Goal: Task Accomplishment & Management: Manage account settings

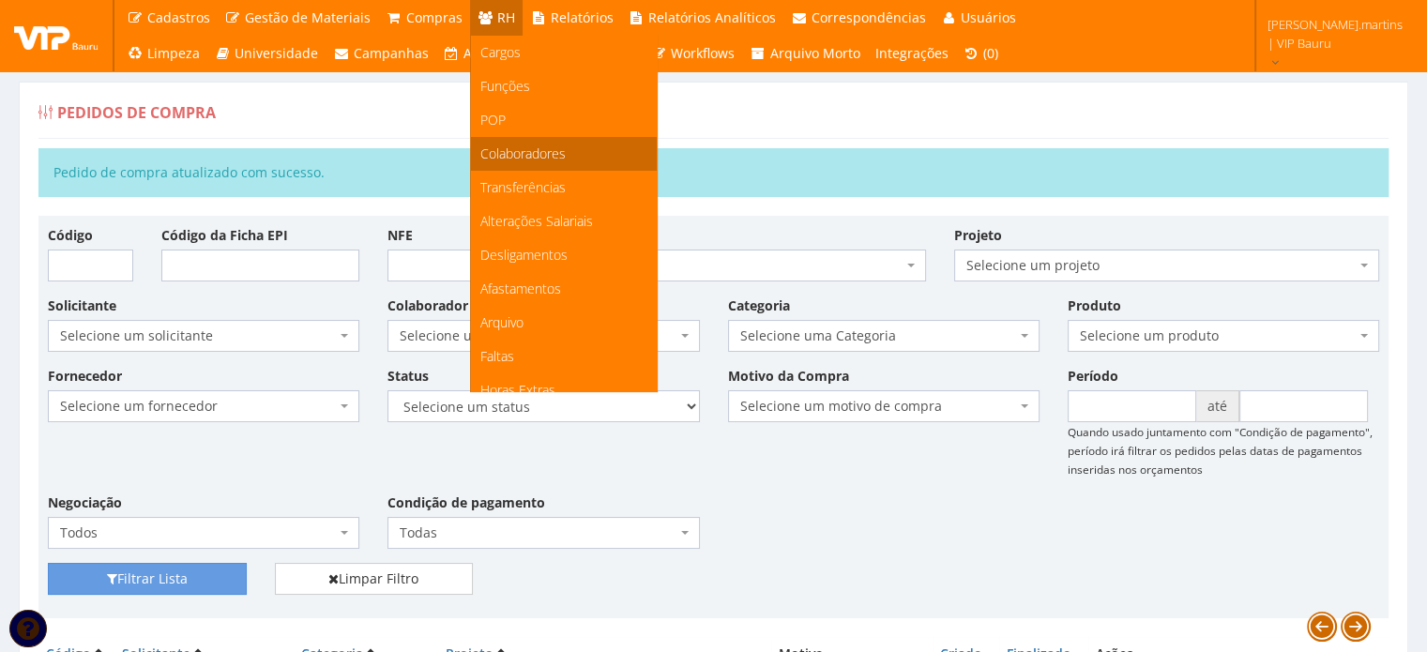
click at [511, 147] on span "Colaboradores" at bounding box center [522, 153] width 85 height 18
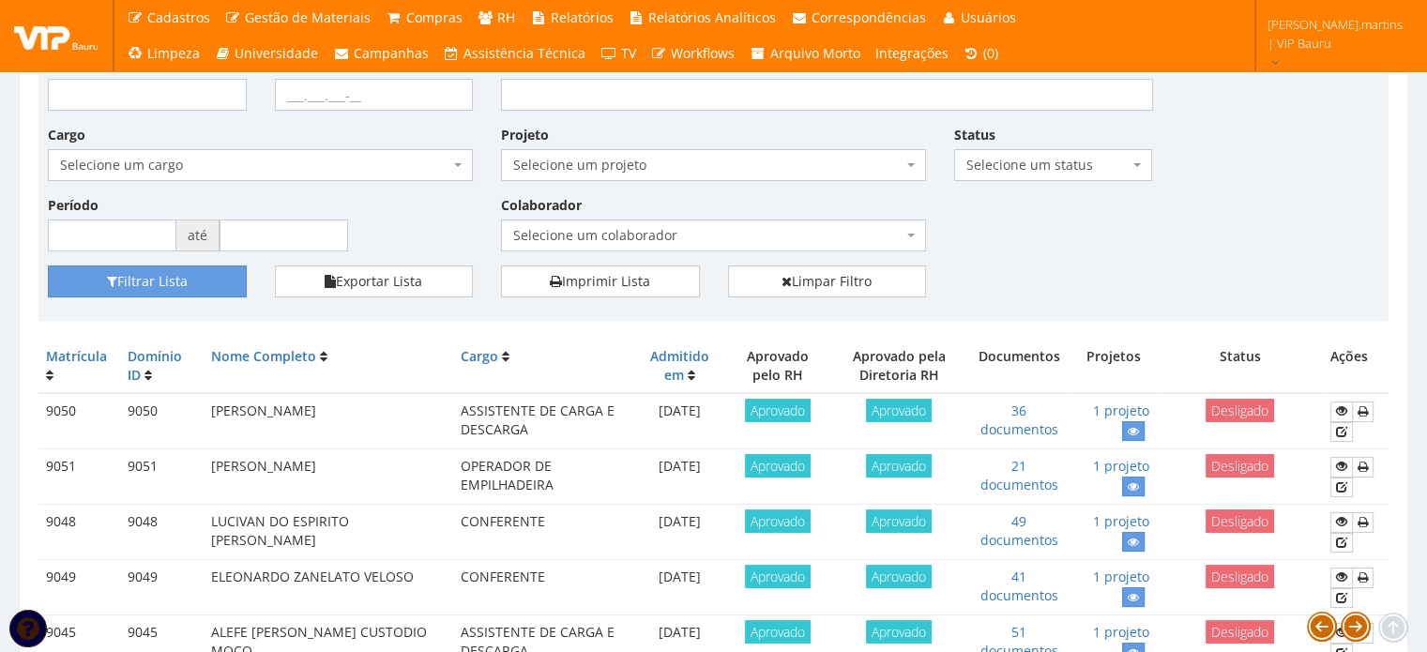
scroll to position [125, 0]
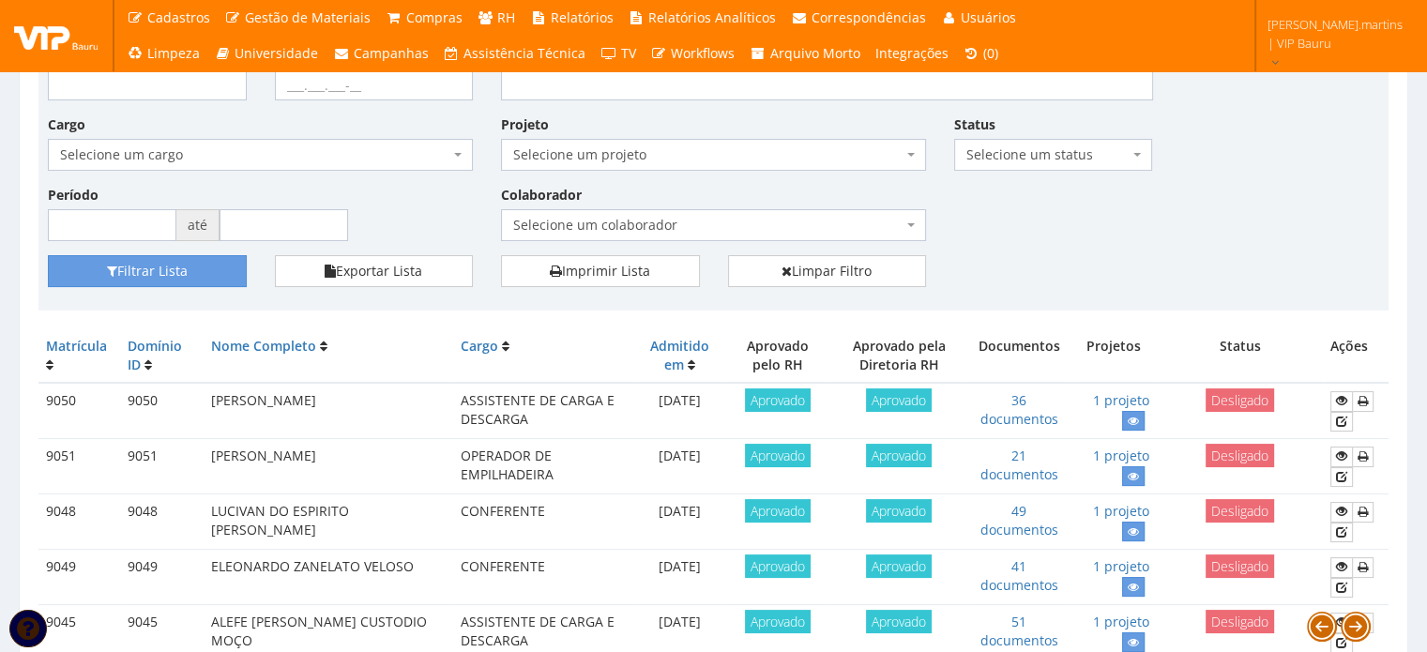
click at [622, 218] on span "Selecione um colaborador" at bounding box center [707, 225] width 389 height 19
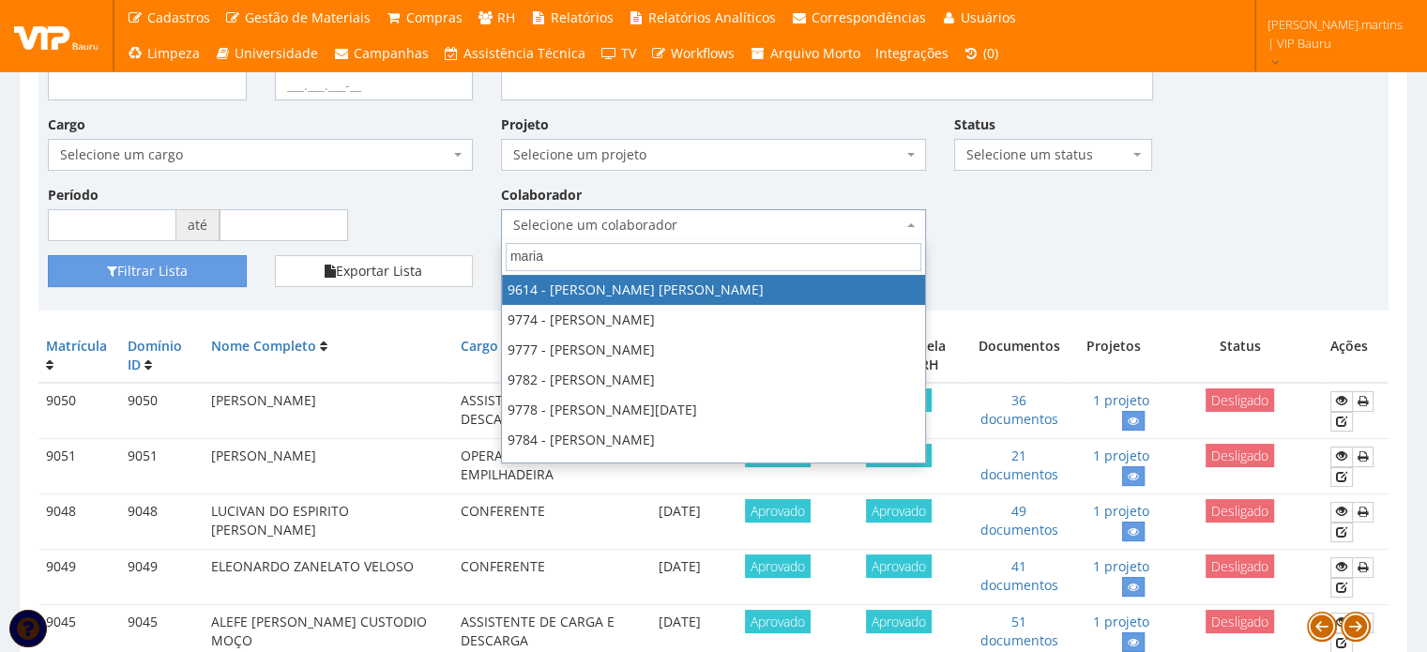
type input "maria"
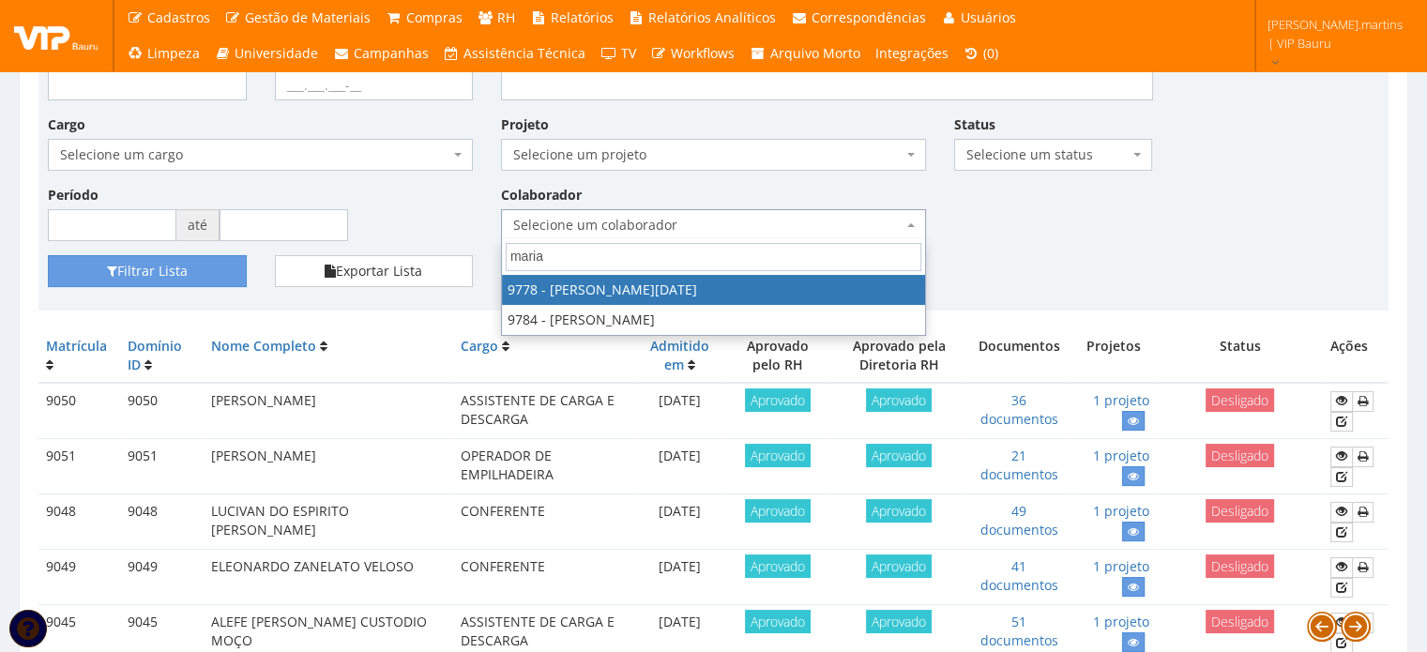
select select "4104"
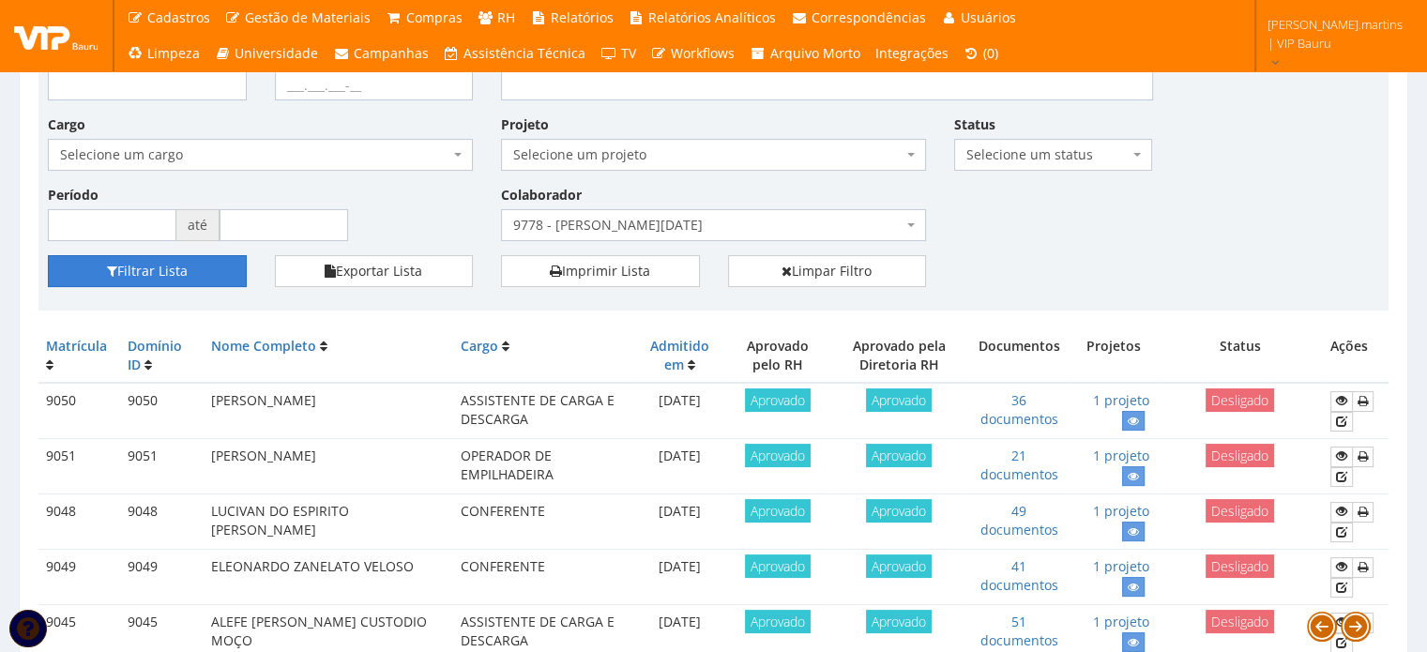
click at [188, 269] on button "Filtrar Lista" at bounding box center [147, 271] width 199 height 32
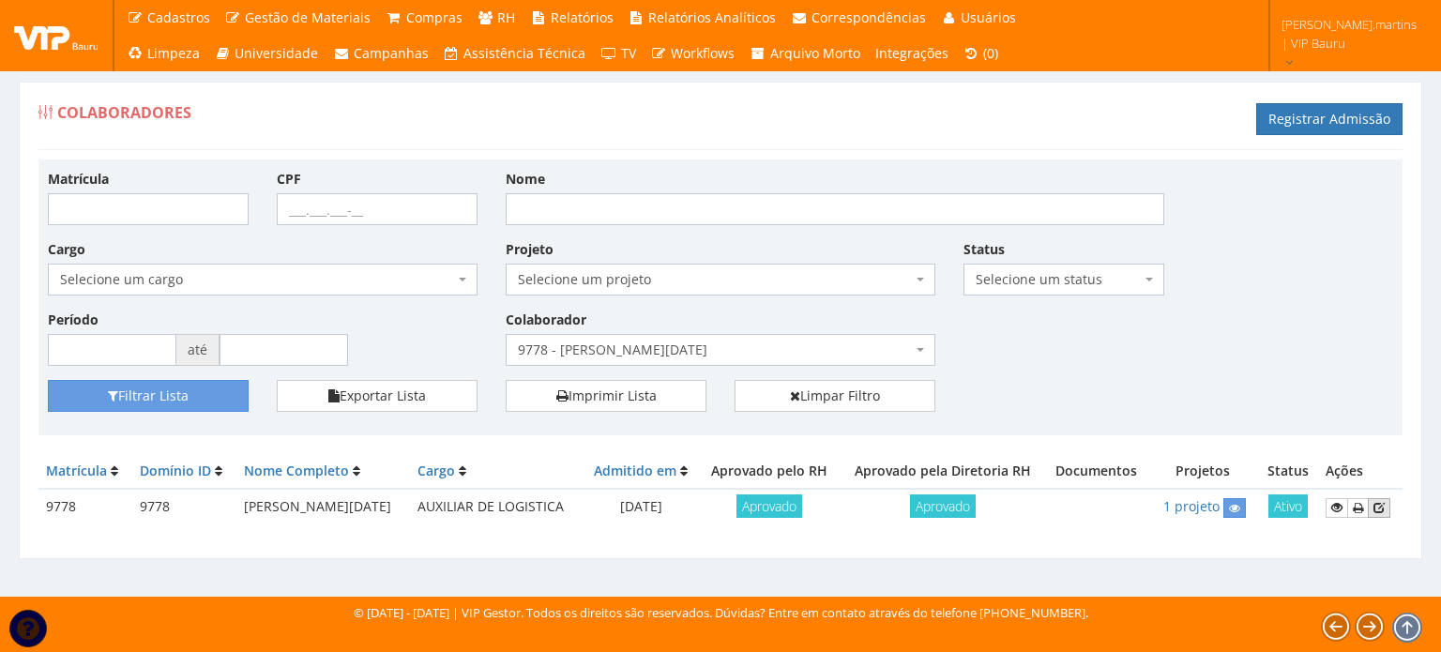
click at [1381, 503] on icon at bounding box center [1378, 507] width 11 height 13
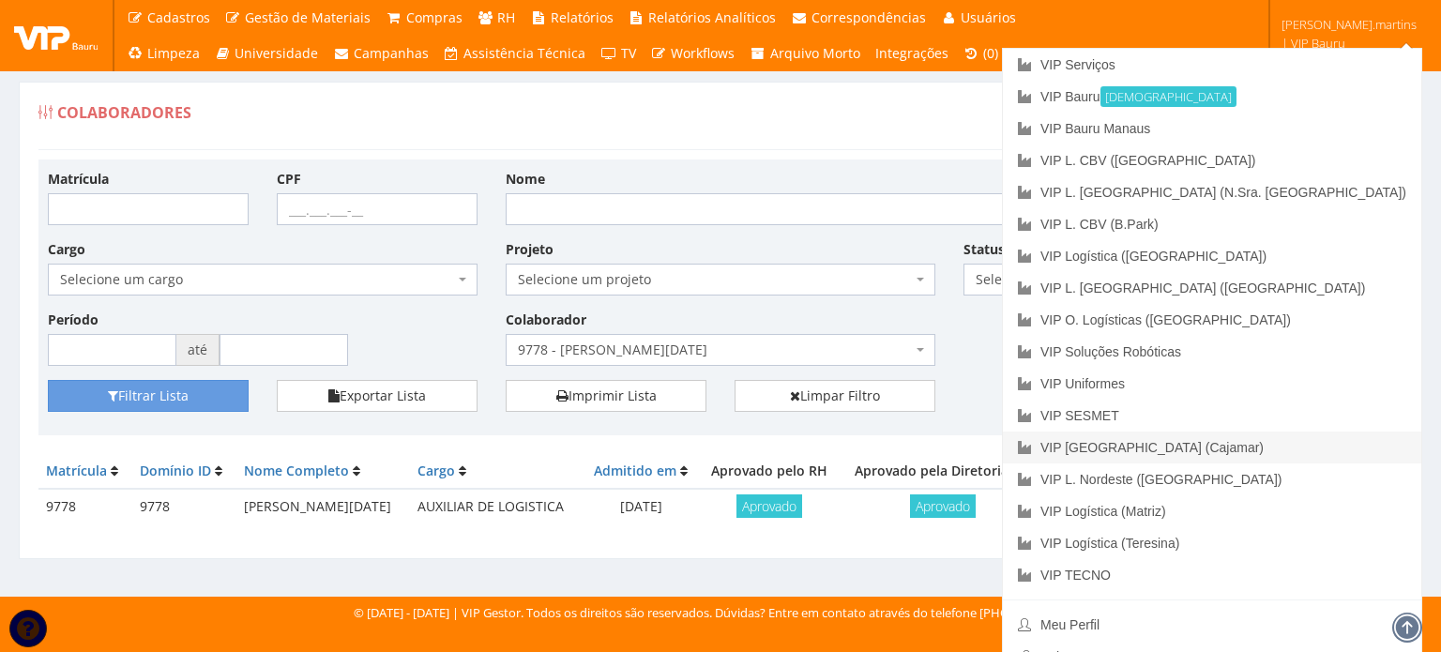
click at [1321, 453] on link "VIP [GEOGRAPHIC_DATA] (Cajamar)" at bounding box center [1212, 447] width 418 height 32
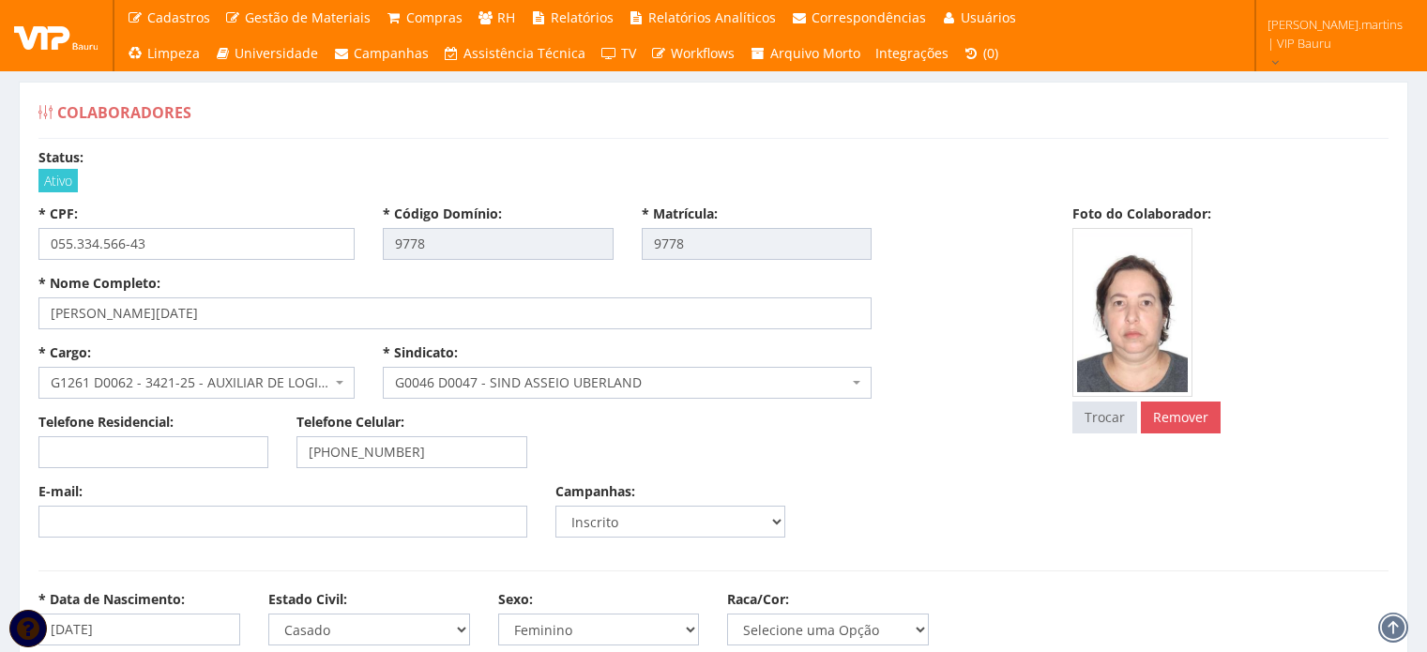
select select
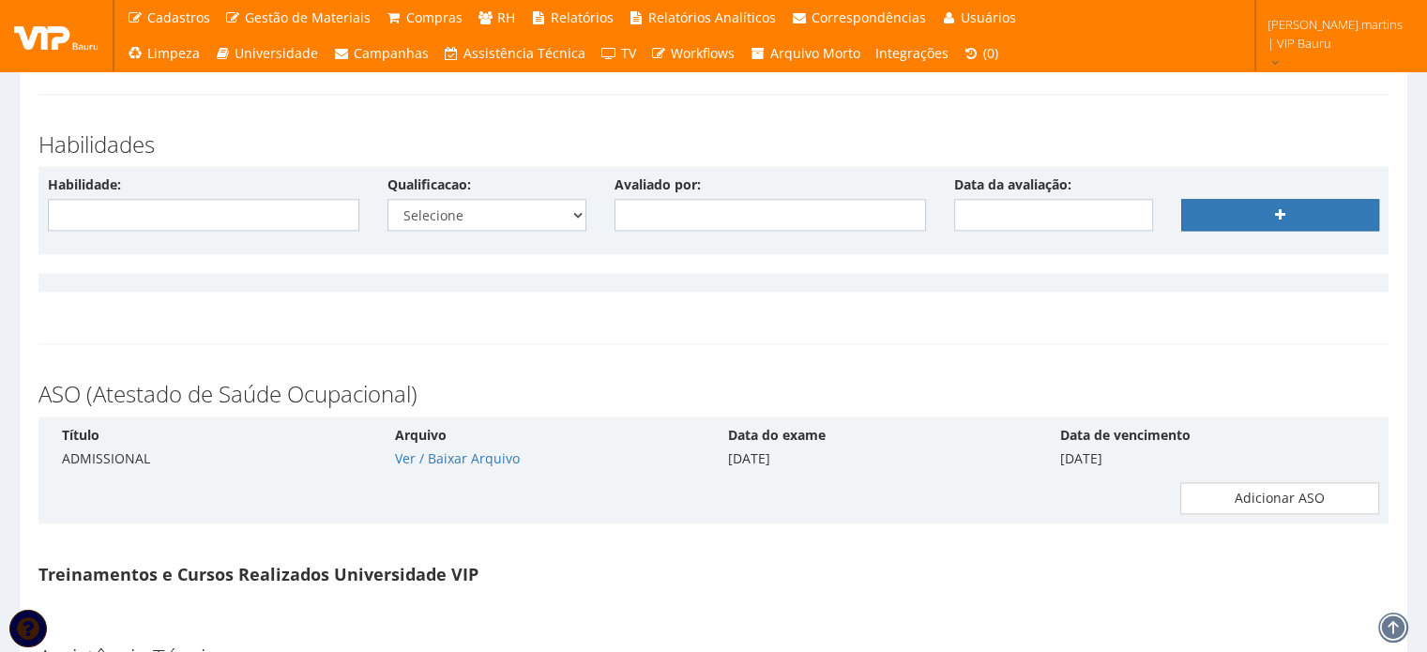
scroll to position [9327, 0]
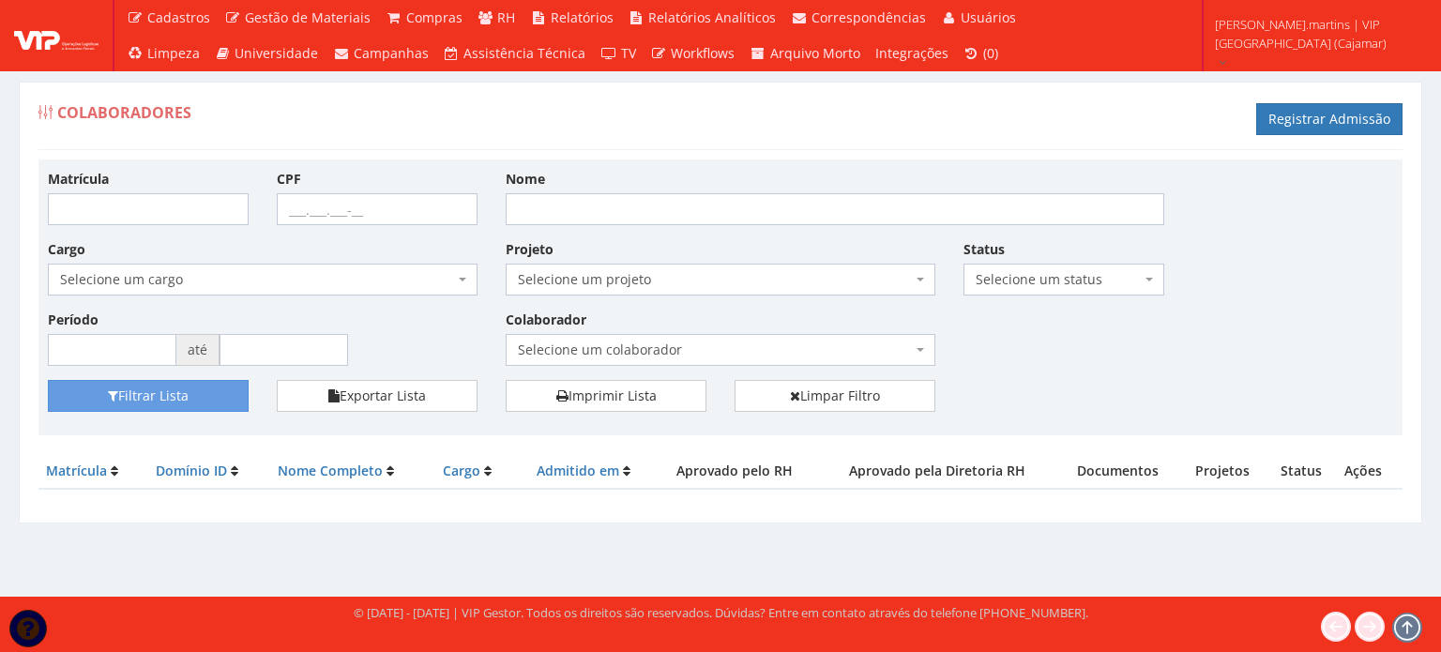
click at [548, 341] on span "Selecione um colaborador" at bounding box center [715, 350] width 394 height 19
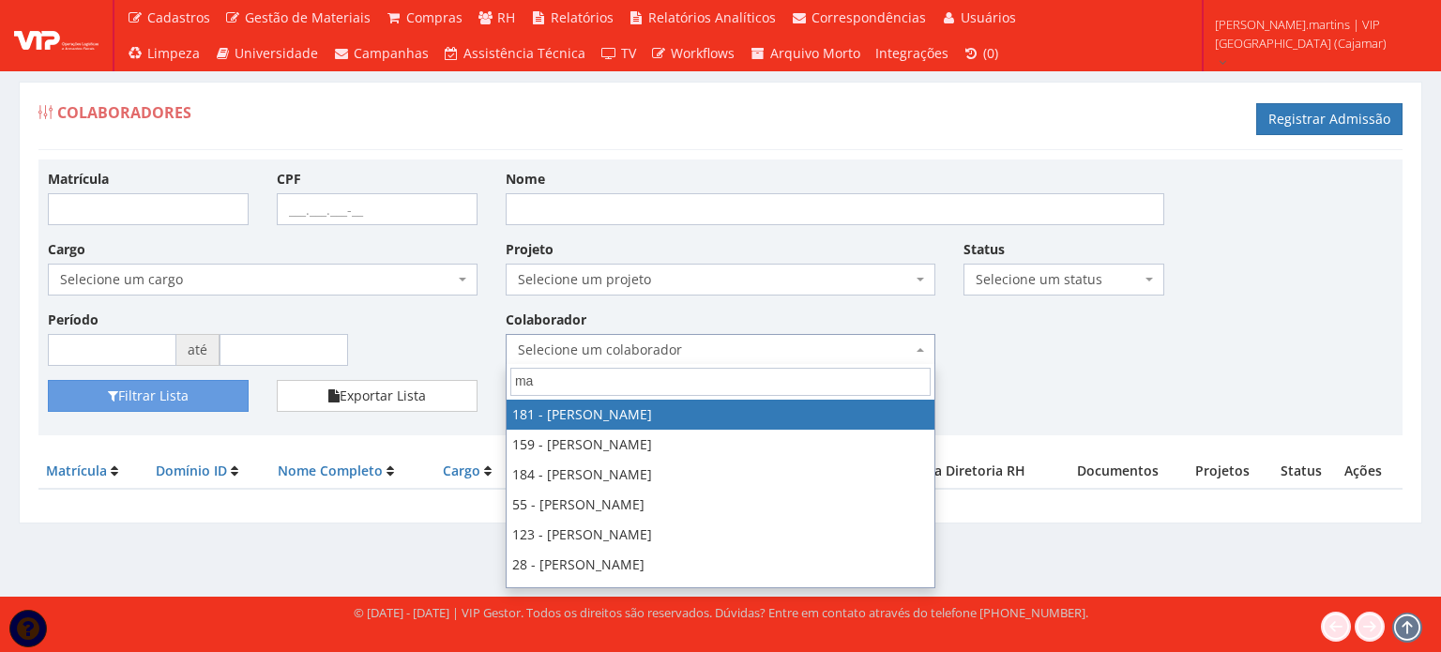
type input "may"
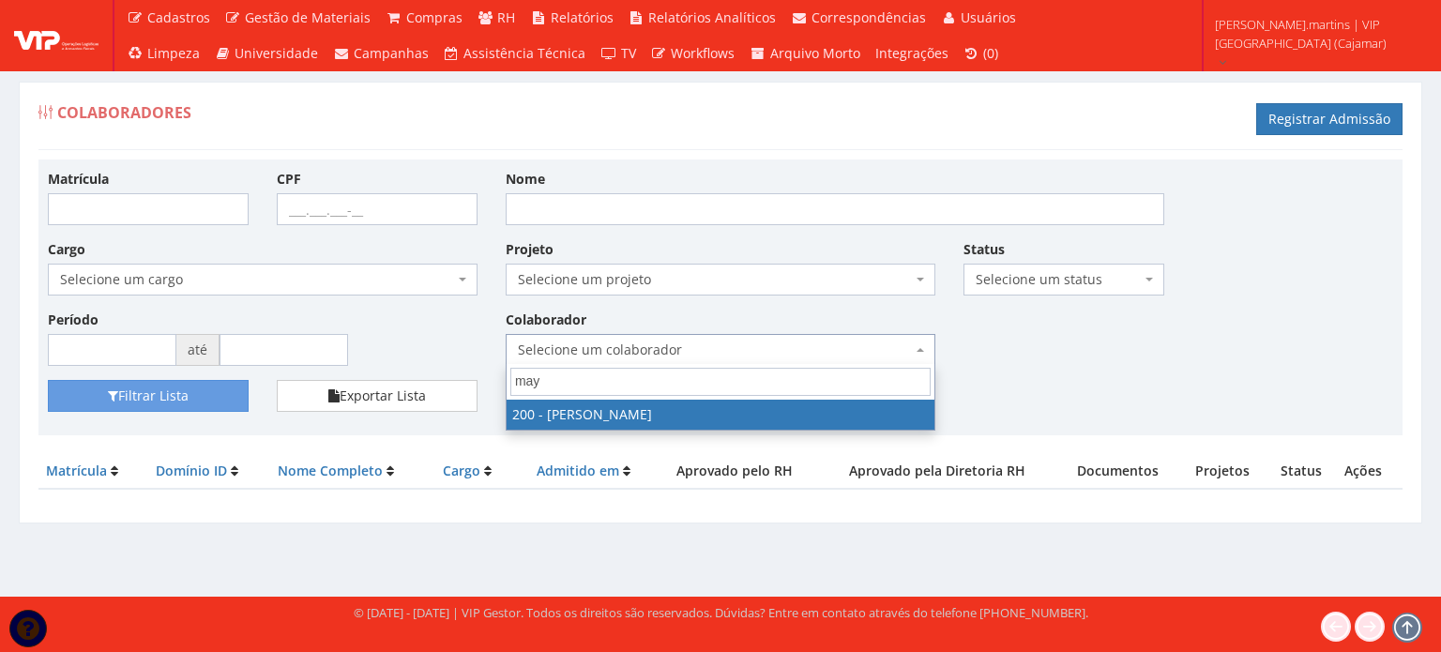
select select "4116"
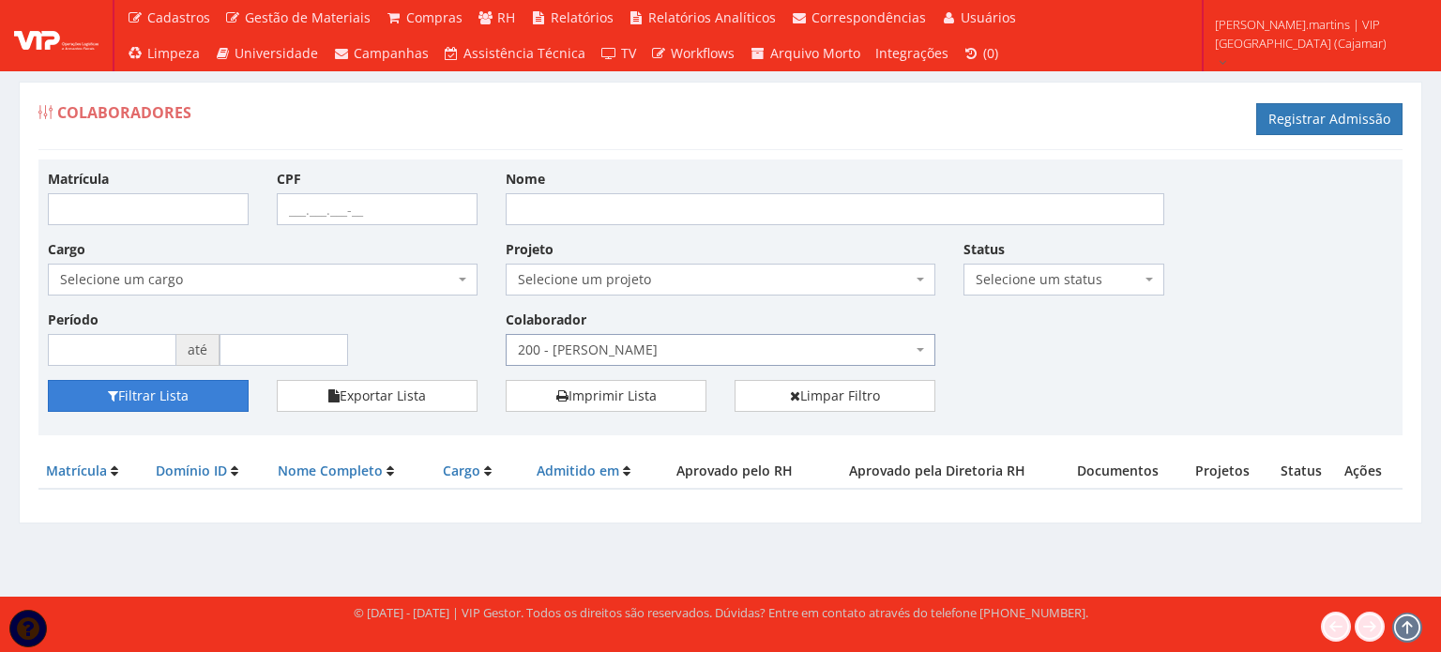
click at [185, 402] on button "Filtrar Lista" at bounding box center [148, 396] width 201 height 32
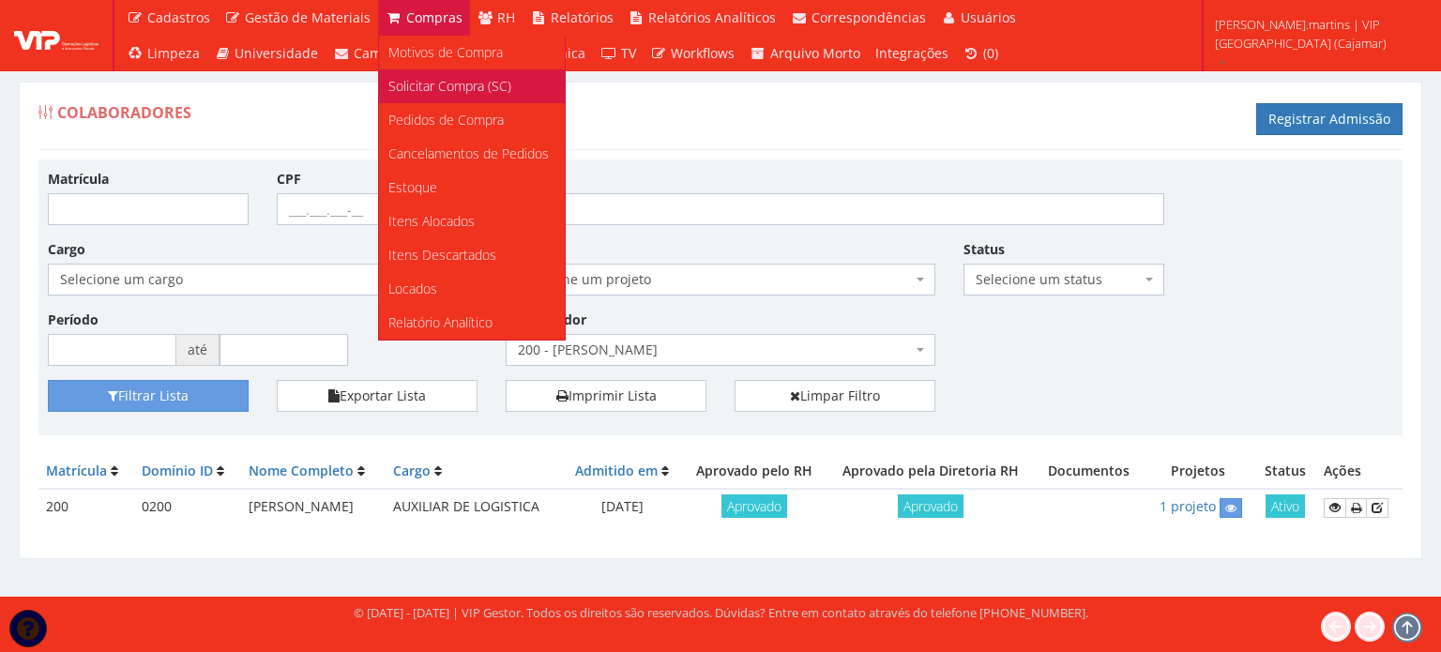
click at [432, 78] on span "Solicitar Compra (SC)" at bounding box center [449, 86] width 123 height 18
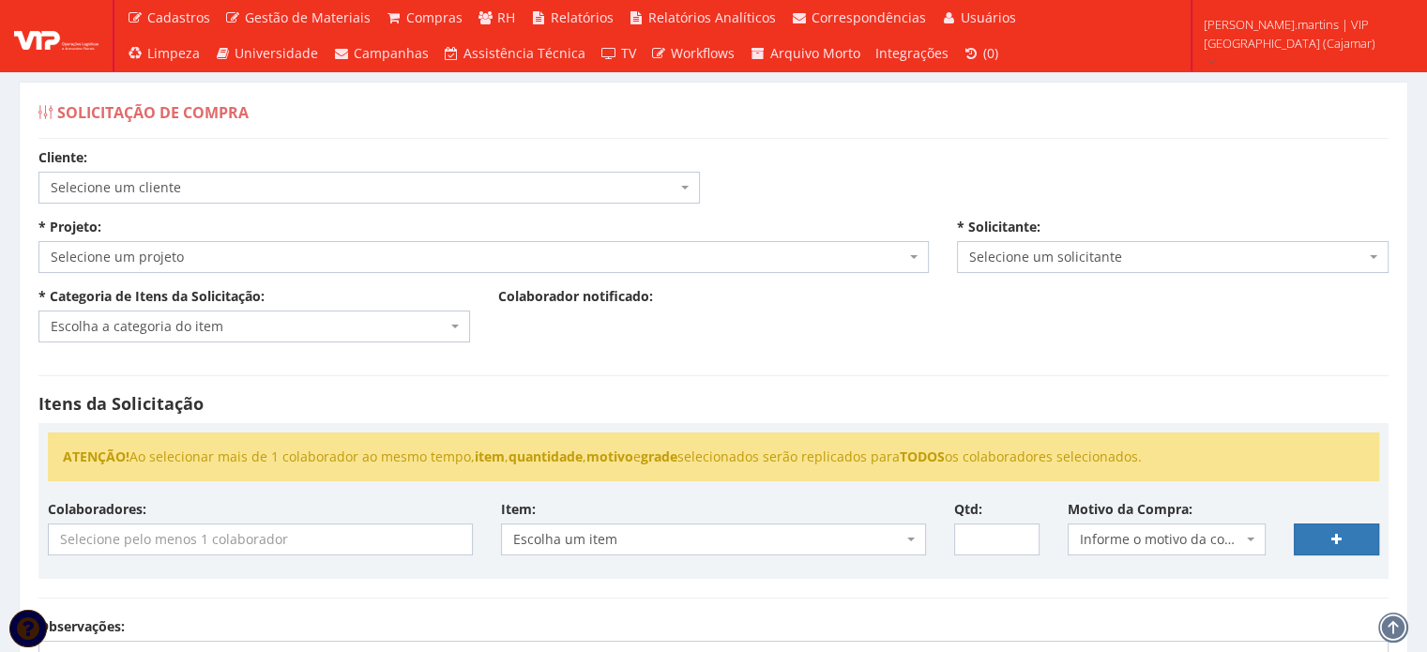
click at [480, 189] on span "Selecione um cliente" at bounding box center [364, 187] width 626 height 19
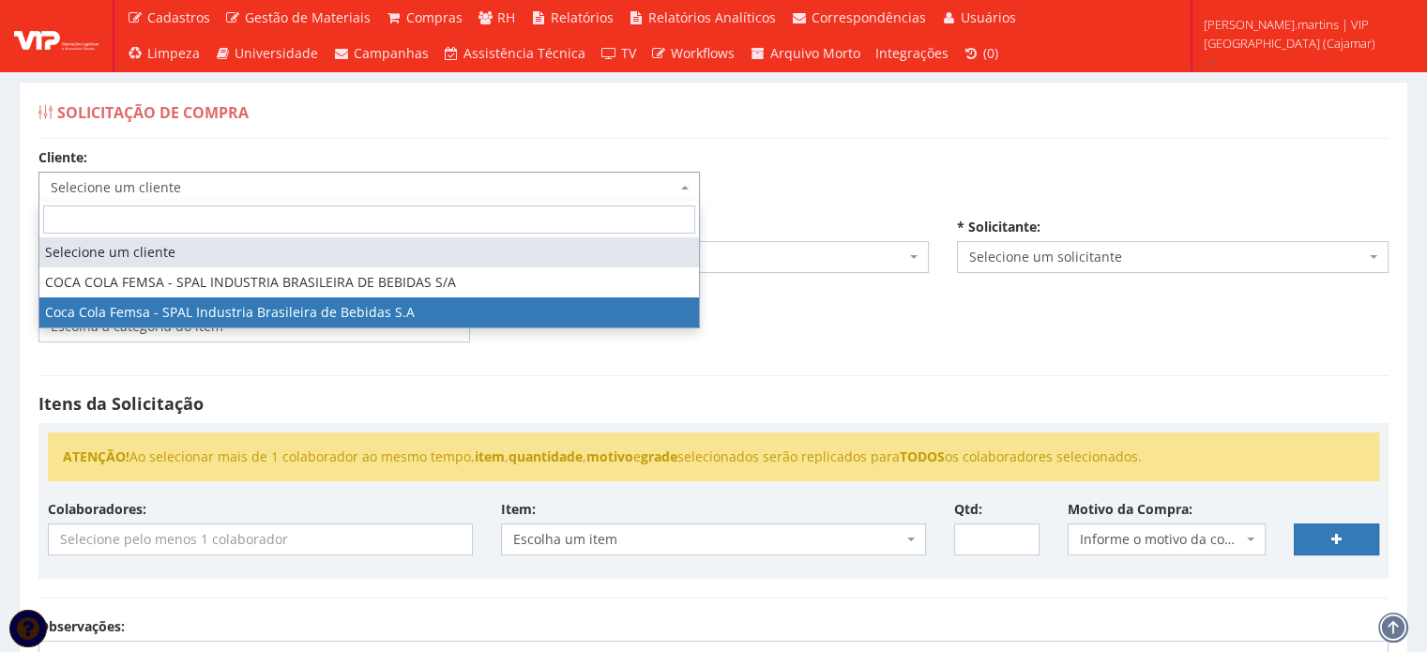
select select "51"
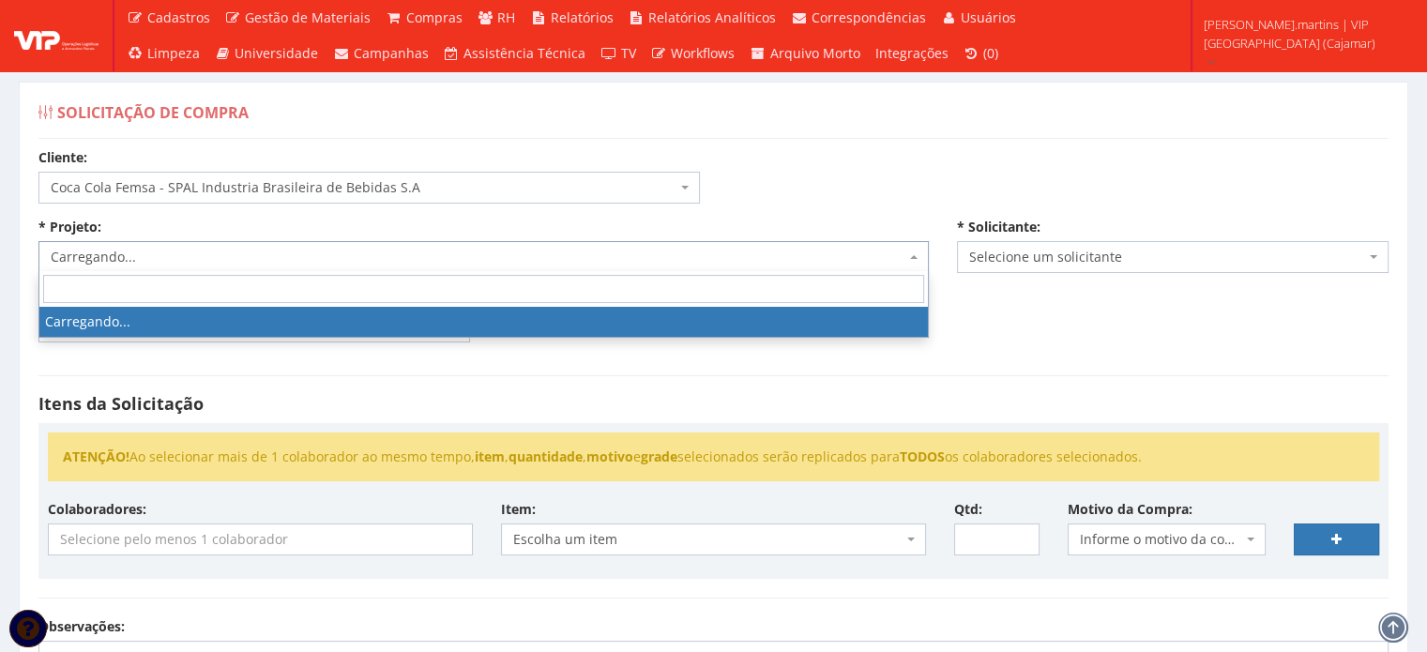
click at [334, 260] on span "Carregando..." at bounding box center [478, 257] width 855 height 19
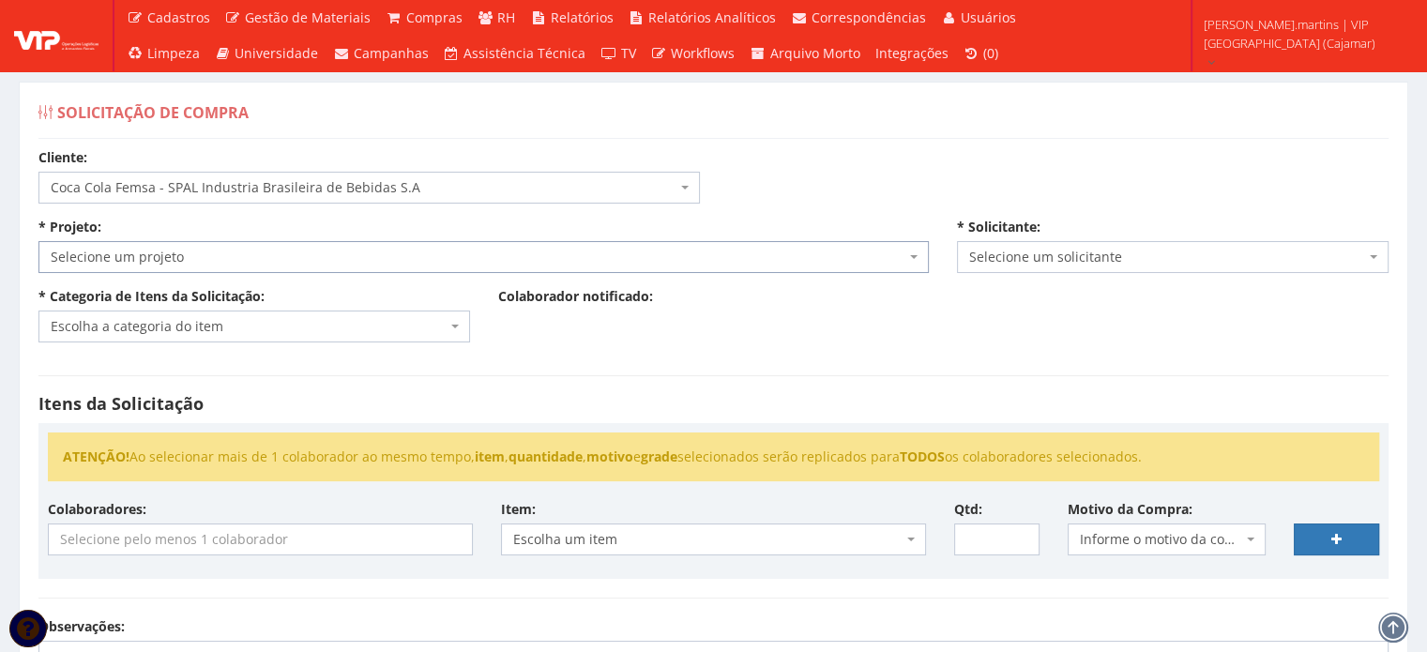
click at [334, 260] on span "Selecione um projeto" at bounding box center [478, 257] width 855 height 19
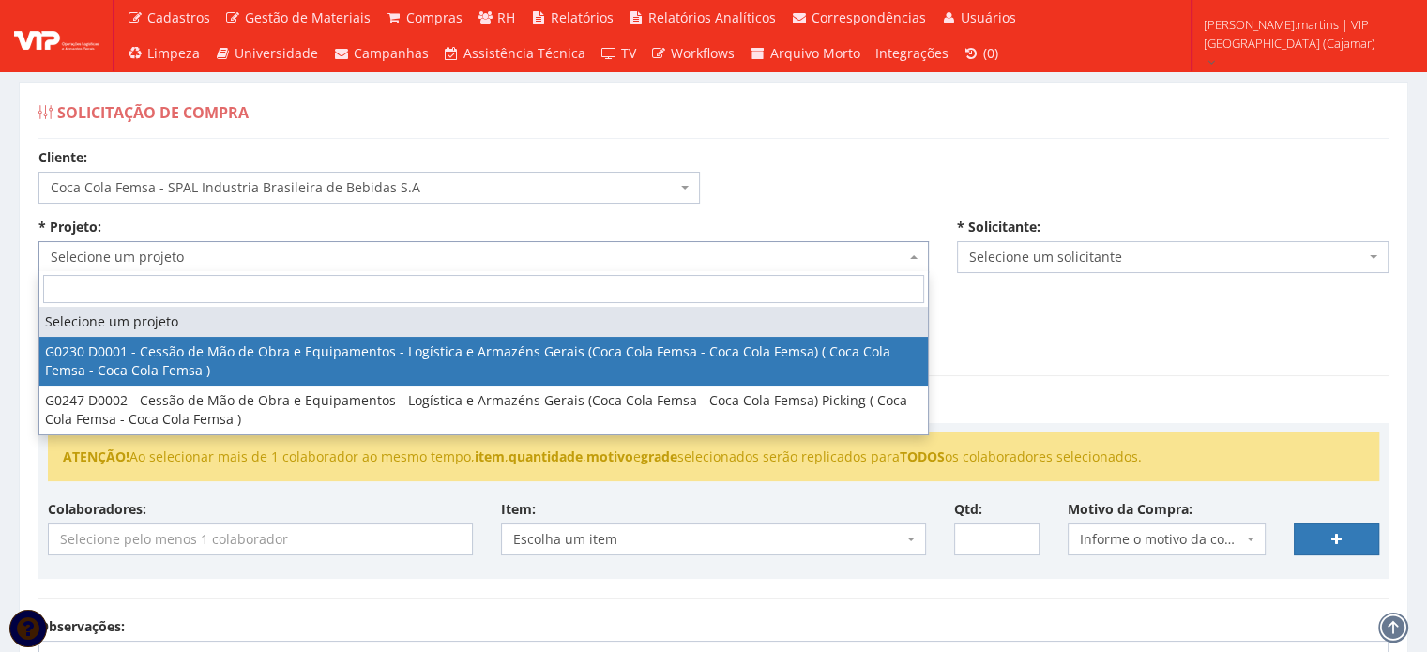
select select "230"
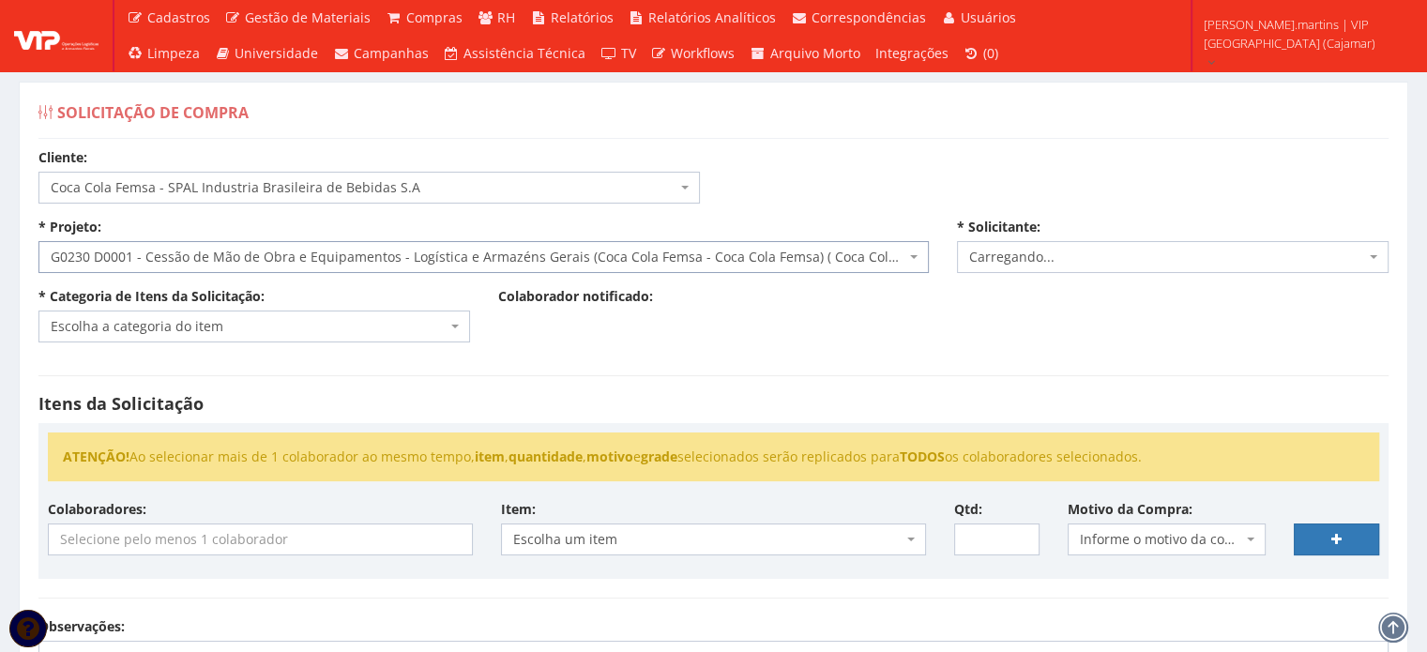
select select "2471"
click at [157, 330] on span "Escolha a categoria do item" at bounding box center [249, 326] width 396 height 19
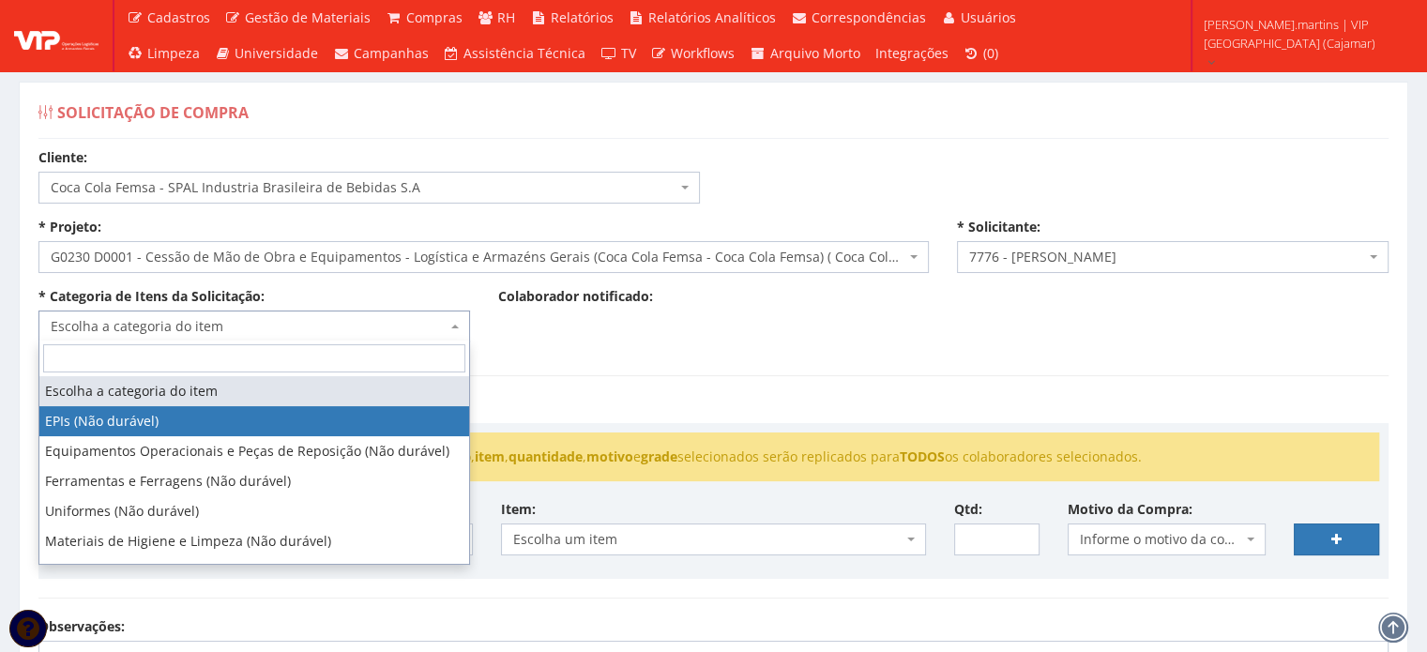
select select "1"
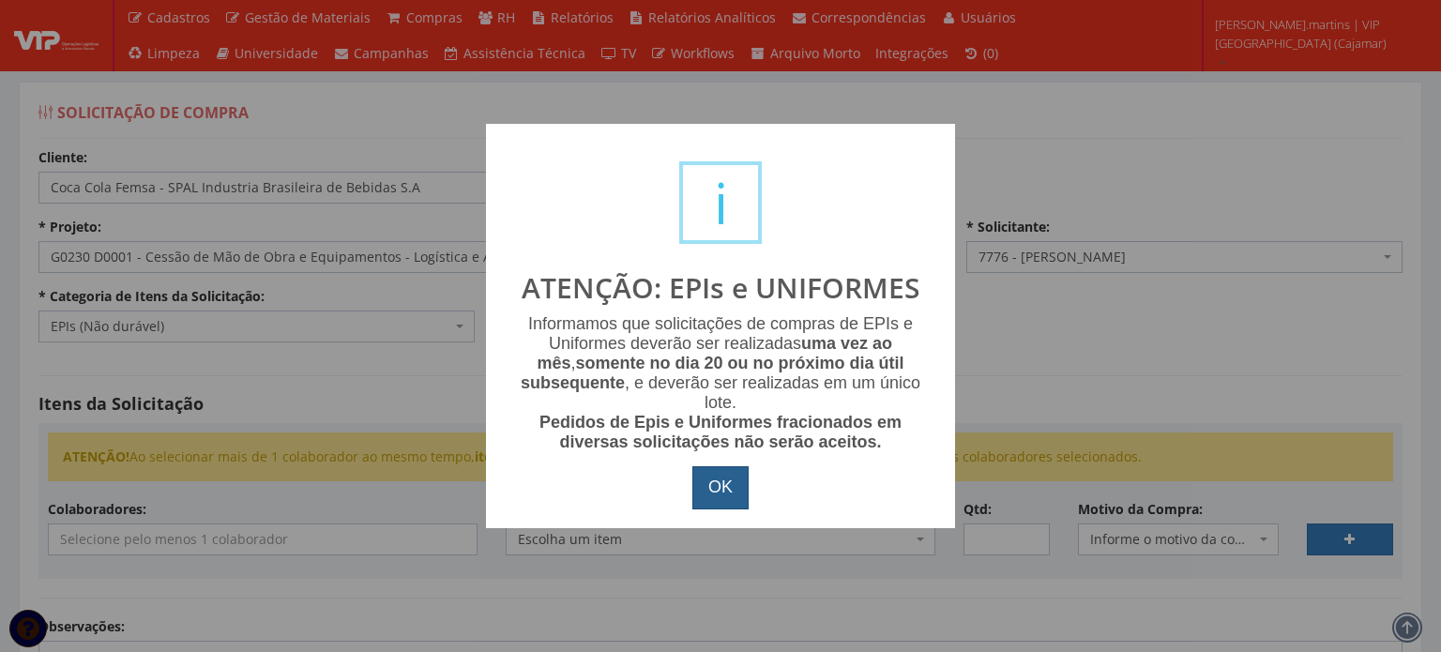
click at [702, 483] on button "OK" at bounding box center [720, 487] width 56 height 43
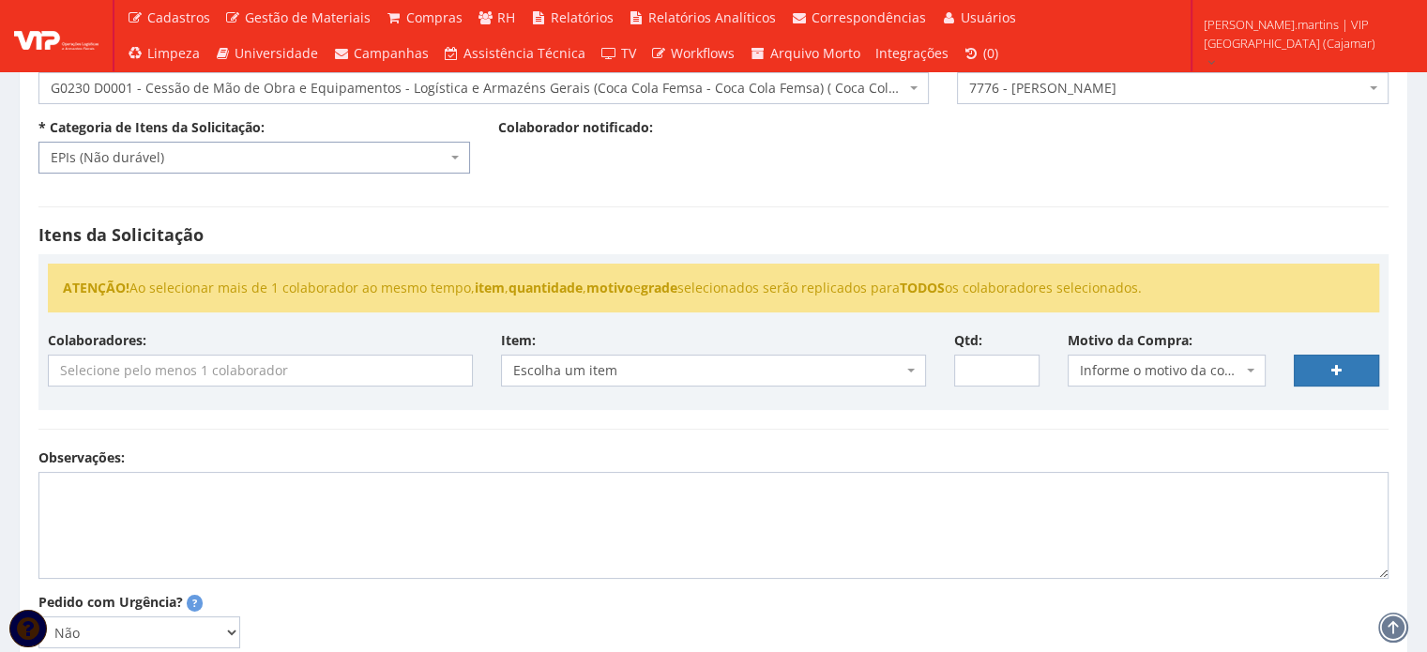
scroll to position [312, 0]
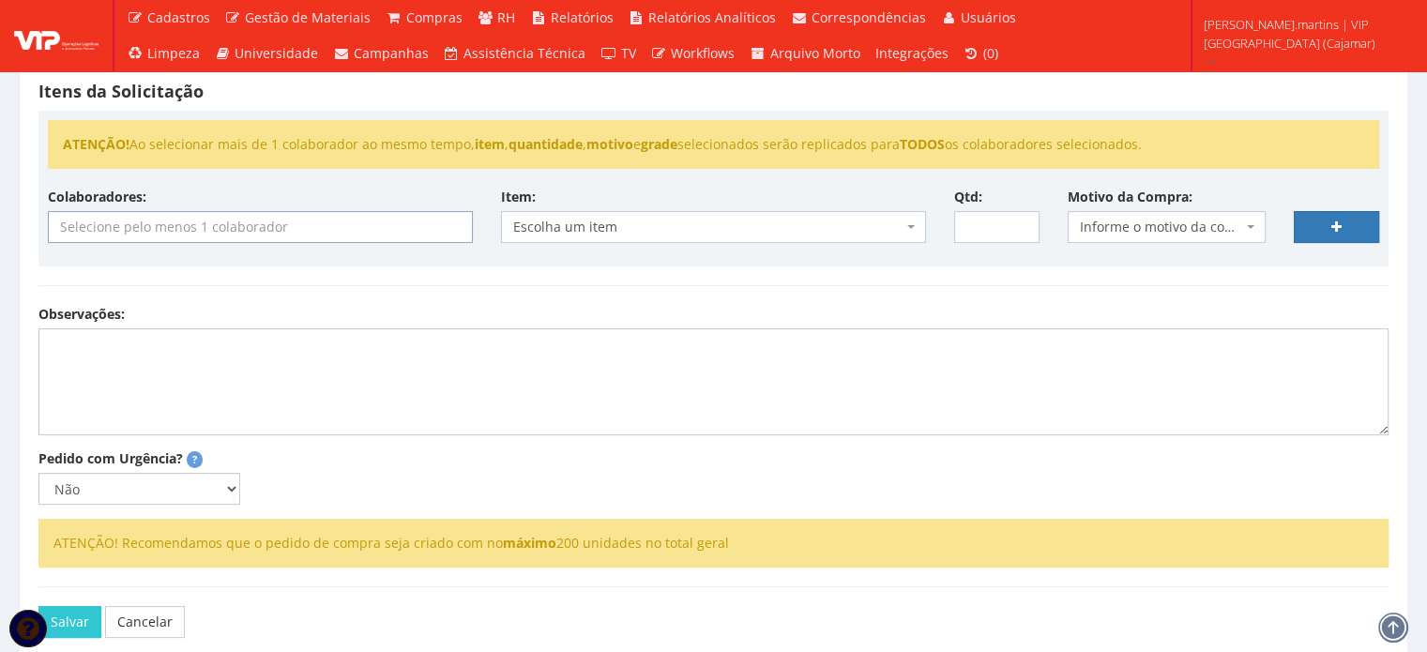
click at [265, 226] on input "search" at bounding box center [260, 227] width 423 height 30
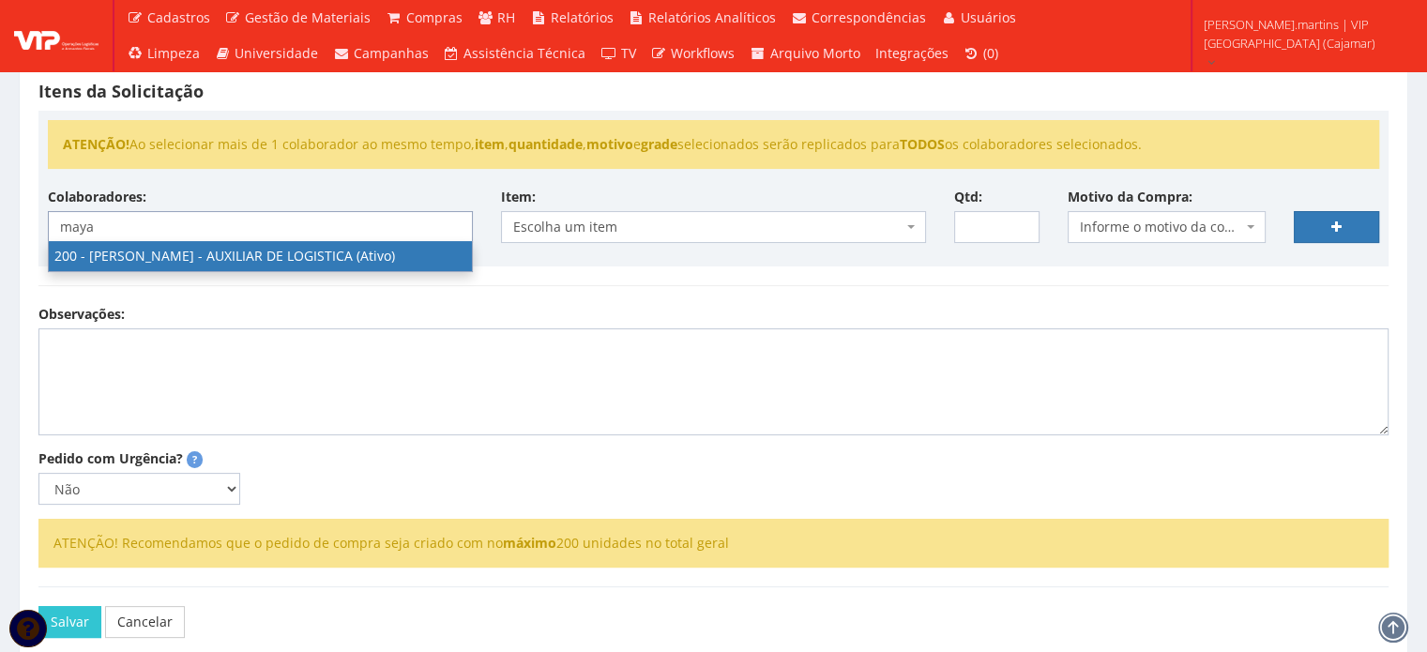
type input "maya"
select select "4116"
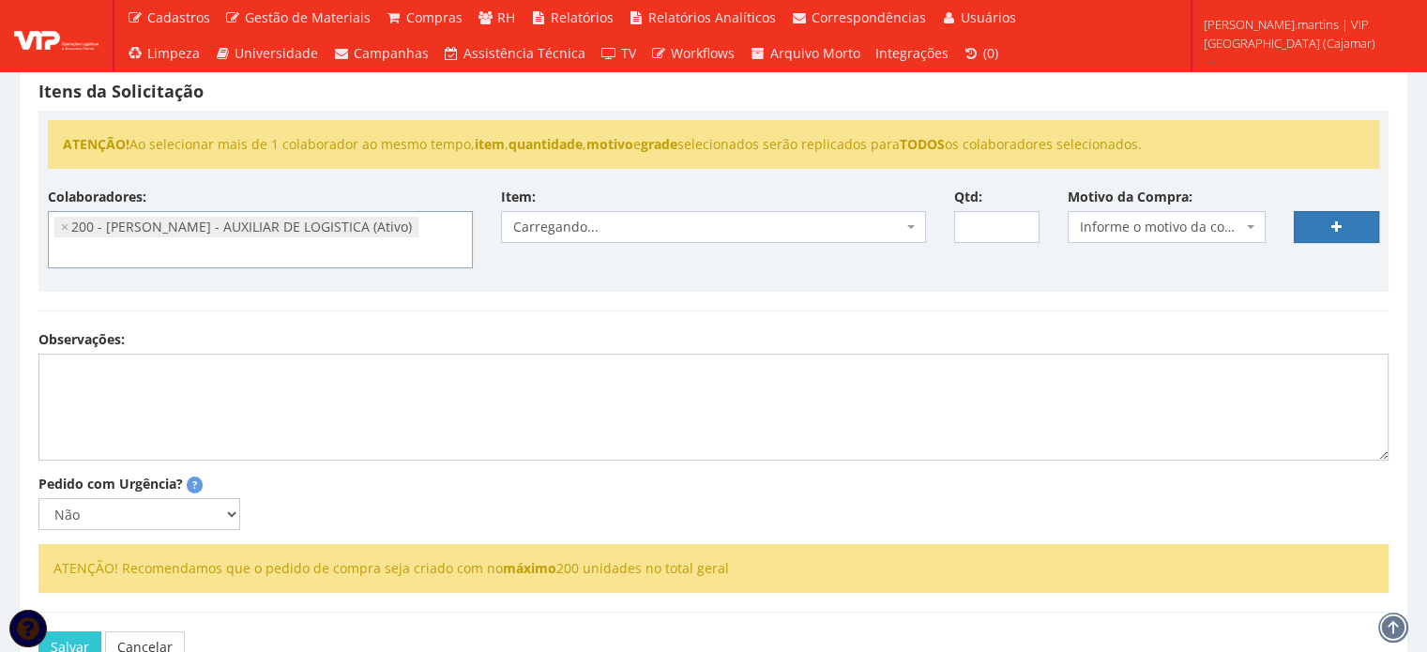
click at [1133, 226] on span "Informe o motivo da compra" at bounding box center [1161, 227] width 163 height 19
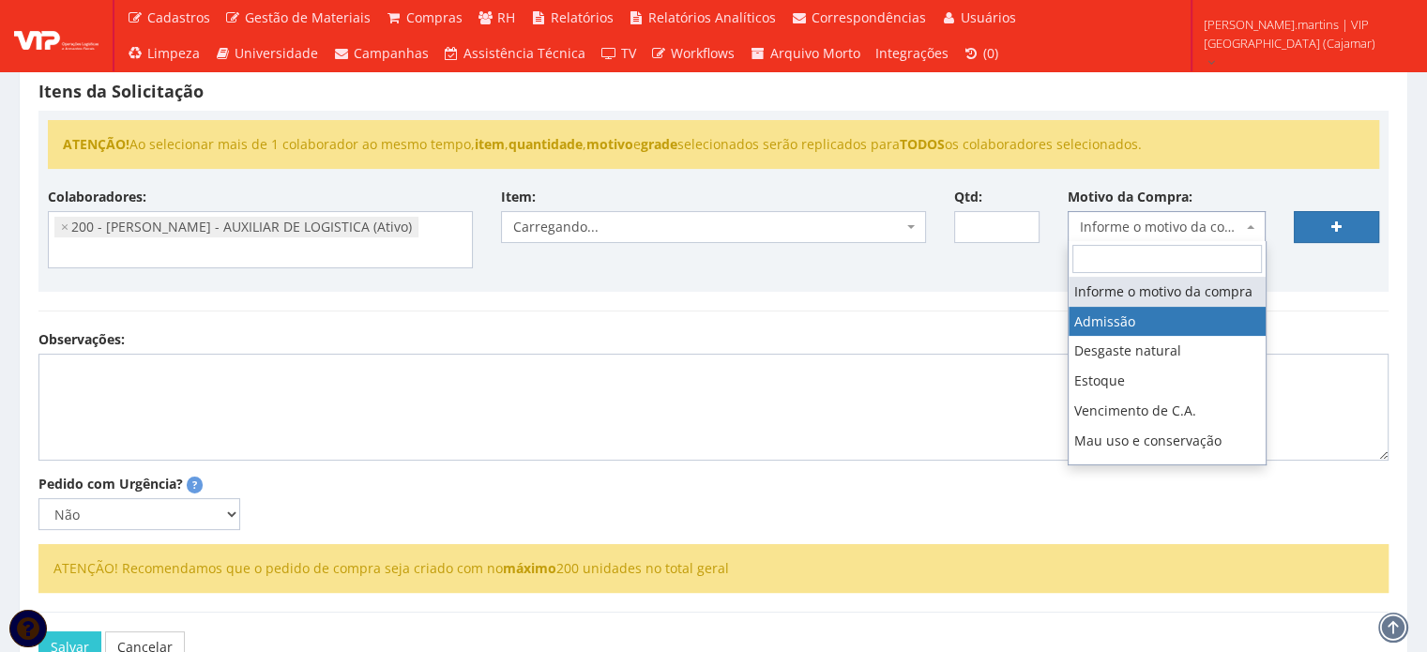
select select "1"
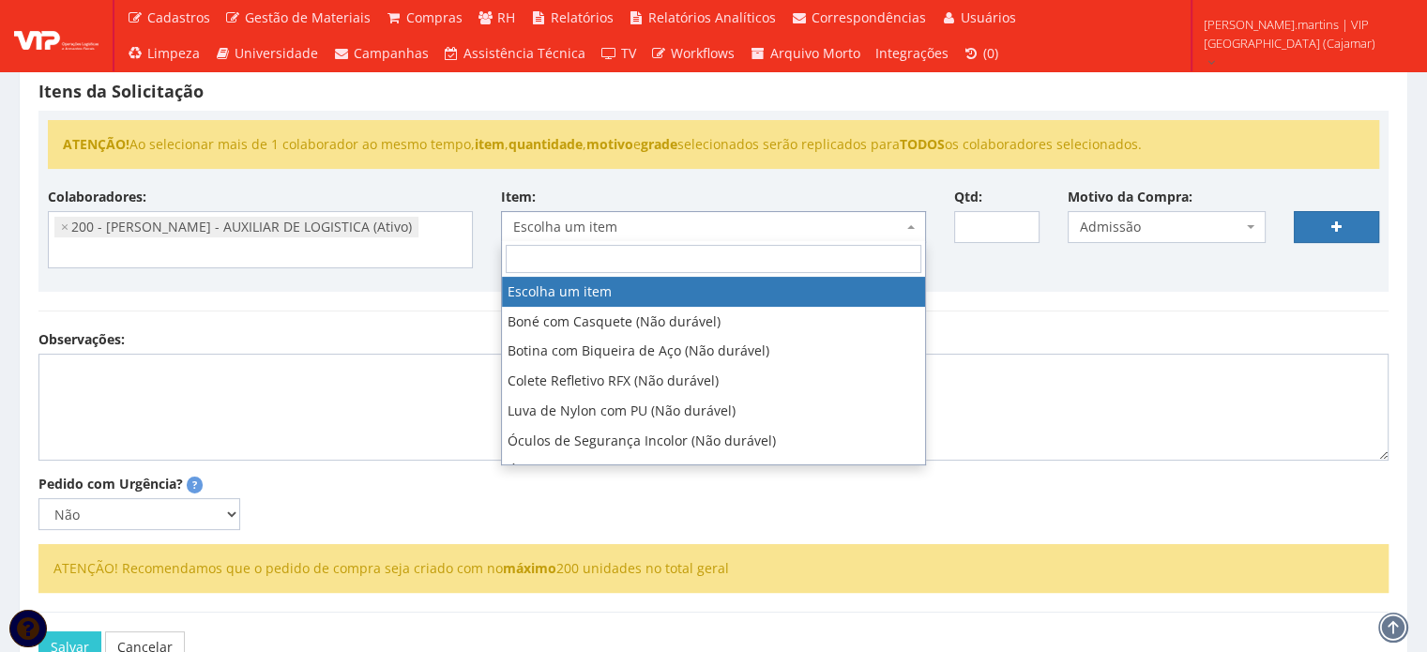
click at [818, 234] on span "Escolha um item" at bounding box center [707, 227] width 389 height 19
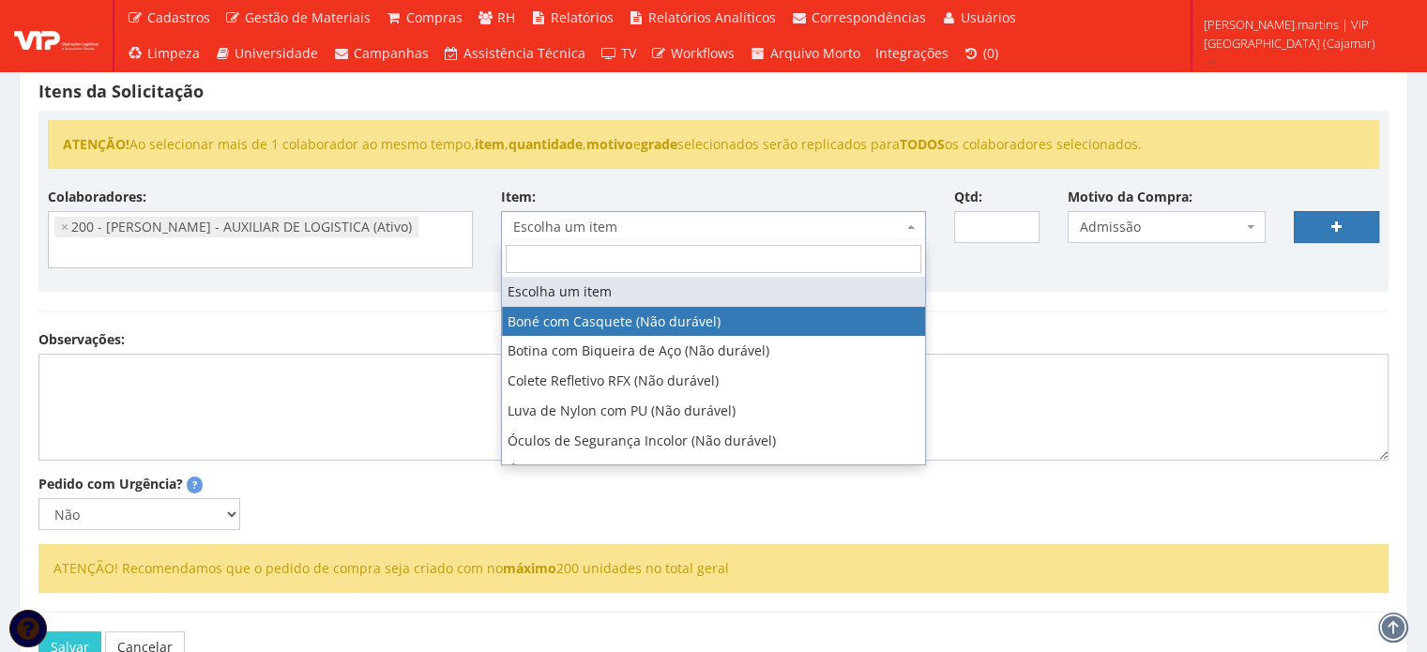
select select "41"
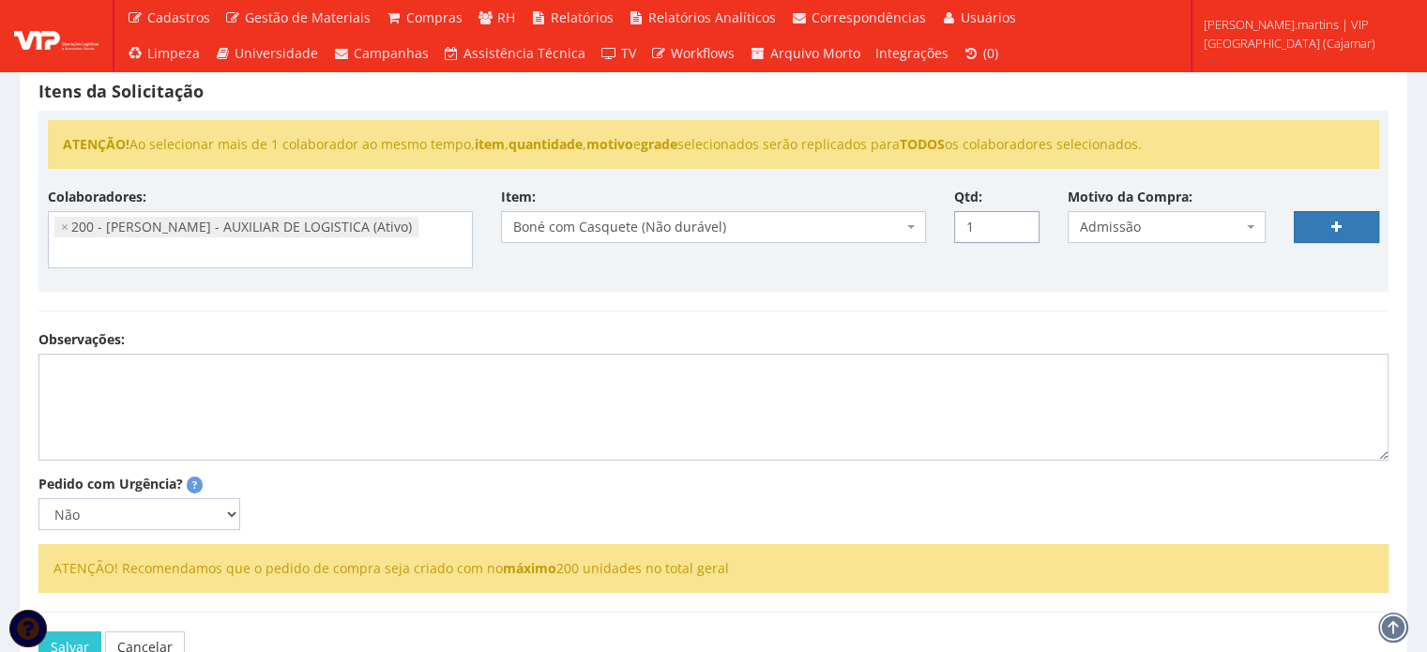
drag, startPoint x: 1013, startPoint y: 221, endPoint x: 1032, endPoint y: 221, distance: 18.8
type input "1"
click at [1013, 221] on input "1" at bounding box center [996, 227] width 85 height 32
drag, startPoint x: 1372, startPoint y: 222, endPoint x: 1351, endPoint y: 226, distance: 21.9
click at [1372, 222] on link at bounding box center [1336, 227] width 85 height 32
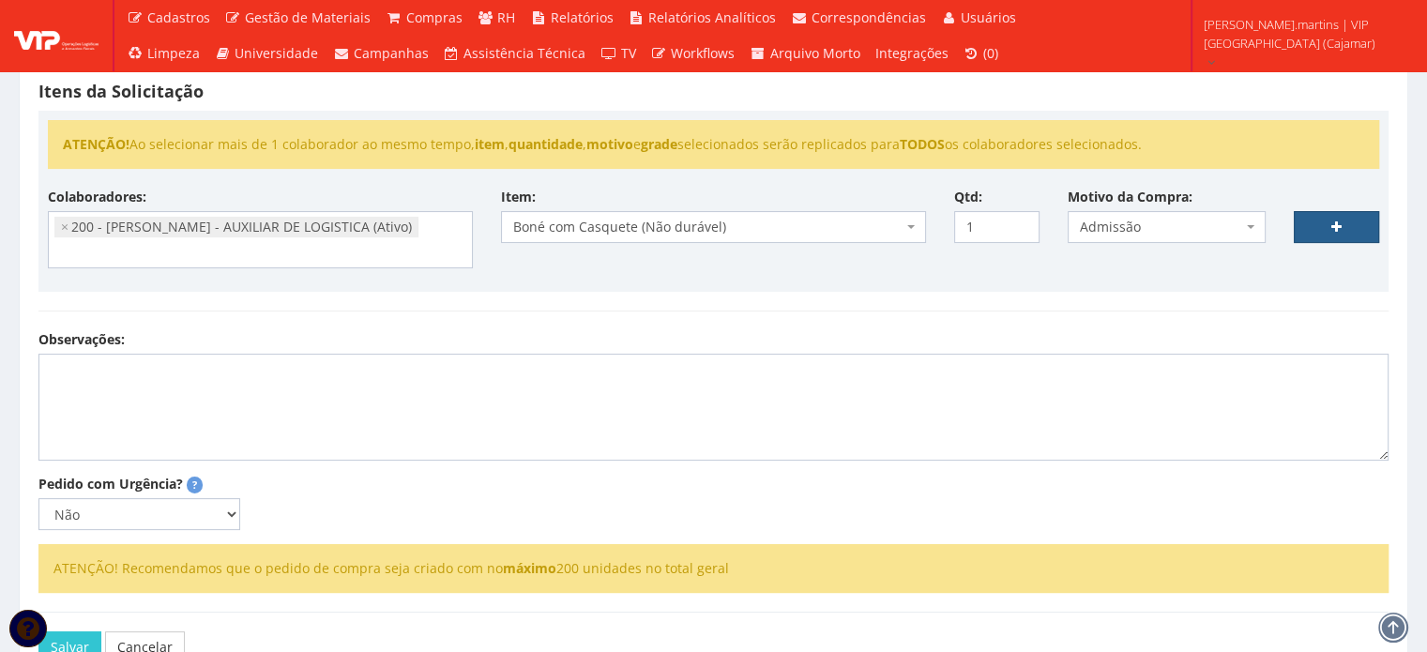
click at [1351, 226] on link at bounding box center [1336, 227] width 85 height 32
select select
type input "0"
select select
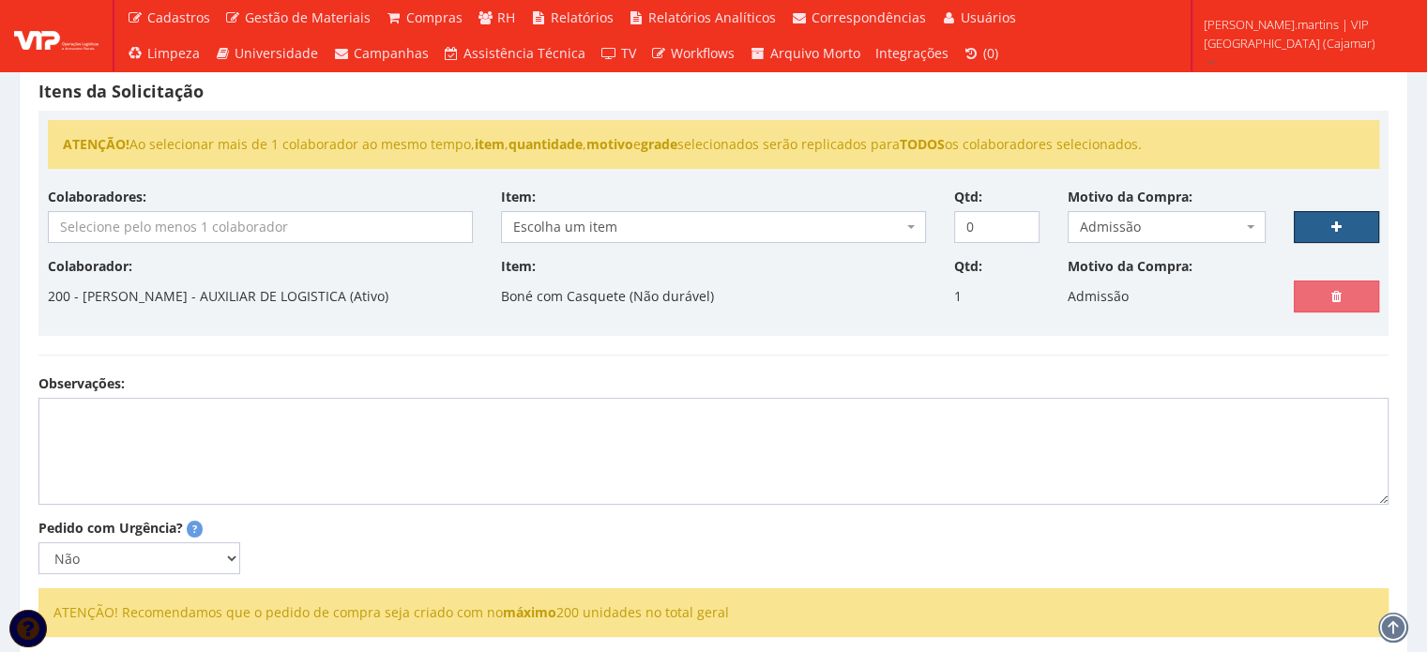
select select
click at [338, 225] on input "search" at bounding box center [260, 227] width 423 height 30
select select
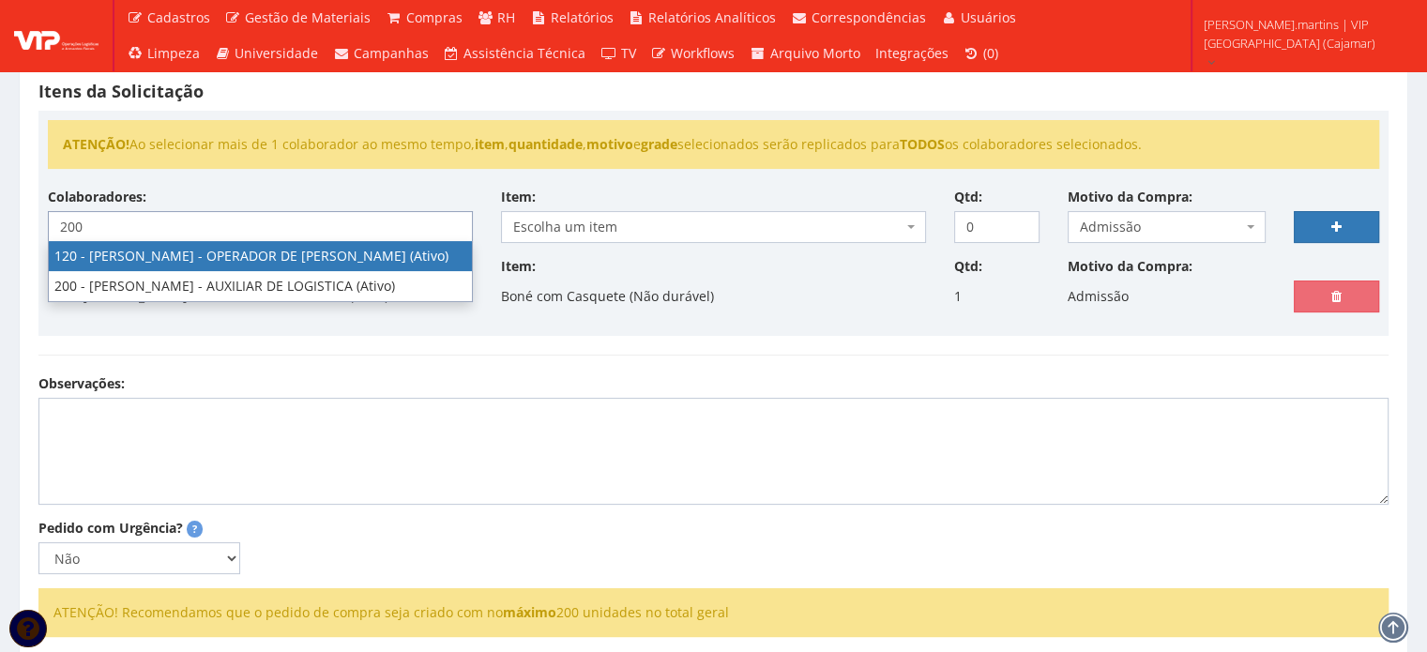
type input "200"
select select "4116"
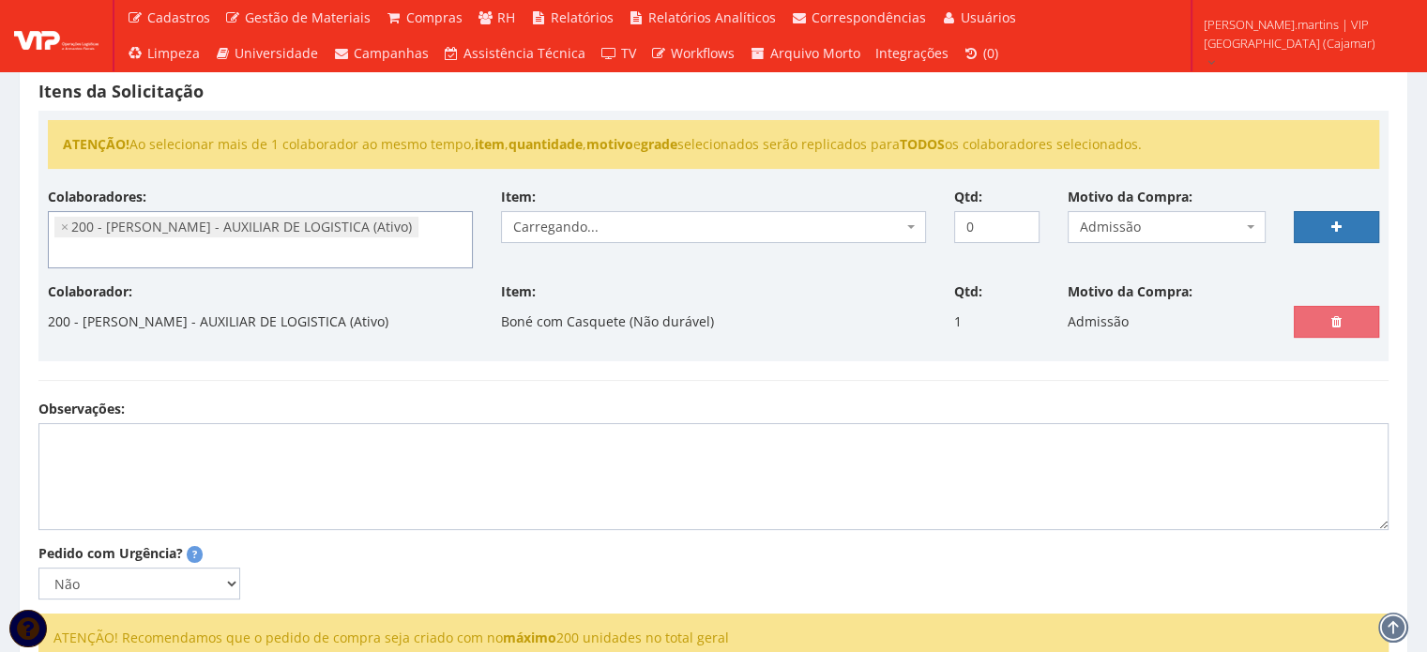
click at [559, 224] on span "Carregando..." at bounding box center [707, 227] width 389 height 19
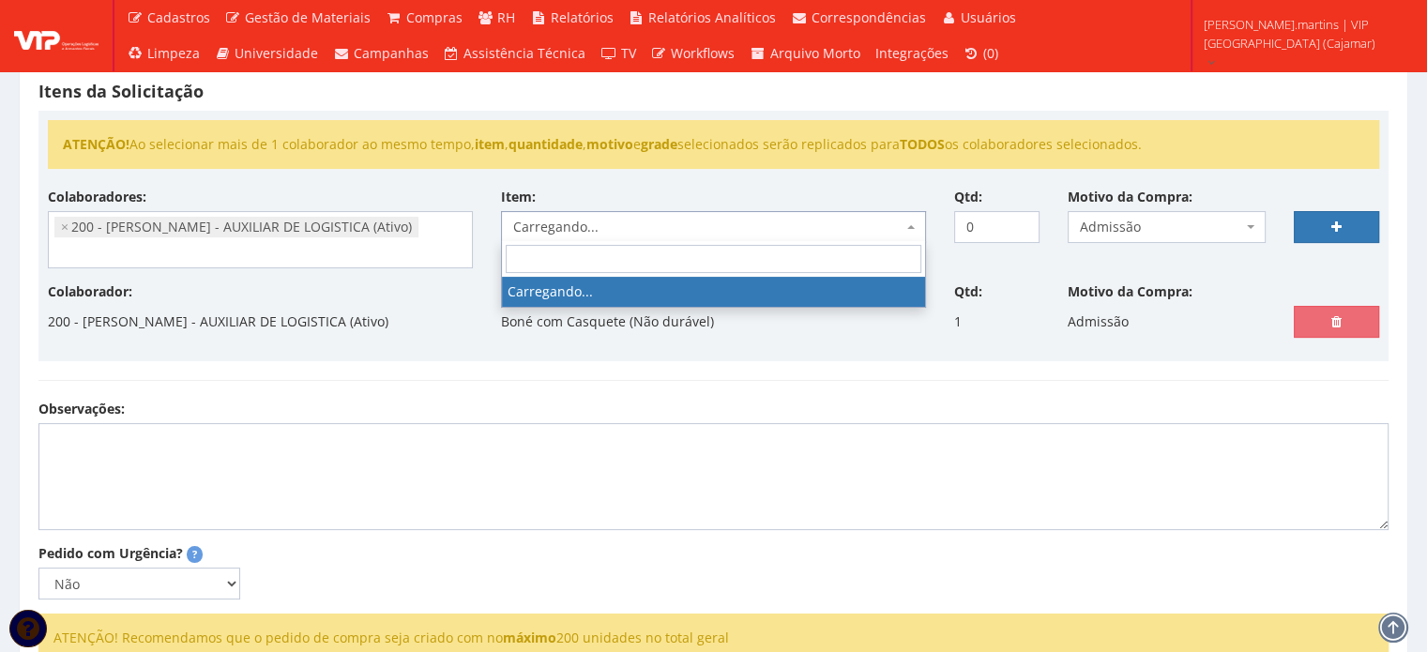
click at [559, 224] on span "Carregando..." at bounding box center [707, 227] width 389 height 19
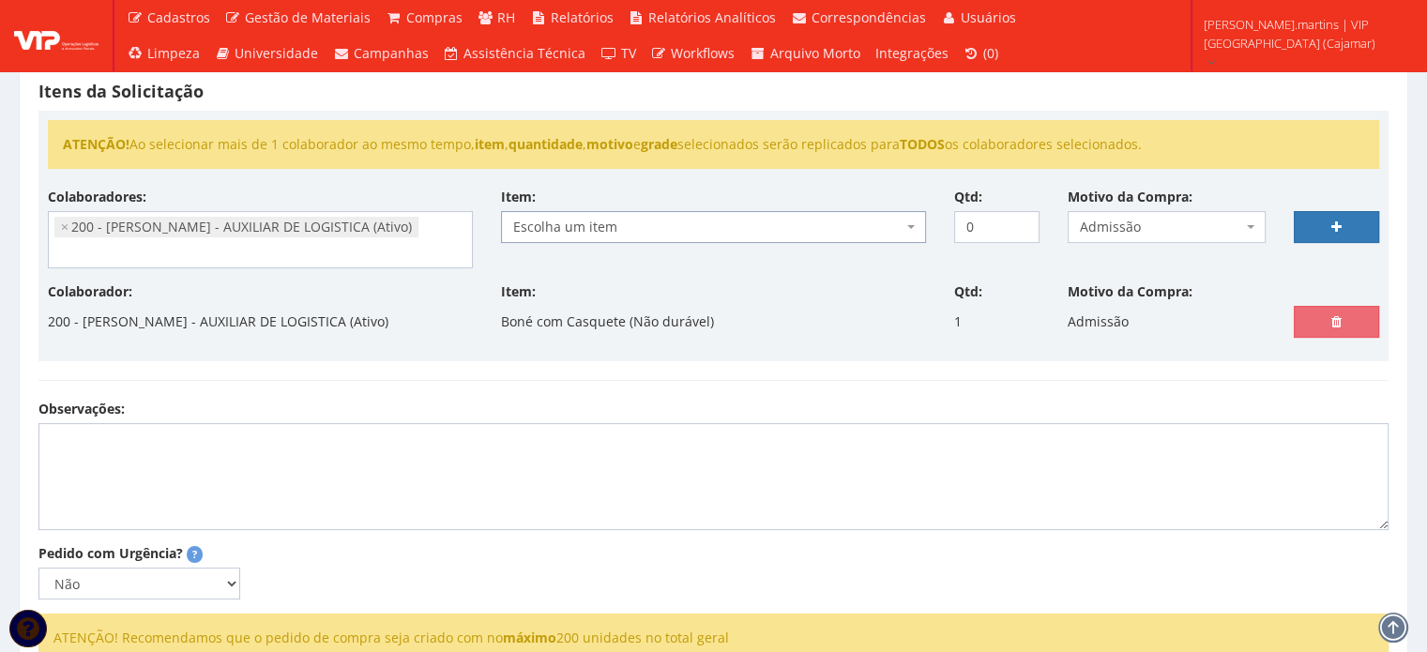
click at [559, 224] on span "Escolha um item" at bounding box center [707, 227] width 389 height 19
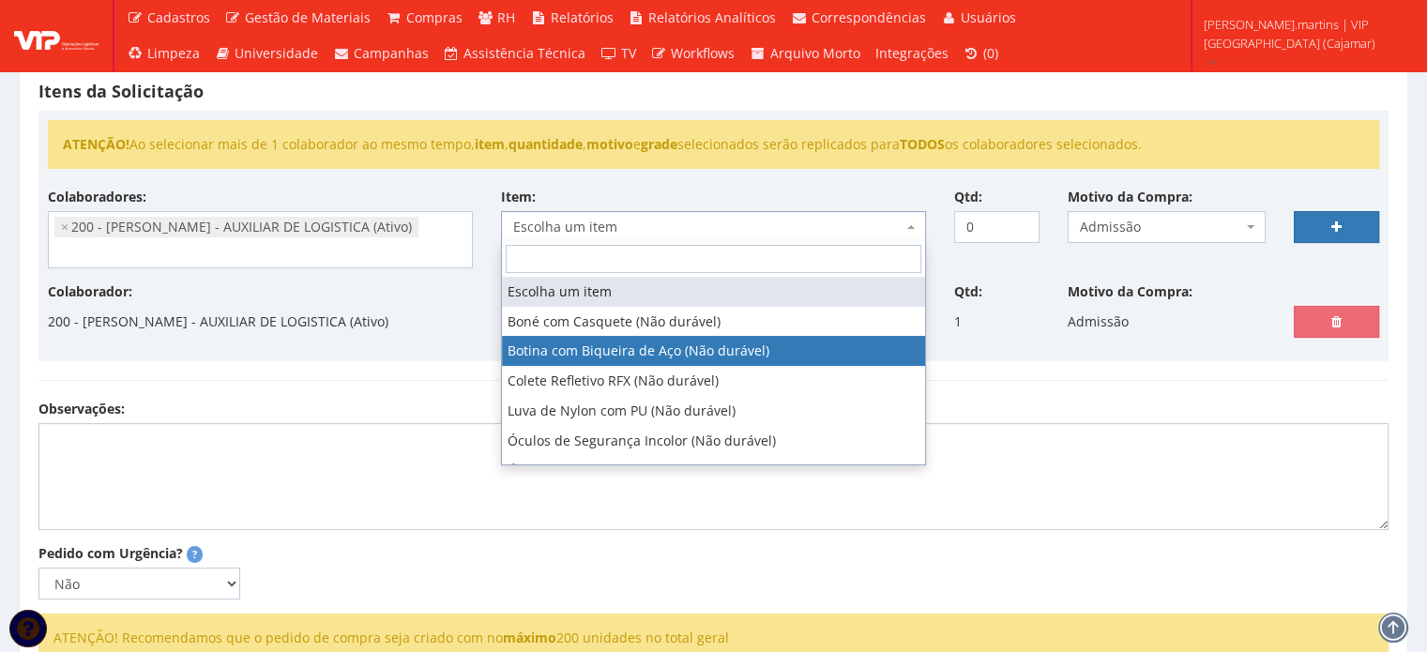
select select "46"
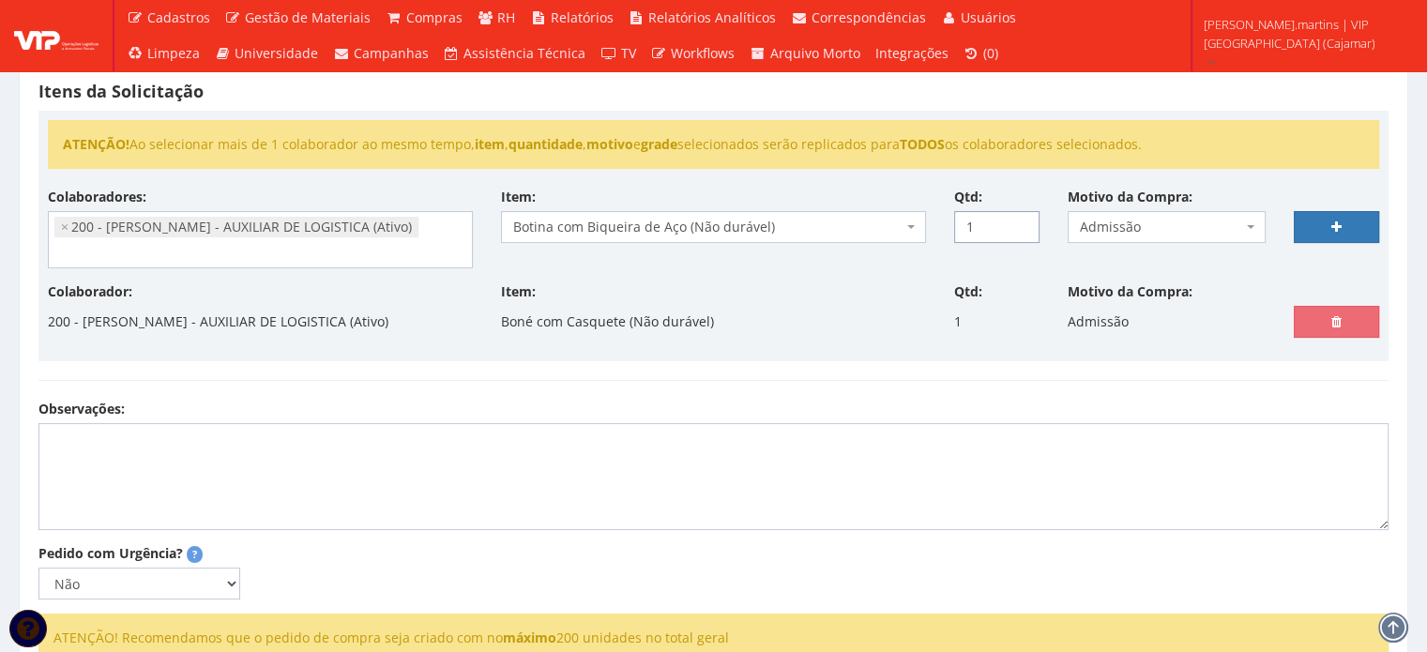
drag, startPoint x: 1021, startPoint y: 220, endPoint x: 1049, endPoint y: 218, distance: 28.2
type input "1"
click at [1021, 220] on input "1" at bounding box center [996, 227] width 85 height 32
click at [1320, 232] on link at bounding box center [1336, 227] width 85 height 32
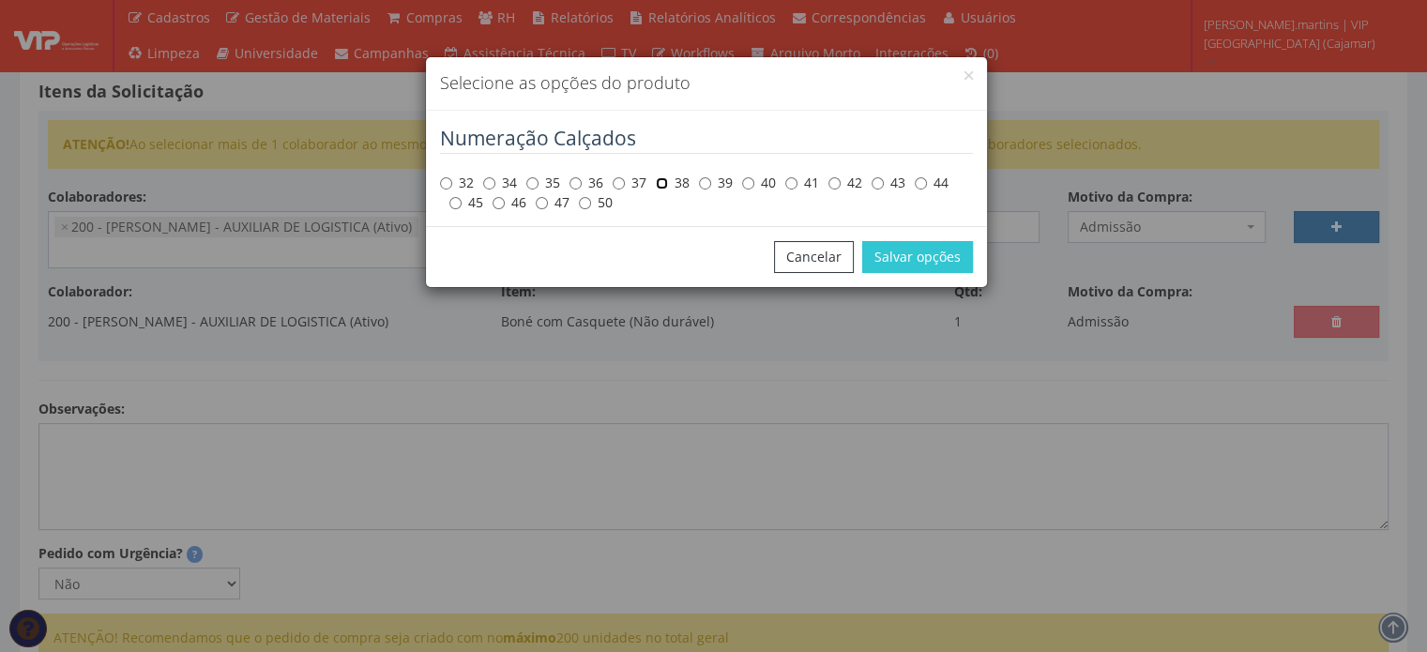
click at [660, 179] on input "38" at bounding box center [662, 183] width 12 height 12
radio input "true"
click at [922, 262] on button "Salvar opções" at bounding box center [917, 257] width 111 height 32
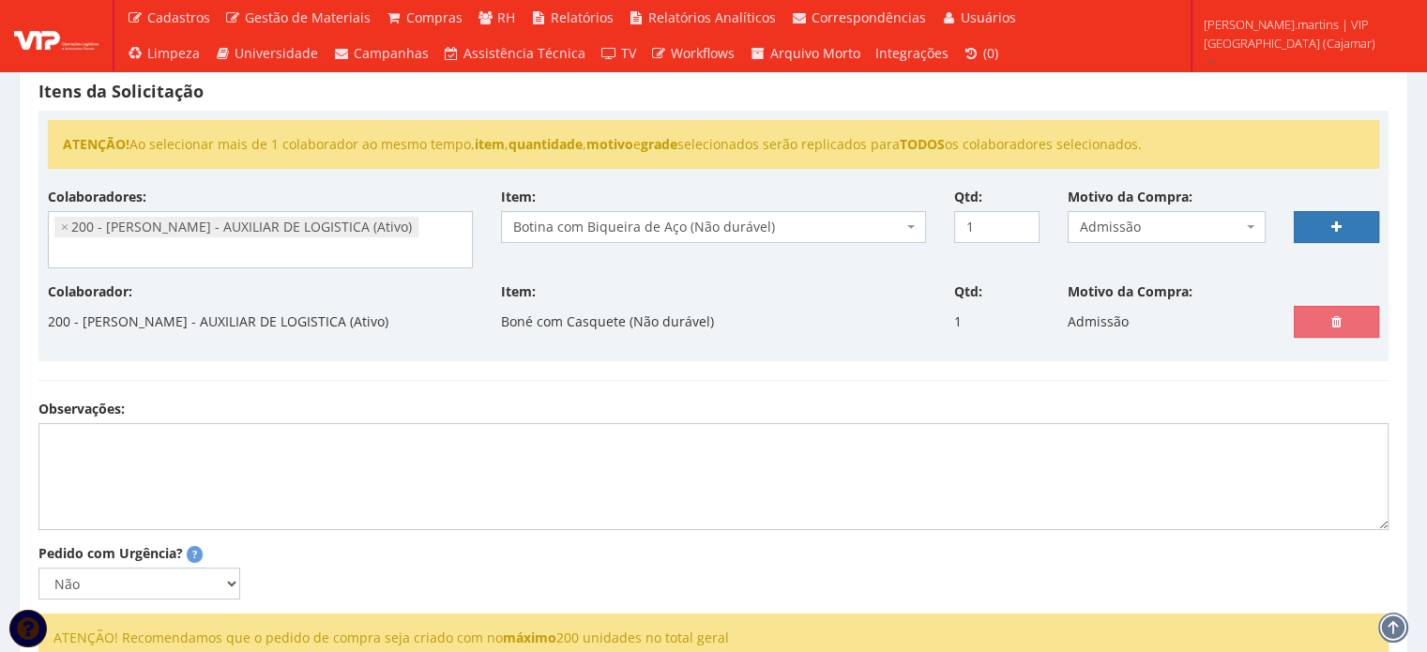
scroll to position [375, 0]
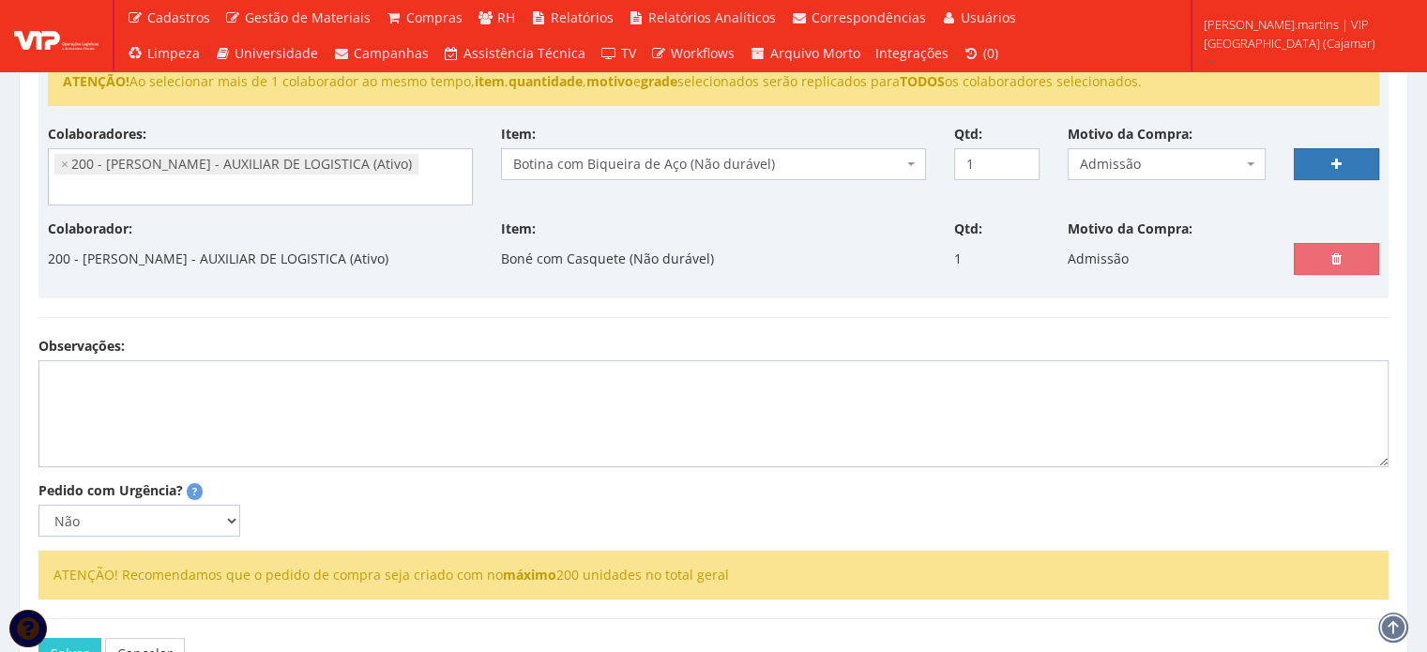
select select
type input "0"
select select
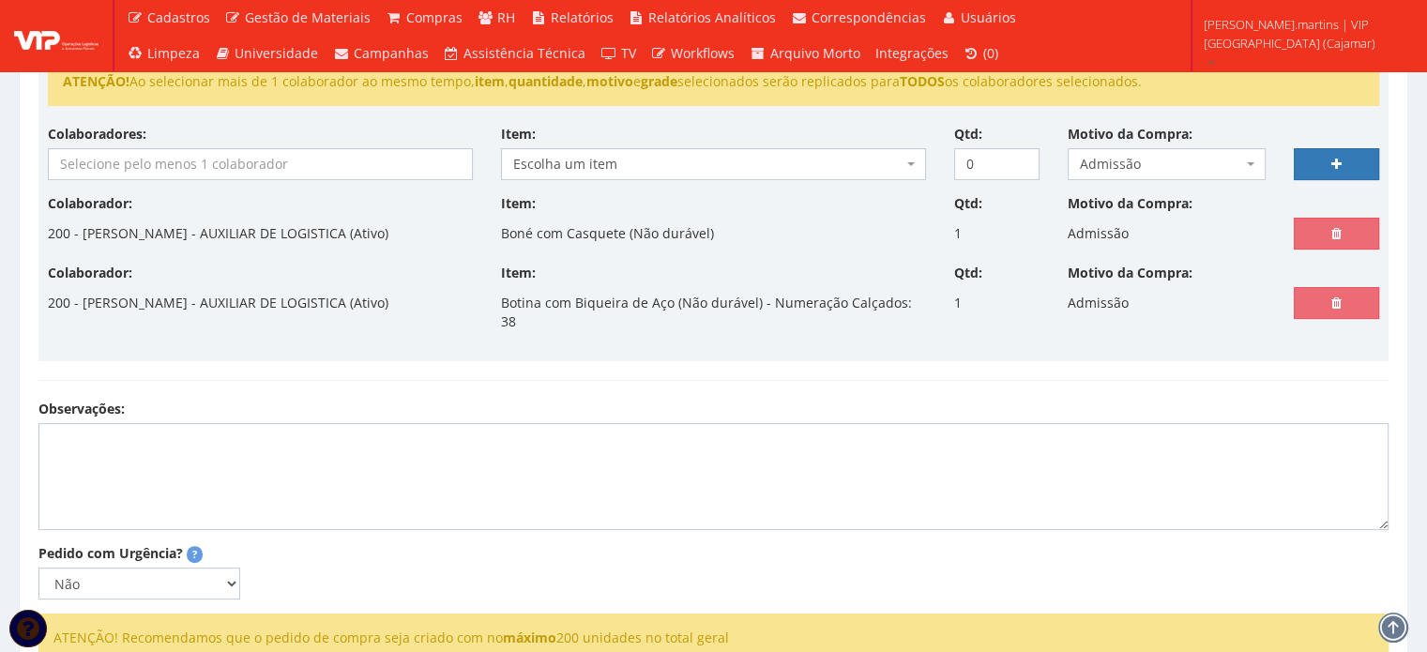
click at [66, 170] on input "search" at bounding box center [260, 164] width 423 height 30
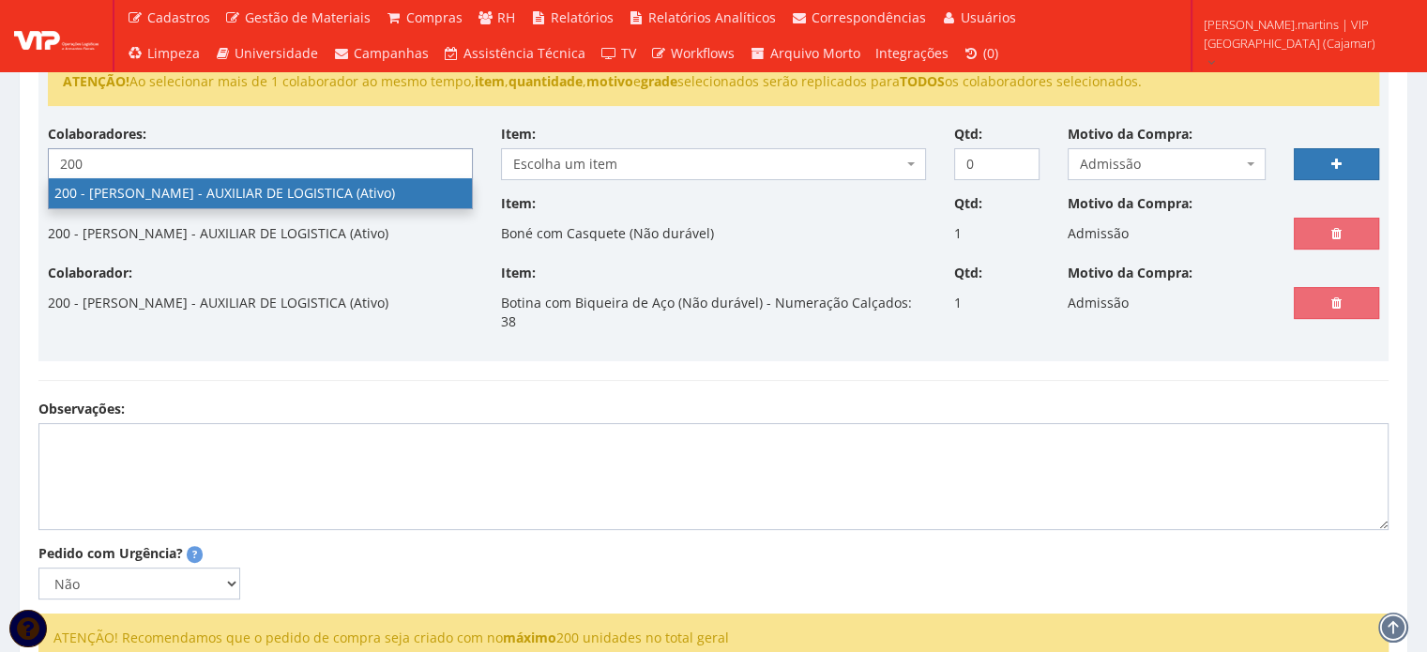
type input "200"
select select "4116"
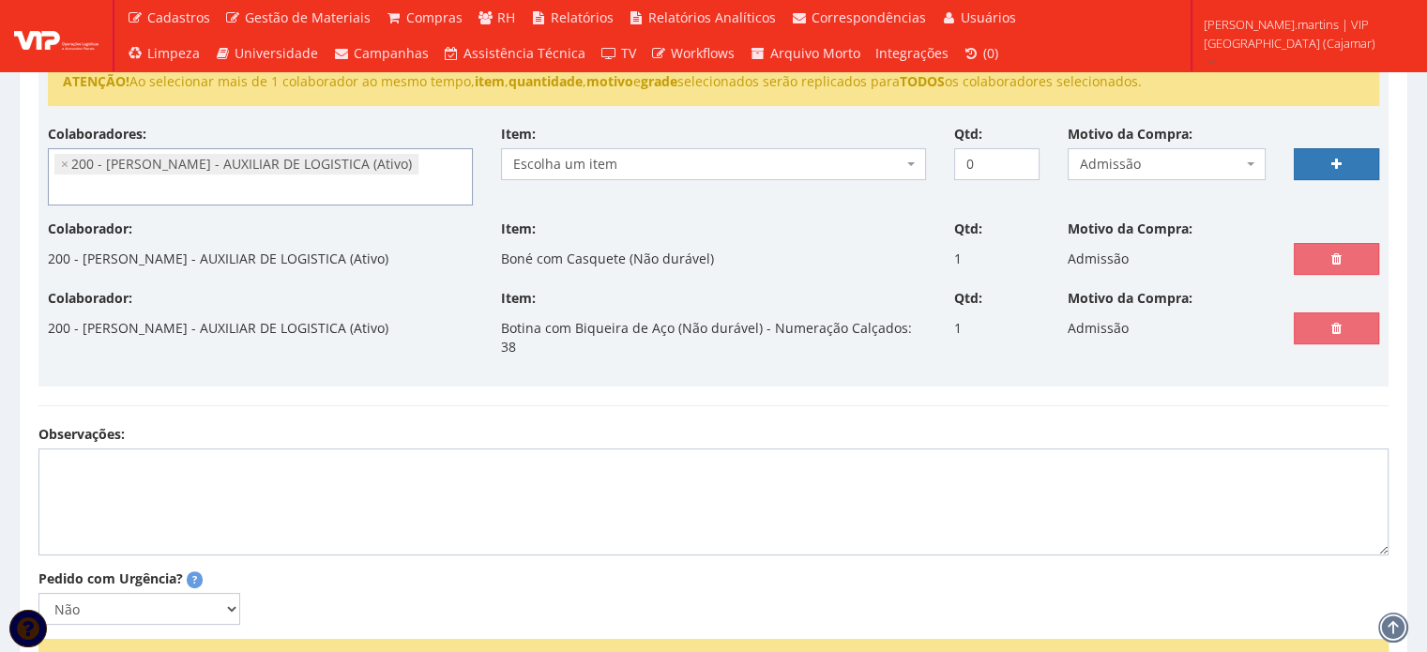
click at [604, 160] on span "Escolha um item" at bounding box center [707, 164] width 389 height 19
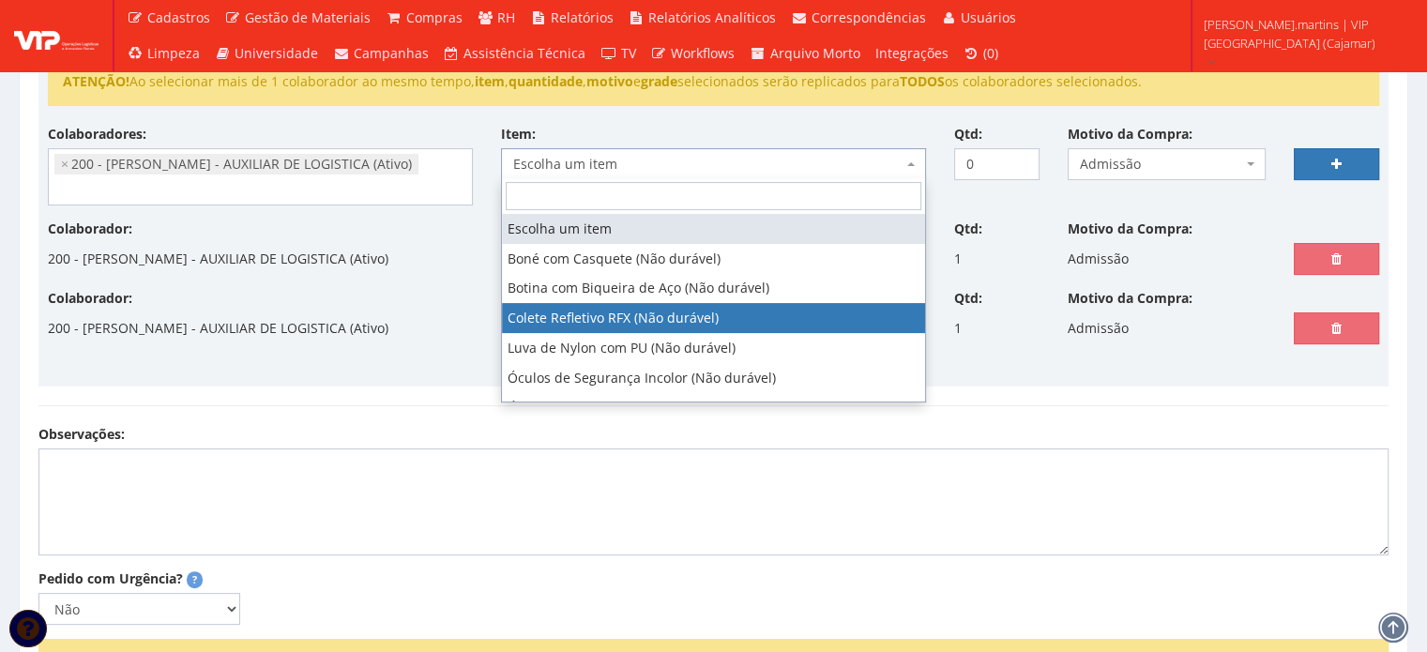
select select "104"
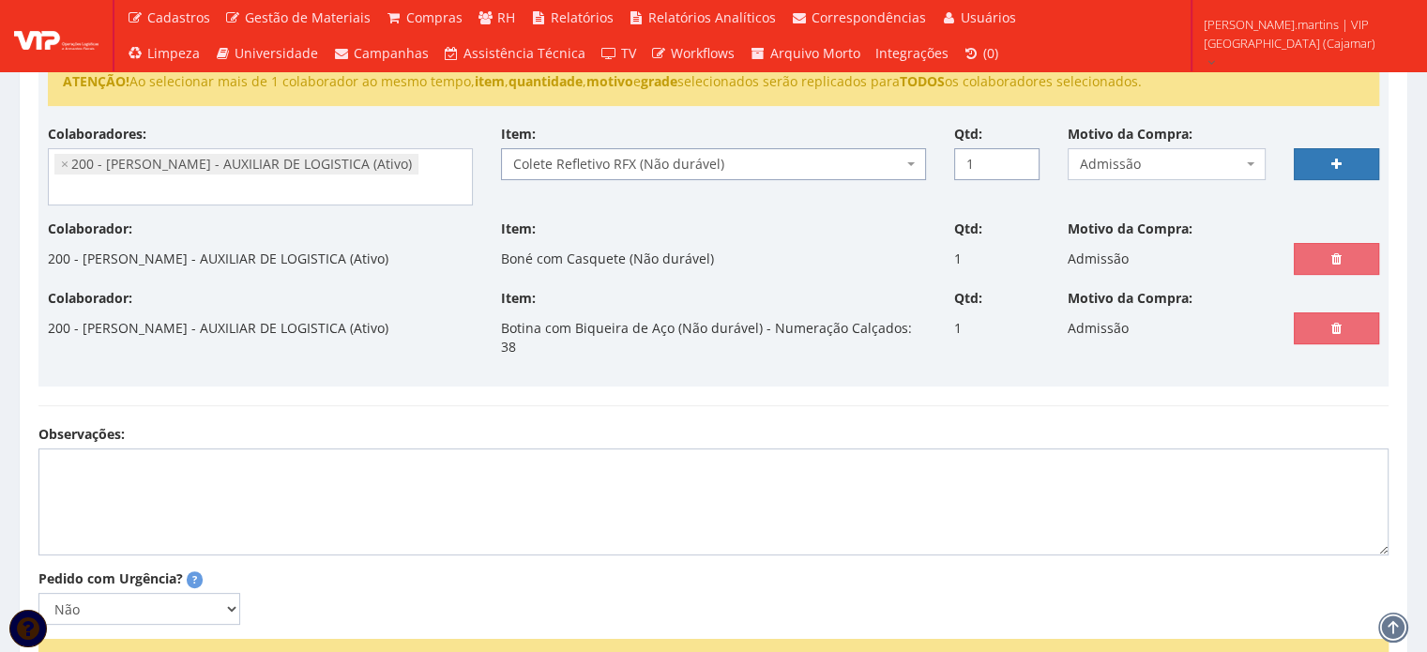
type input "1"
click at [1023, 158] on input "1" at bounding box center [996, 164] width 85 height 32
click at [1333, 164] on icon at bounding box center [1336, 164] width 10 height 13
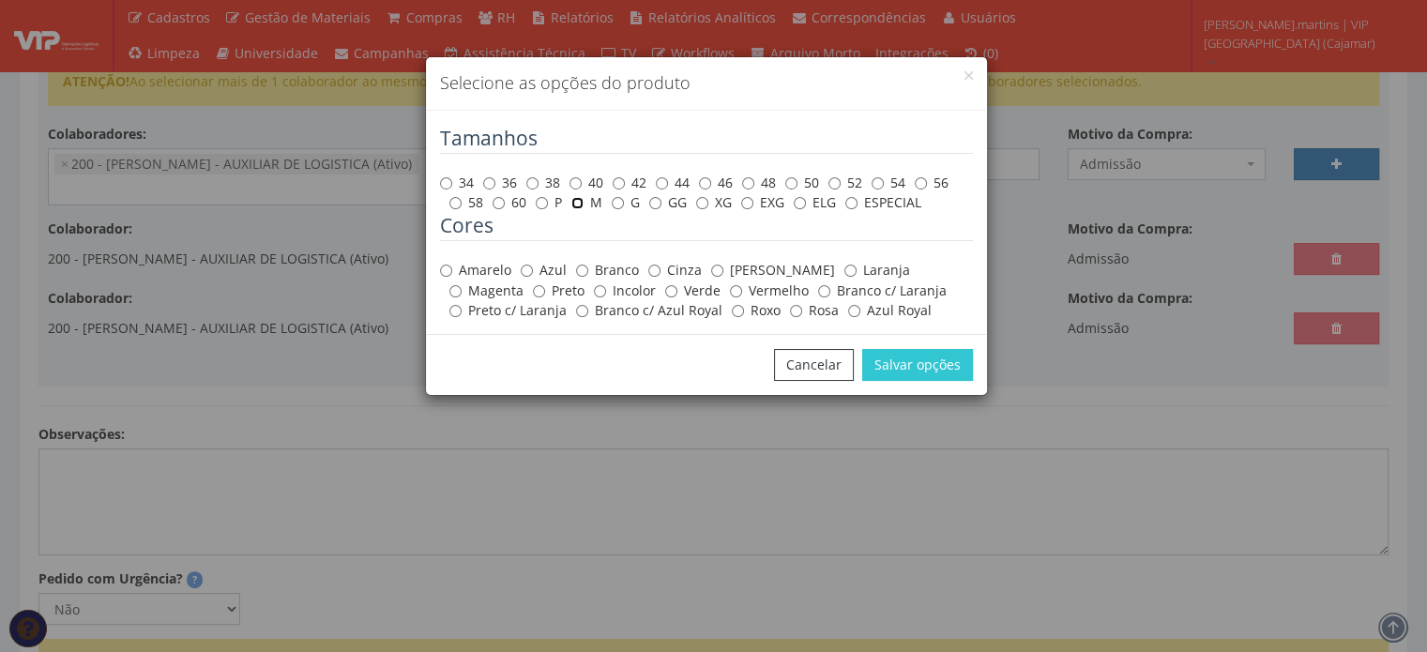
click at [576, 202] on input "M" at bounding box center [577, 203] width 12 height 12
radio input "true"
click at [484, 263] on label "Amarelo" at bounding box center [475, 270] width 71 height 19
click at [452, 265] on input "Amarelo" at bounding box center [446, 271] width 12 height 12
radio input "true"
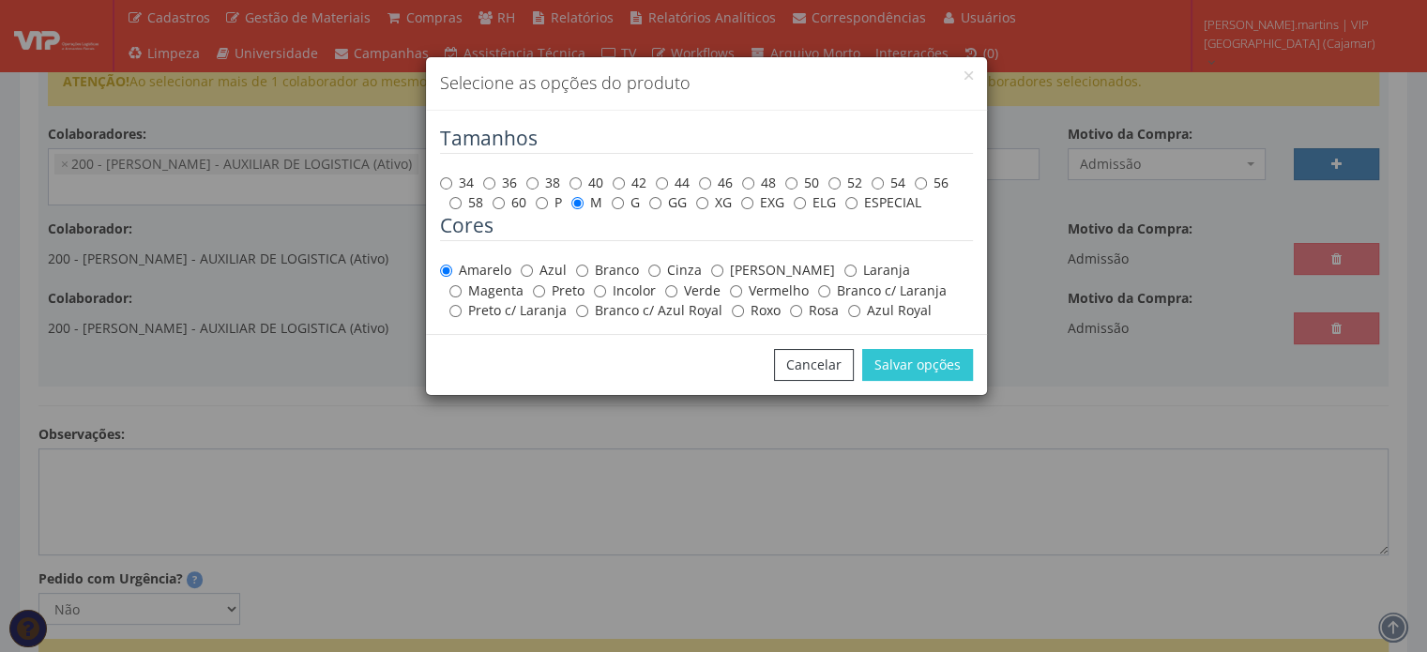
click at [1000, 346] on div "Selecione as opções do produto Tamanhos 34 36 38 40 42 44 46 48 50 52 54 56 58 …" at bounding box center [713, 326] width 1427 height 652
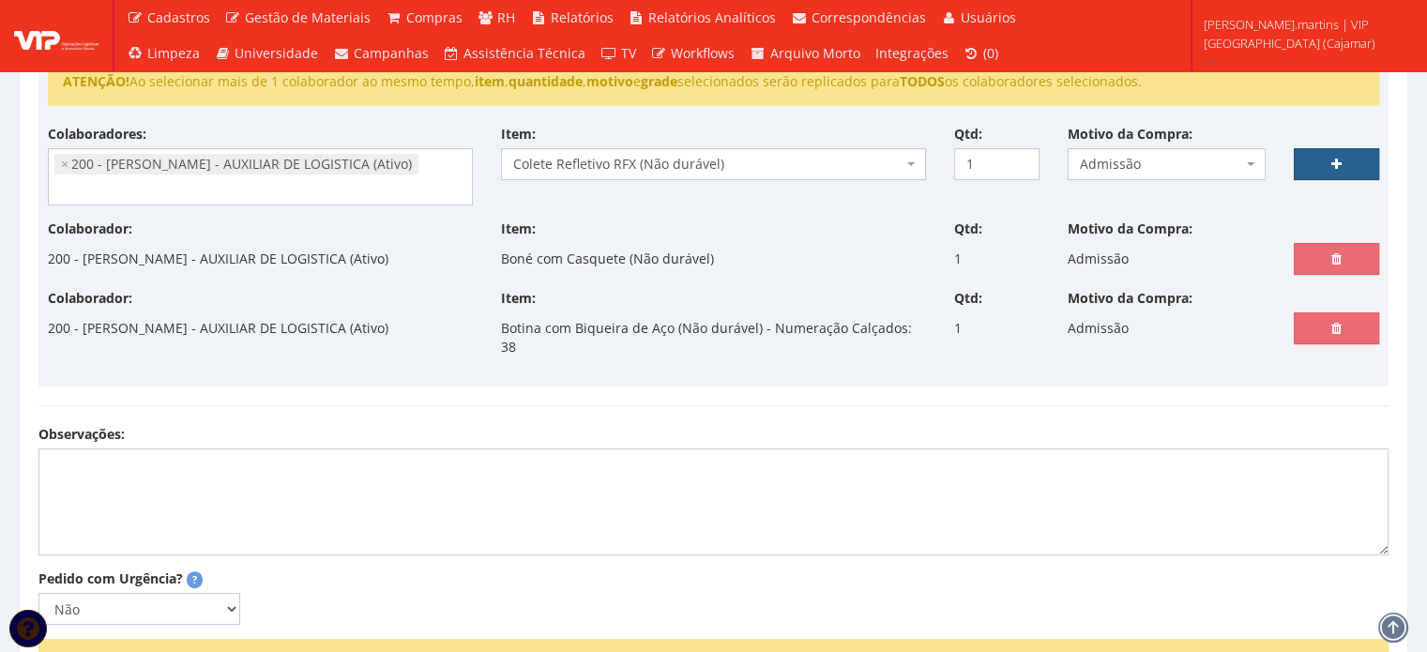
click at [1319, 154] on link at bounding box center [1336, 164] width 85 height 32
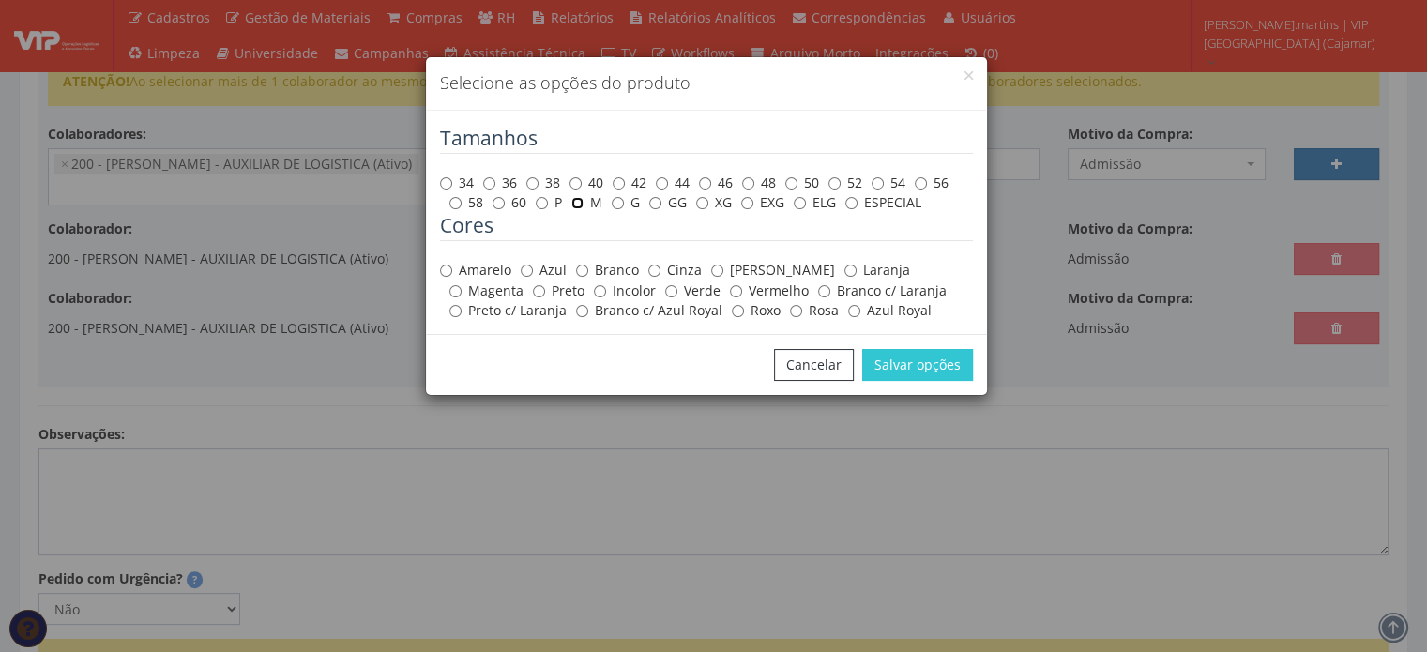
click at [578, 207] on input "M" at bounding box center [577, 203] width 12 height 12
radio input "true"
click at [471, 269] on label "Amarelo" at bounding box center [475, 270] width 71 height 19
click at [452, 269] on input "Amarelo" at bounding box center [446, 271] width 12 height 12
radio input "true"
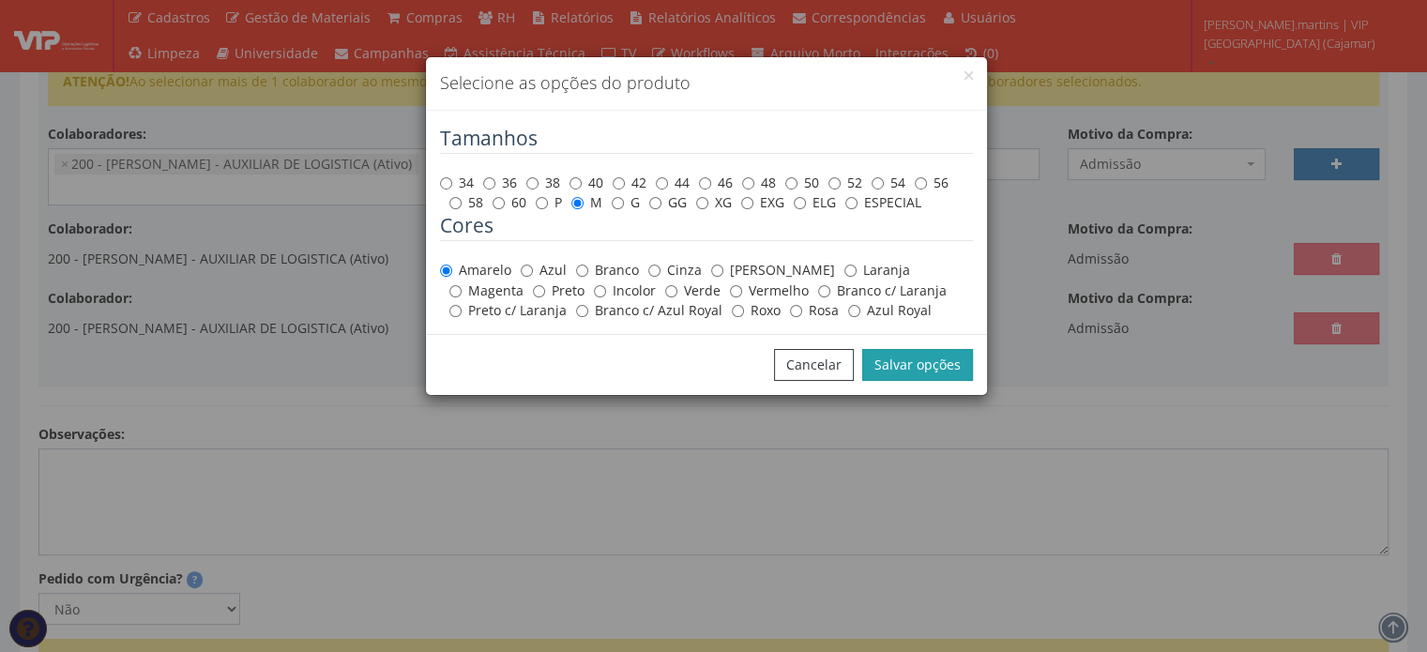
click at [894, 361] on button "Salvar opções" at bounding box center [917, 365] width 111 height 32
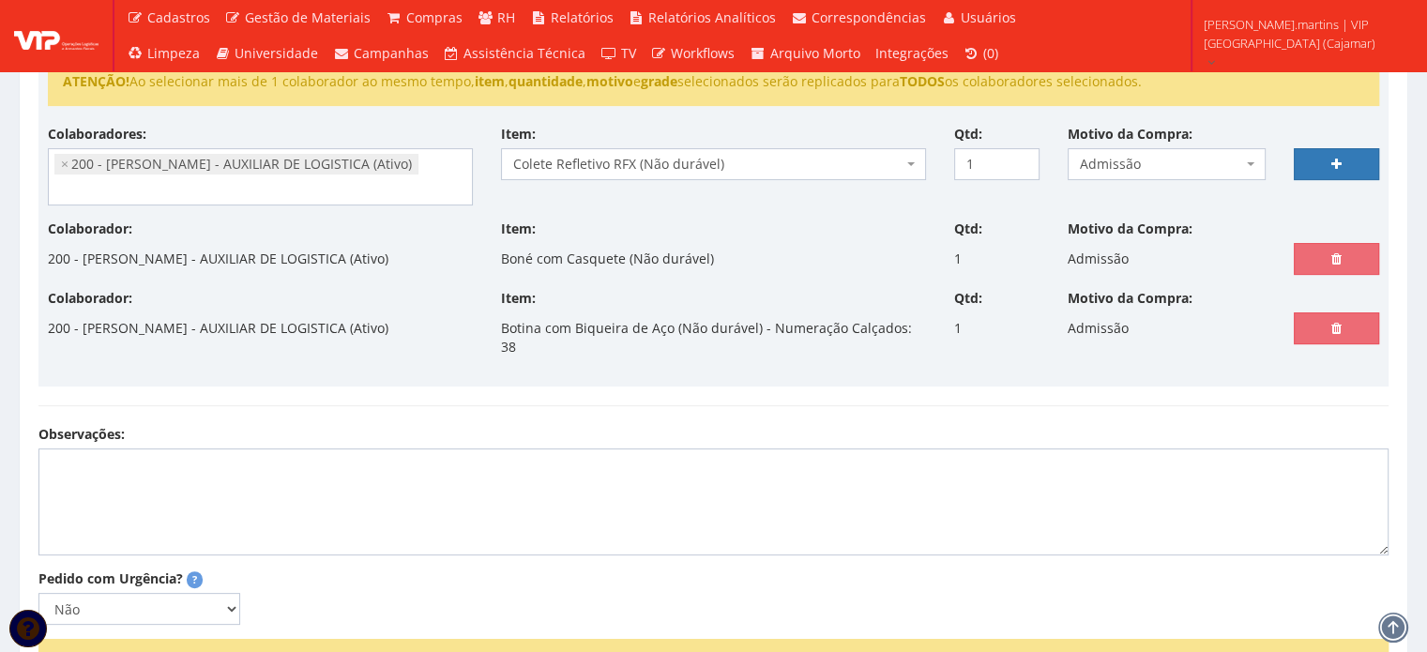
select select
type input "0"
select select
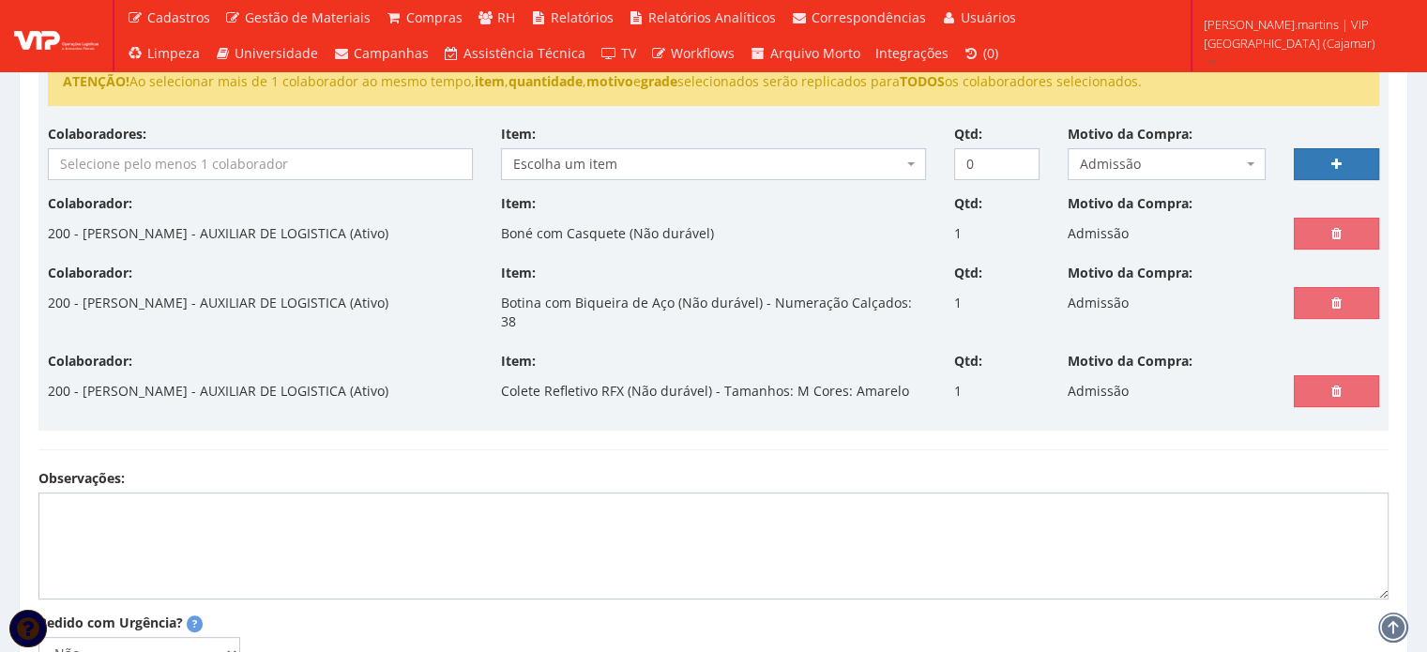
click at [312, 155] on input "search" at bounding box center [260, 164] width 423 height 30
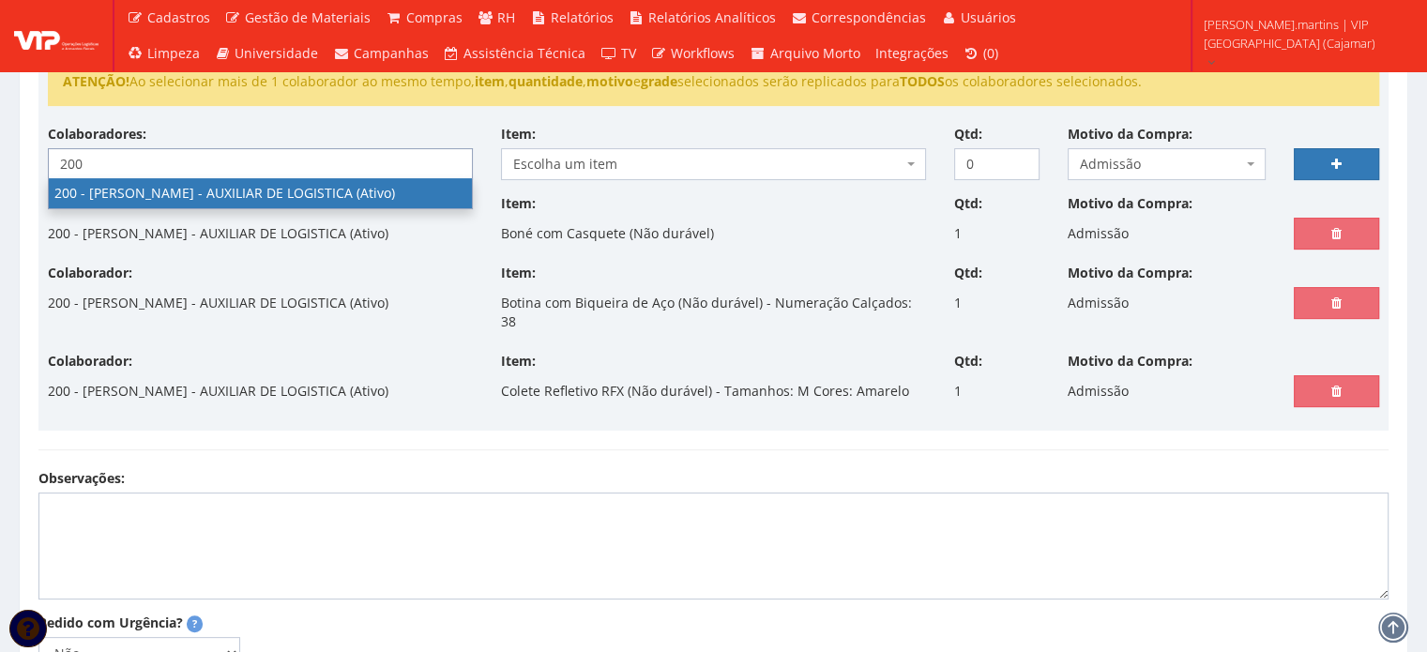
type input "200"
select select "4116"
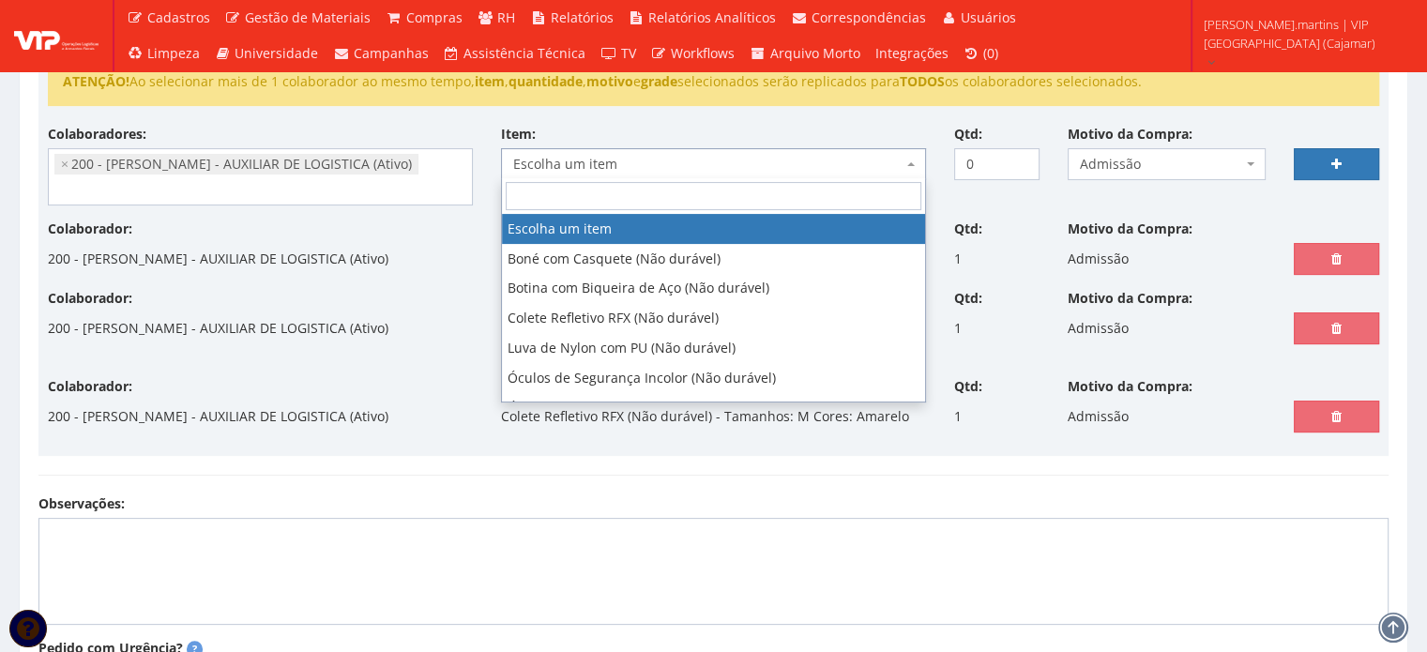
click at [592, 161] on span "Escolha um item" at bounding box center [707, 164] width 389 height 19
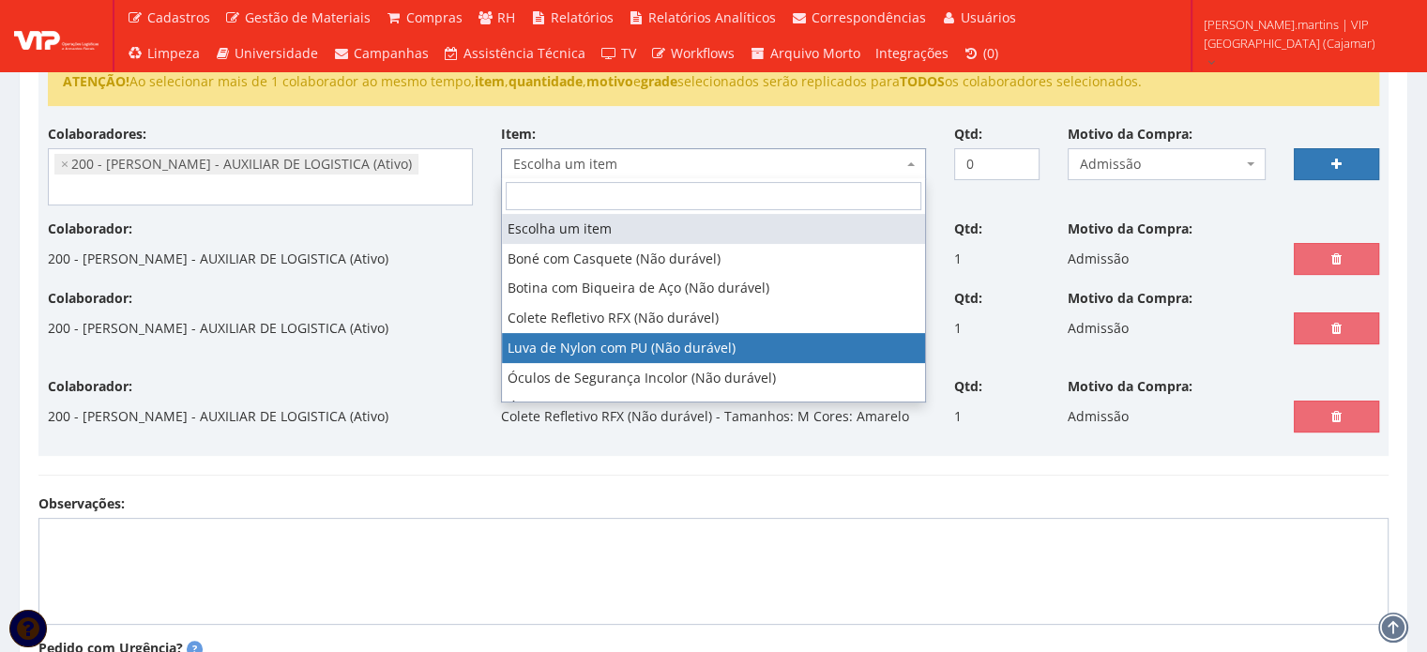
select select "216"
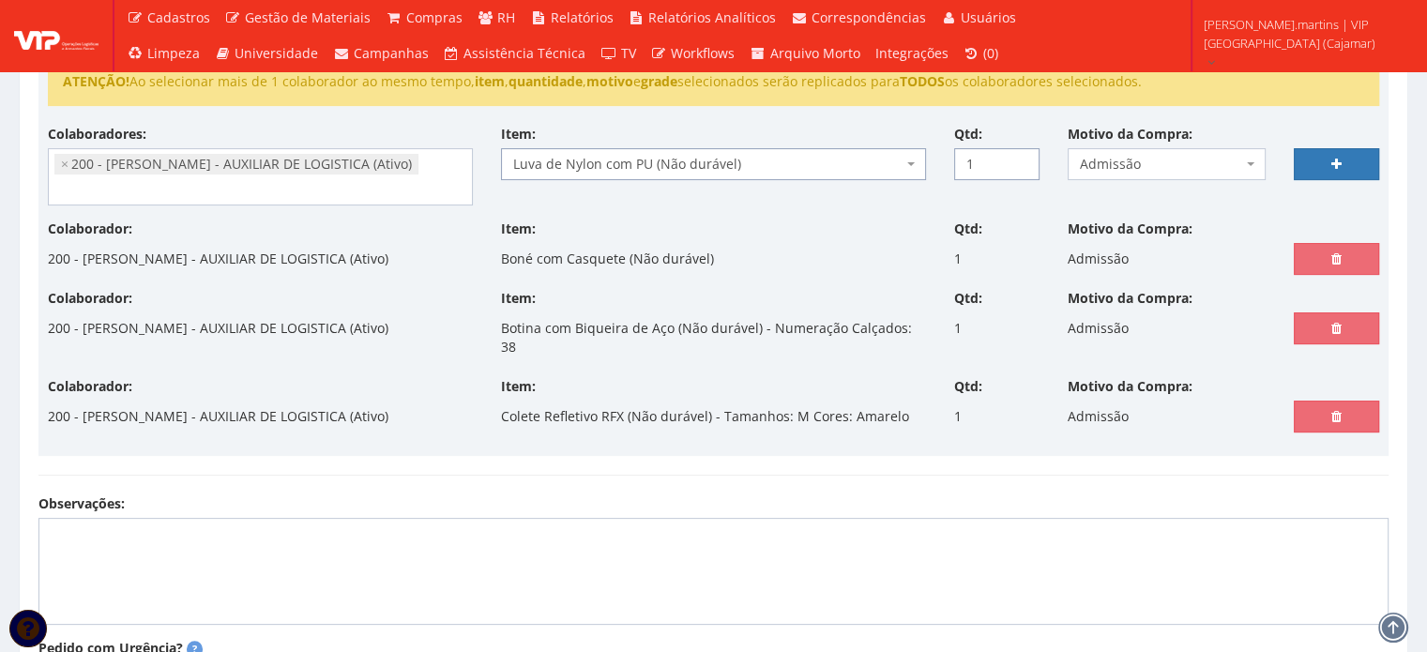
click at [1021, 156] on input "1" at bounding box center [996, 164] width 85 height 32
click at [1021, 156] on input "2" at bounding box center [996, 164] width 85 height 32
type input "3"
click at [1021, 156] on input "3" at bounding box center [996, 164] width 85 height 32
click at [1350, 164] on link at bounding box center [1336, 164] width 85 height 32
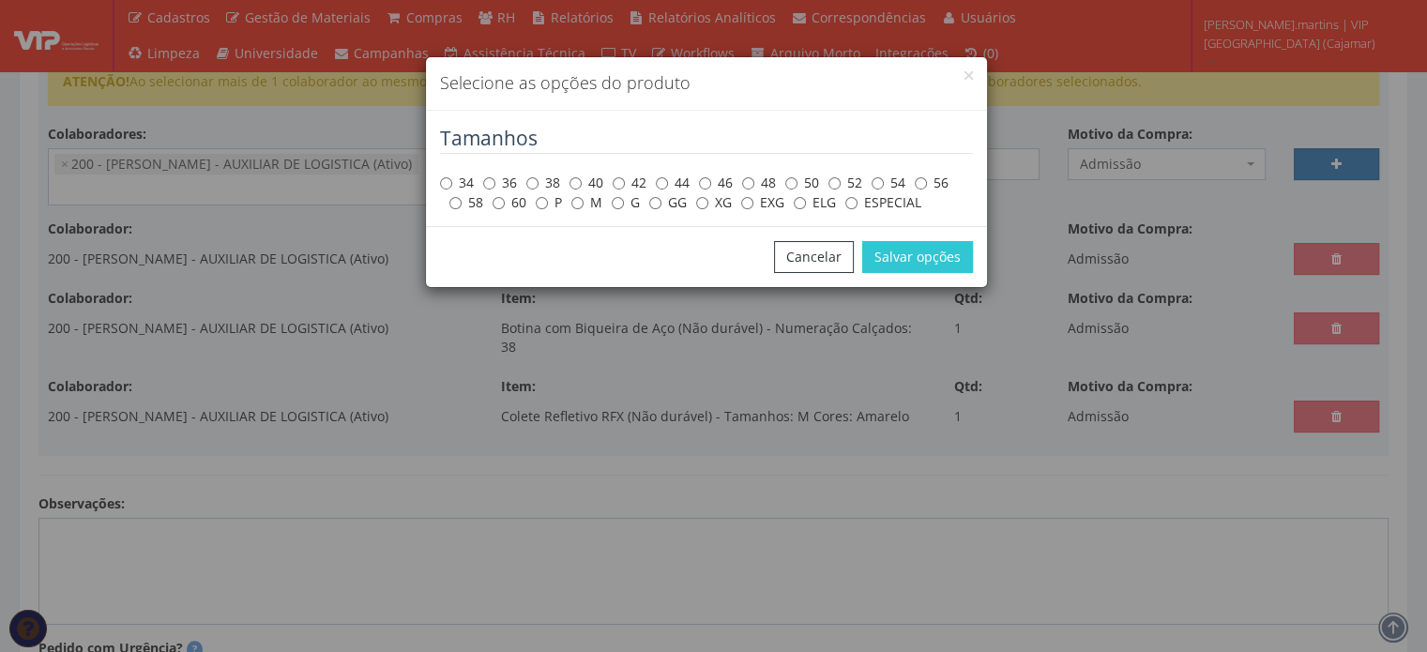
click at [585, 202] on label "M" at bounding box center [586, 202] width 31 height 19
click at [583, 202] on input "M" at bounding box center [577, 203] width 12 height 12
radio input "true"
click at [885, 255] on button "Salvar opções" at bounding box center [917, 257] width 111 height 32
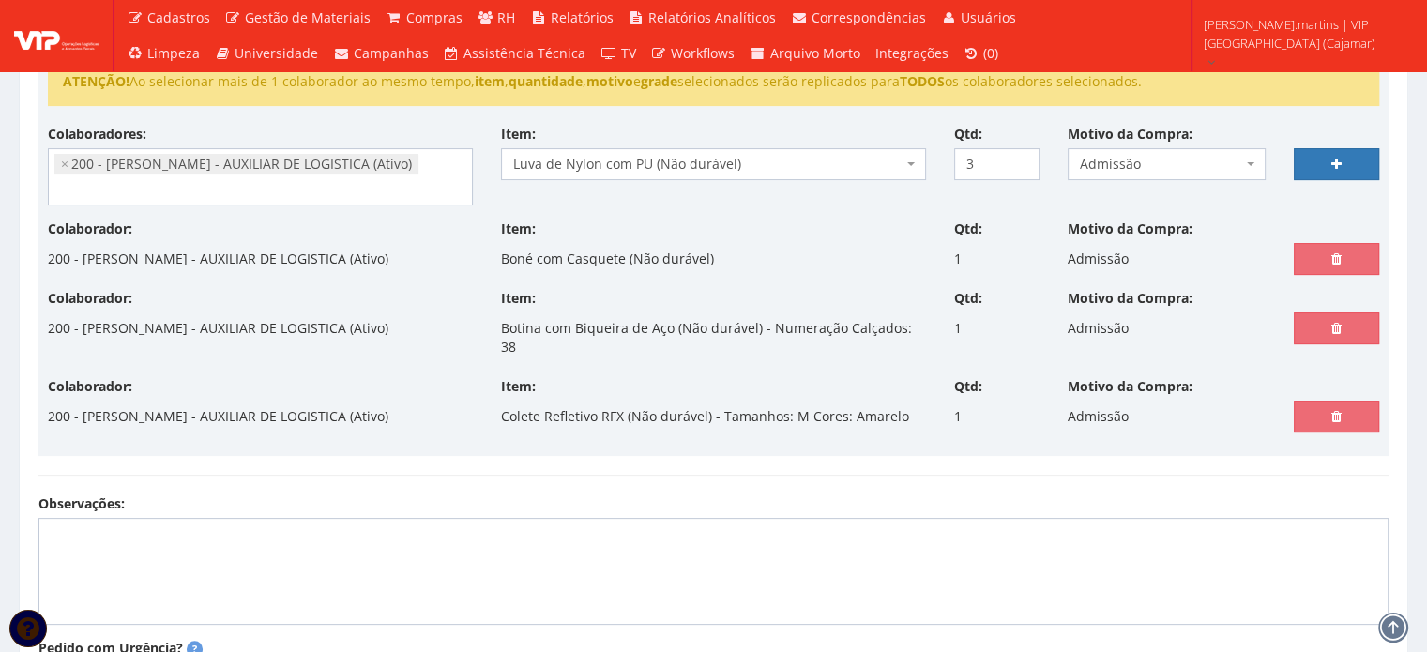
select select
type input "0"
select select
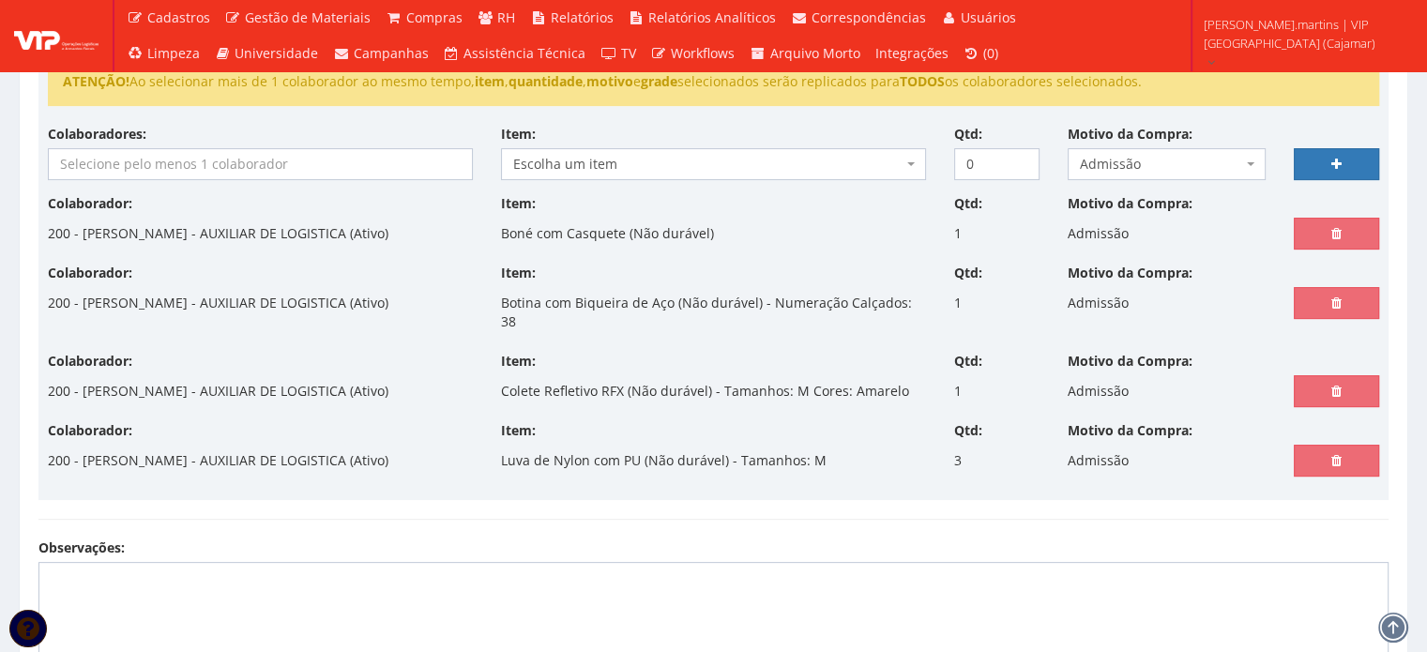
click at [176, 153] on input "search" at bounding box center [260, 164] width 423 height 30
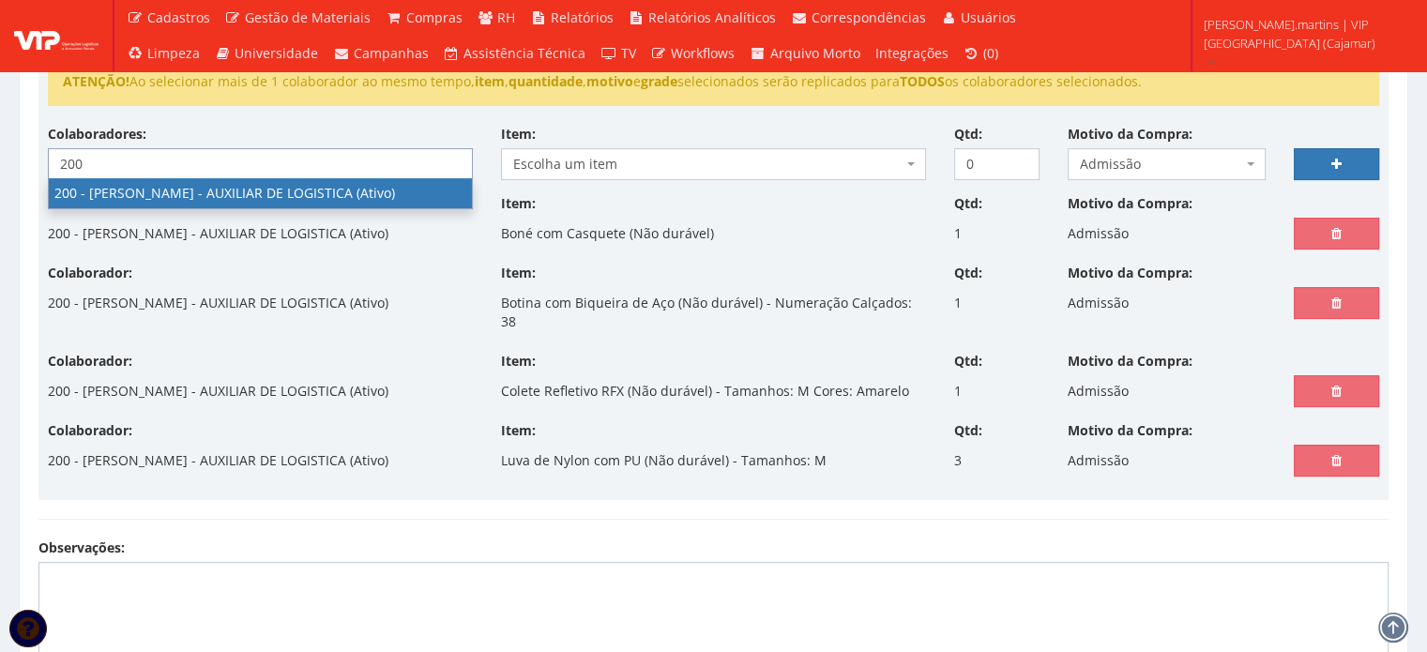
type input "200"
select select "4116"
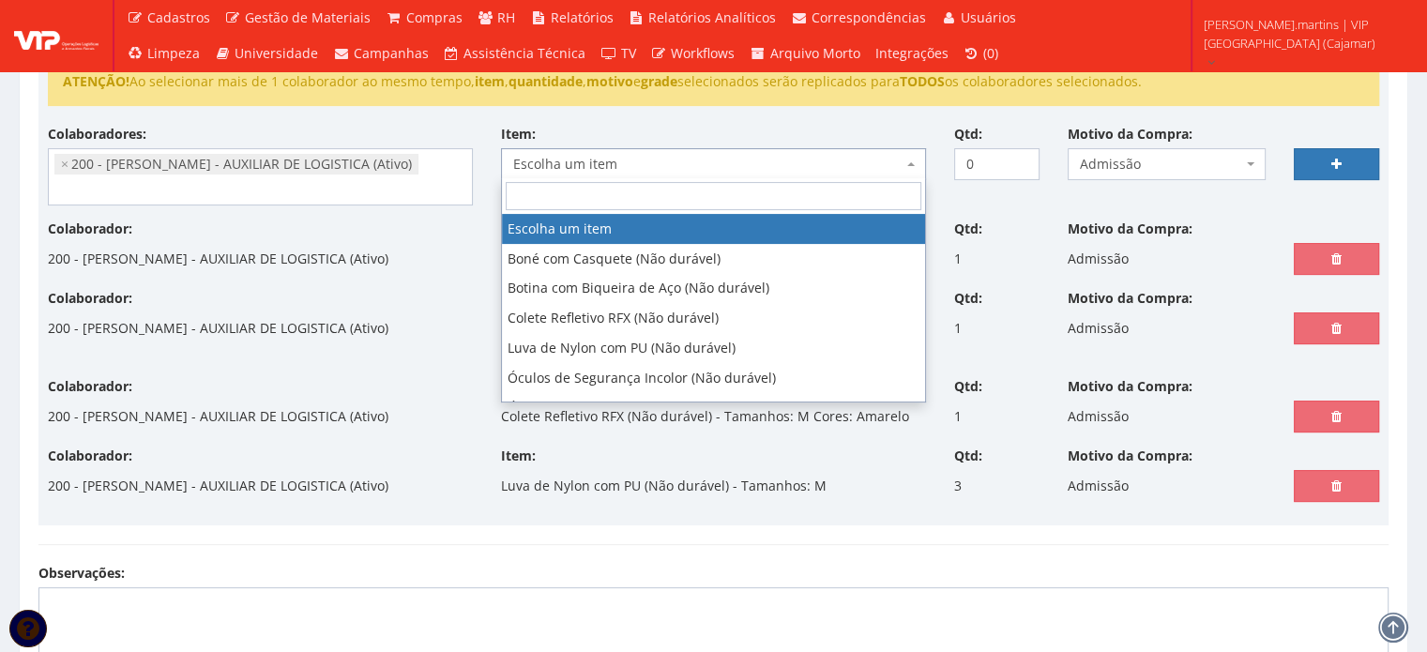
click at [630, 155] on span "Escolha um item" at bounding box center [707, 164] width 389 height 19
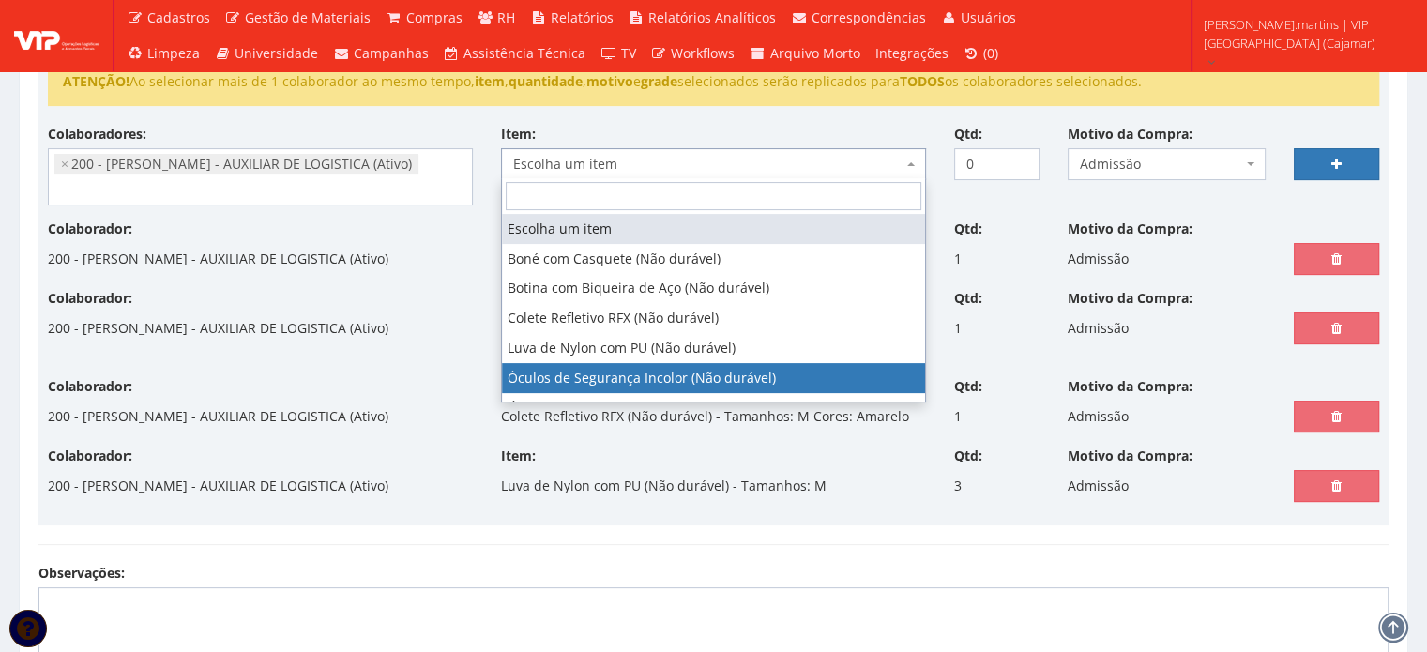
select select "246"
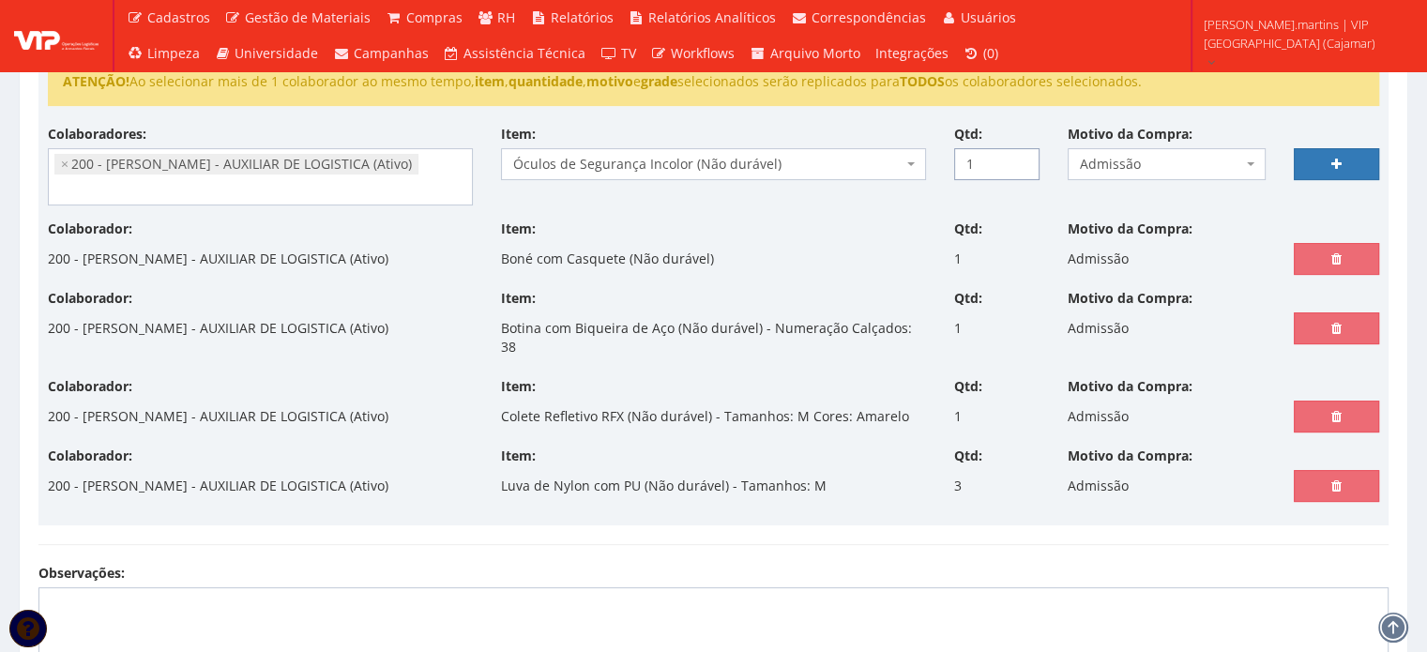
drag, startPoint x: 1020, startPoint y: 154, endPoint x: 1071, endPoint y: 158, distance: 51.7
type input "1"
click at [1020, 154] on input "1" at bounding box center [996, 164] width 85 height 32
click at [1309, 157] on link at bounding box center [1336, 164] width 85 height 32
select select
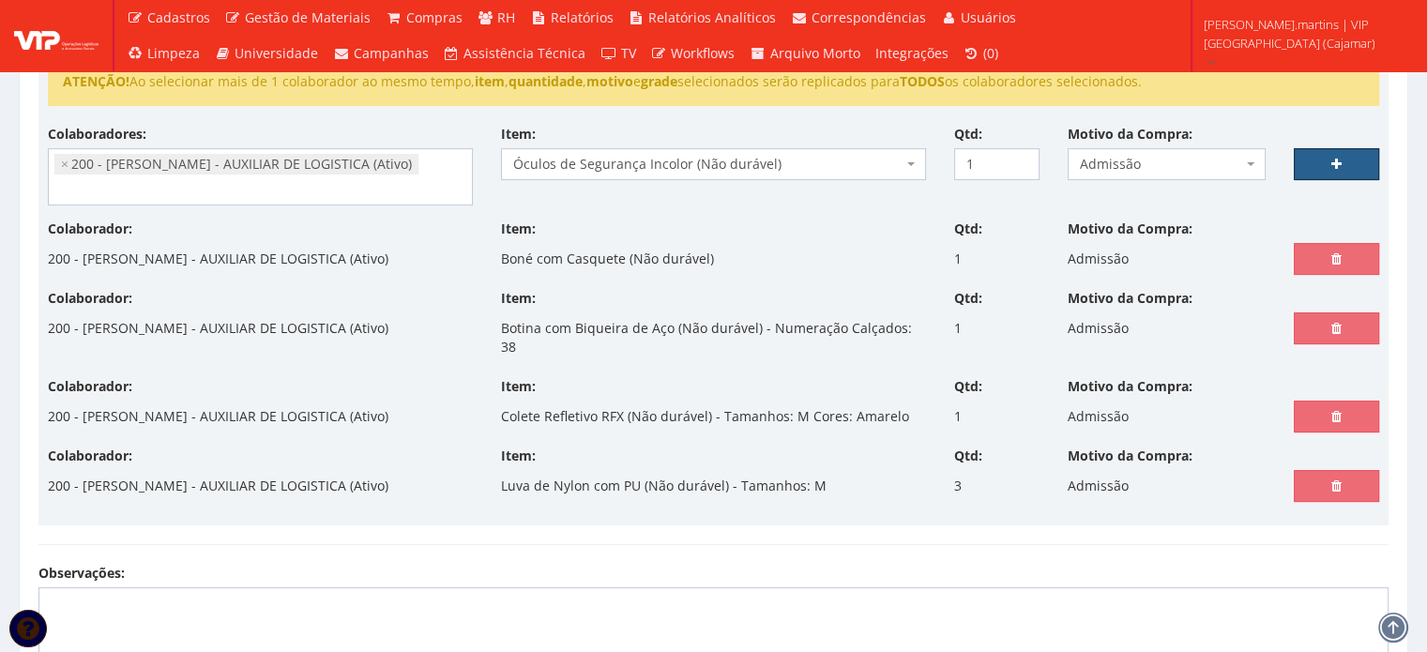
type input "0"
select select
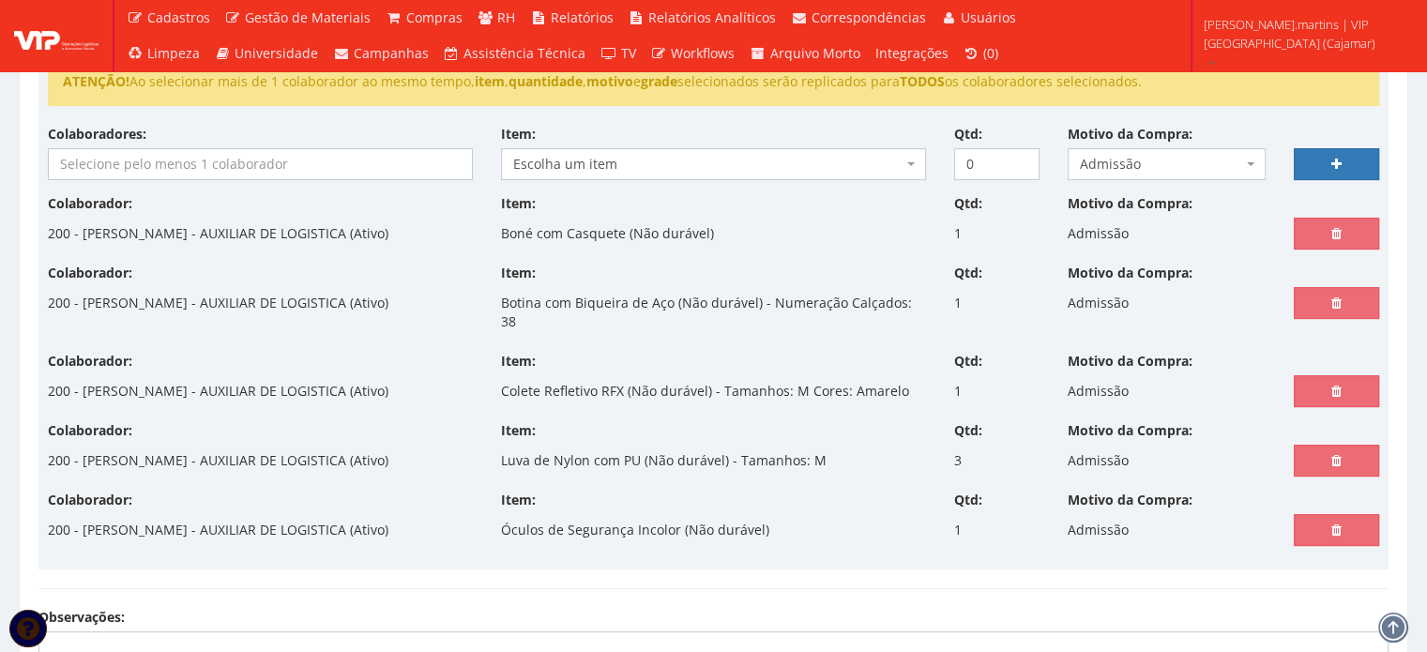
click at [300, 174] on input "search" at bounding box center [260, 164] width 423 height 30
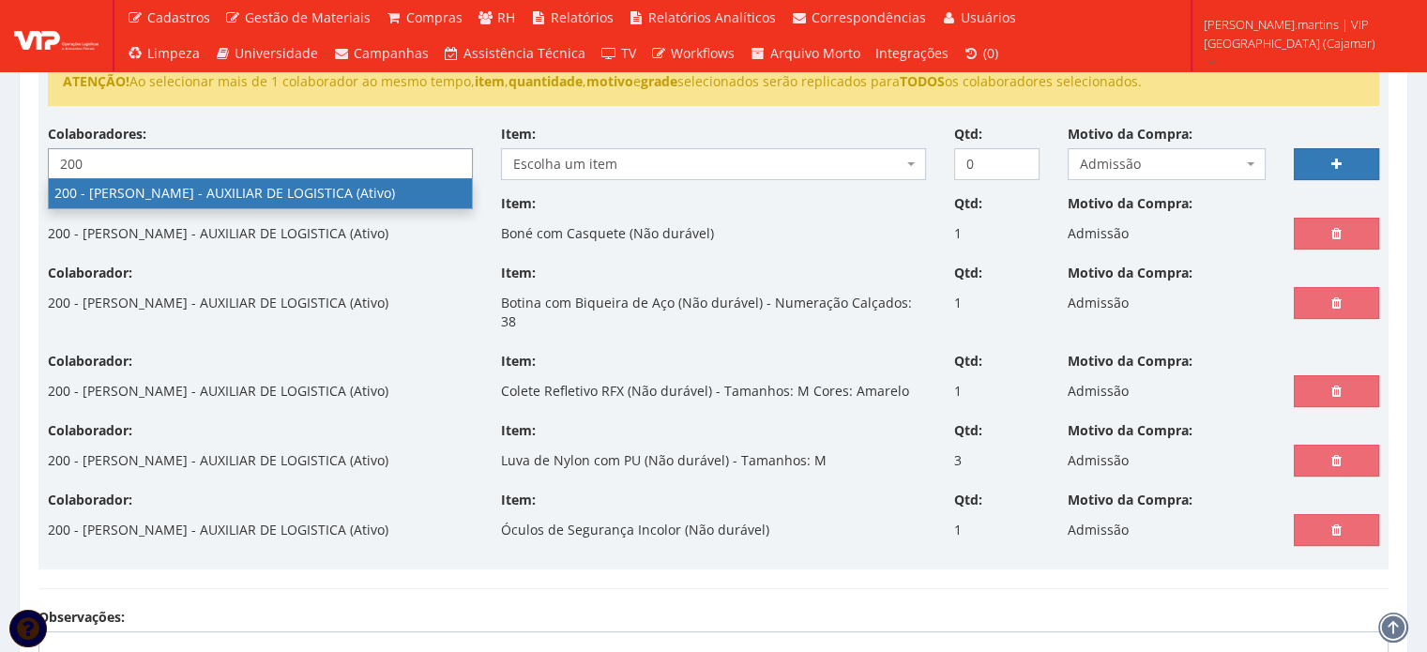
type input "200"
select select "4116"
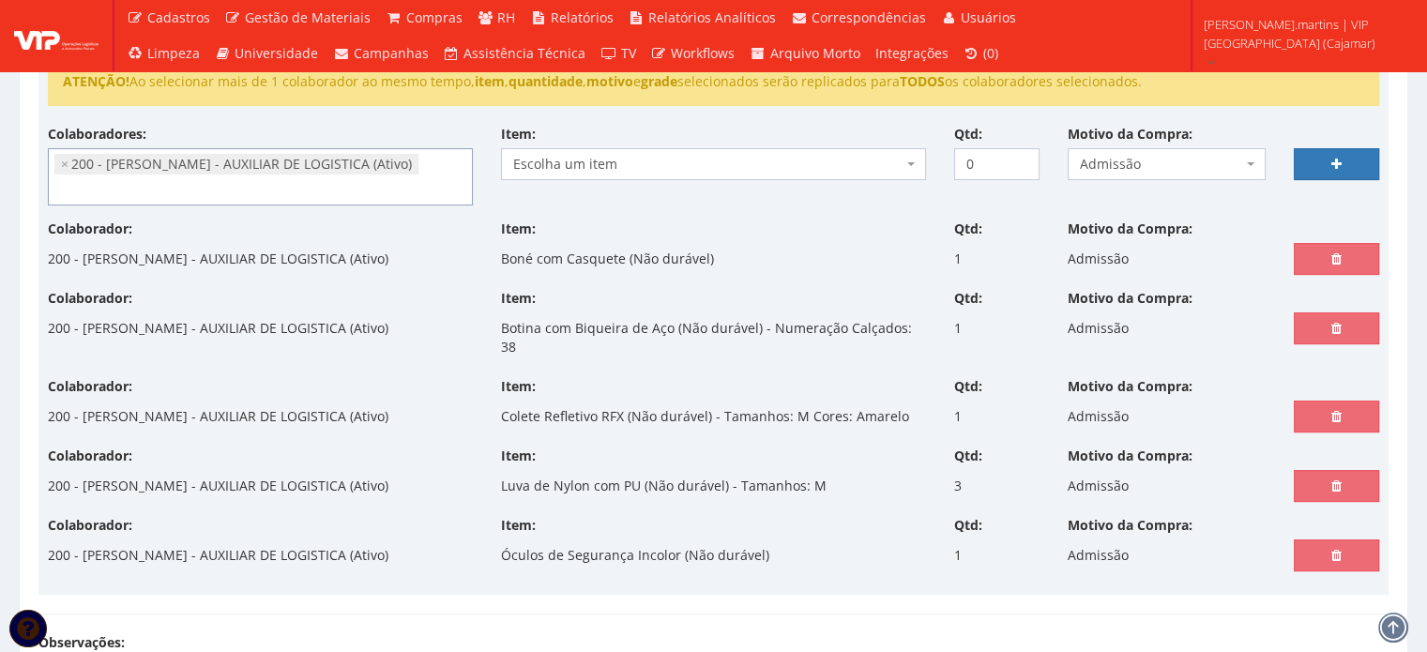
click at [583, 160] on span "Escolha um item" at bounding box center [707, 164] width 389 height 19
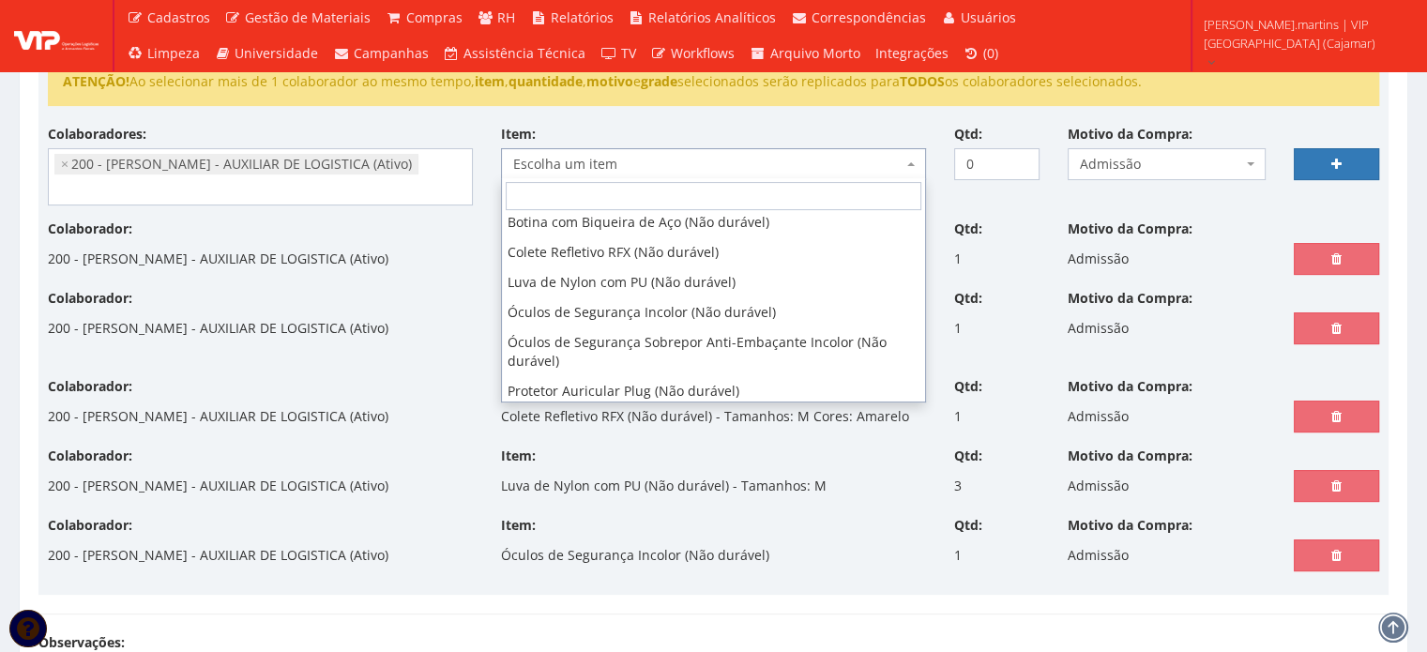
scroll to position [71, 0]
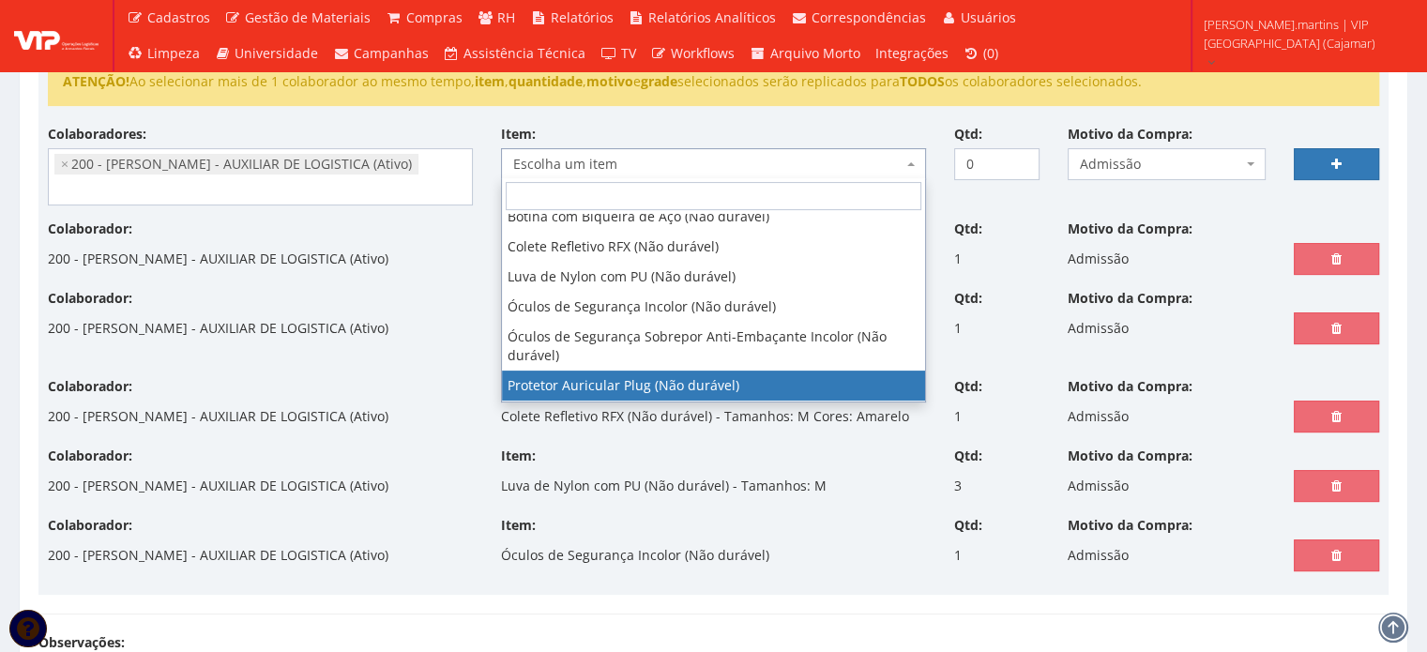
select select "292"
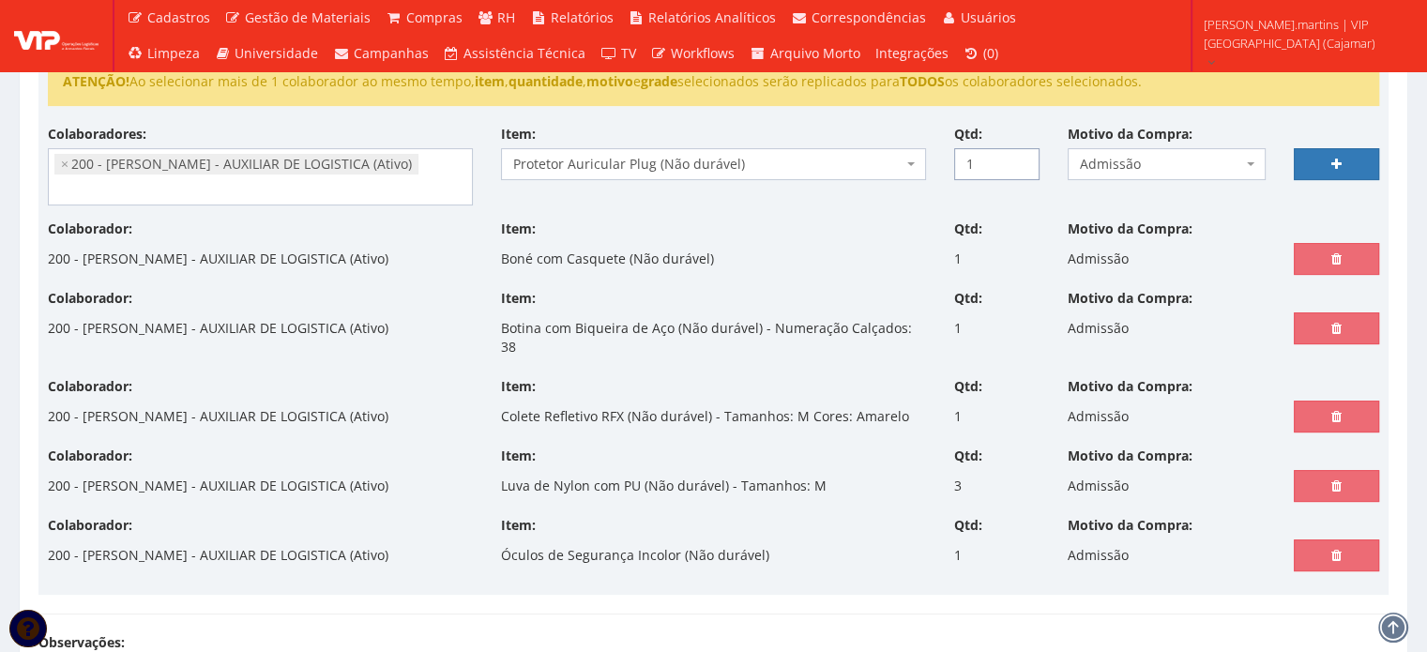
click at [1019, 154] on input "1" at bounding box center [996, 164] width 85 height 32
click at [1019, 154] on input "2" at bounding box center [996, 164] width 85 height 32
type input "3"
click at [1019, 154] on input "3" at bounding box center [996, 164] width 85 height 32
click at [1332, 154] on link at bounding box center [1336, 164] width 85 height 32
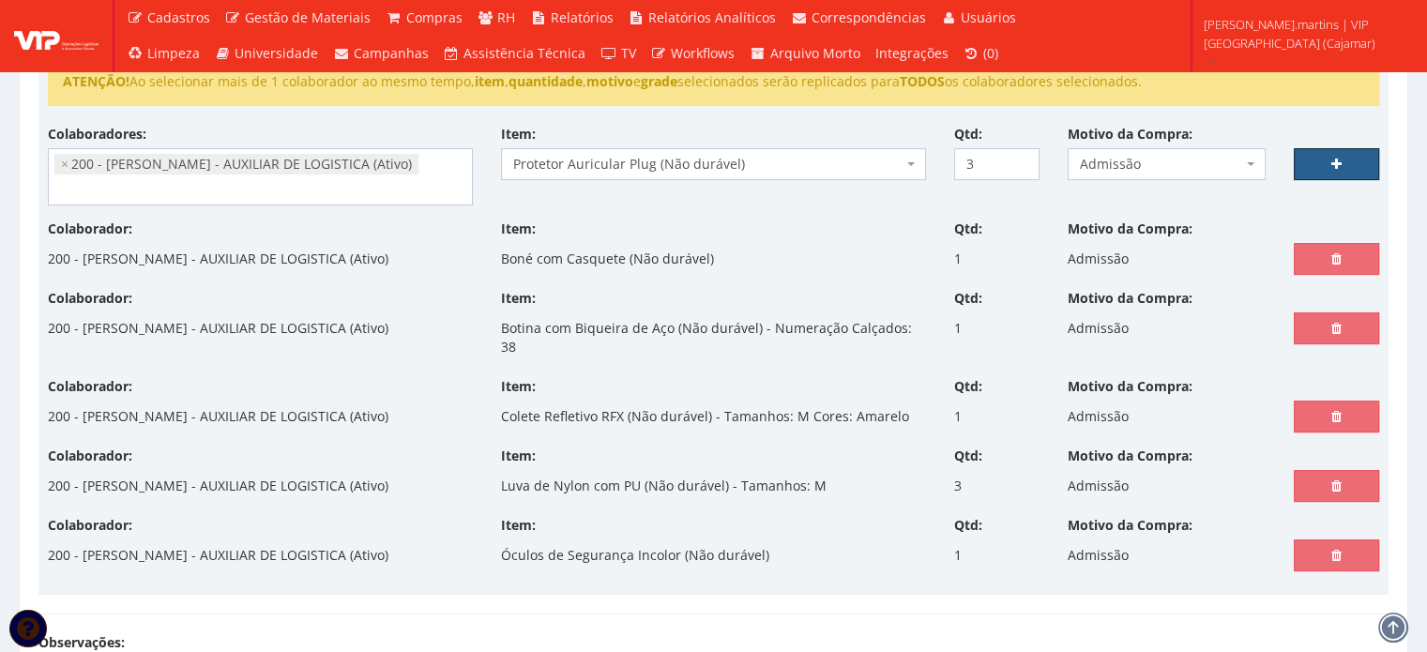
select select
type input "0"
select select
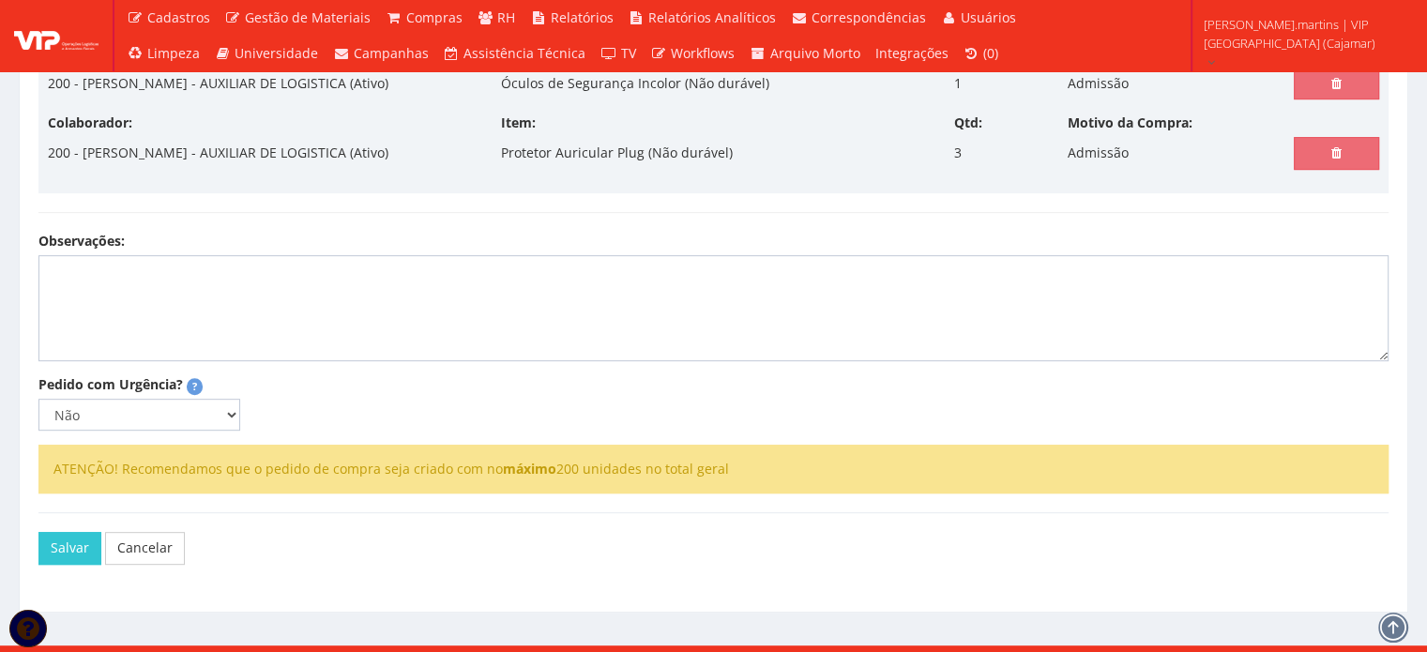
scroll to position [823, 0]
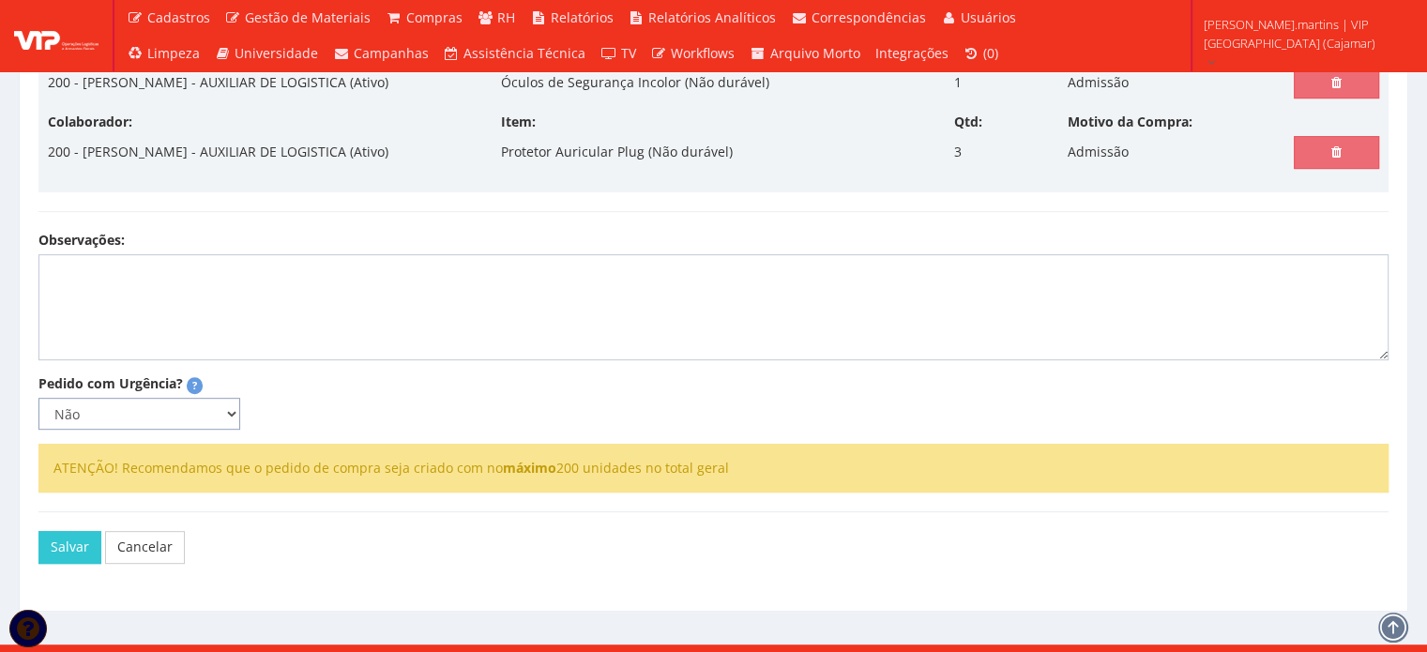
click at [174, 398] on select "Não Sim" at bounding box center [139, 414] width 202 height 32
select select "1"
click at [38, 398] on select "Não Sim" at bounding box center [139, 414] width 202 height 32
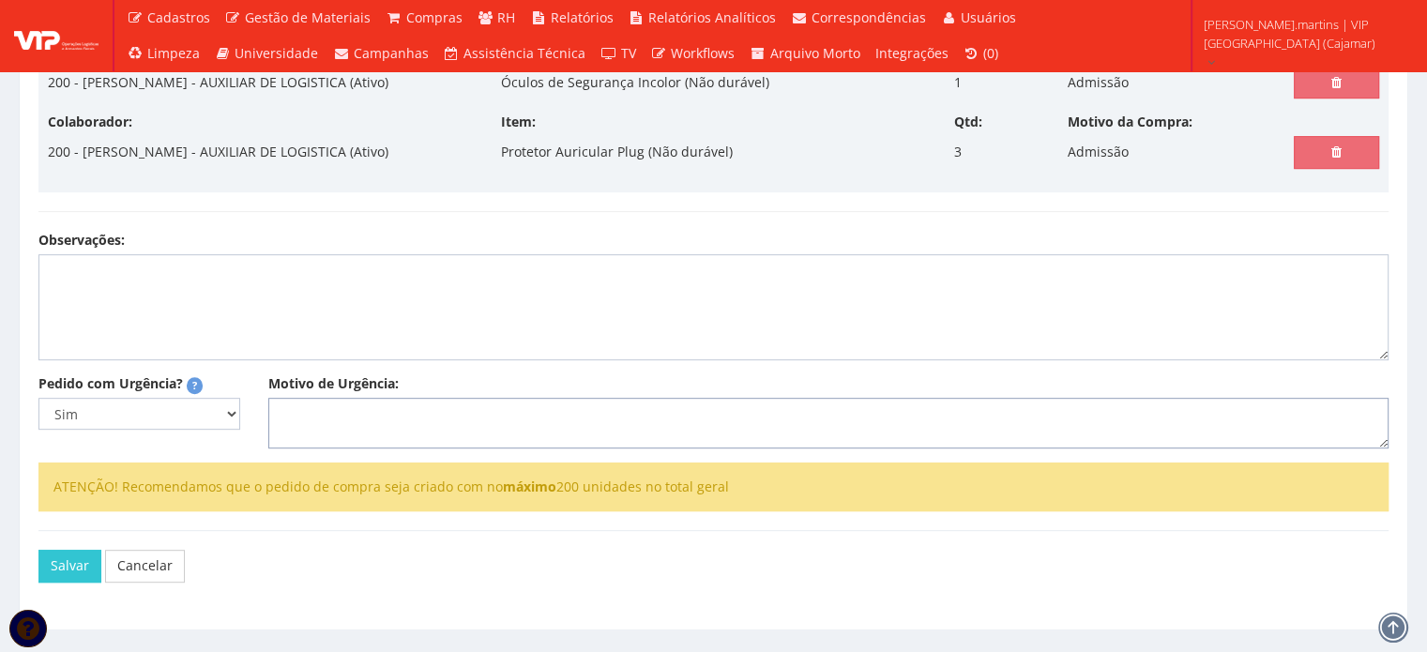
click at [326, 398] on textarea "Motivo de Urgência:" at bounding box center [828, 423] width 1120 height 51
type textarea "Admissão"
click at [56, 550] on button "Salvar" at bounding box center [69, 566] width 63 height 32
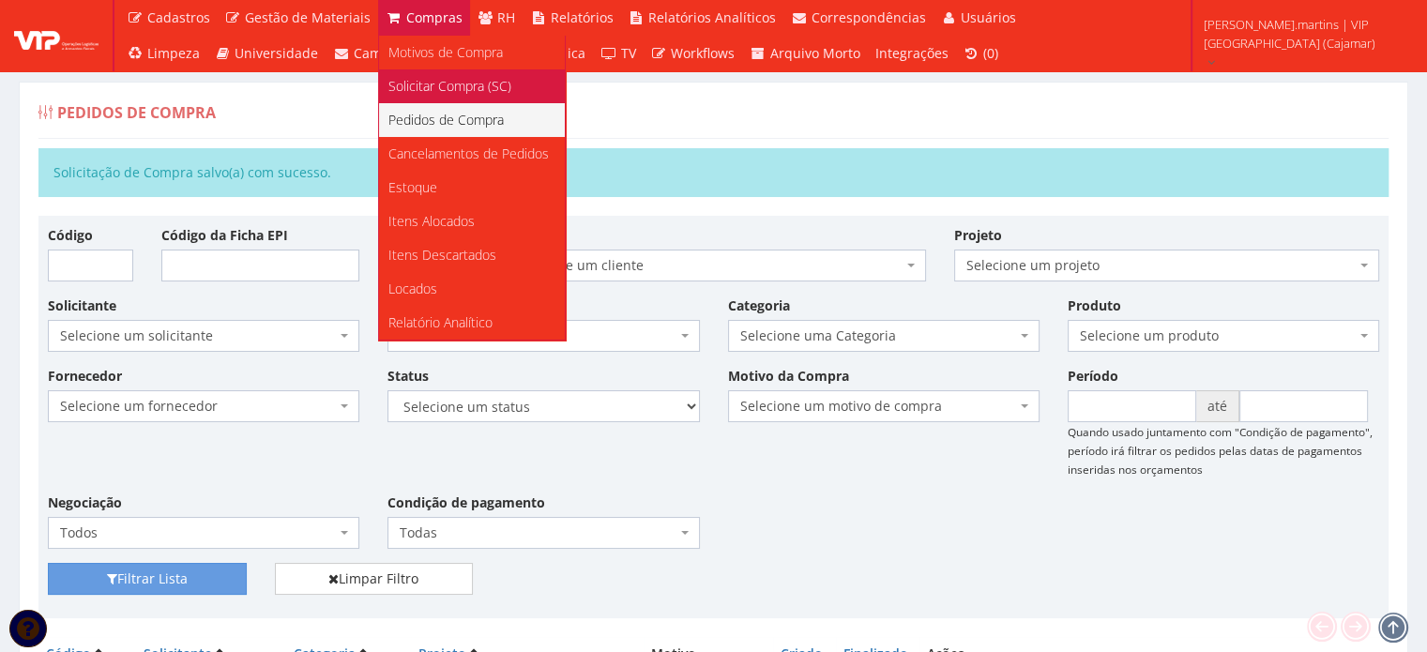
click at [417, 83] on span "Solicitar Compra (SC)" at bounding box center [449, 86] width 123 height 18
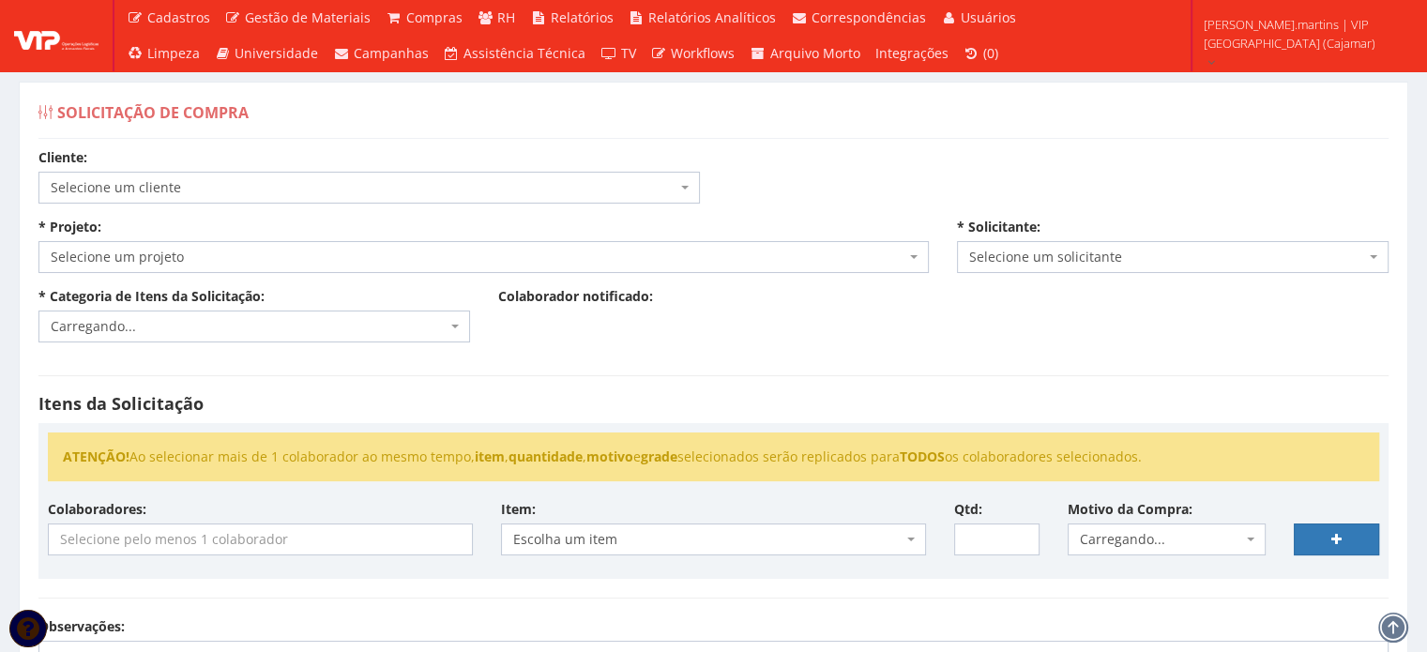
click at [389, 179] on span "Selecione um cliente" at bounding box center [364, 187] width 626 height 19
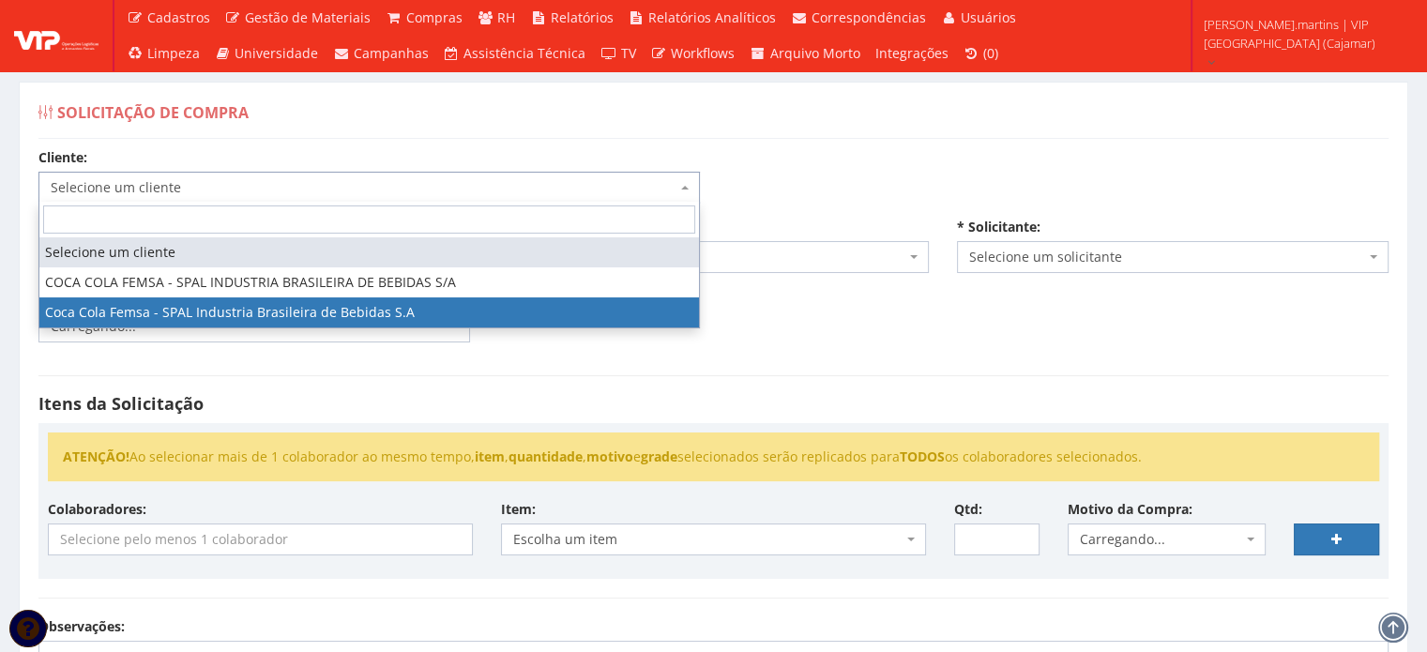
select select "51"
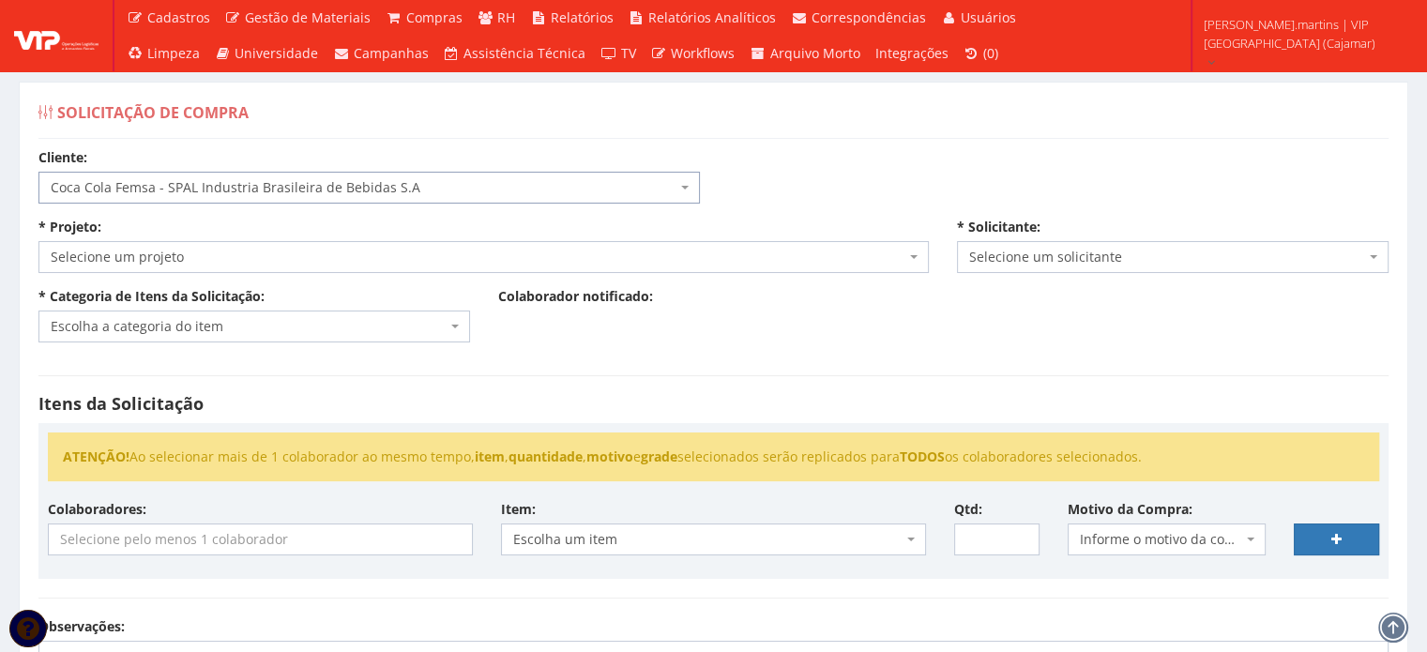
click at [232, 259] on span "Selecione um projeto" at bounding box center [478, 257] width 855 height 19
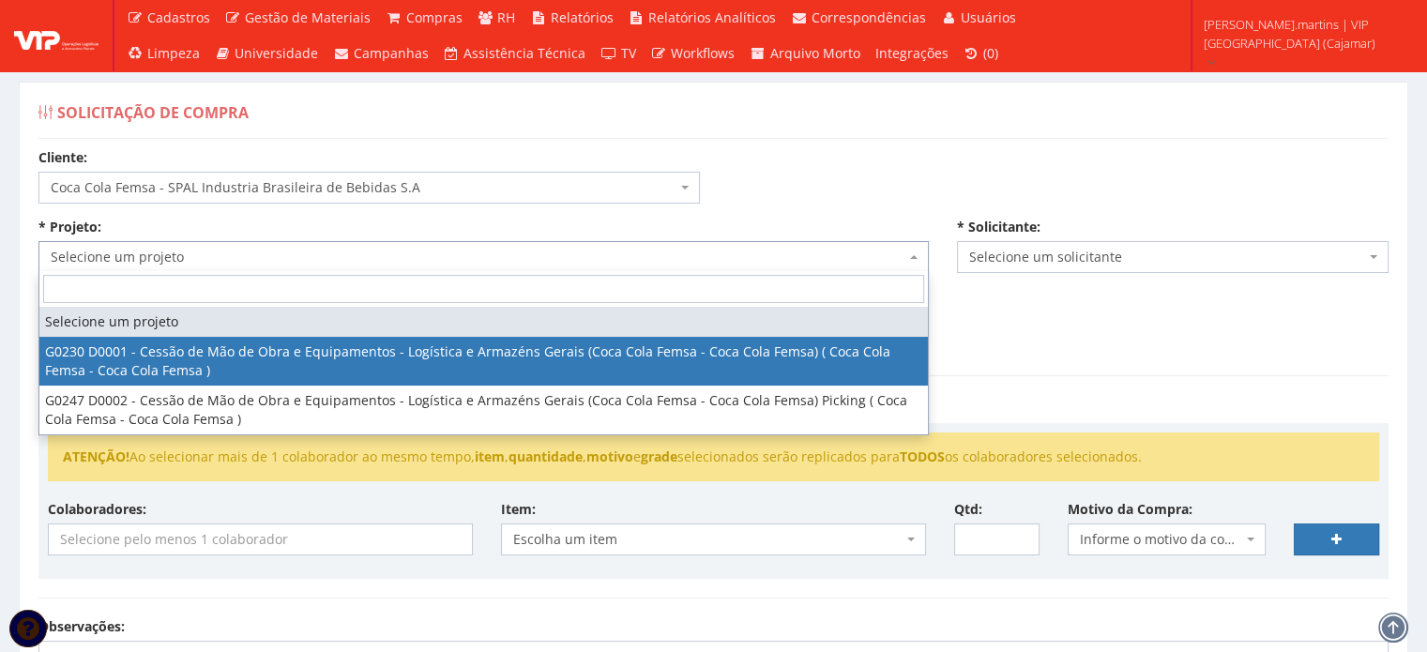
select select "230"
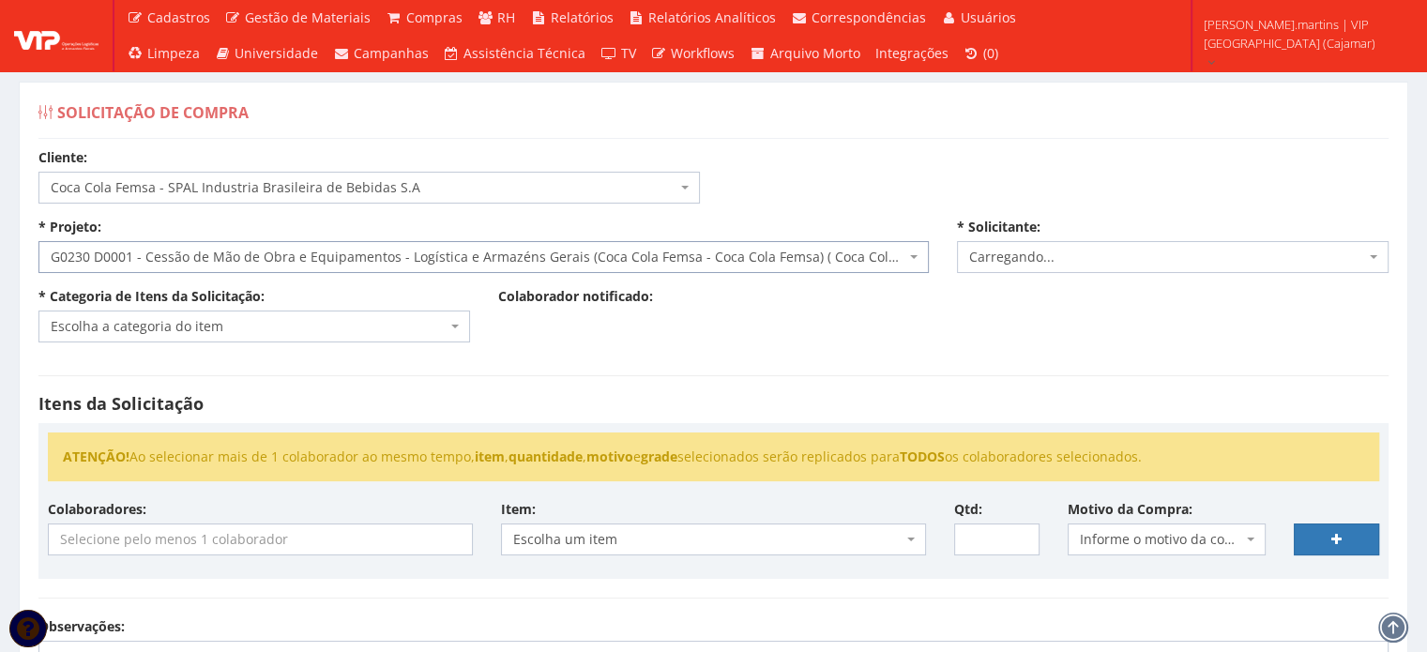
click at [203, 329] on span "Escolha a categoria do item" at bounding box center [249, 326] width 396 height 19
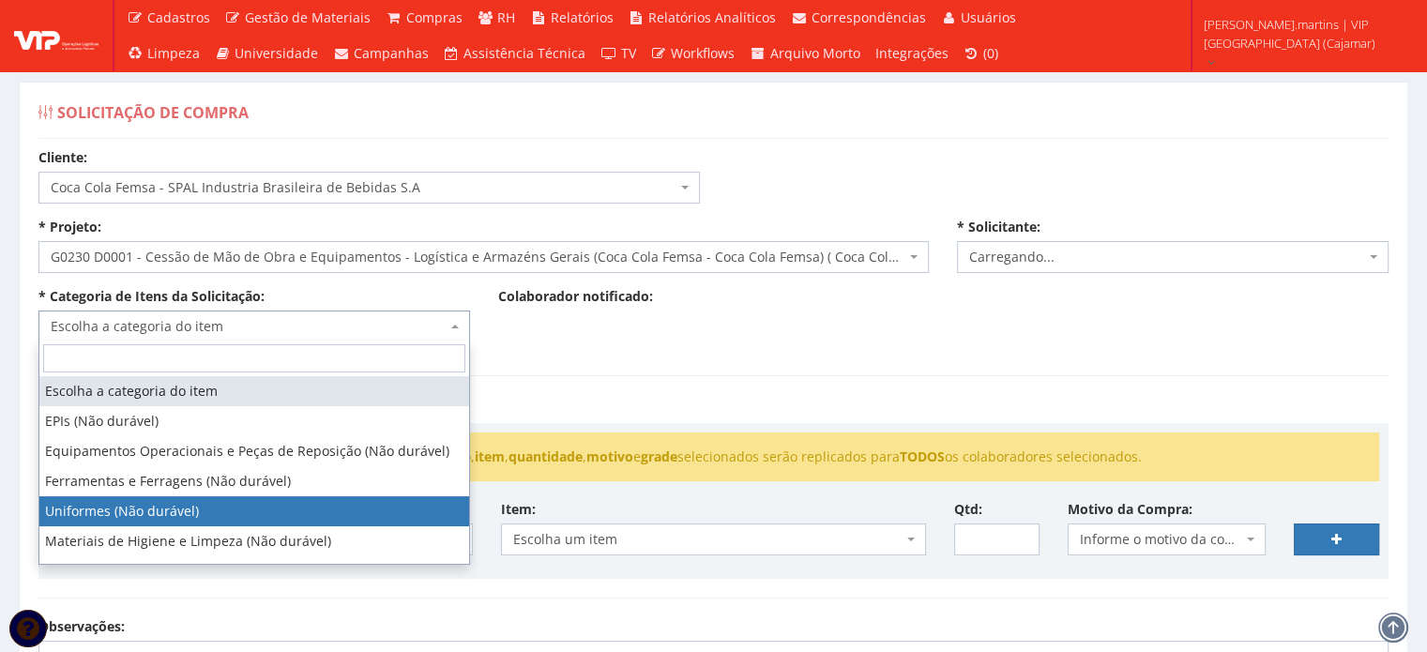
select select "4"
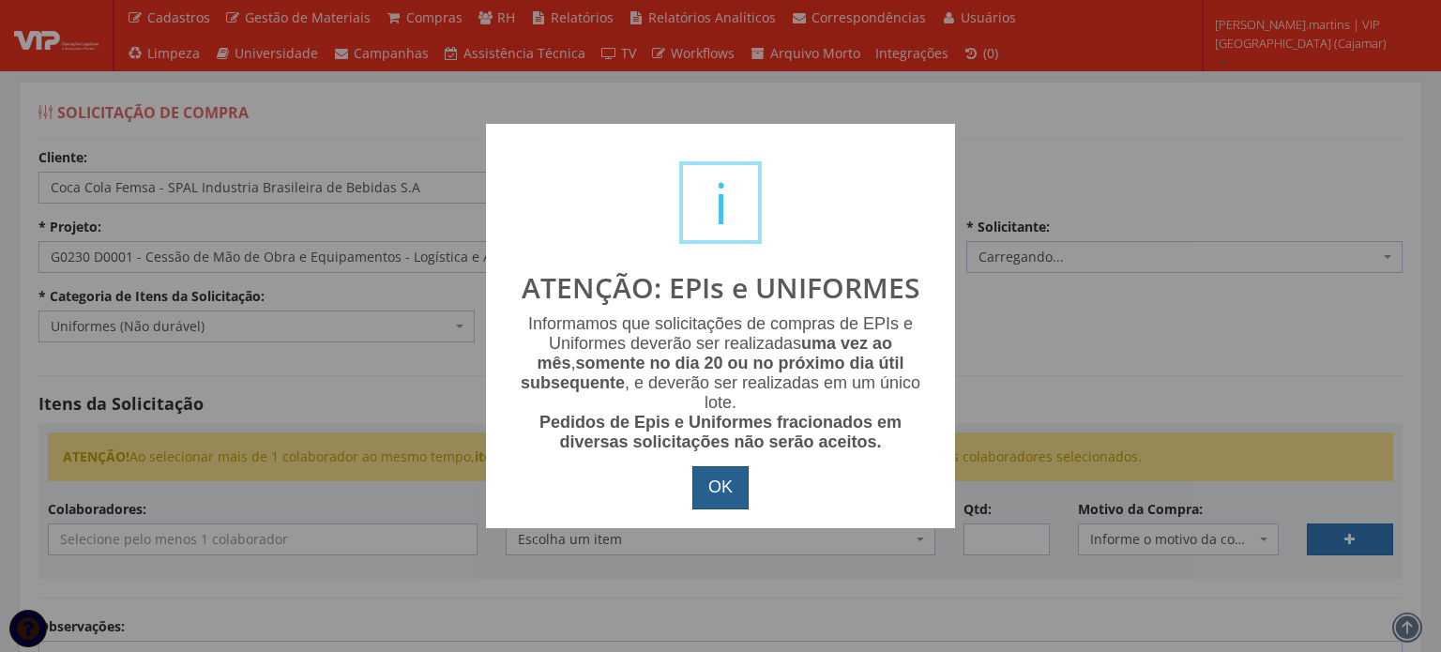
click at [705, 487] on button "OK" at bounding box center [720, 487] width 56 height 43
select select "2471"
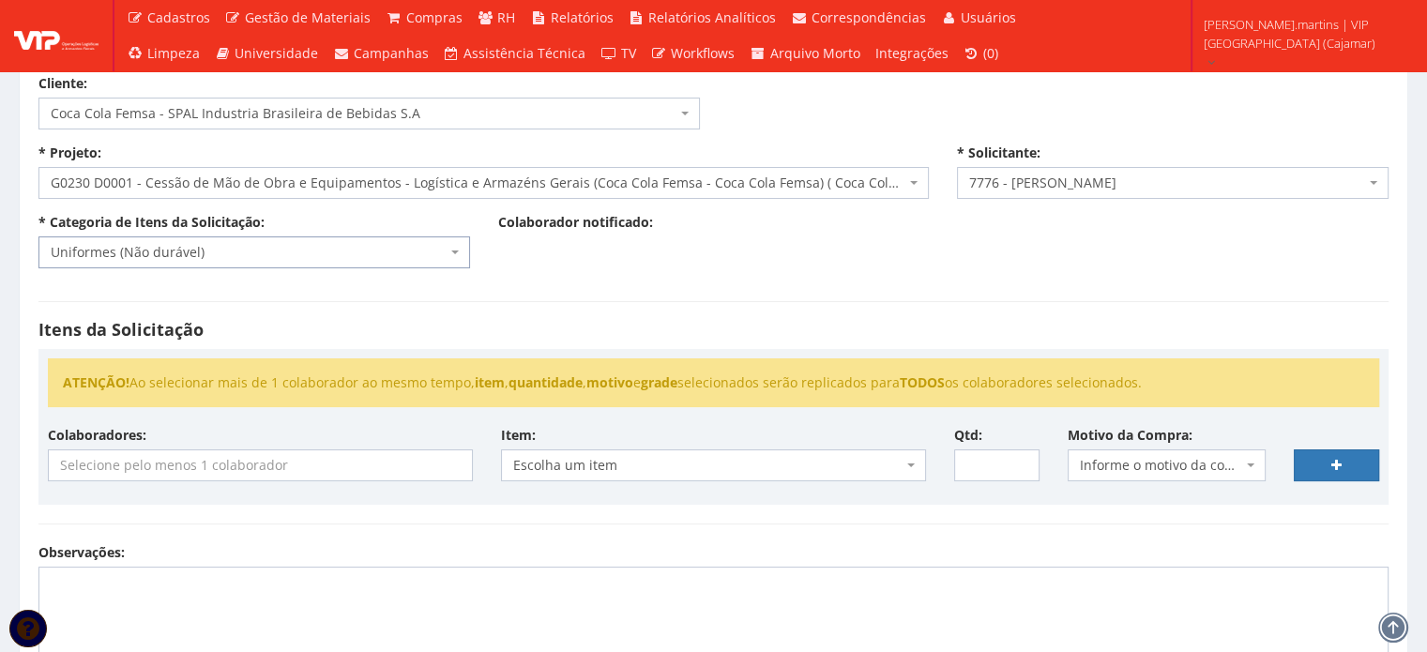
scroll to position [188, 0]
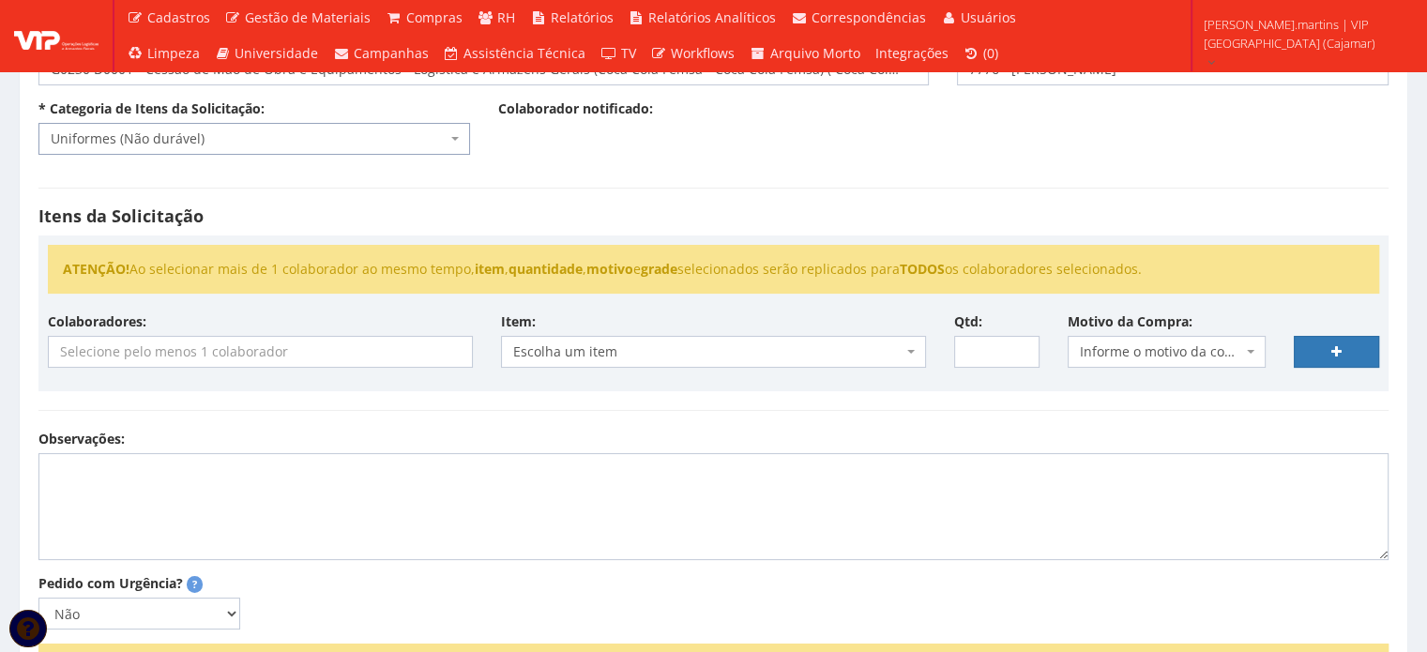
click at [356, 351] on input "search" at bounding box center [260, 352] width 423 height 30
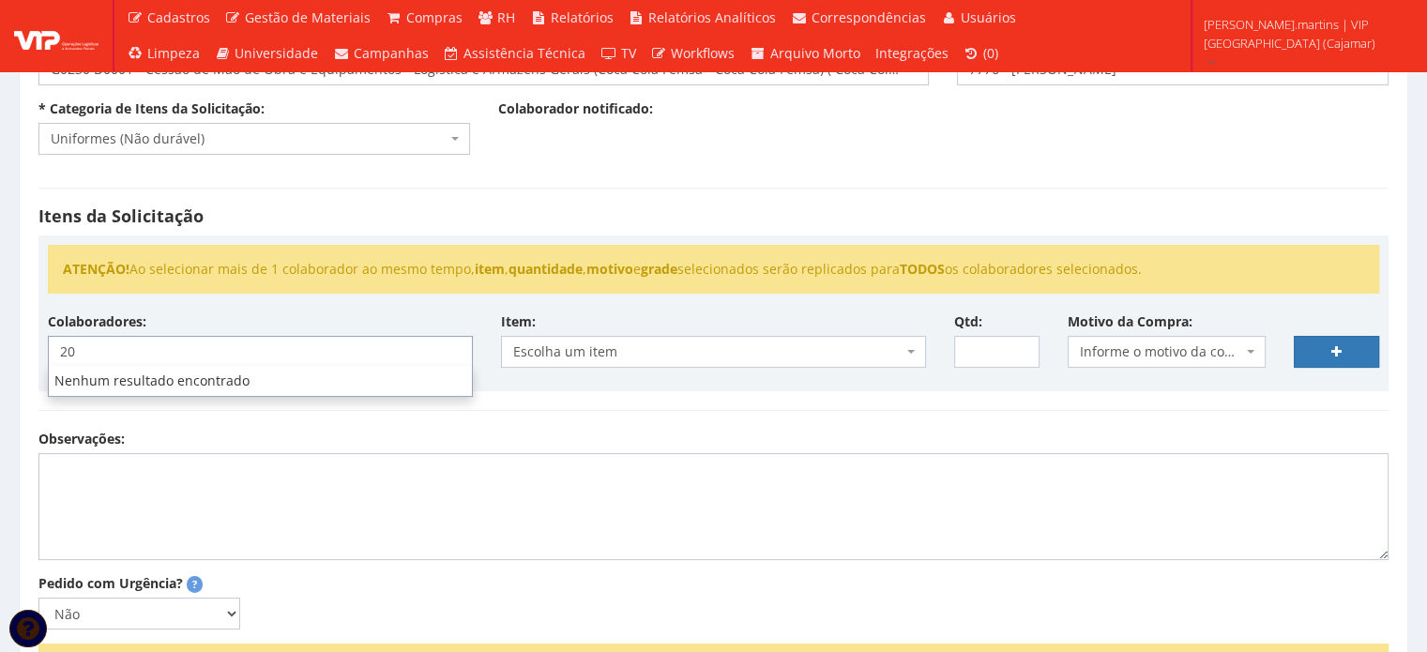
type input "200"
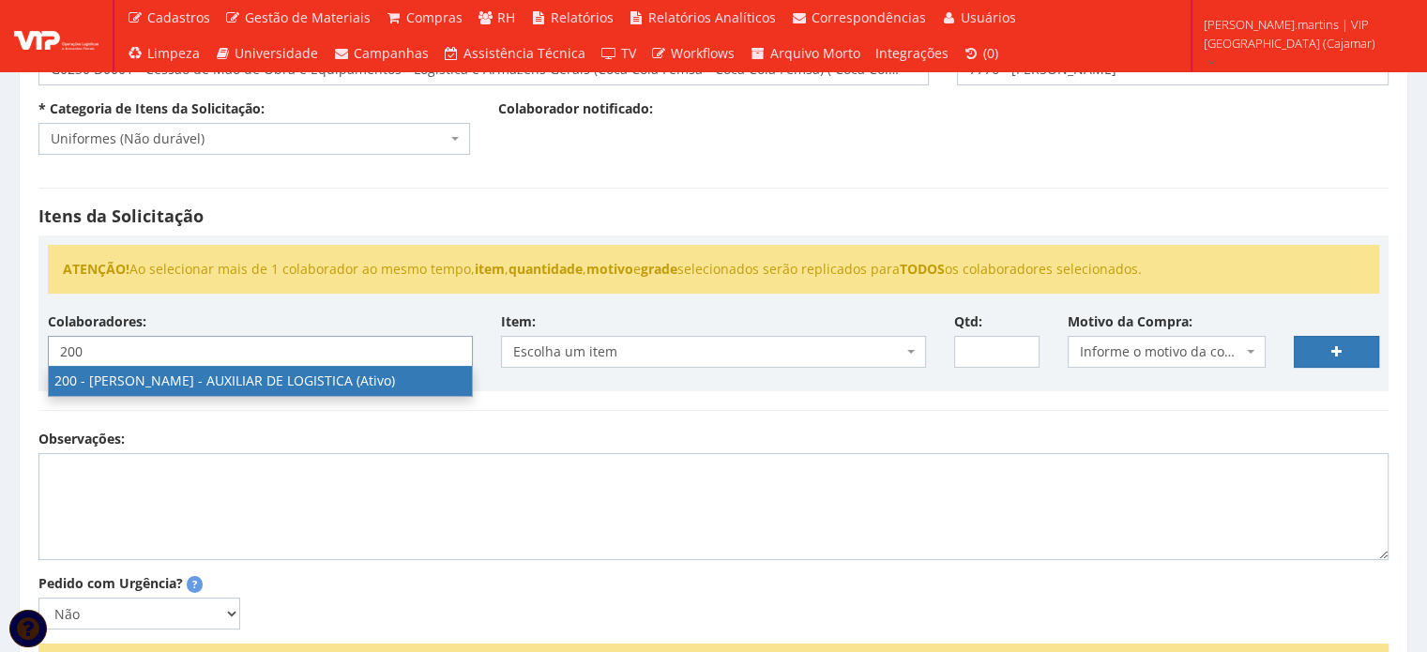
type input "200"
select select "4116"
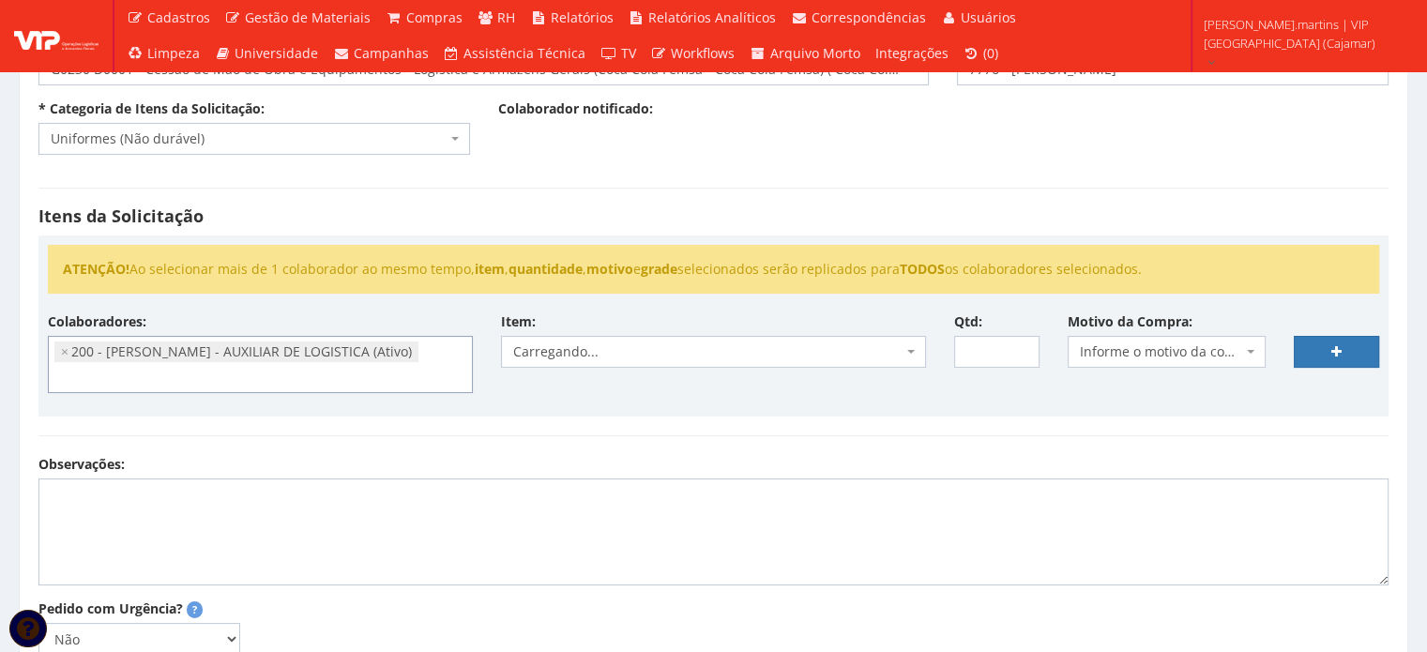
click at [1128, 346] on span "Informe o motivo da compra" at bounding box center [1161, 351] width 163 height 19
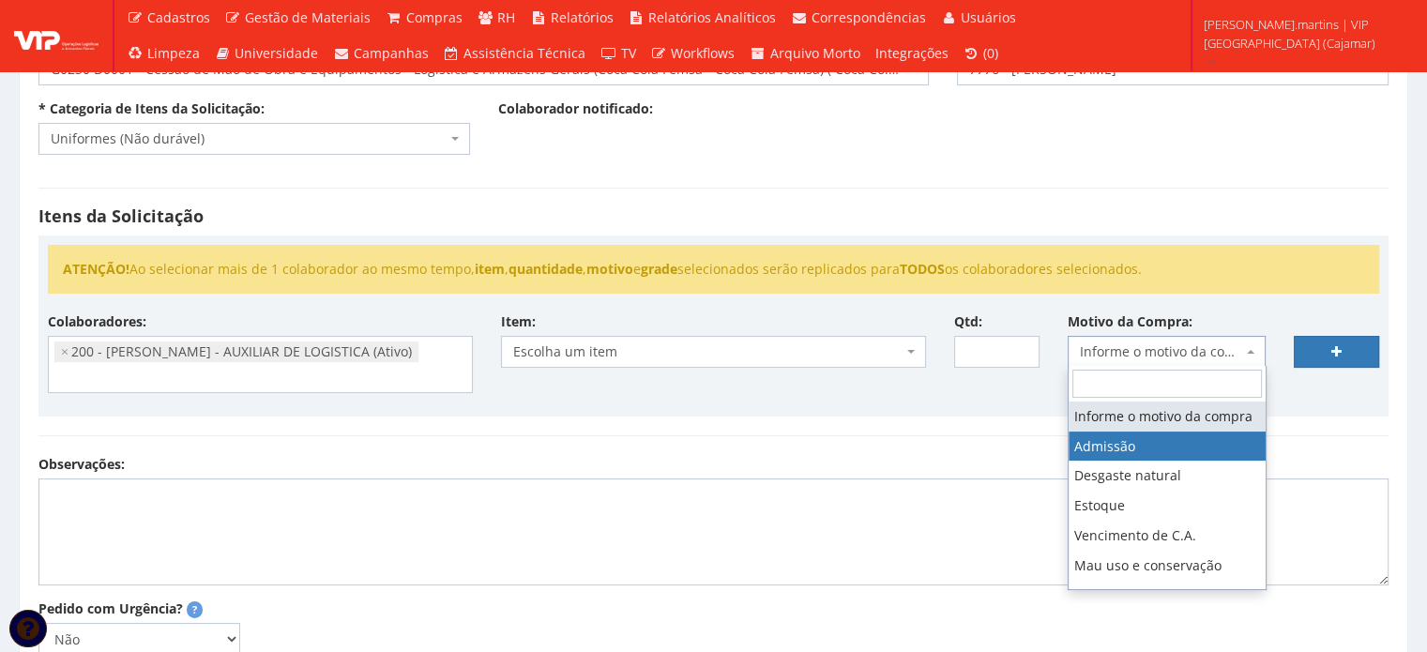
select select "1"
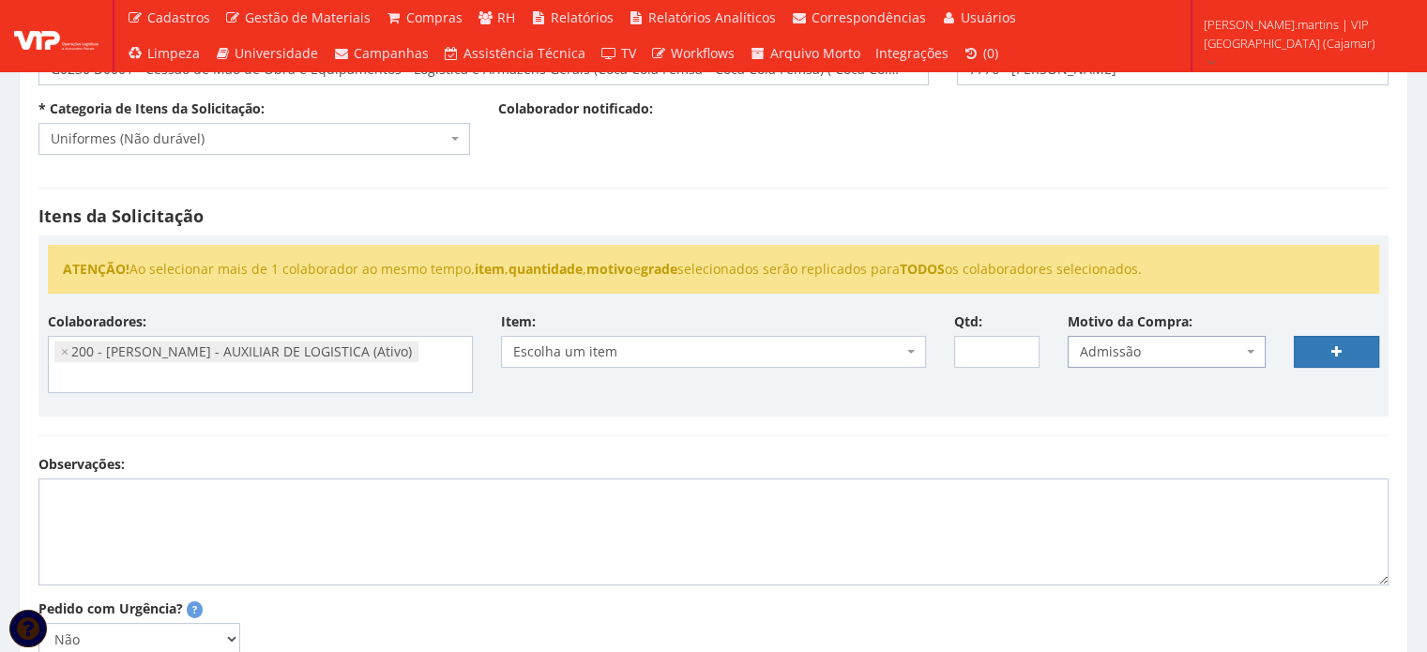
click at [817, 342] on span "Escolha um item" at bounding box center [707, 351] width 389 height 19
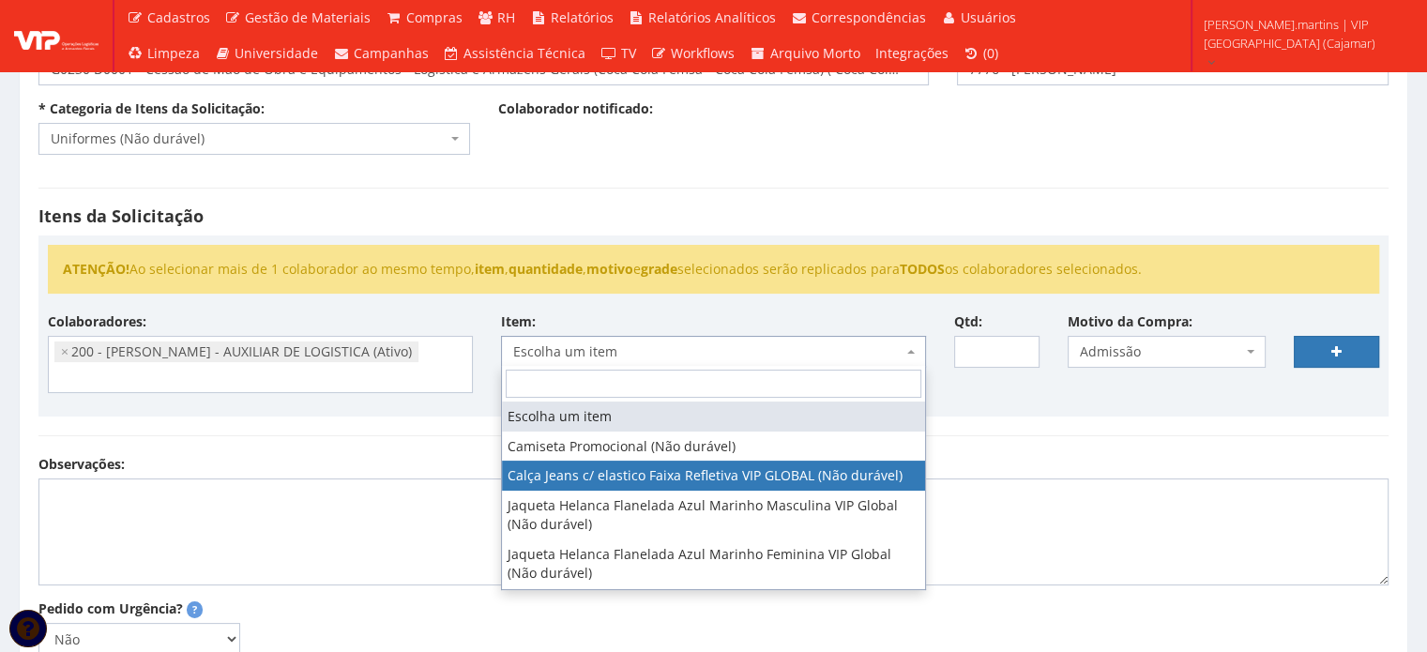
select select "2326"
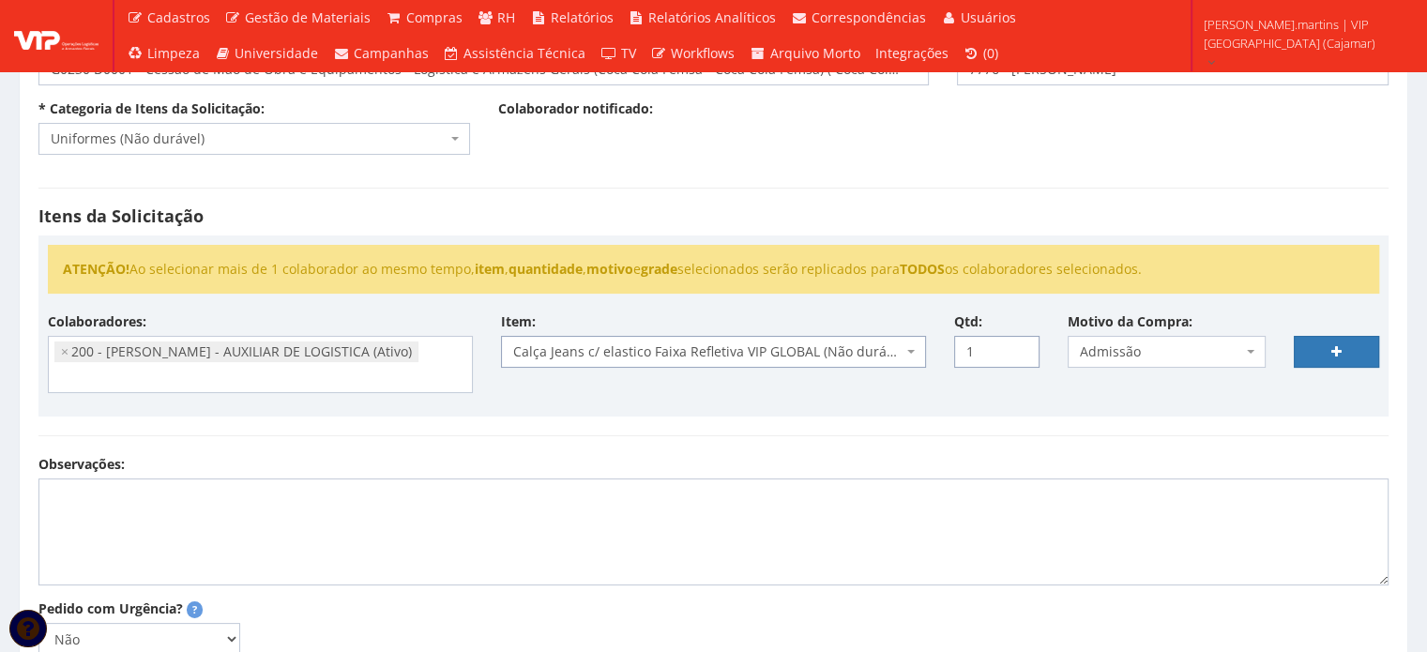
click at [1019, 342] on input "1" at bounding box center [996, 352] width 85 height 32
type input "2"
click at [1019, 342] on input "2" at bounding box center [996, 352] width 85 height 32
click at [1367, 345] on link at bounding box center [1336, 352] width 85 height 32
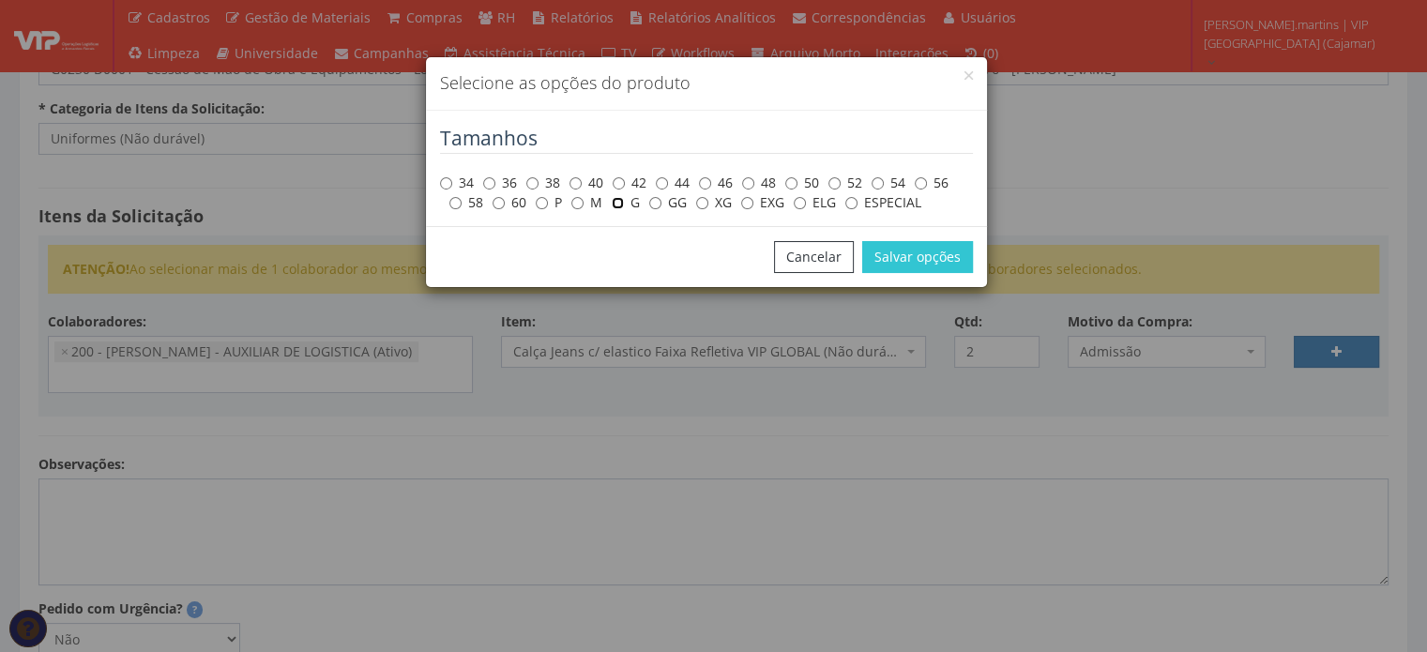
click at [621, 204] on input "G" at bounding box center [618, 203] width 12 height 12
radio input "true"
click at [916, 259] on button "Salvar opções" at bounding box center [917, 257] width 111 height 32
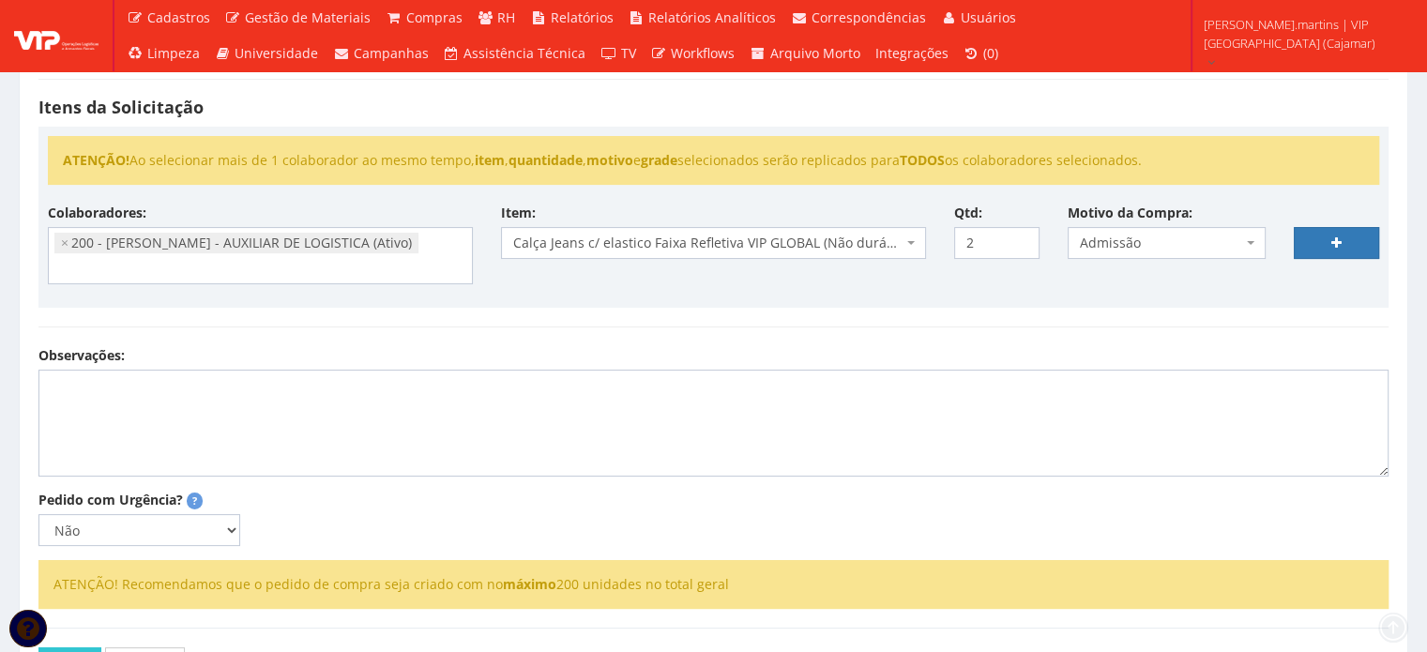
scroll to position [312, 0]
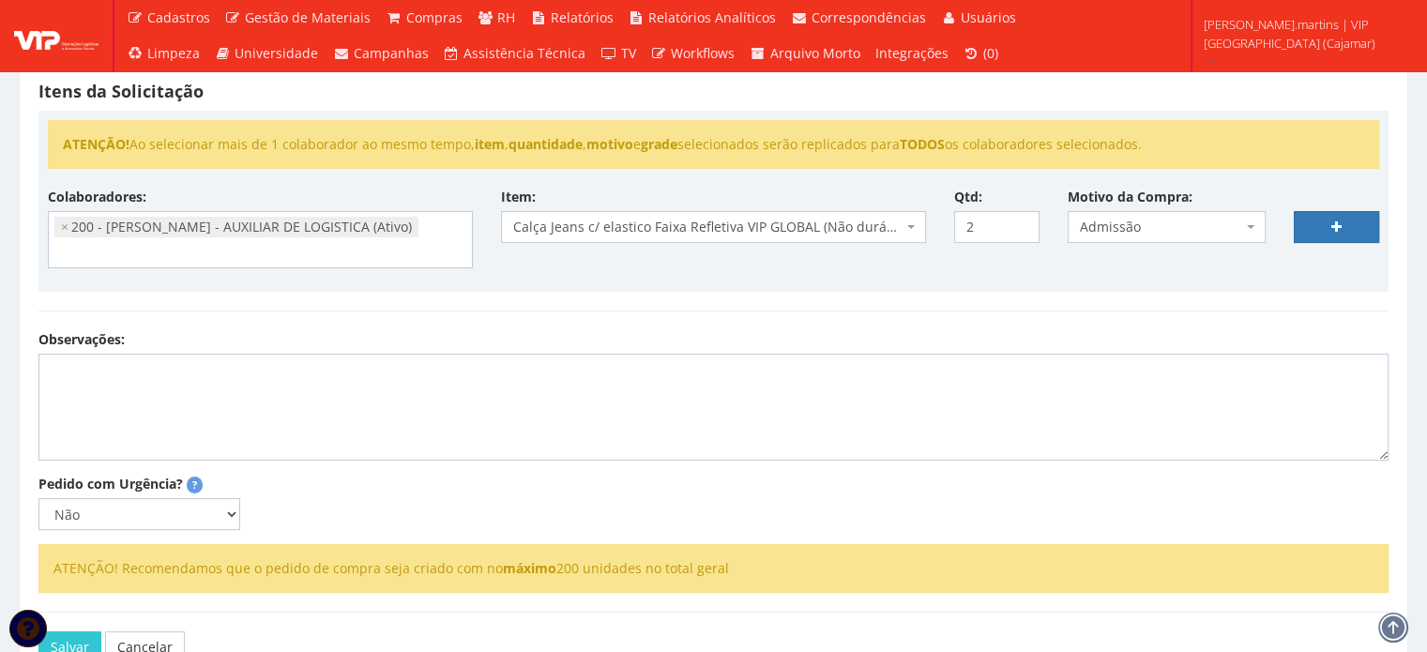
select select
type input "0"
select select
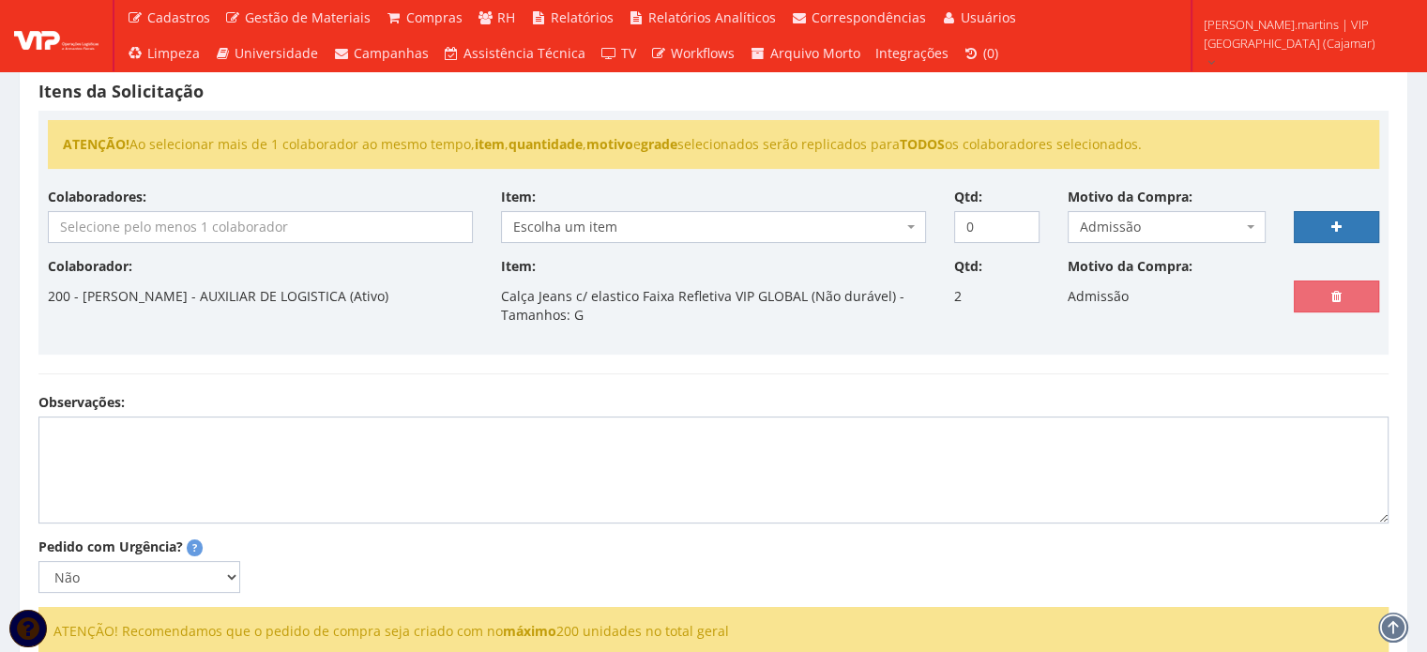
click at [316, 228] on input "search" at bounding box center [260, 227] width 423 height 30
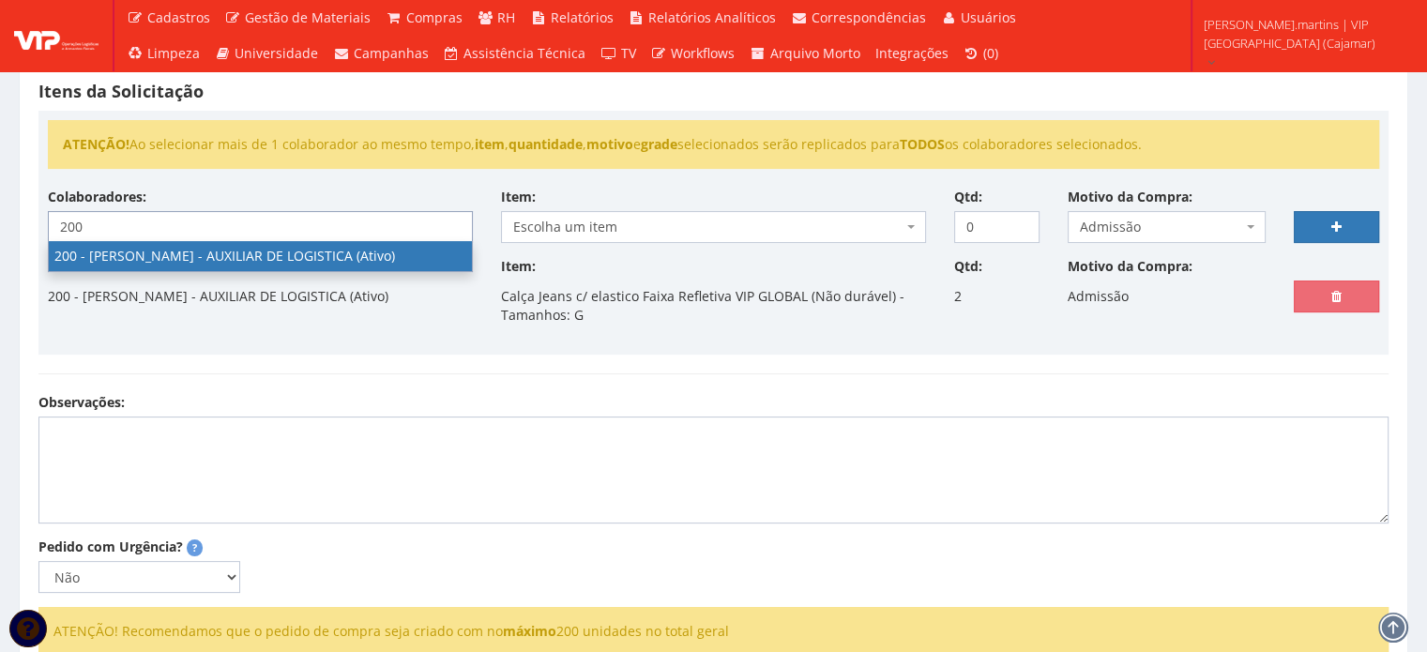
type input "200"
select select "4116"
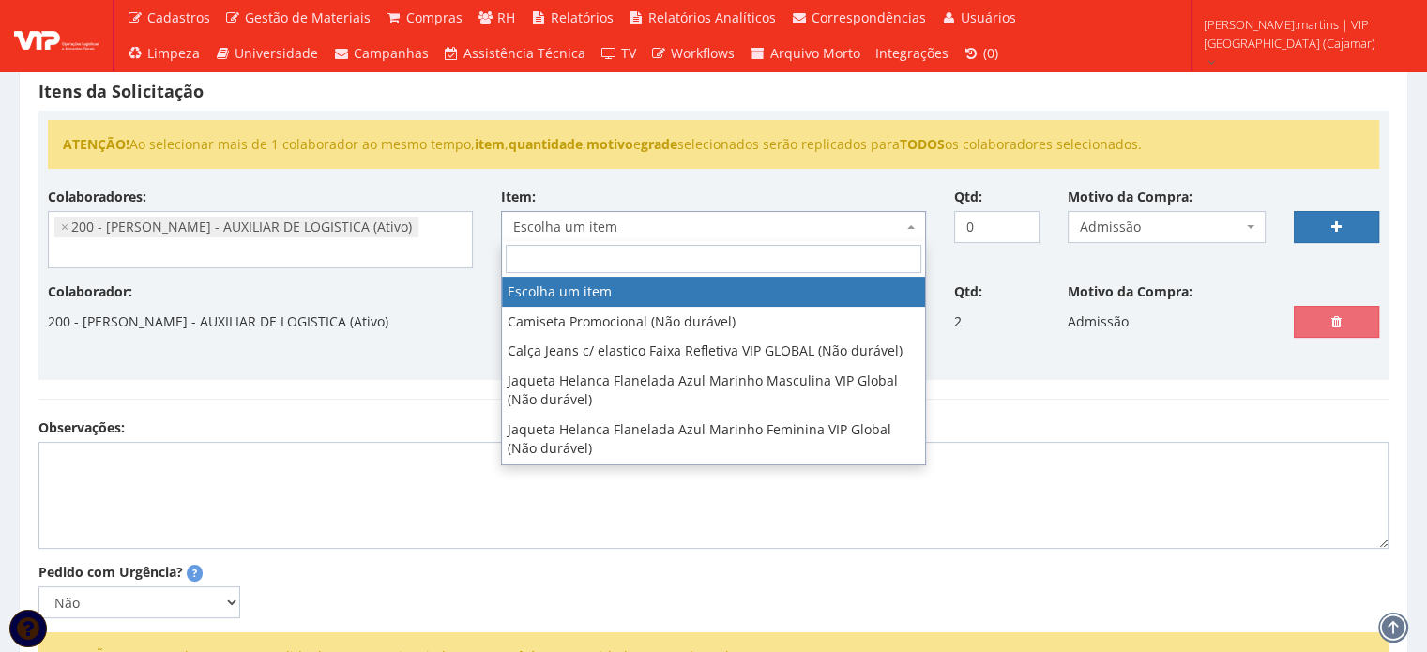
click at [713, 230] on span "Escolha um item" at bounding box center [707, 227] width 389 height 19
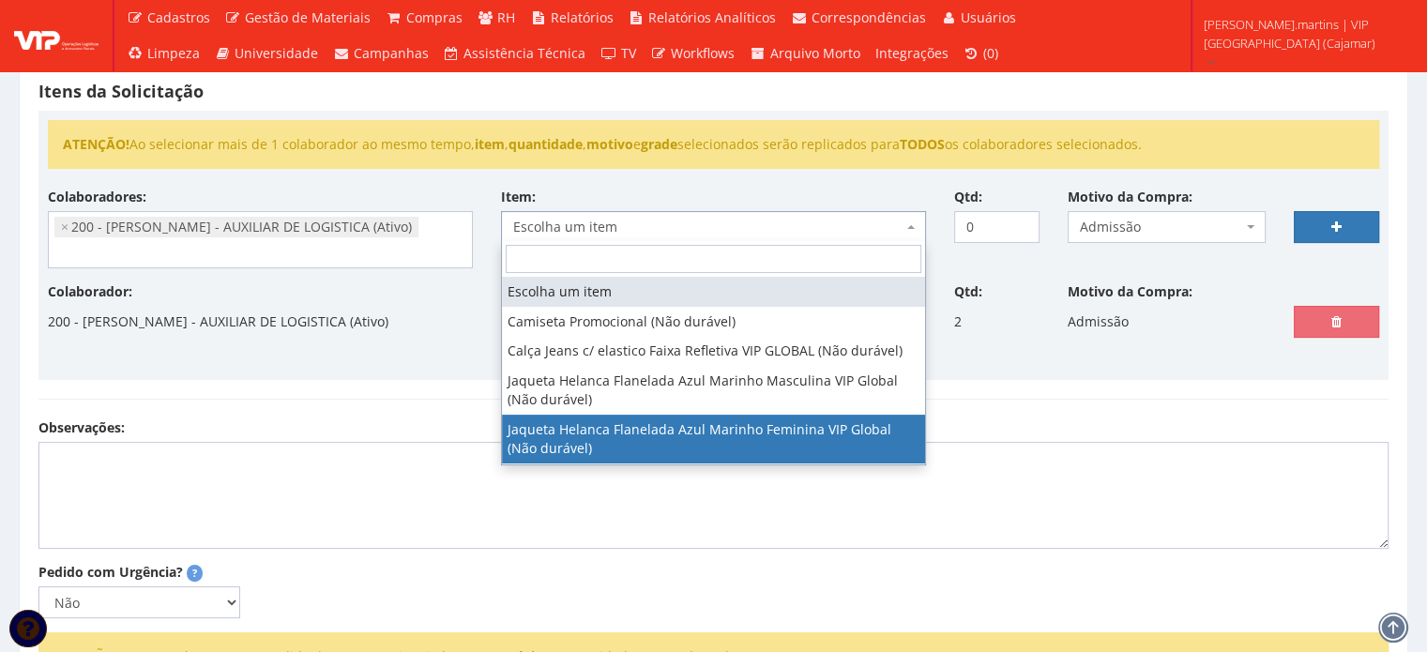
select select "2339"
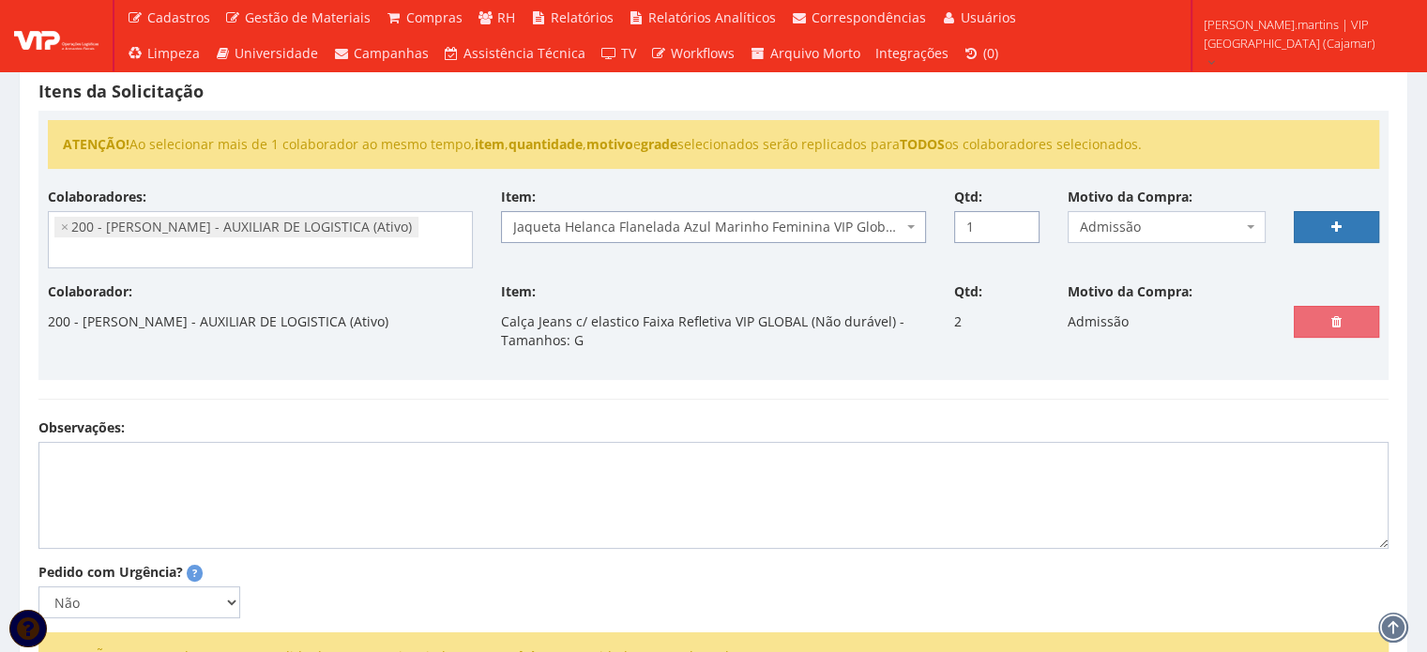
type input "1"
click at [1017, 220] on input "1" at bounding box center [996, 227] width 85 height 32
click at [1329, 227] on link at bounding box center [1336, 227] width 85 height 32
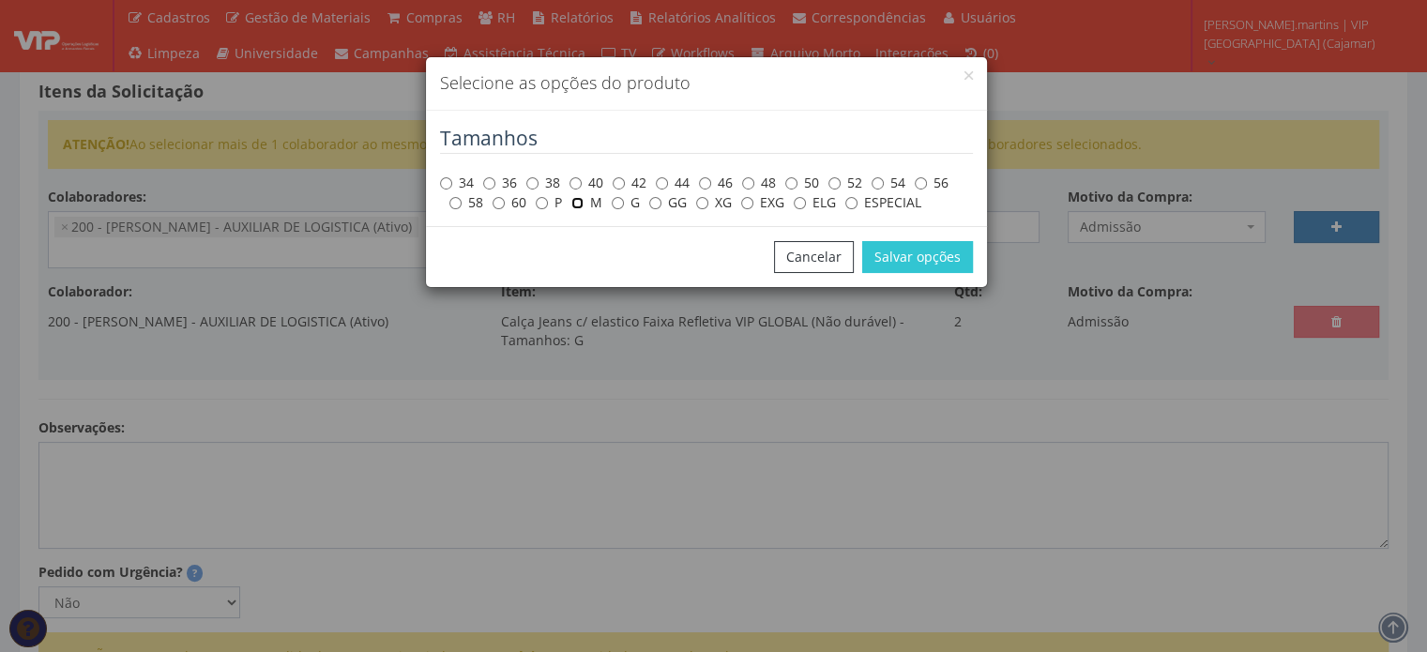
drag, startPoint x: 582, startPoint y: 201, endPoint x: 770, endPoint y: 229, distance: 190.6
click at [582, 202] on input "M" at bounding box center [577, 203] width 12 height 12
radio input "true"
click at [904, 258] on button "Salvar opções" at bounding box center [917, 257] width 111 height 32
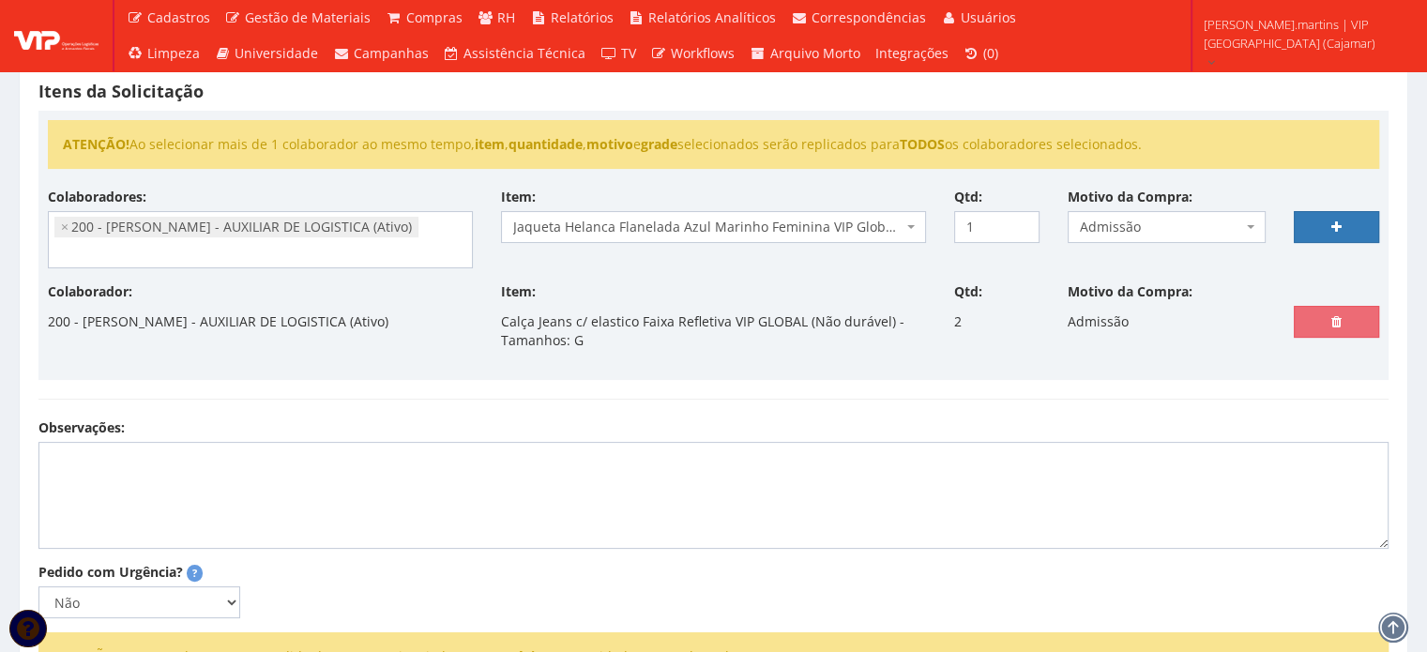
scroll to position [375, 0]
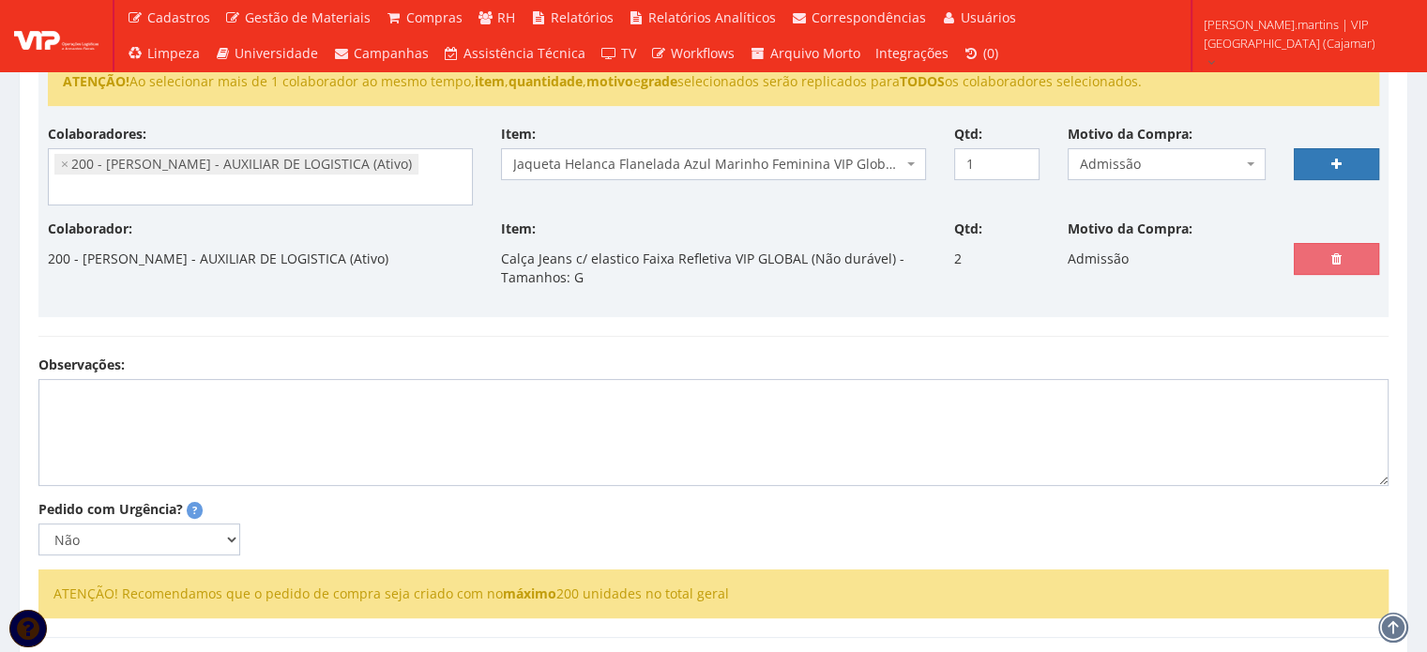
select select
type input "0"
select select
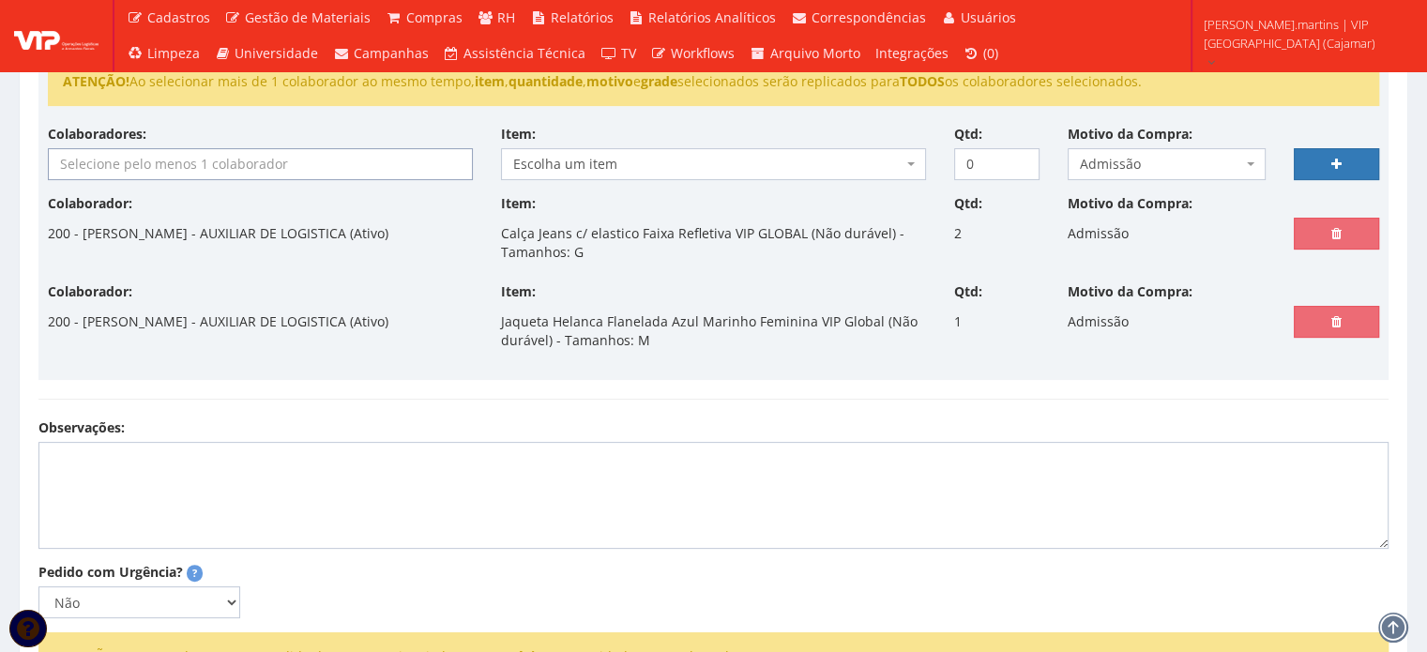
click at [131, 171] on input "search" at bounding box center [260, 164] width 423 height 30
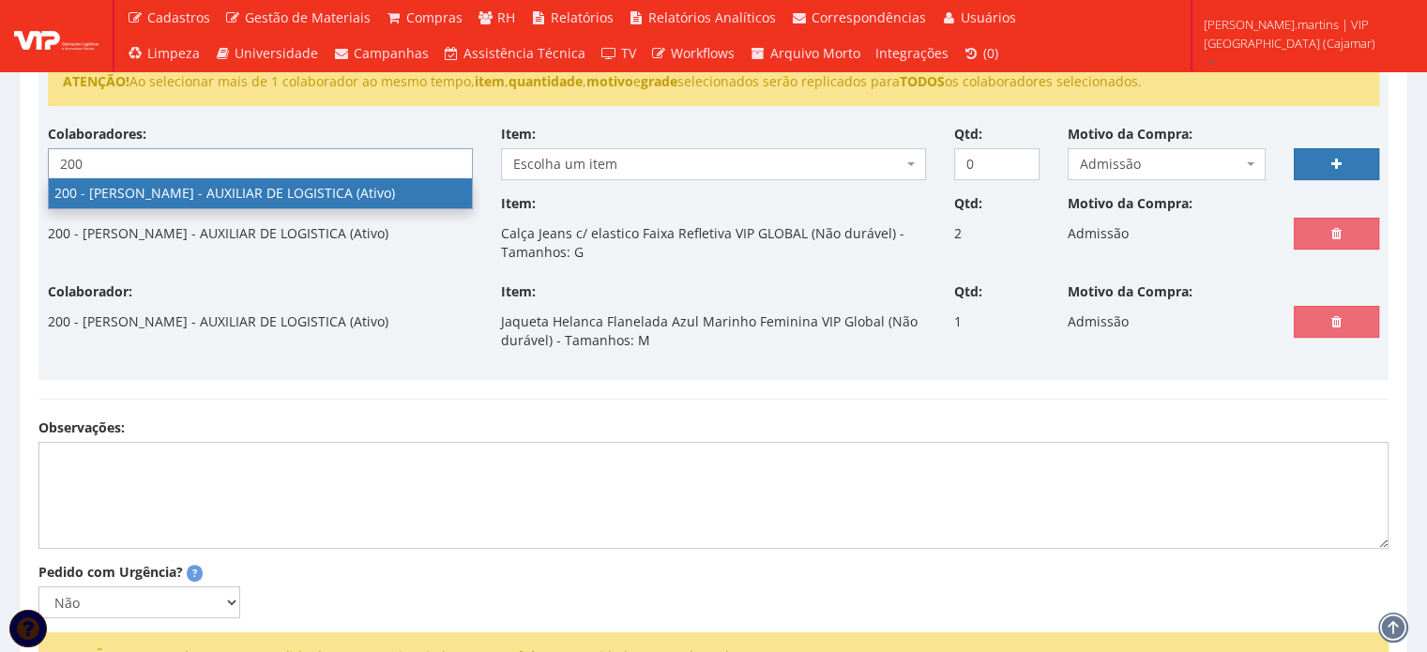
type input "200"
select select "4116"
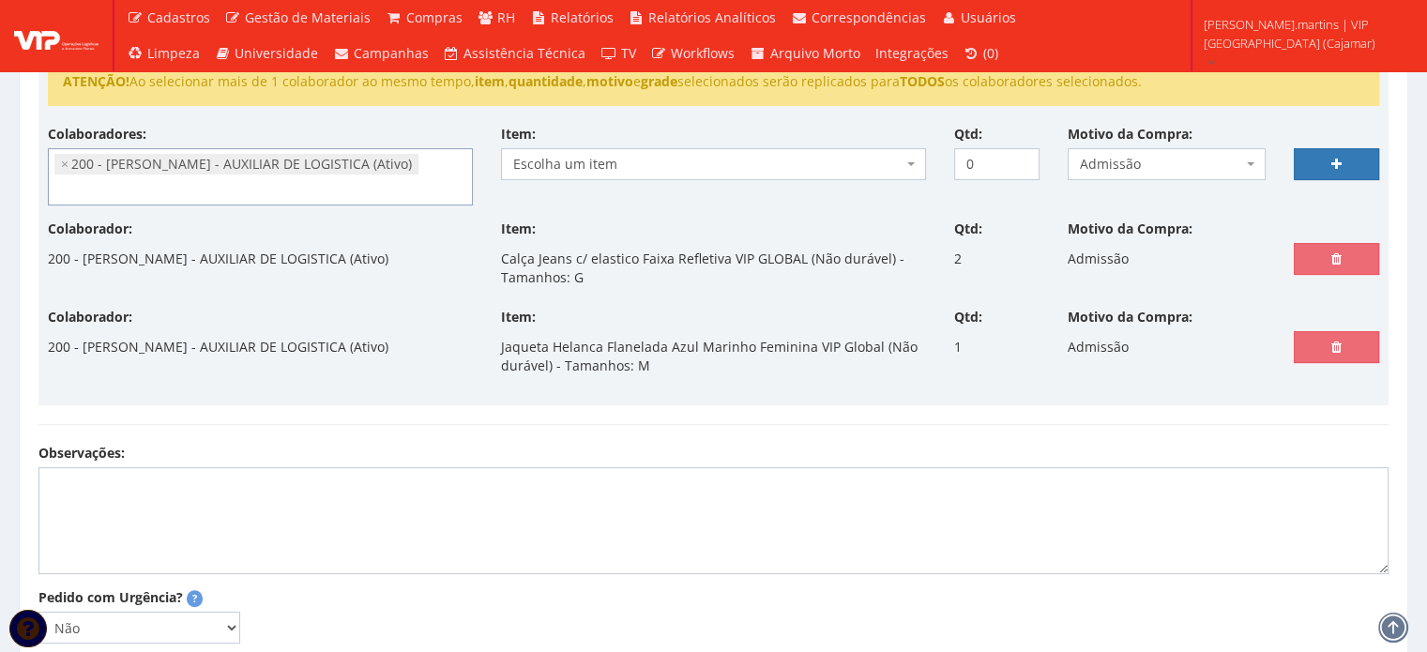
click at [645, 162] on span "Escolha um item" at bounding box center [707, 164] width 389 height 19
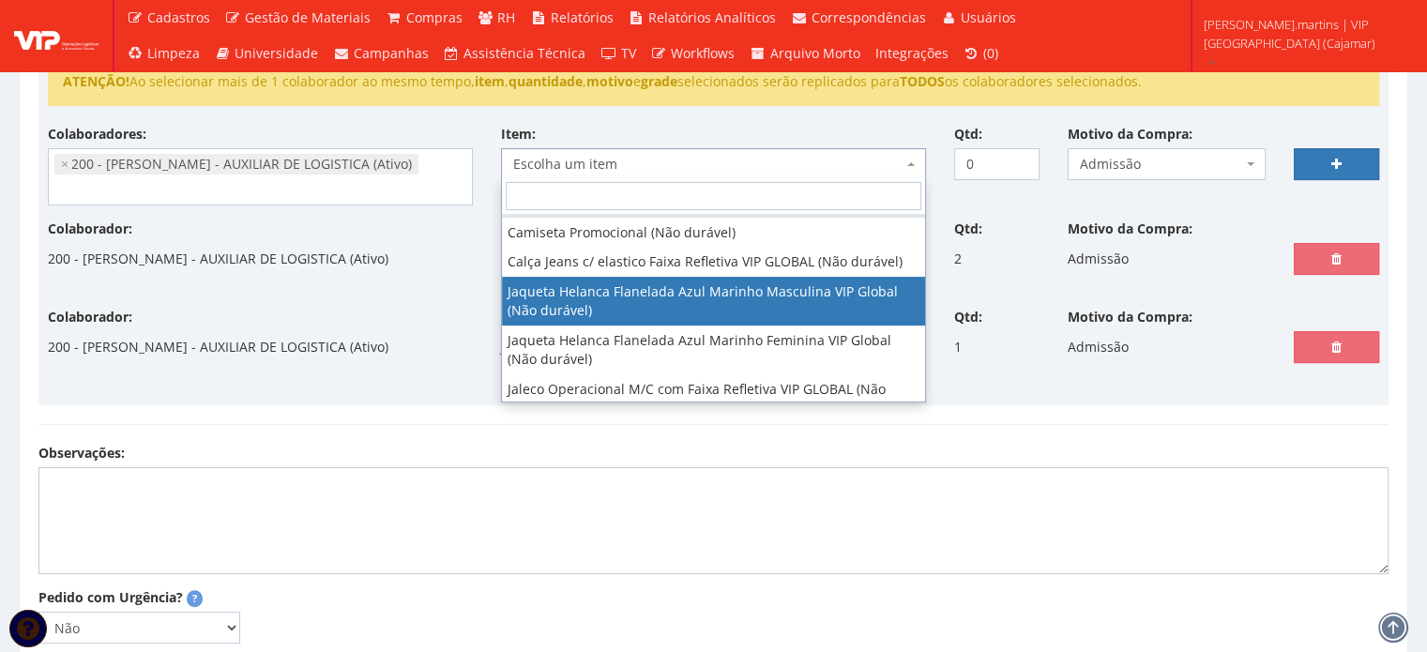
scroll to position [49, 0]
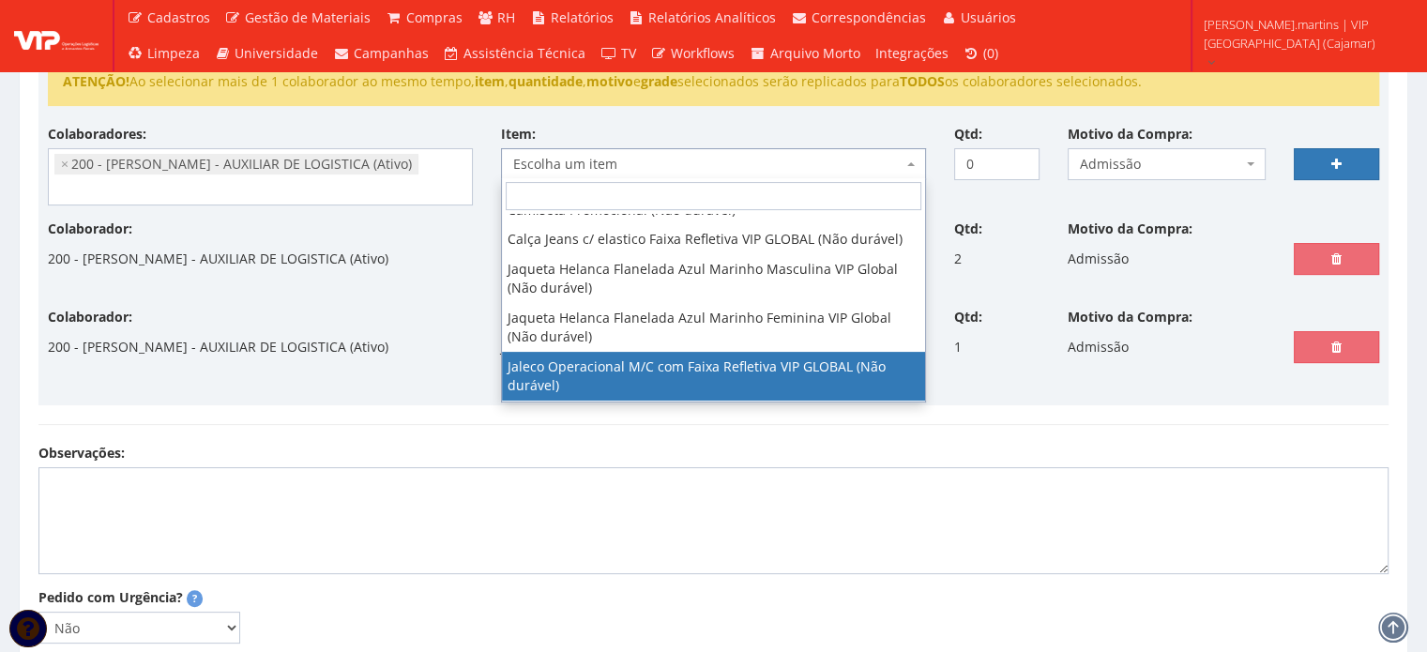
select select "2376"
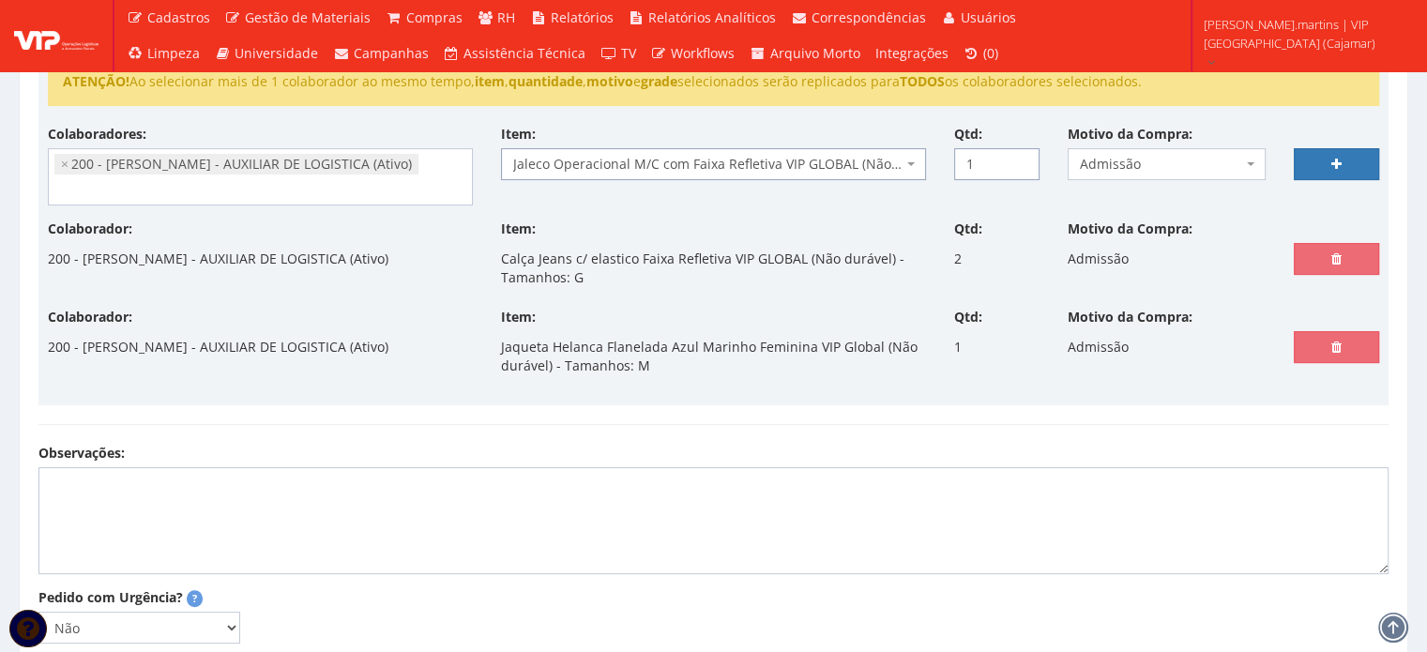
click at [1022, 156] on input "1" at bounding box center [996, 164] width 85 height 32
type input "2"
click at [1022, 156] on input "2" at bounding box center [996, 164] width 85 height 32
click at [1343, 159] on link at bounding box center [1336, 164] width 85 height 32
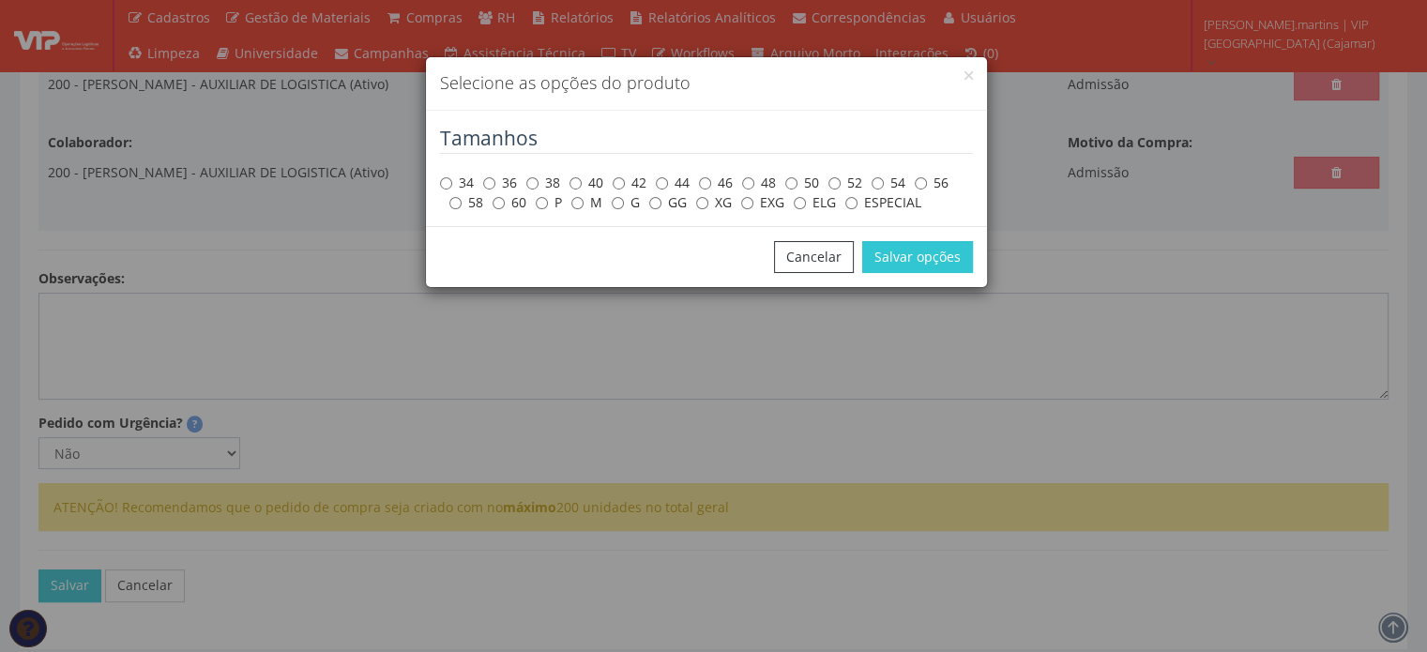
scroll to position [563, 0]
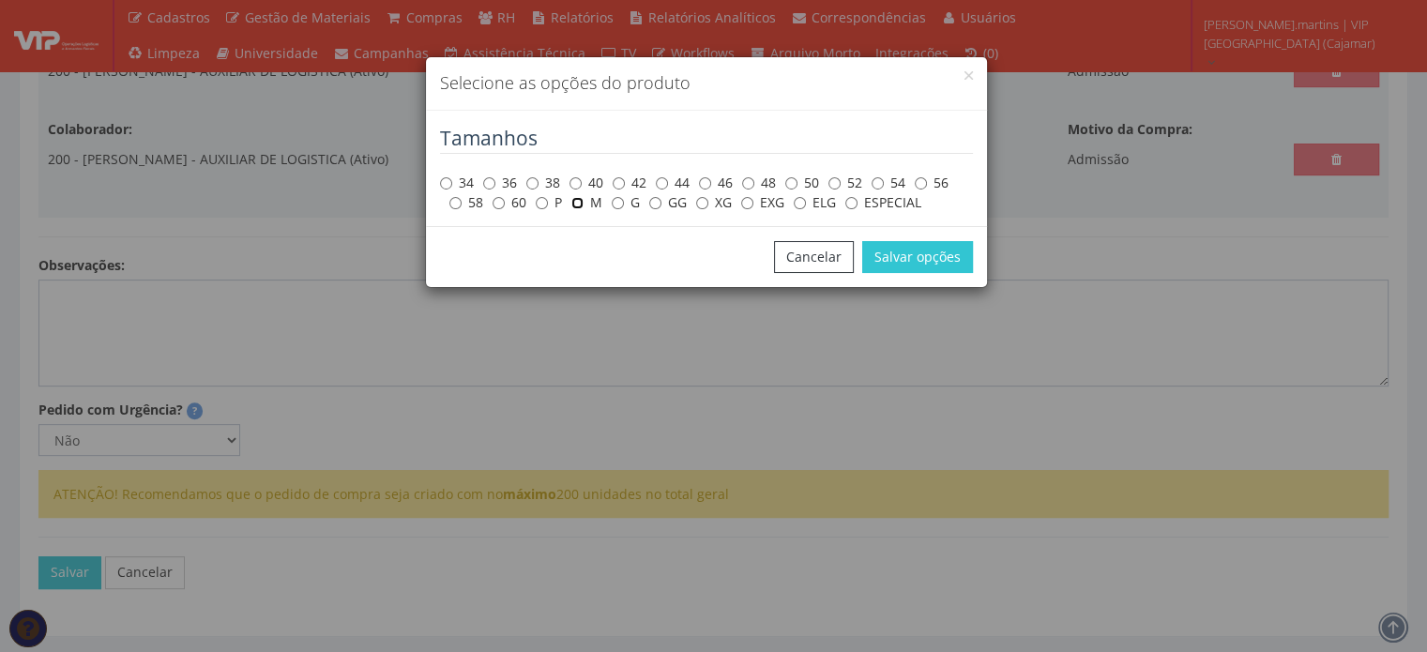
click at [583, 203] on input "M" at bounding box center [577, 203] width 12 height 12
radio input "true"
click at [896, 258] on button "Salvar opções" at bounding box center [917, 257] width 111 height 32
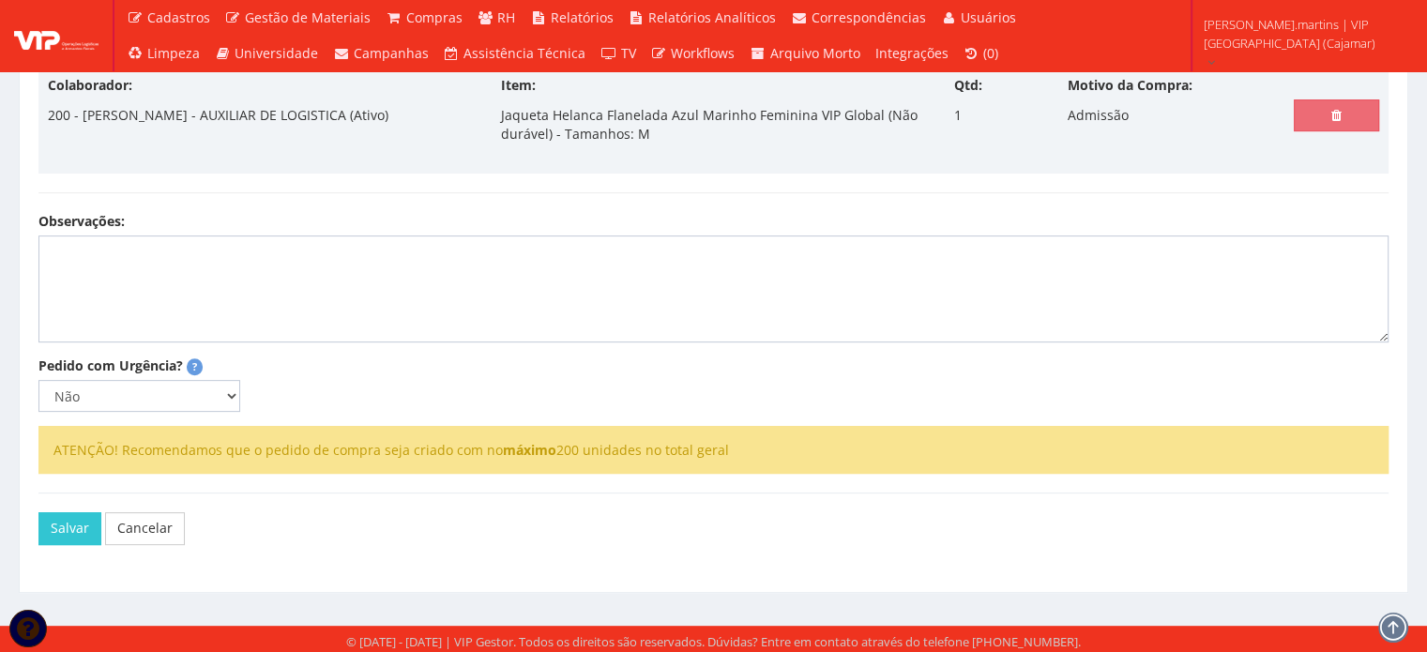
scroll to position [608, 0]
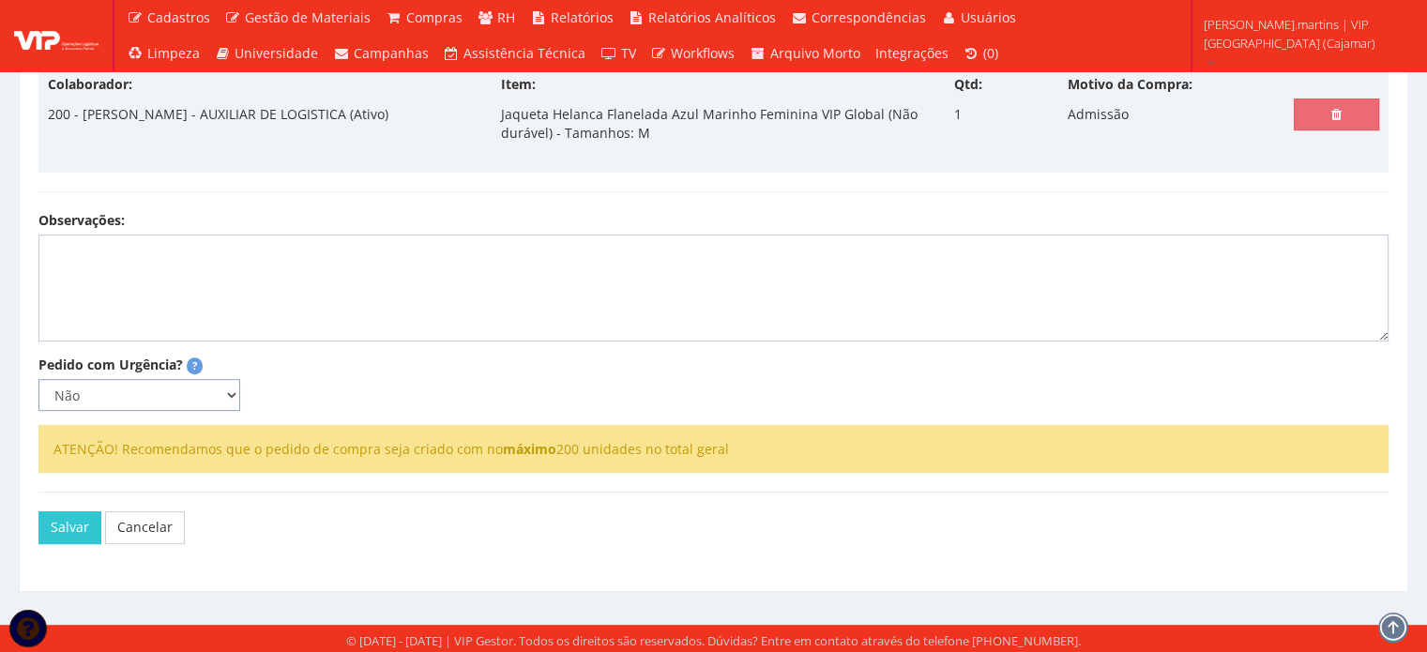
click at [232, 382] on select "Não Sim" at bounding box center [139, 395] width 202 height 32
select select "1"
click at [38, 379] on select "Não Sim" at bounding box center [139, 395] width 202 height 32
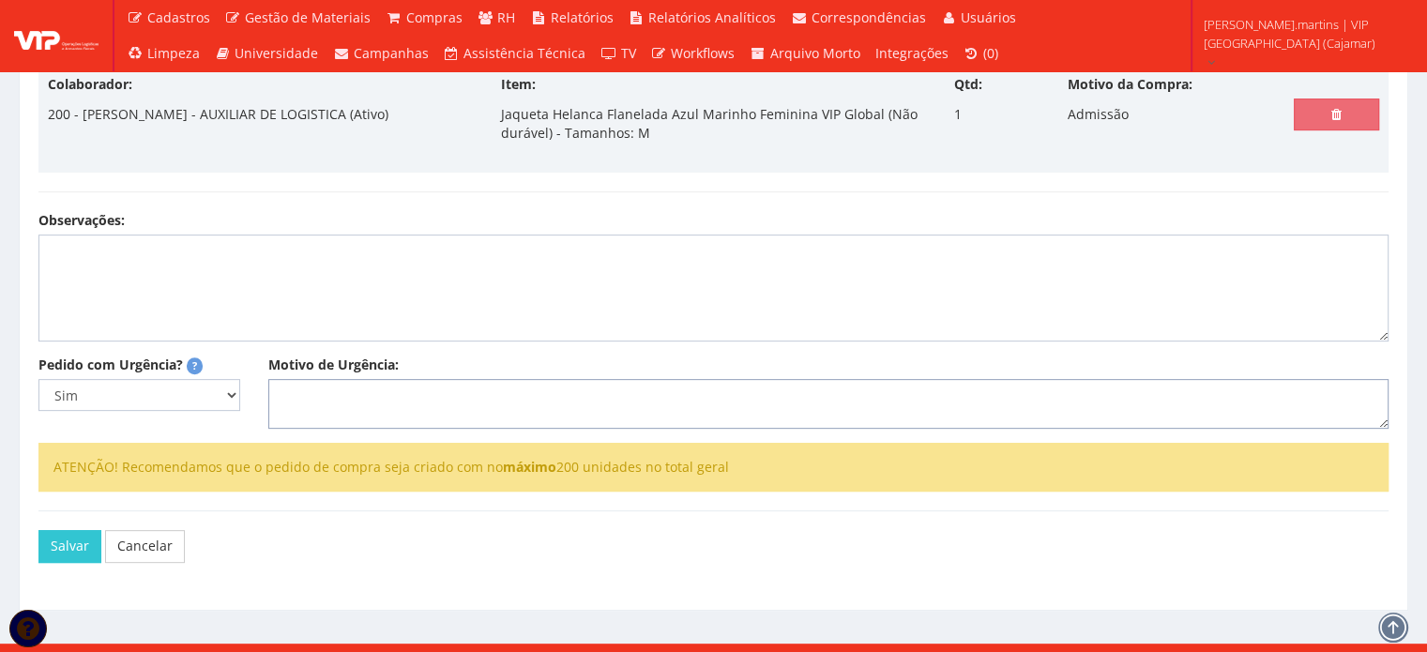
click at [366, 393] on textarea "Motivo de Urgência:" at bounding box center [828, 404] width 1120 height 51
select select
type input "0"
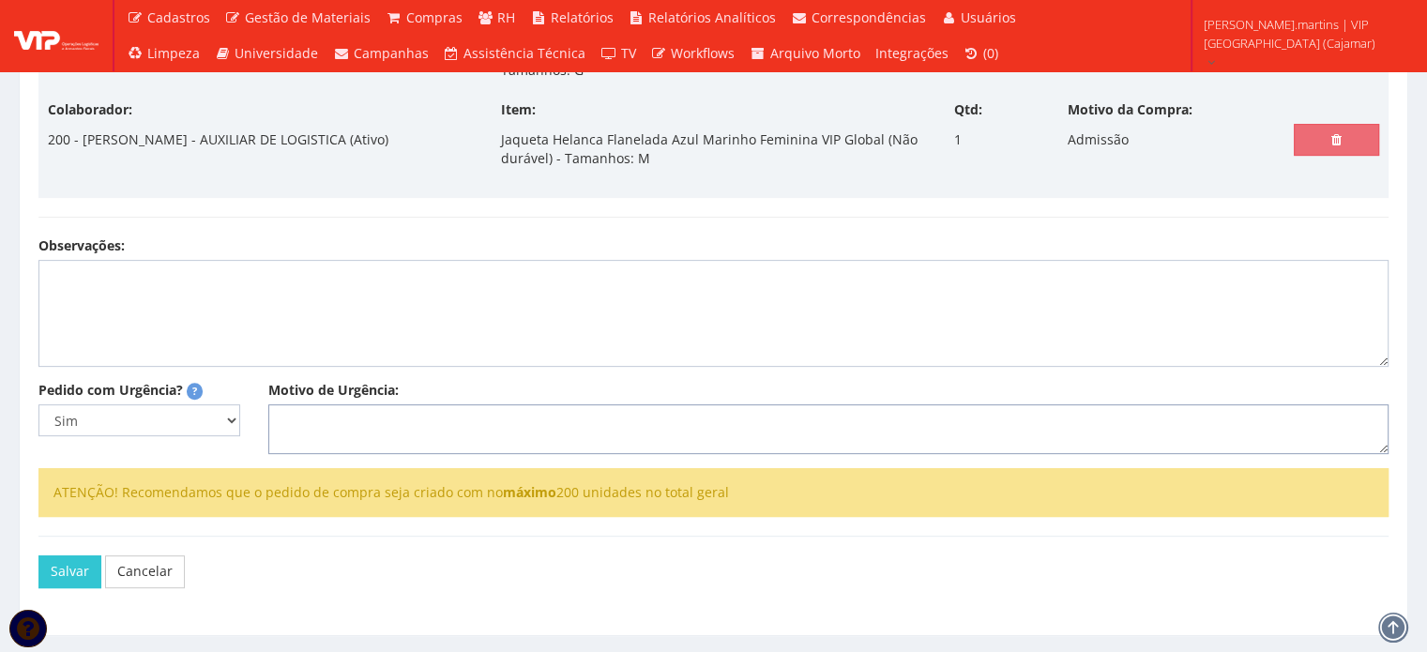
select select
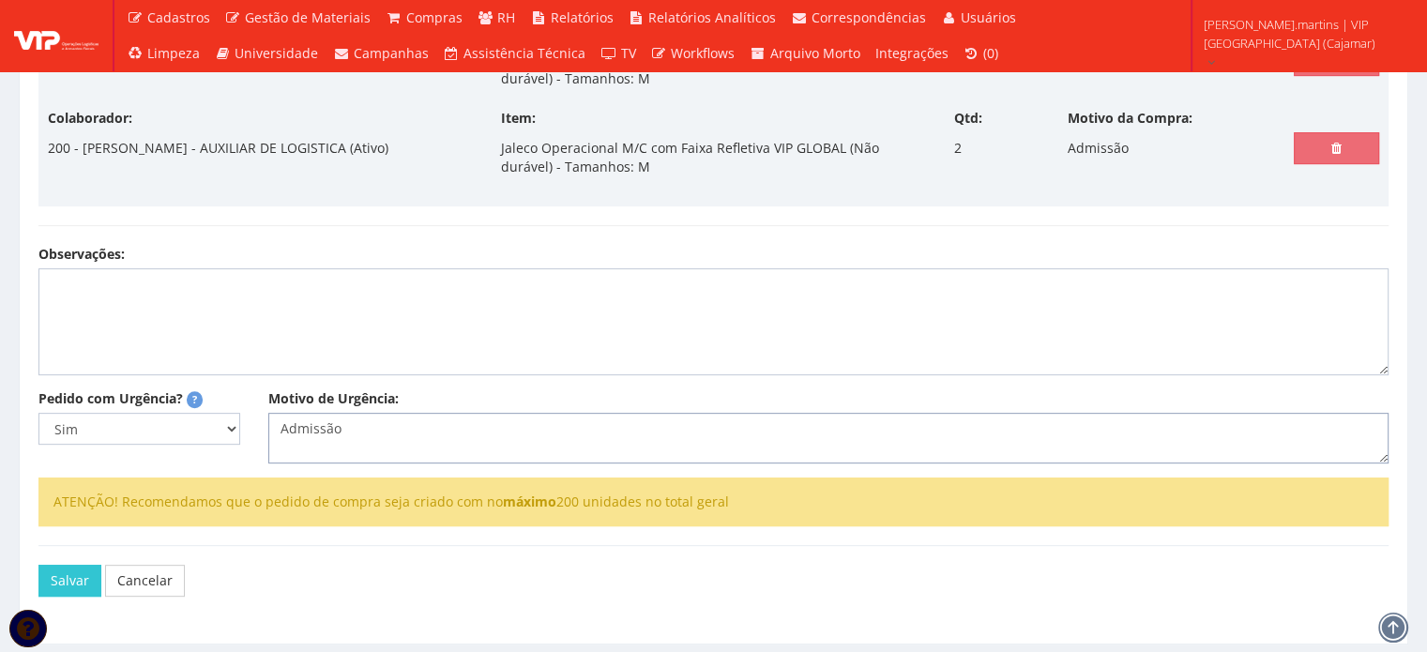
scroll to position [689, 0]
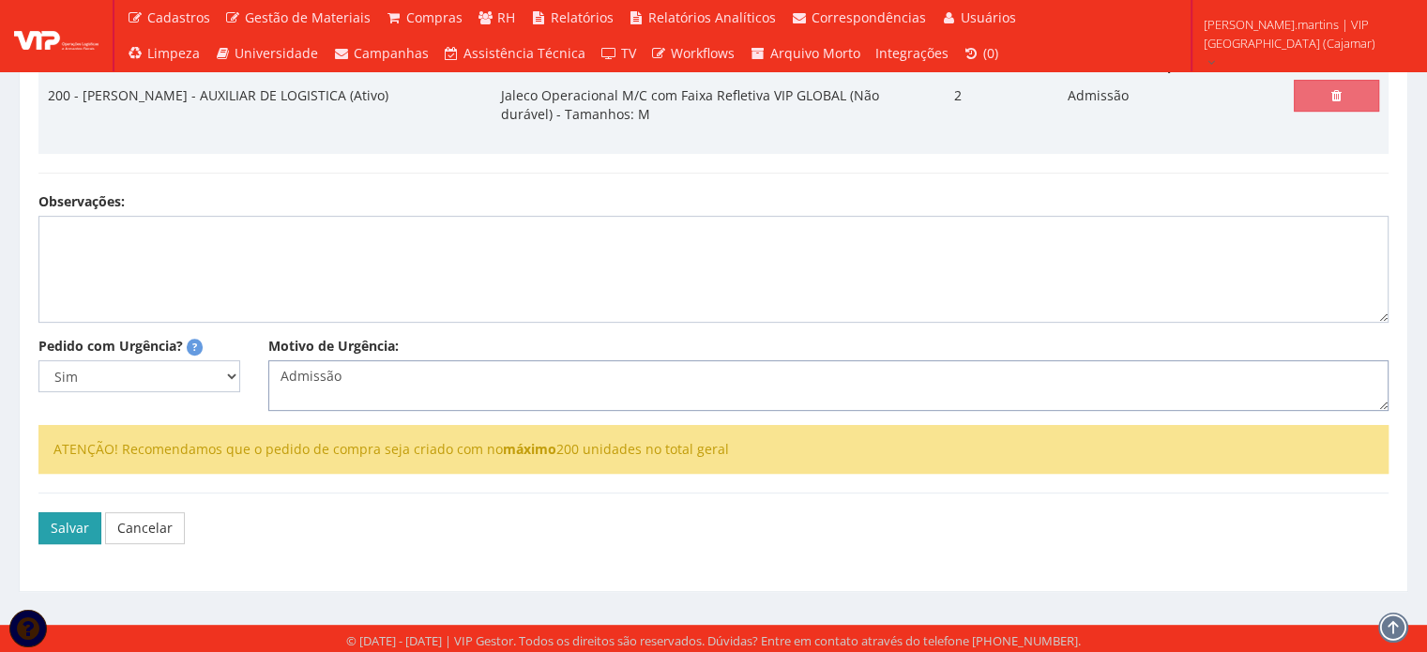
type textarea "Admissão"
click at [72, 530] on button "Salvar" at bounding box center [69, 528] width 63 height 32
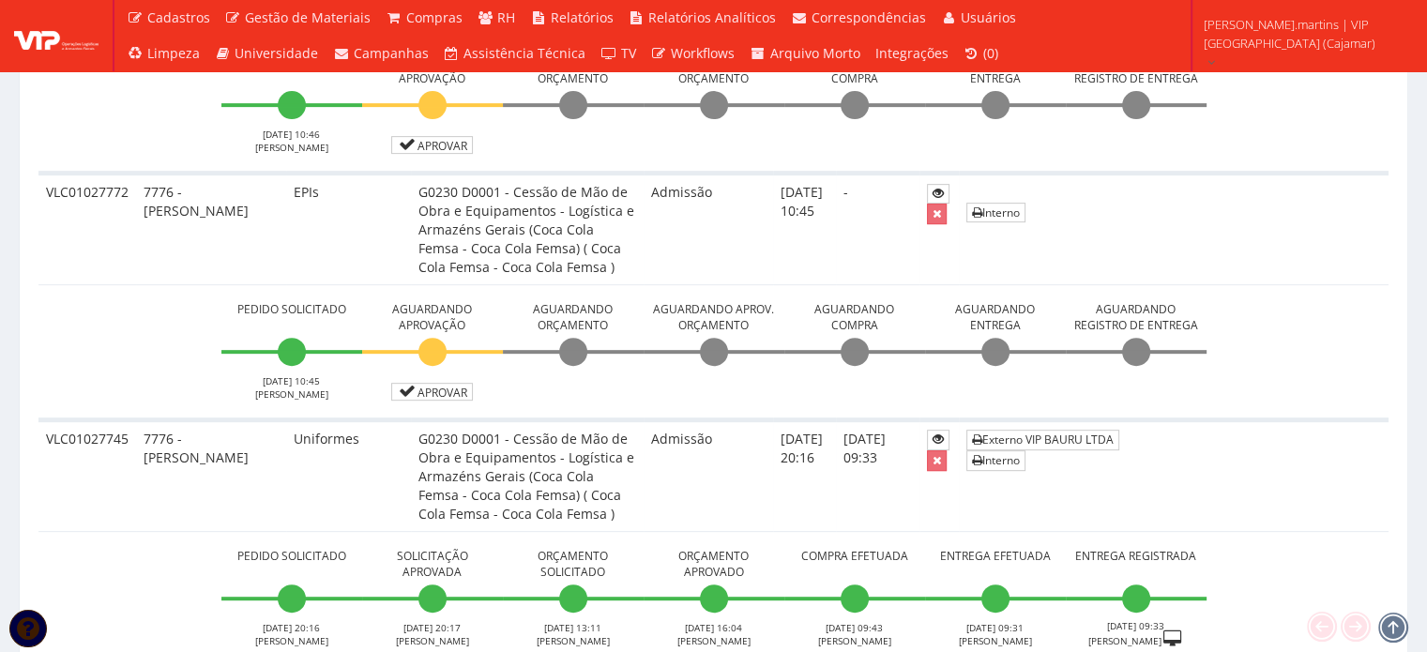
scroll to position [750, 0]
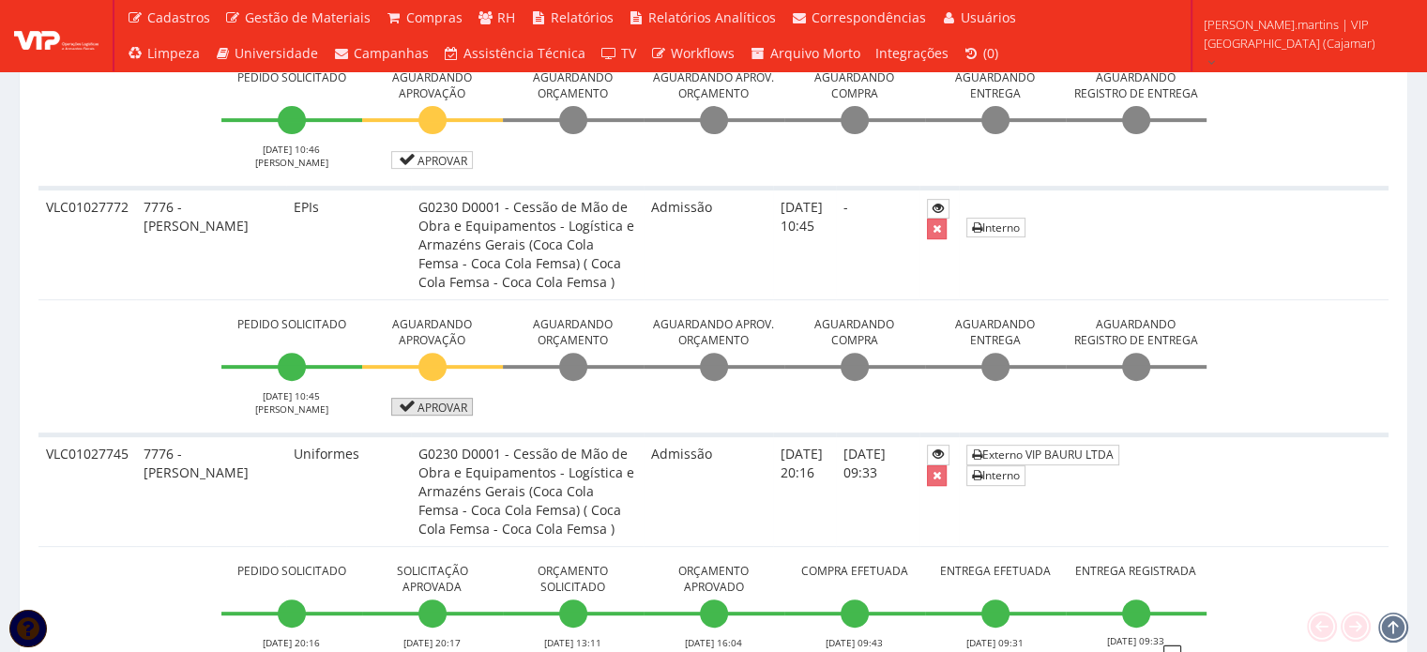
click at [424, 405] on link "Aprovar" at bounding box center [432, 407] width 83 height 18
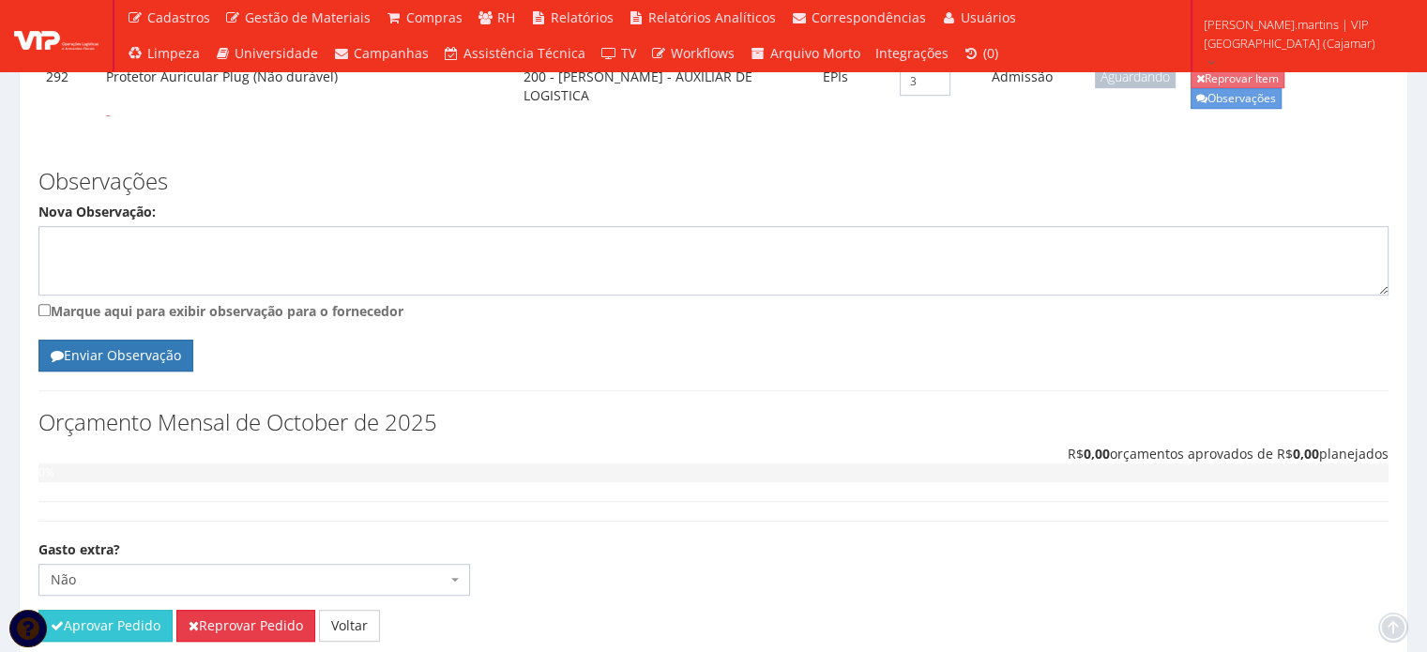
scroll to position [920, 0]
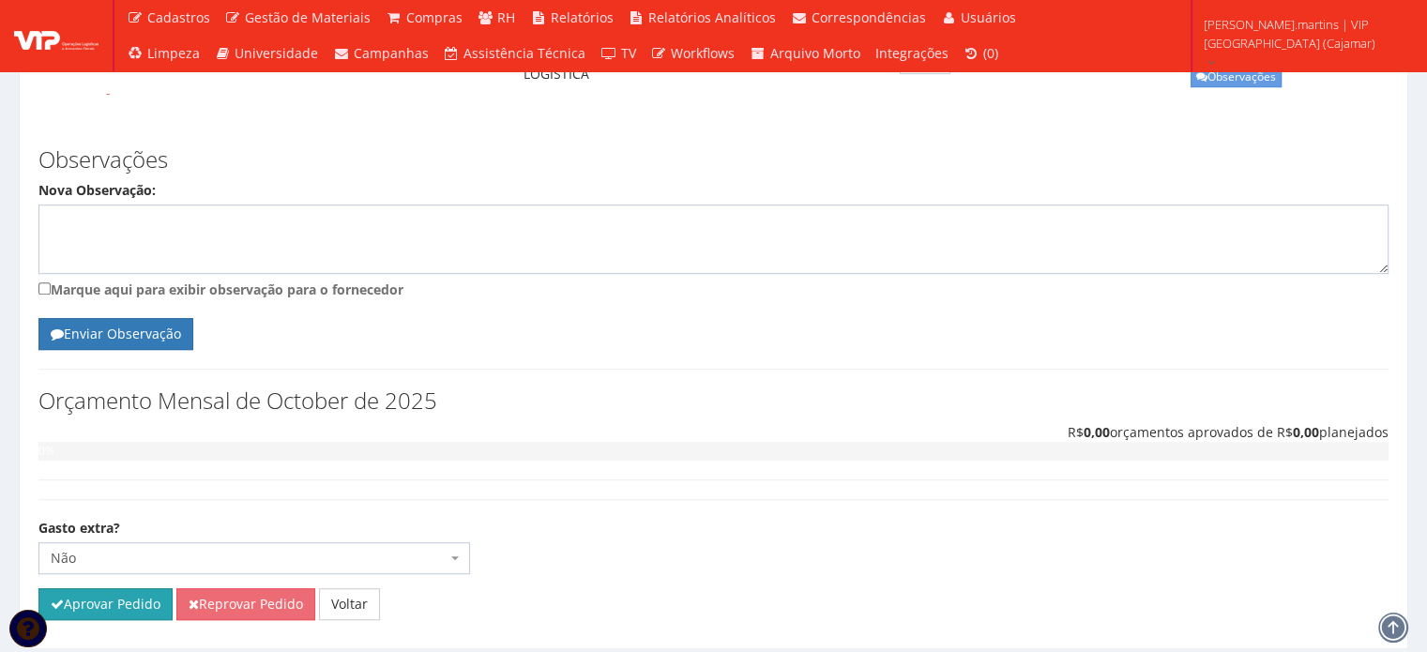
click at [137, 588] on button "Aprovar Pedido" at bounding box center [105, 604] width 134 height 32
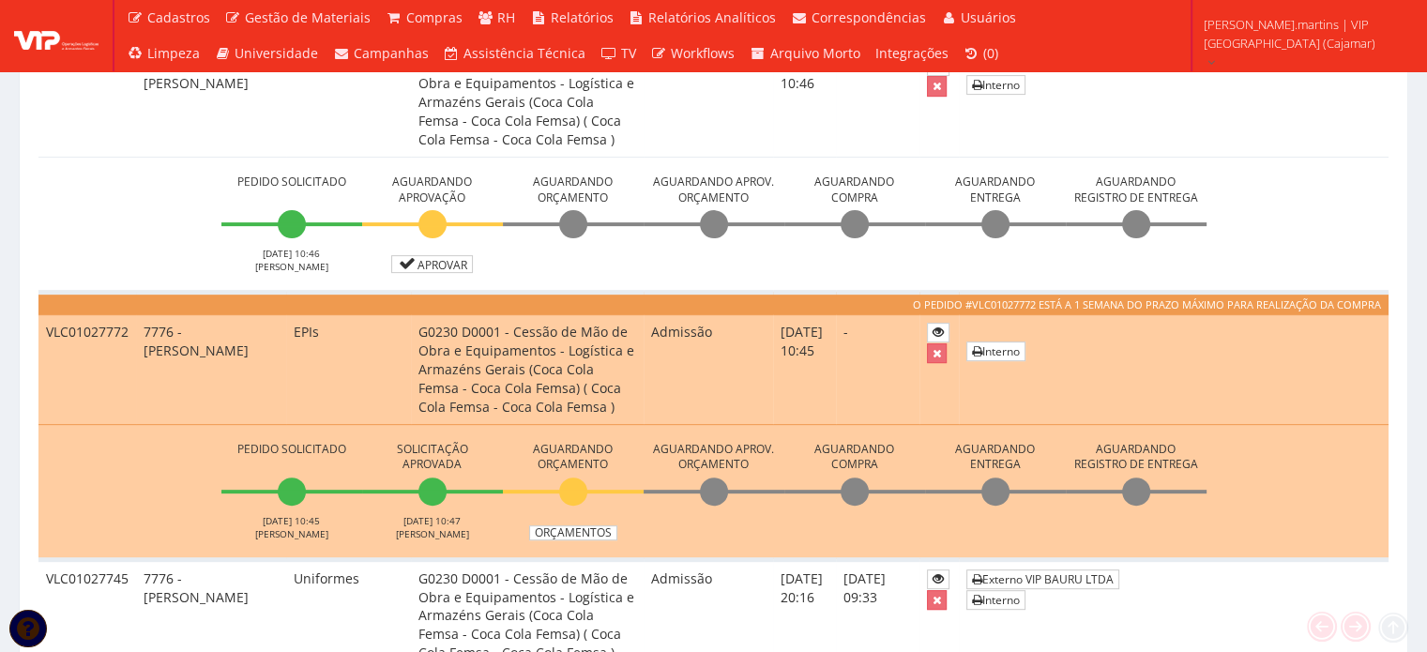
scroll to position [750, 0]
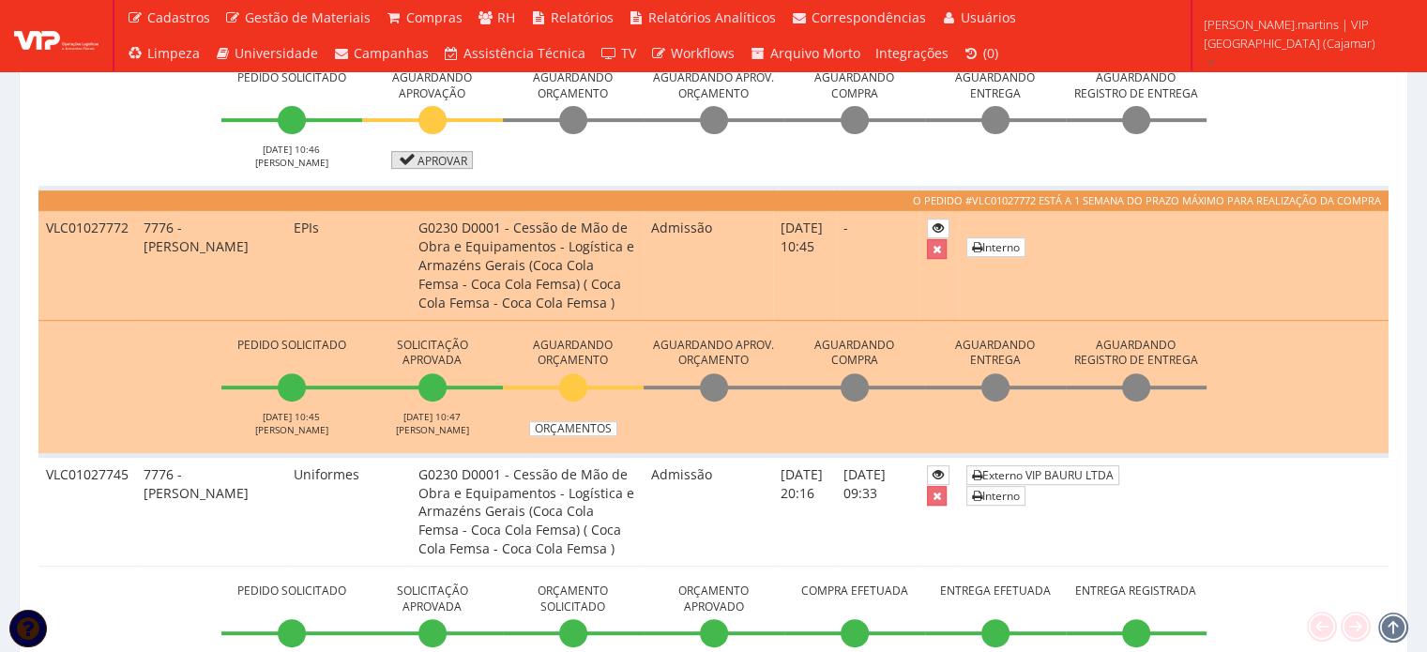
click at [424, 159] on link "Aprovar" at bounding box center [432, 160] width 83 height 18
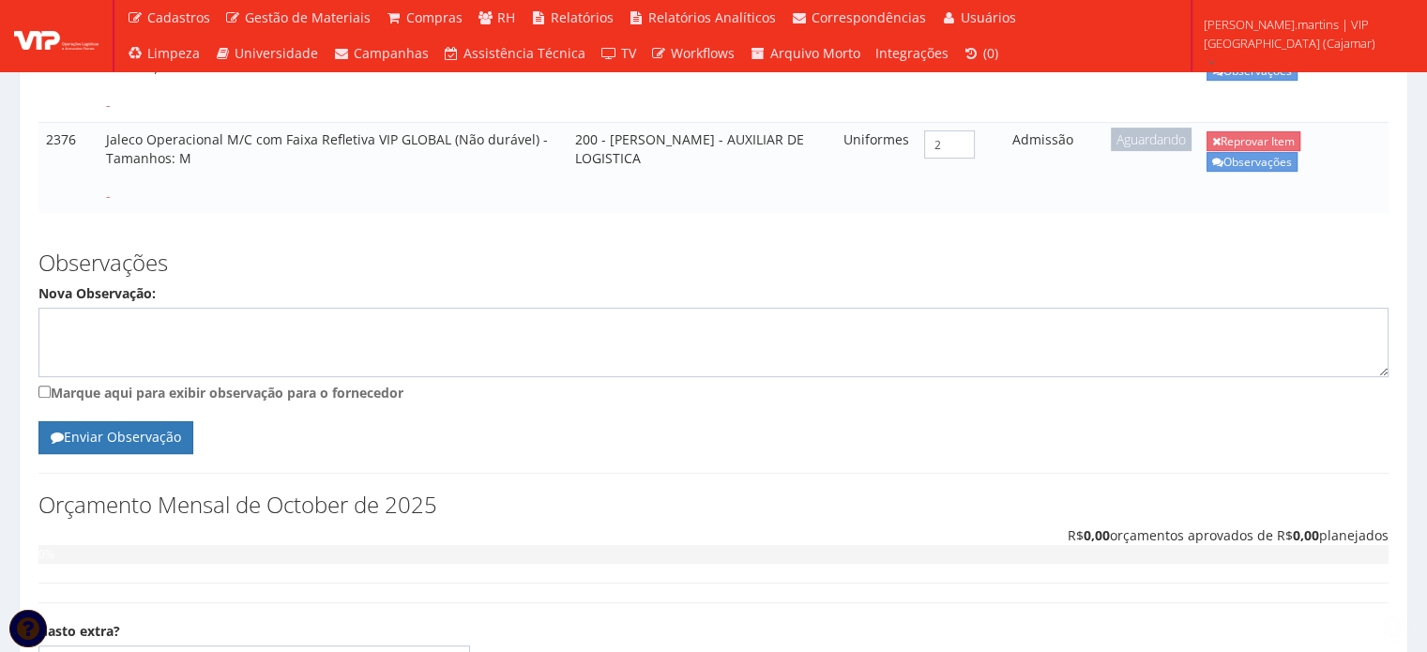
scroll to position [723, 0]
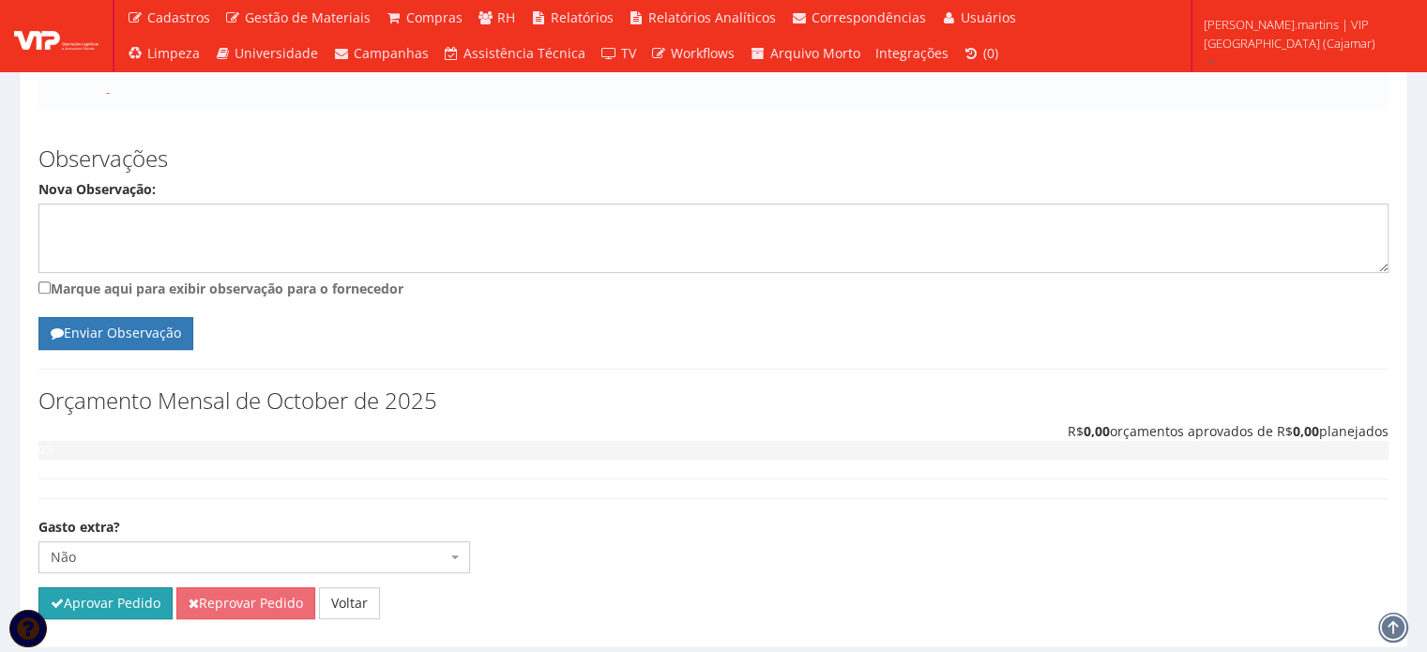
click at [124, 587] on button "Aprovar Pedido" at bounding box center [105, 603] width 134 height 32
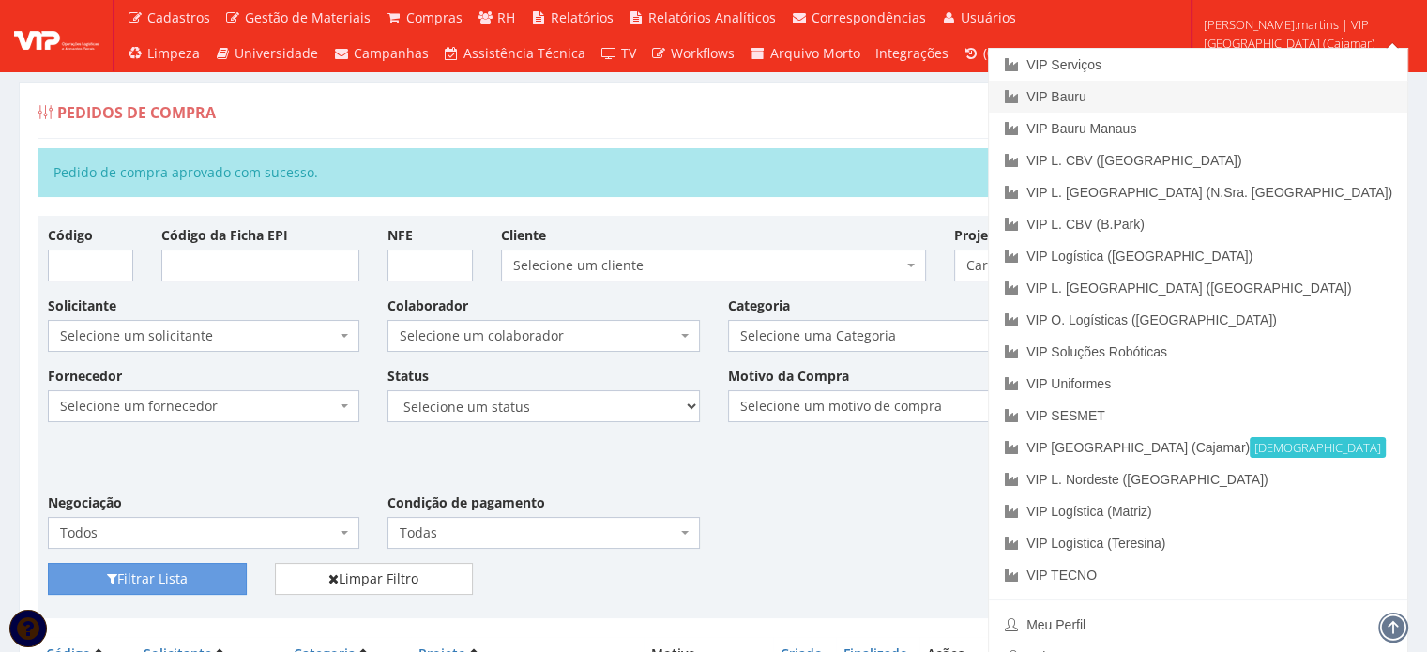
click at [1242, 95] on link "VIP Bauru" at bounding box center [1198, 97] width 418 height 32
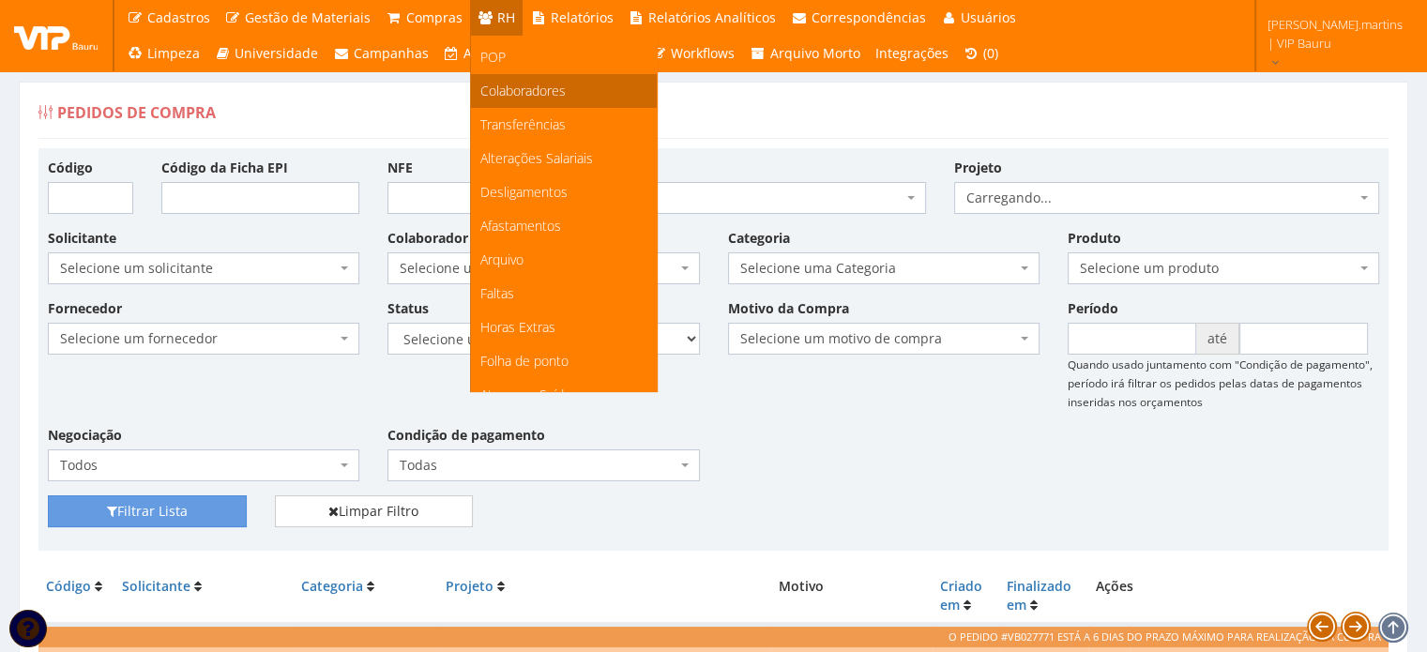
scroll to position [188, 0]
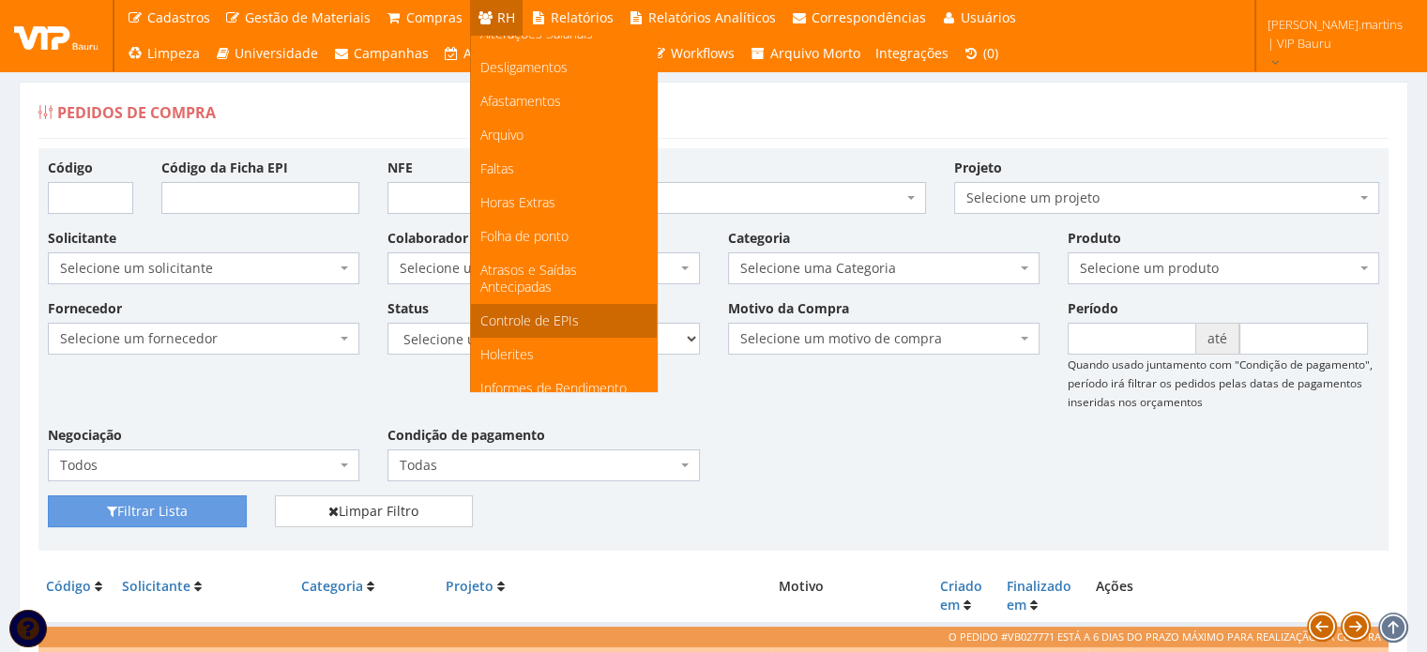
click at [558, 314] on span "Controle de EPIs" at bounding box center [529, 320] width 98 height 18
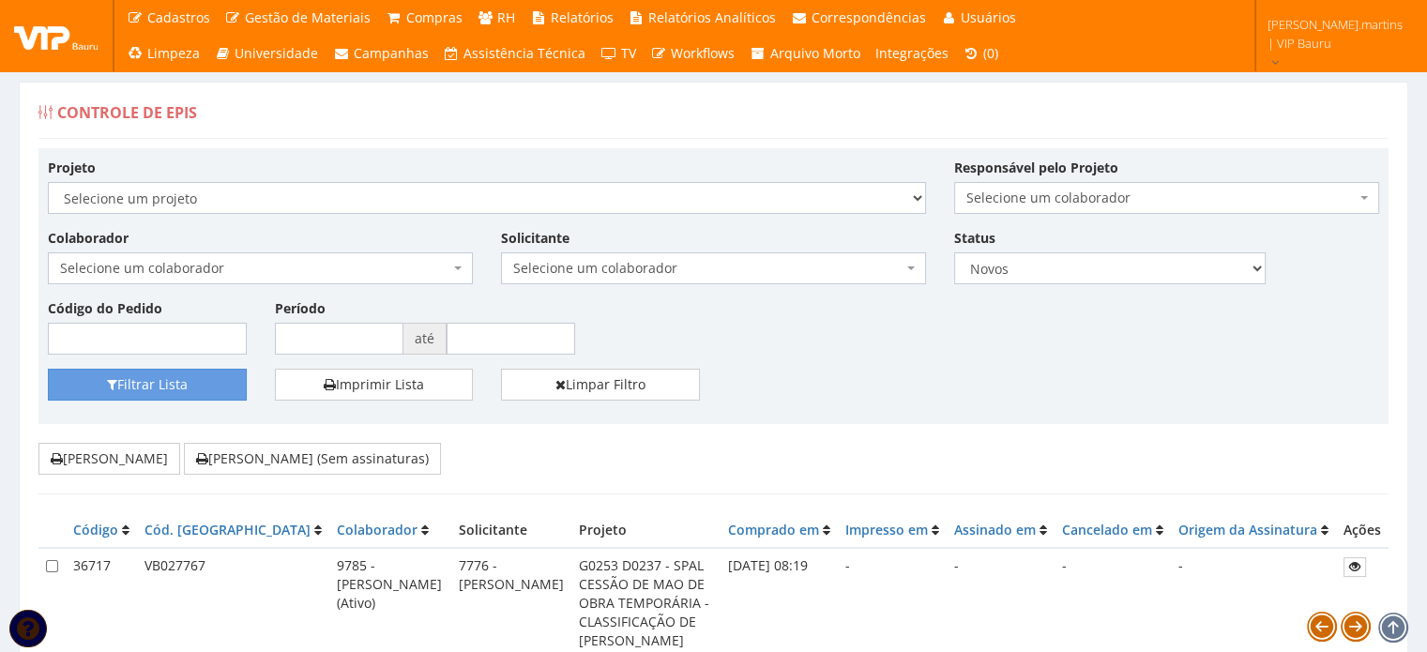
click at [371, 268] on span "Selecione um colaborador" at bounding box center [254, 268] width 389 height 19
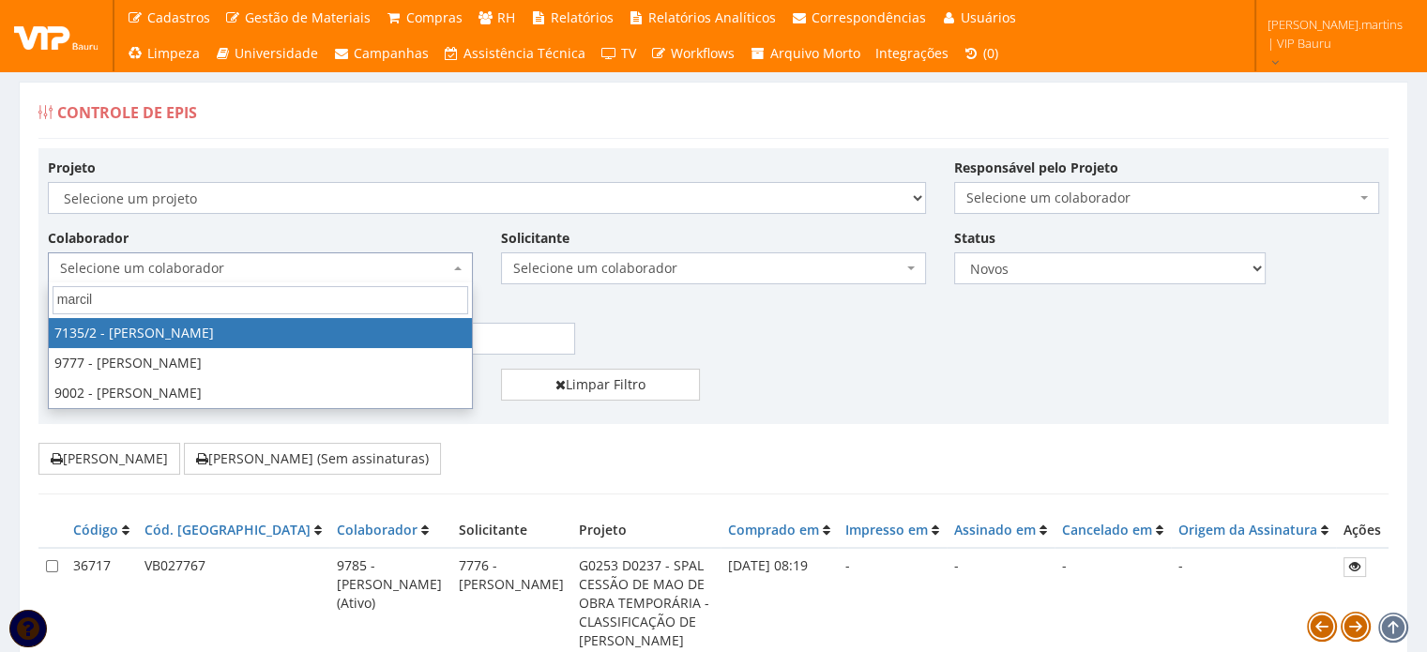
type input "marcile"
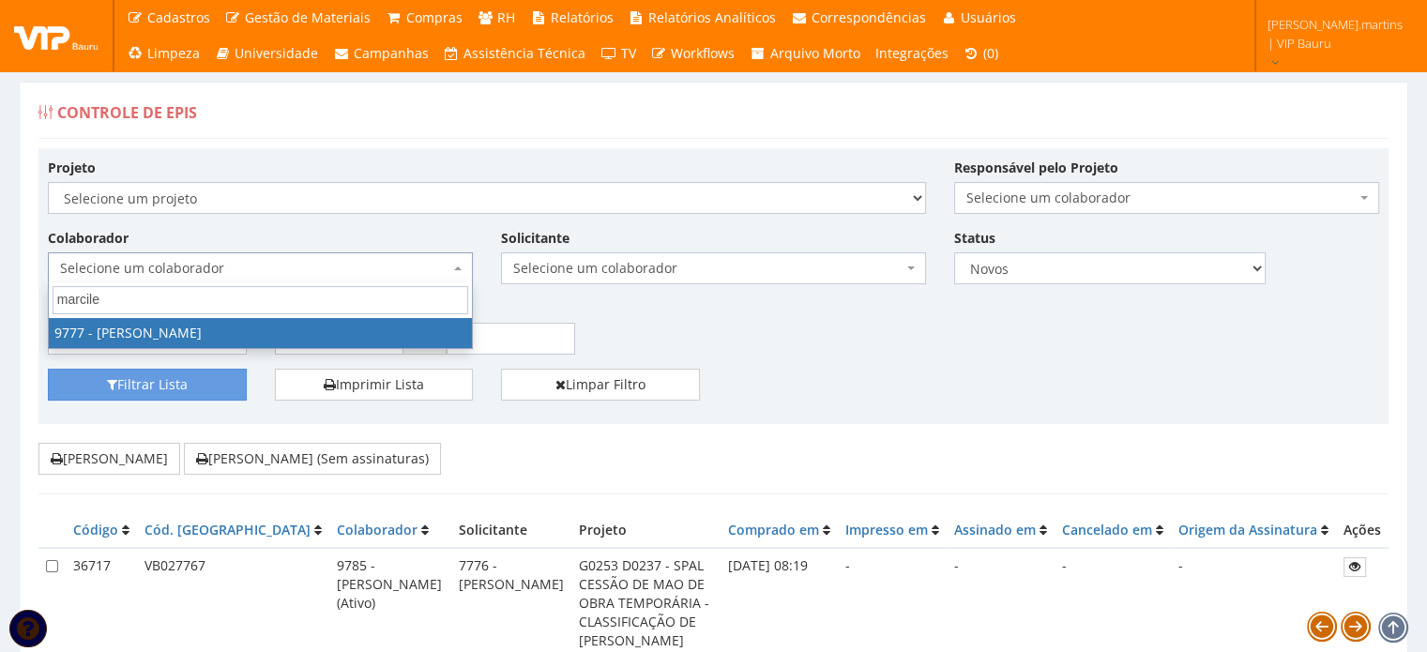
select select "4103"
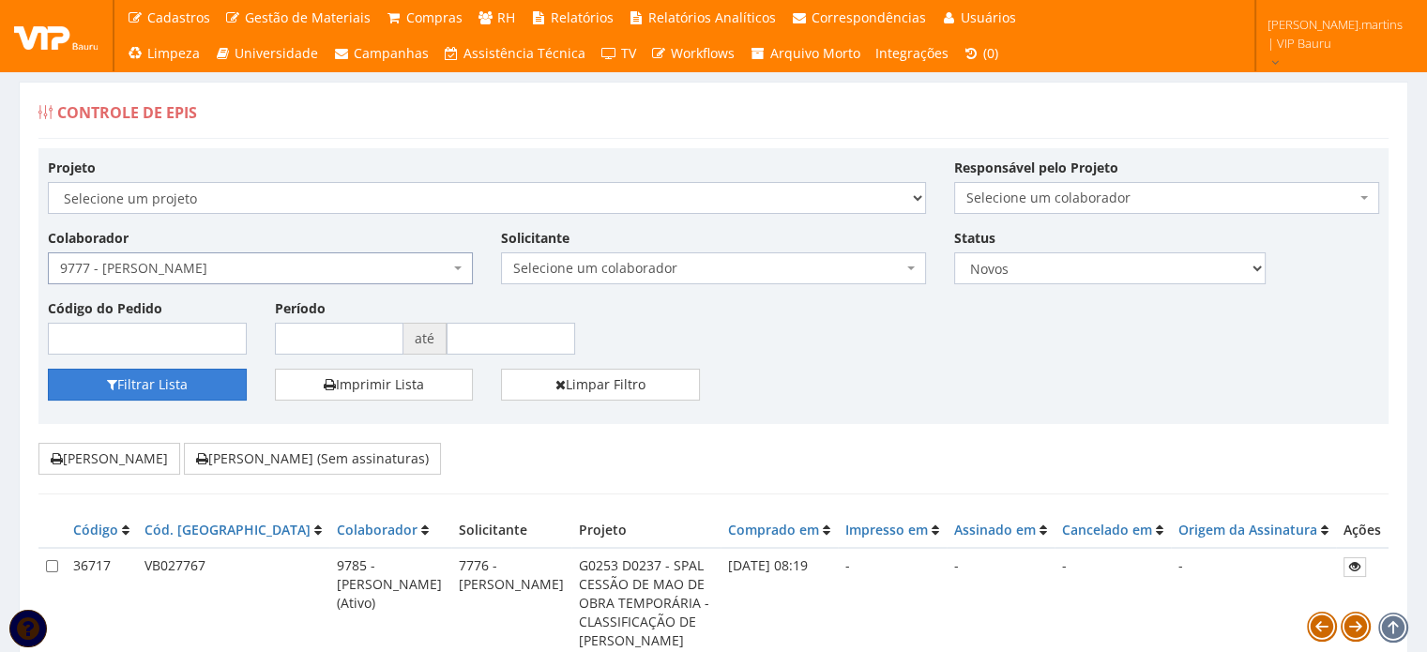
click at [180, 386] on button "Filtrar Lista" at bounding box center [147, 385] width 199 height 32
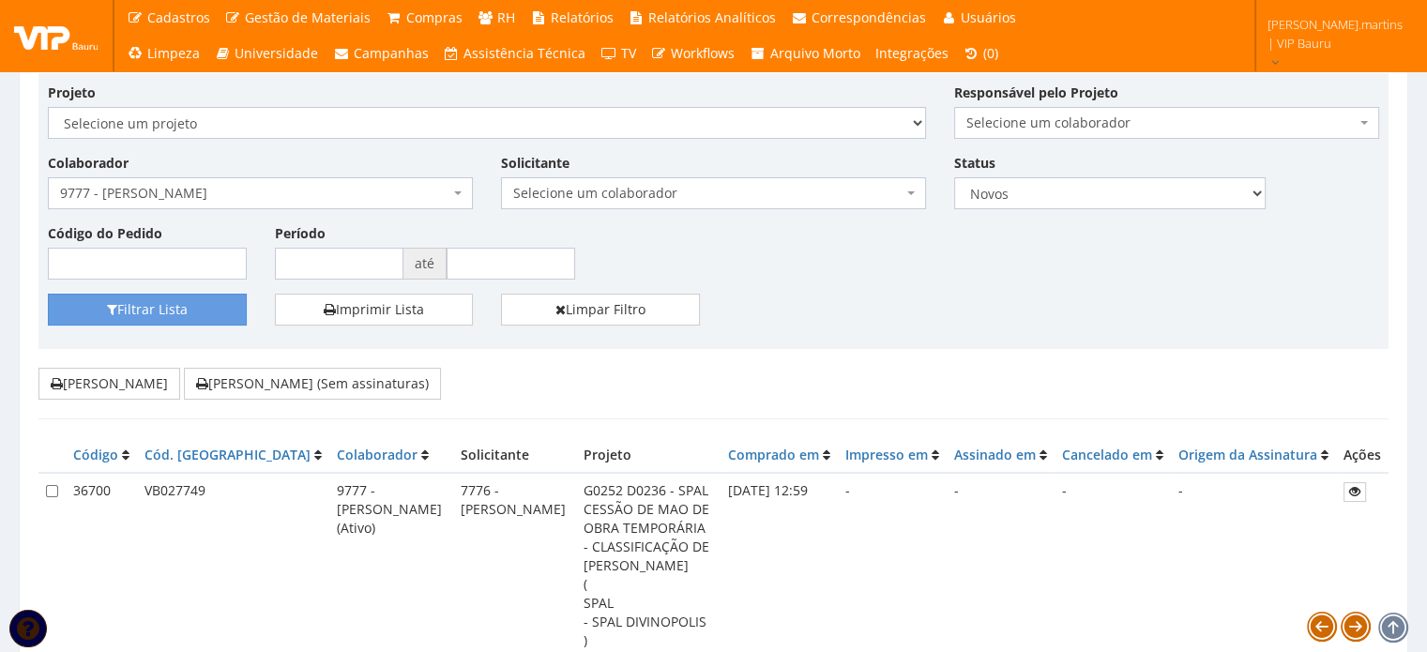
scroll to position [250, 0]
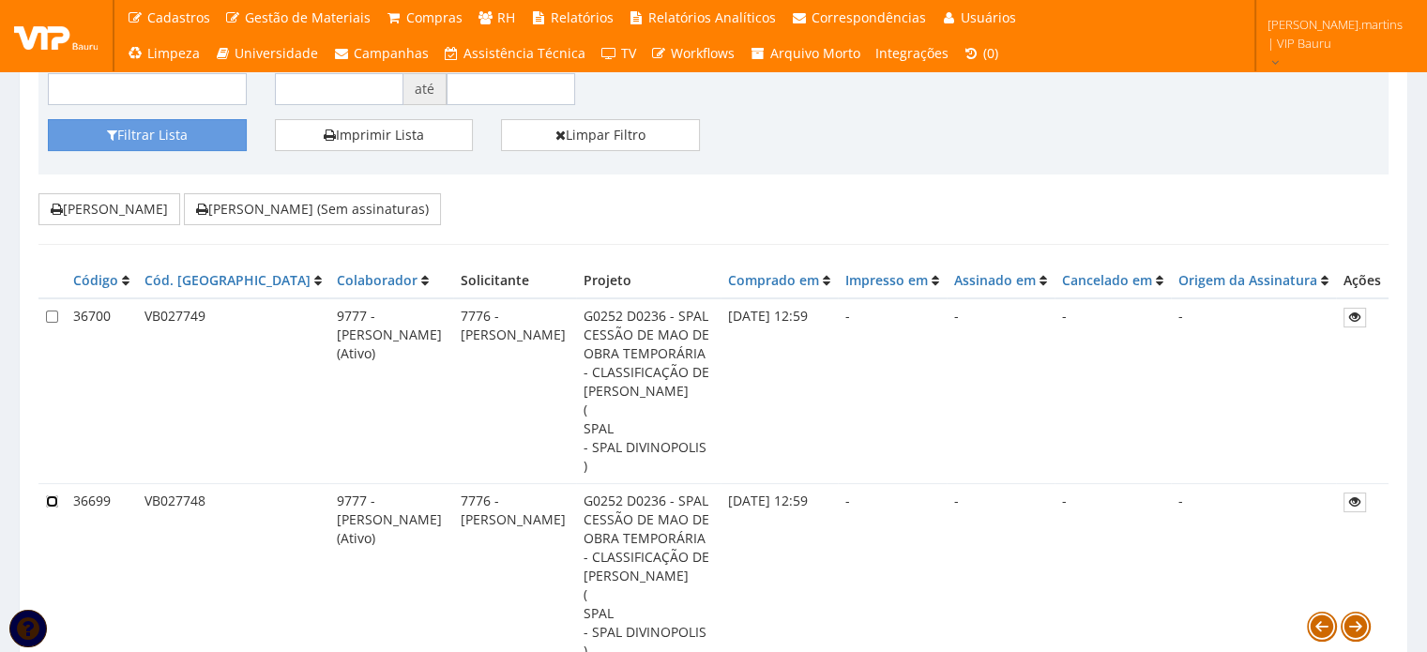
click at [46, 495] on input "checkbox" at bounding box center [52, 501] width 12 height 12
checkbox input "true"
click at [49, 312] on input "checkbox" at bounding box center [52, 316] width 12 height 12
checkbox input "true"
click at [281, 209] on button "[PERSON_NAME] (Sem assinaturas)" at bounding box center [312, 209] width 257 height 32
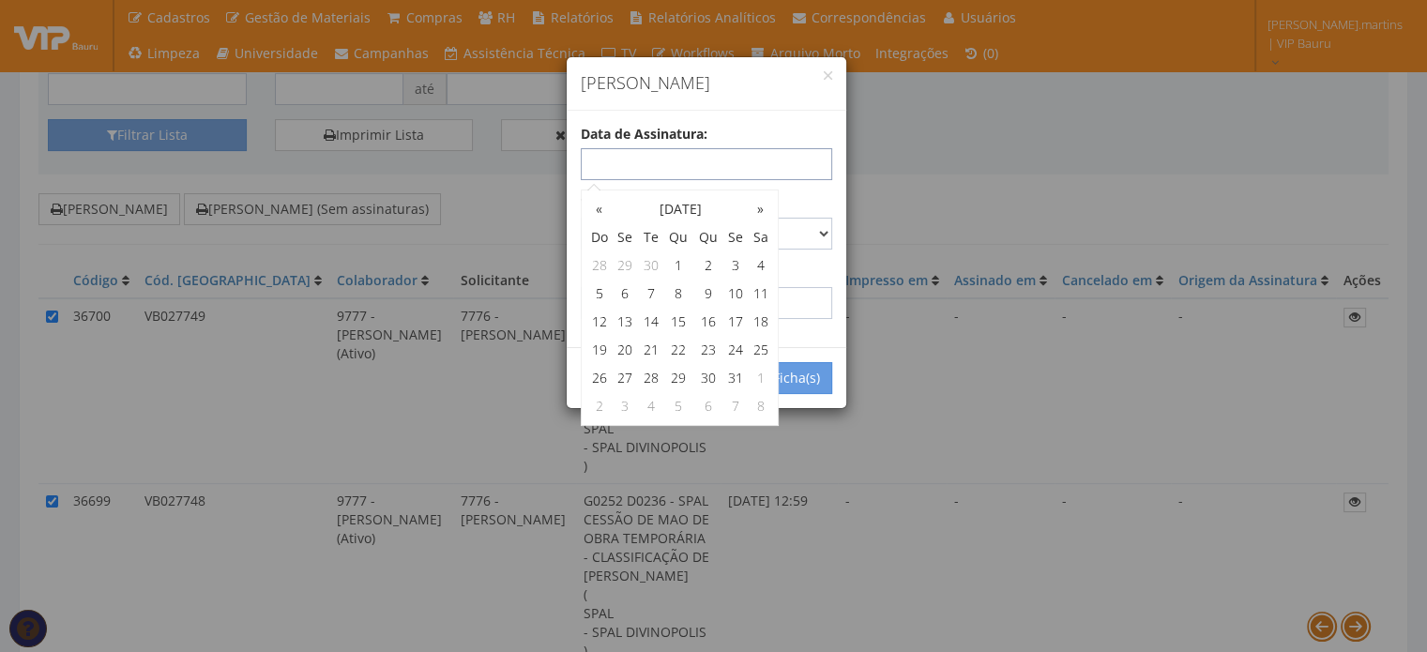
click at [647, 157] on input "text" at bounding box center [706, 164] width 251 height 32
click at [780, 162] on input "03/10/2025" at bounding box center [706, 164] width 251 height 32
type input "03/10/2025"
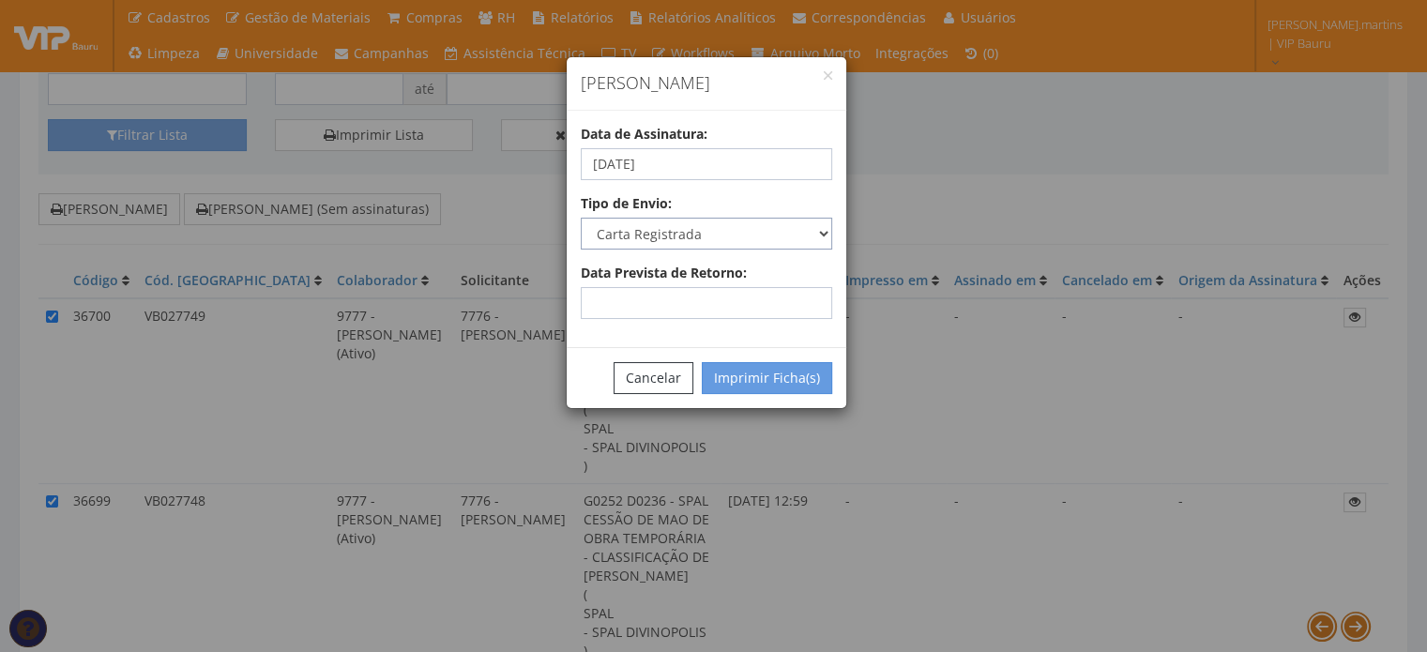
click at [811, 228] on select "Carta Registrada Carta Simples PAC Sedex Sedex 10 Sedex 12 Sedex Hoje E-mail Tr…" at bounding box center [706, 234] width 251 height 32
select select "email"
click at [581, 218] on select "Carta Registrada Carta Simples PAC Sedex Sedex 10 Sedex 12 Sedex Hoje E-mail Tr…" at bounding box center [706, 234] width 251 height 32
click at [784, 375] on button "Imprimir Ficha(s)" at bounding box center [767, 378] width 130 height 32
click at [645, 372] on button "Cancelar" at bounding box center [653, 378] width 80 height 32
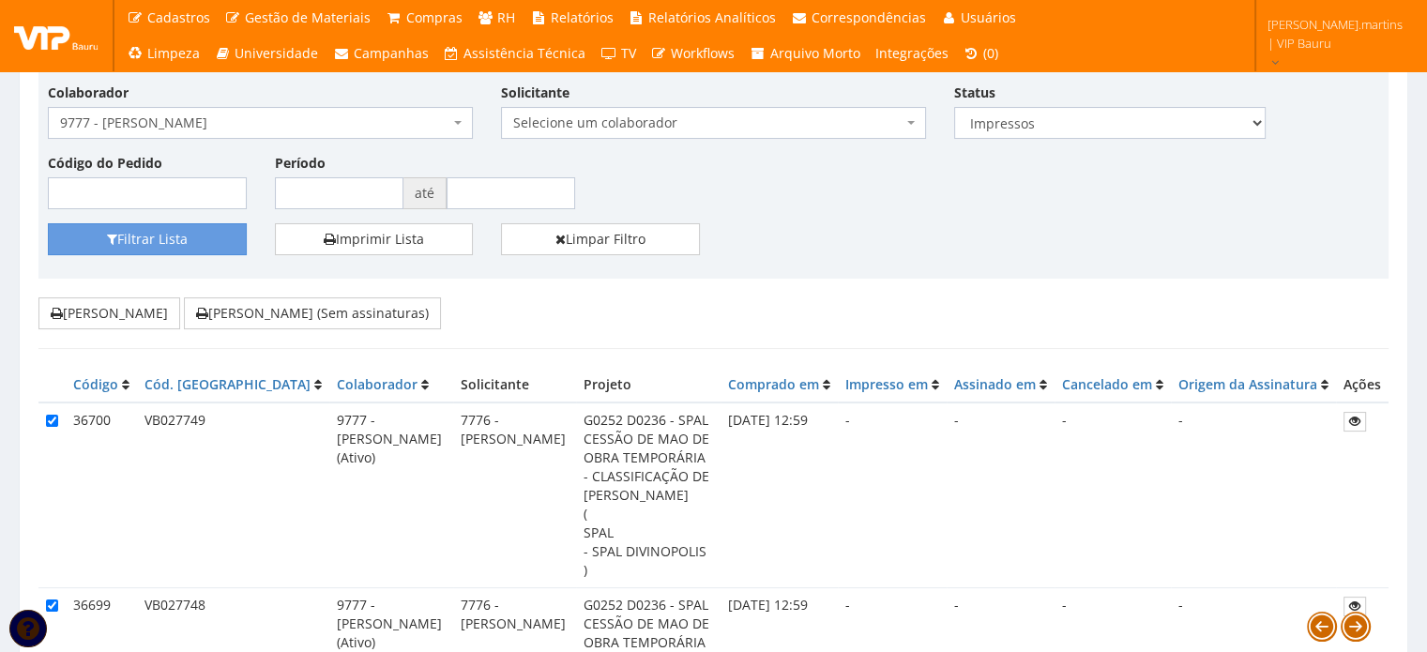
scroll to position [62, 0]
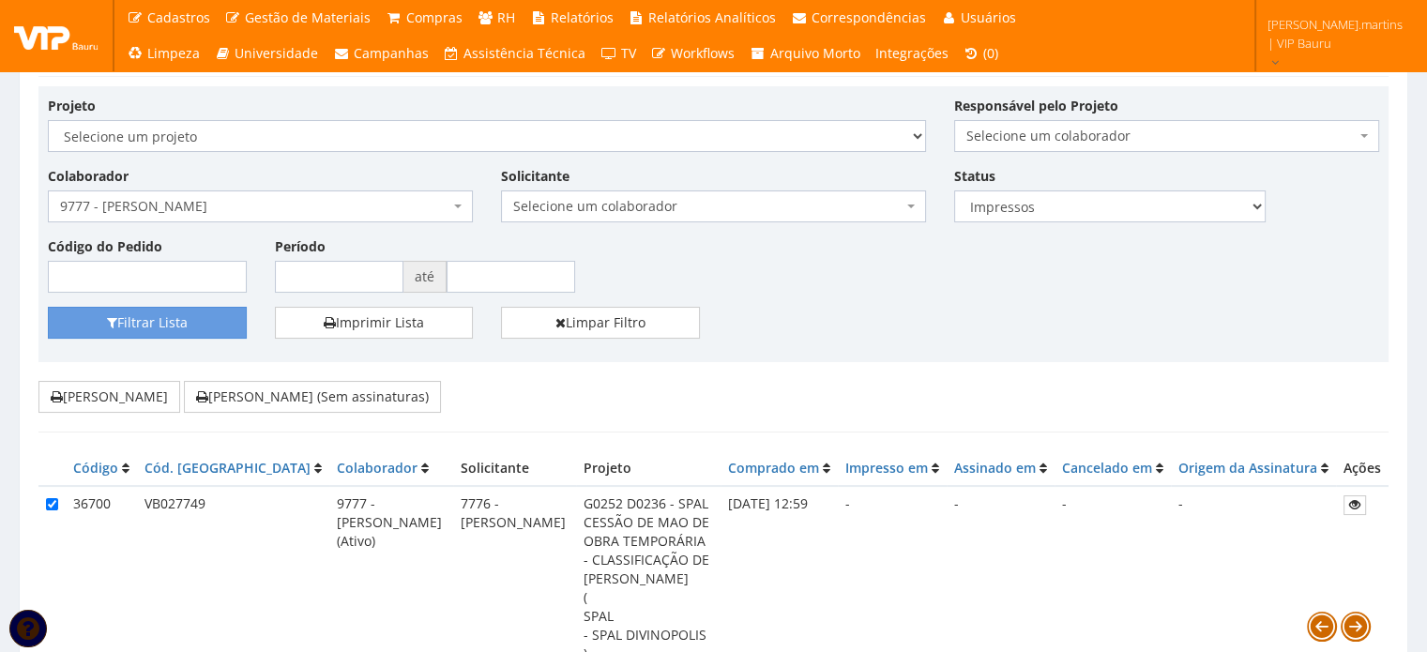
click at [368, 206] on span "9777 - [PERSON_NAME]" at bounding box center [254, 206] width 389 height 19
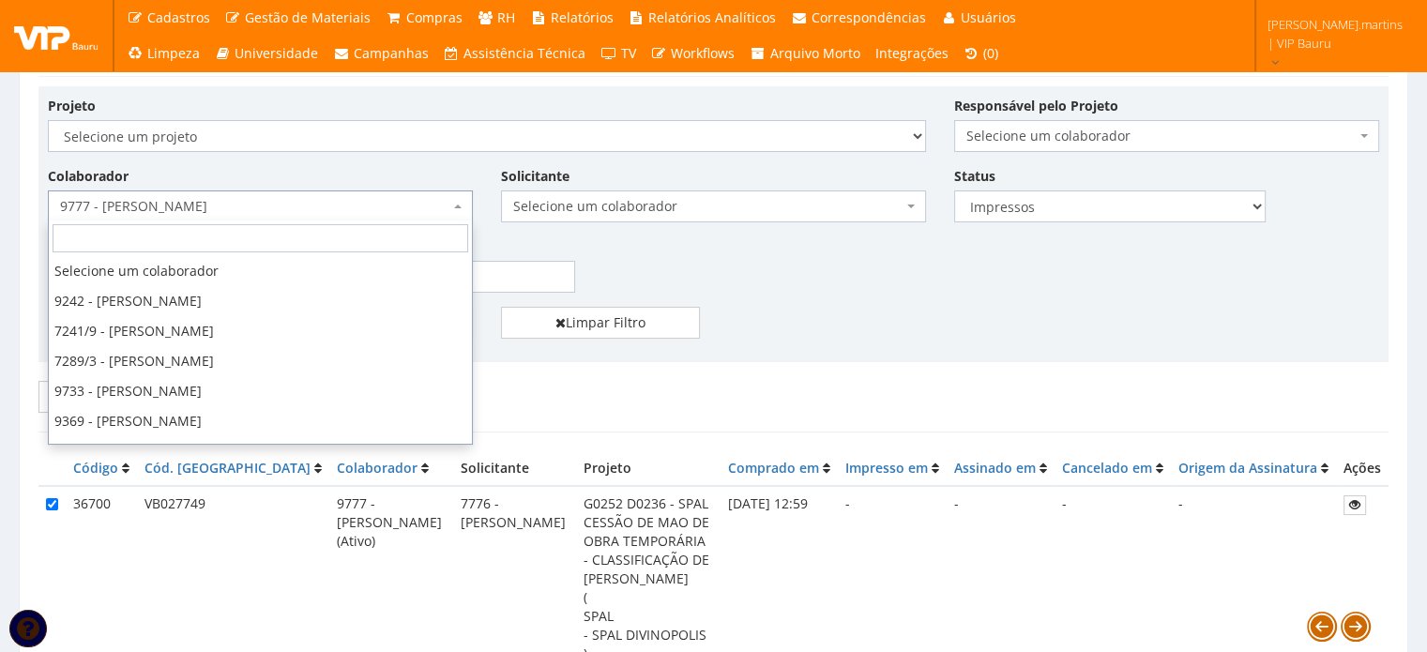
scroll to position [34236, 0]
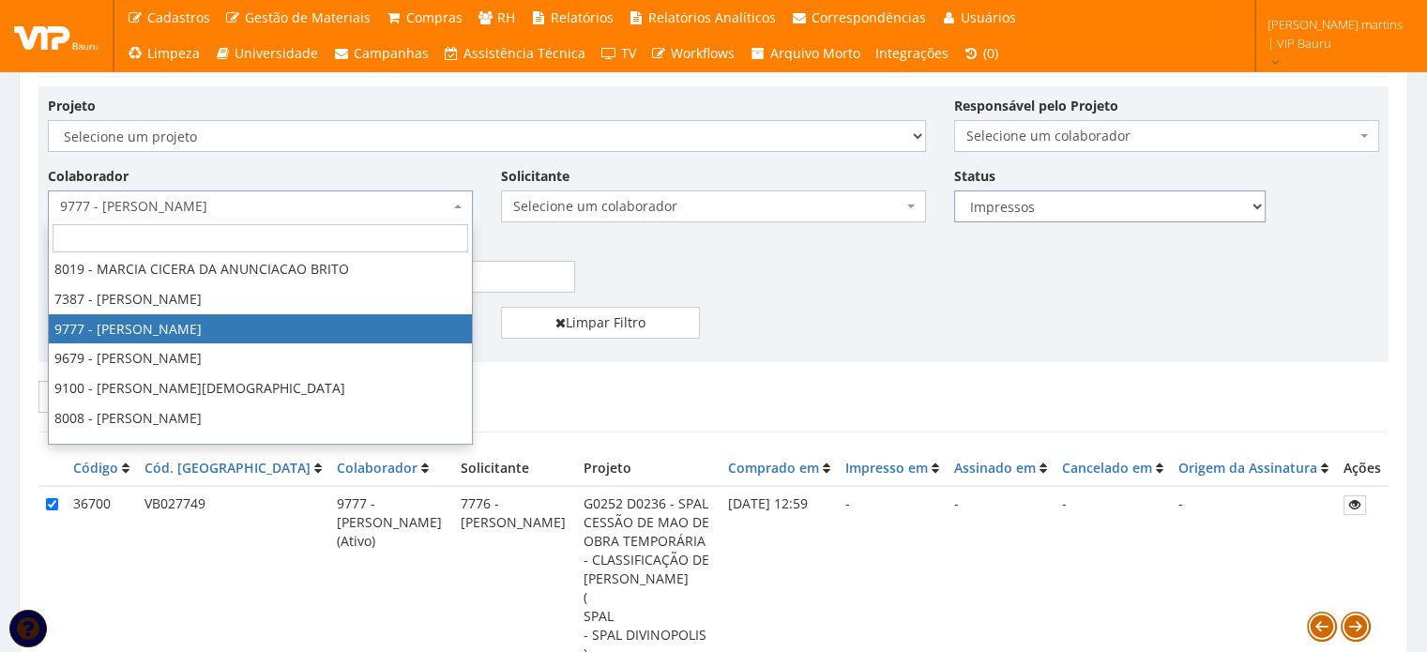
click at [976, 205] on select "Todos Novos Impressos Assinados" at bounding box center [1109, 206] width 311 height 32
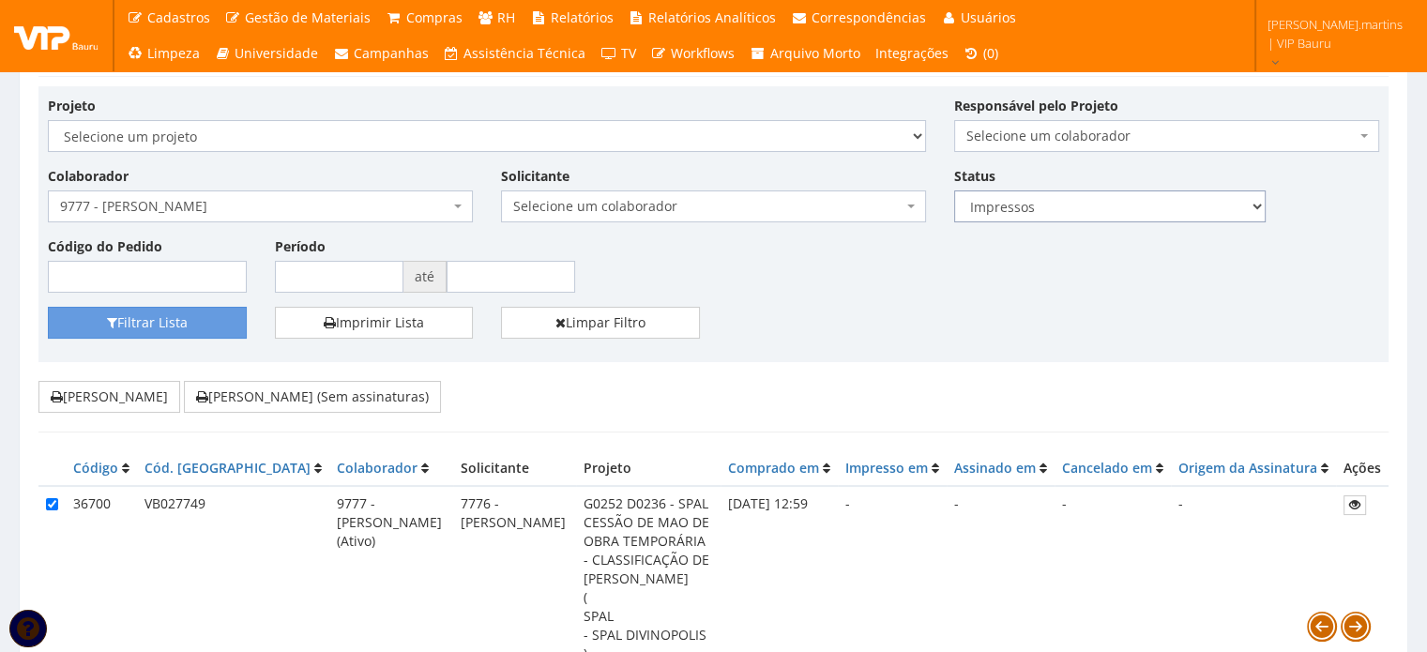
select select "1"
click at [954, 190] on select "Todos Novos Impressos Assinados" at bounding box center [1109, 206] width 311 height 32
click at [408, 205] on span "9777 - [PERSON_NAME]" at bounding box center [254, 206] width 389 height 19
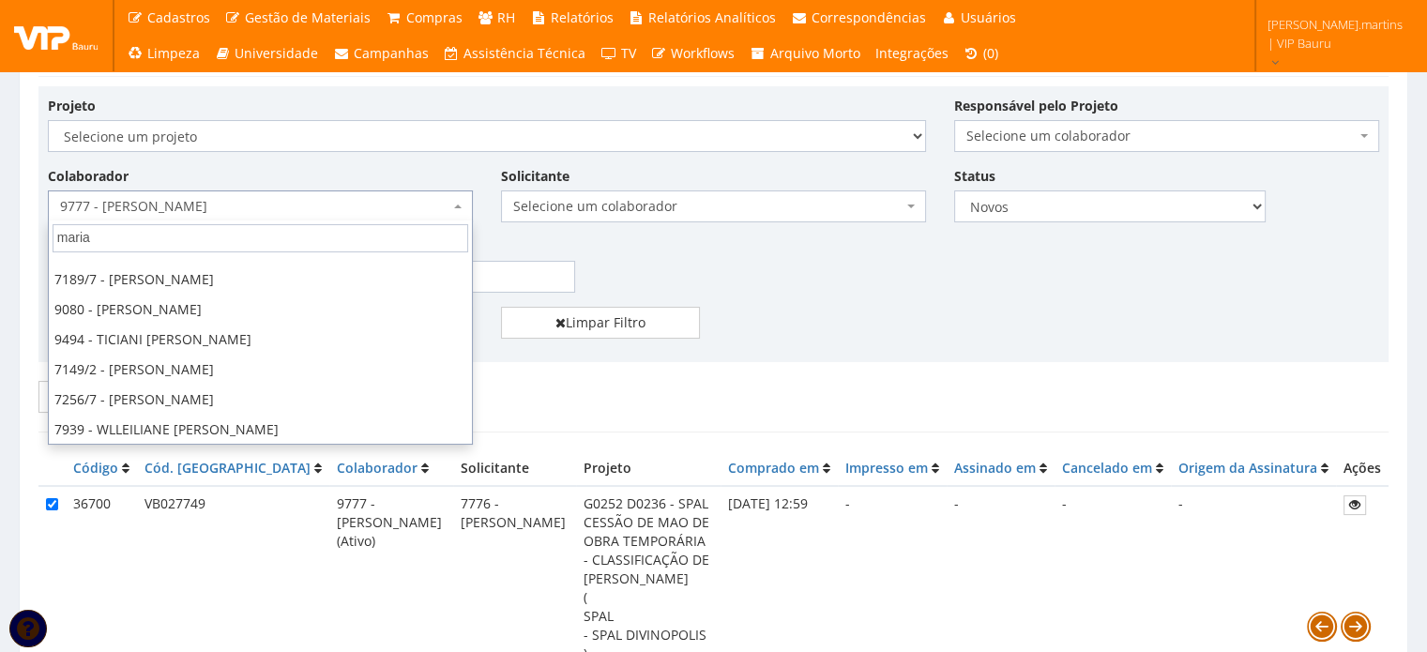
scroll to position [0, 0]
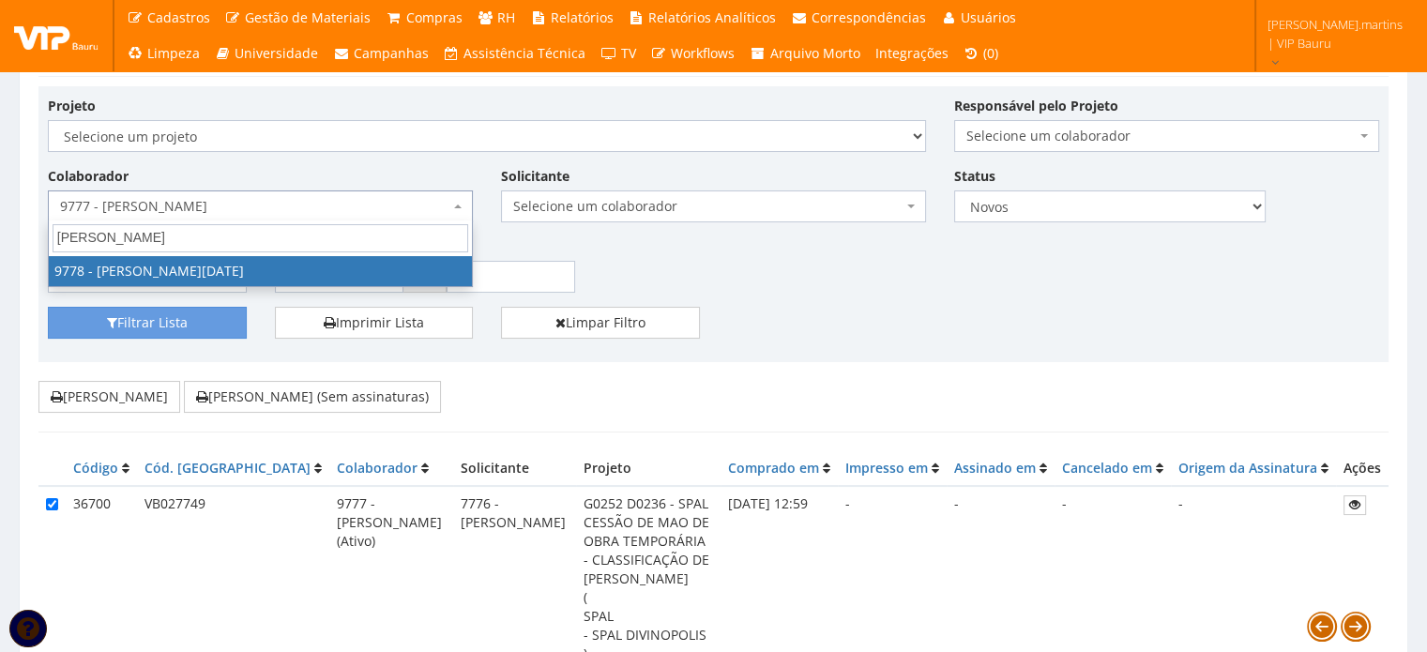
type input "maria lucia"
select select "4104"
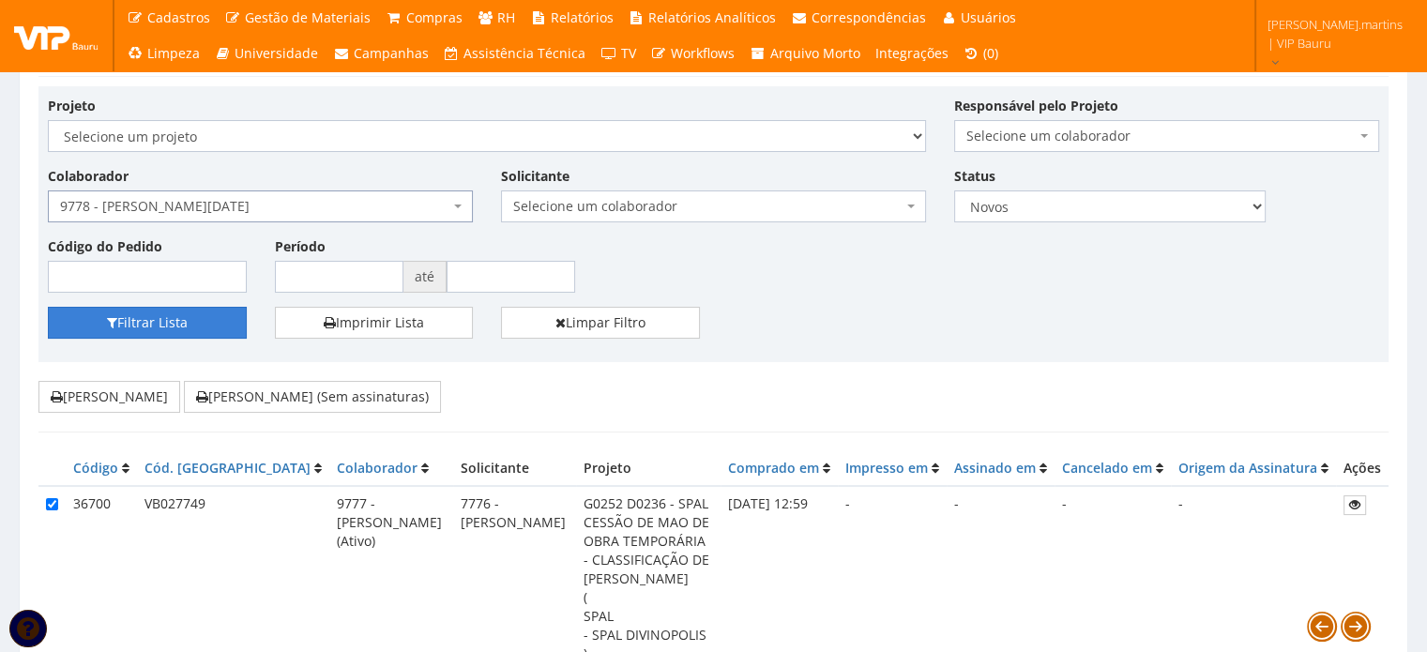
click at [184, 307] on button "Filtrar Lista" at bounding box center [147, 323] width 199 height 32
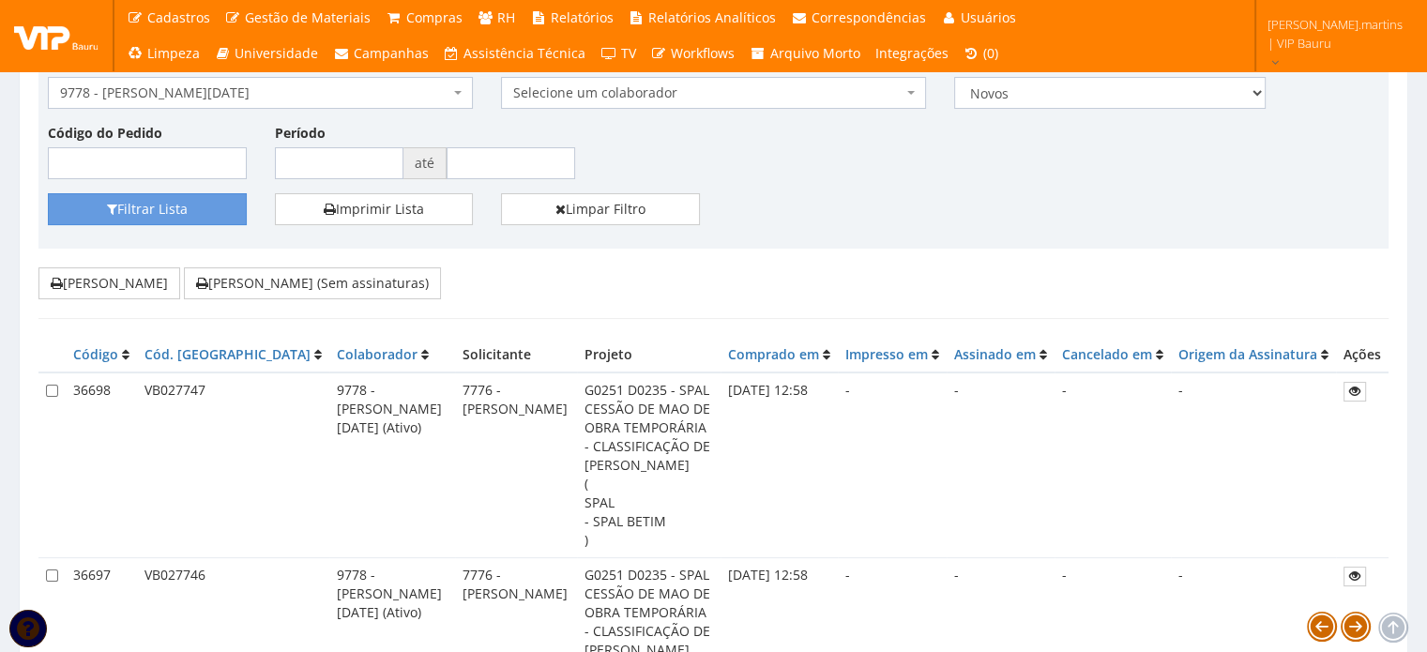
scroll to position [188, 0]
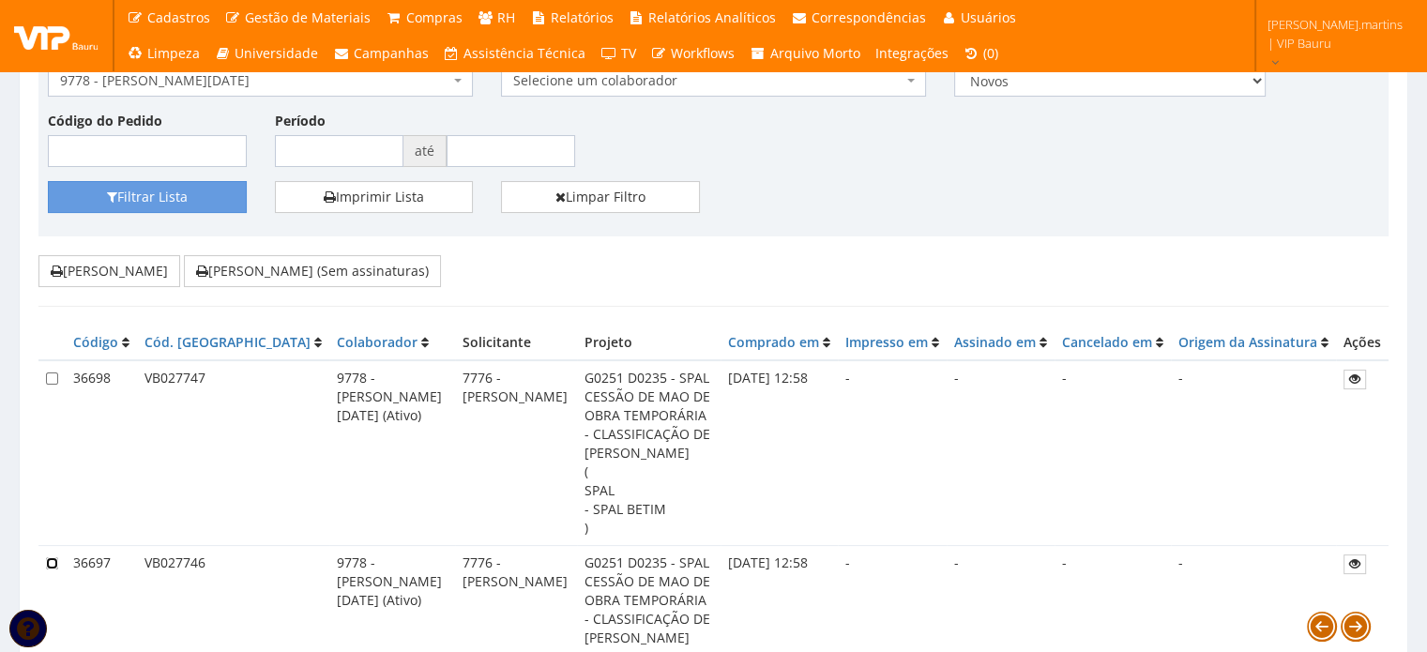
click at [48, 557] on input "checkbox" at bounding box center [52, 563] width 12 height 12
checkbox input "true"
click at [49, 376] on input "checkbox" at bounding box center [52, 378] width 12 height 12
checkbox input "true"
click at [325, 272] on button "[PERSON_NAME] (Sem assinaturas)" at bounding box center [312, 271] width 257 height 32
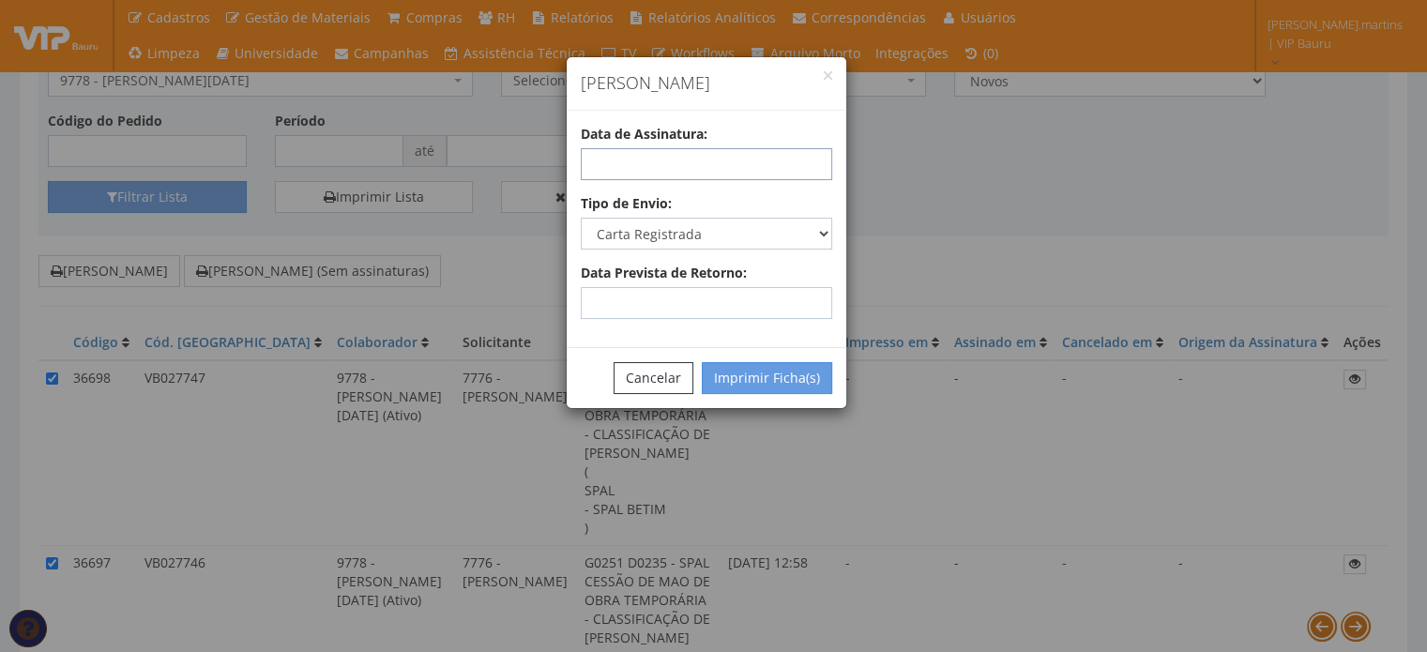
click at [611, 178] on input "text" at bounding box center [706, 164] width 251 height 32
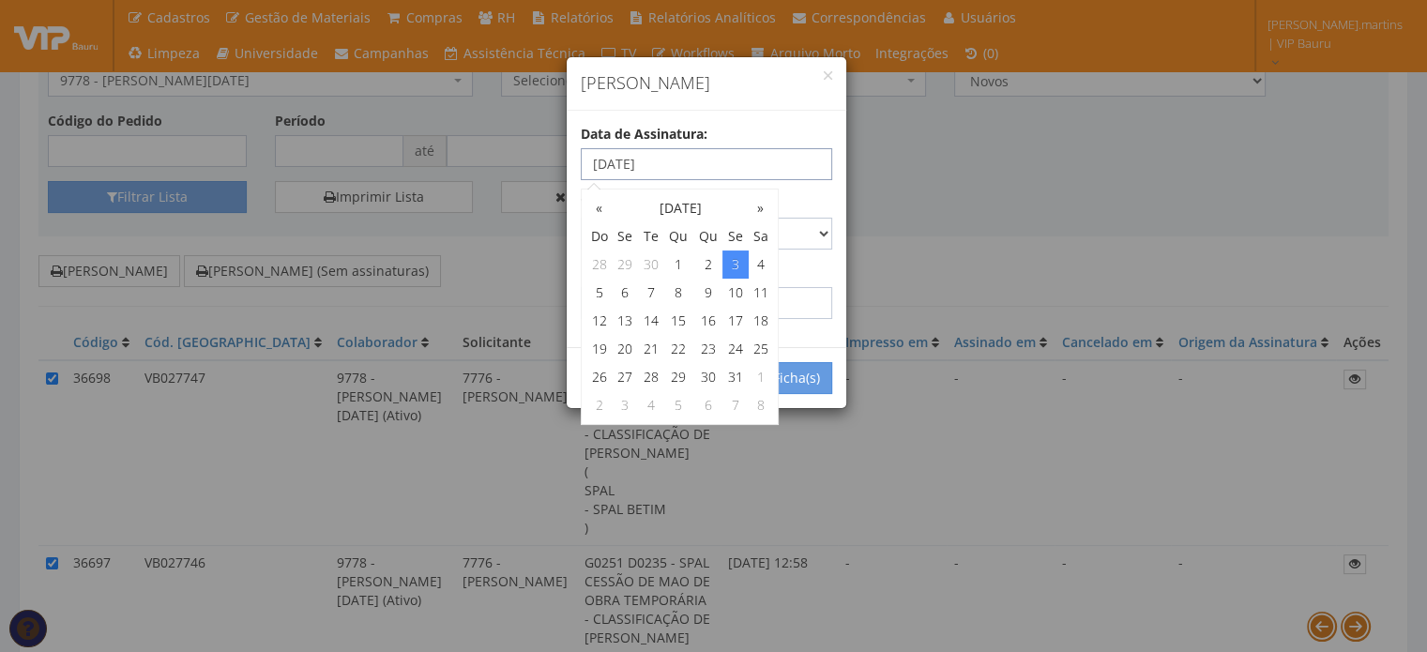
type input "03/10/2025"
click at [726, 143] on div "Data de Assinatura: 03/10/2025" at bounding box center [707, 152] width 280 height 55
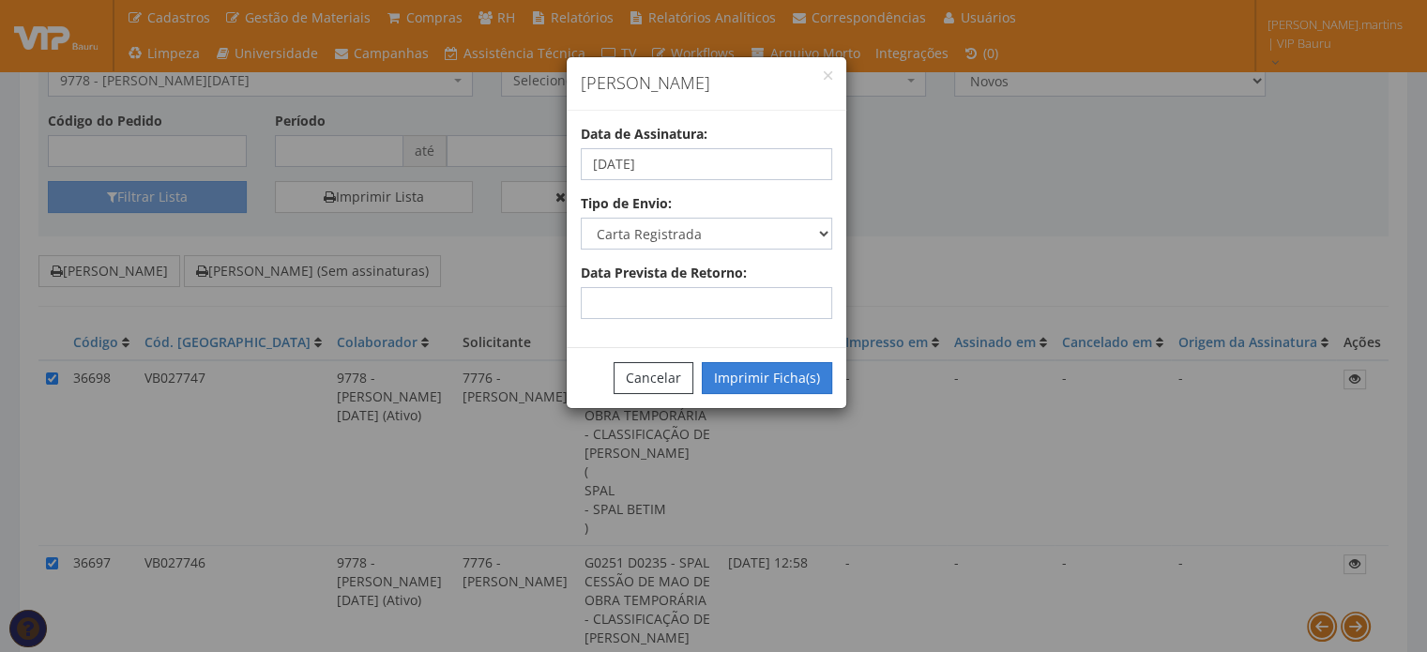
click at [773, 380] on button "Imprimir Ficha(s)" at bounding box center [767, 378] width 130 height 32
select select "2"
click at [655, 370] on button "Cancelar" at bounding box center [653, 378] width 80 height 32
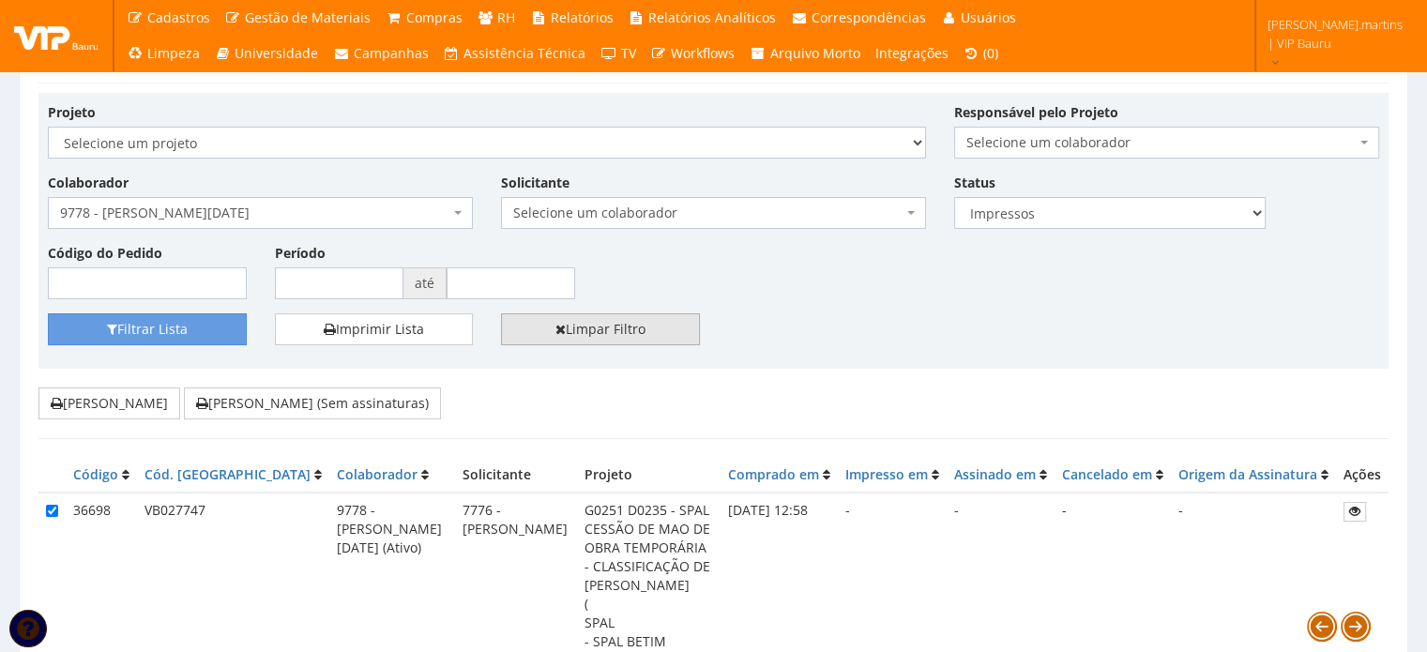
scroll to position [0, 0]
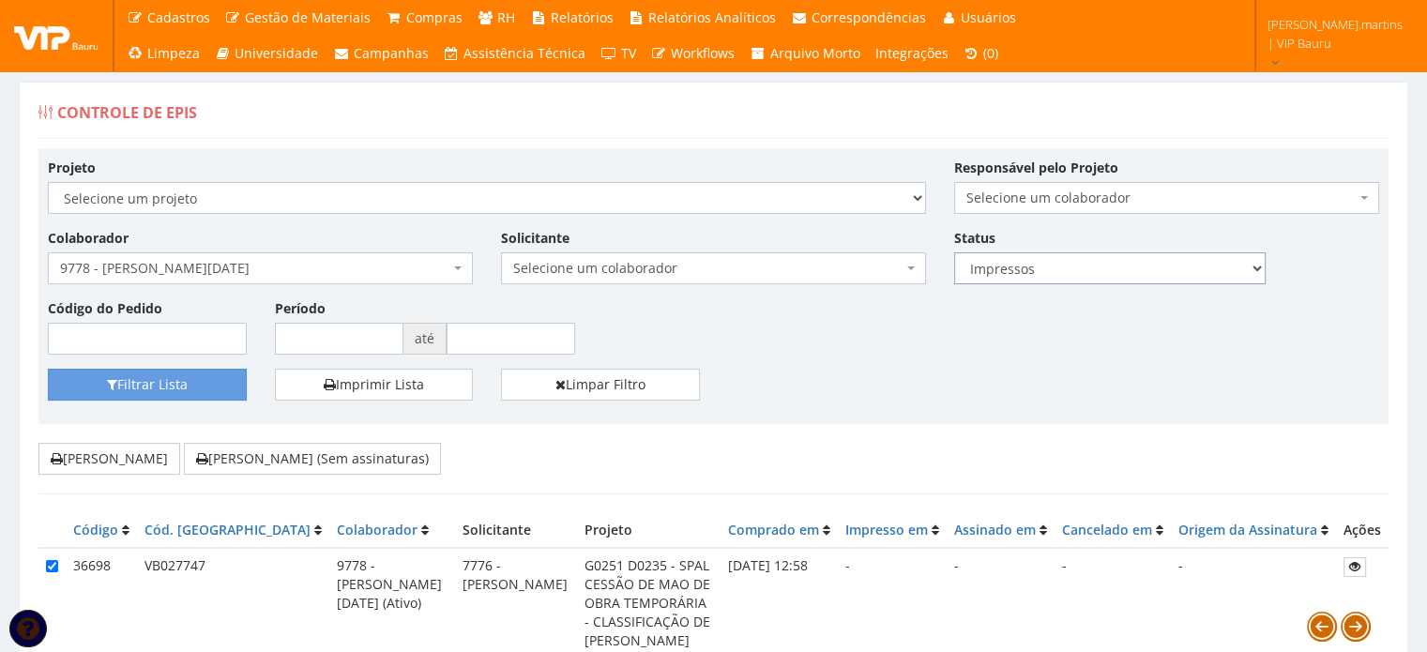
click at [1037, 275] on select "Todos Novos Impressos Assinados" at bounding box center [1109, 268] width 311 height 32
select select
click at [954, 252] on select "Todos Novos Impressos Assinados" at bounding box center [1109, 268] width 311 height 32
click at [242, 263] on span "9778 - [PERSON_NAME][DATE]" at bounding box center [254, 268] width 389 height 19
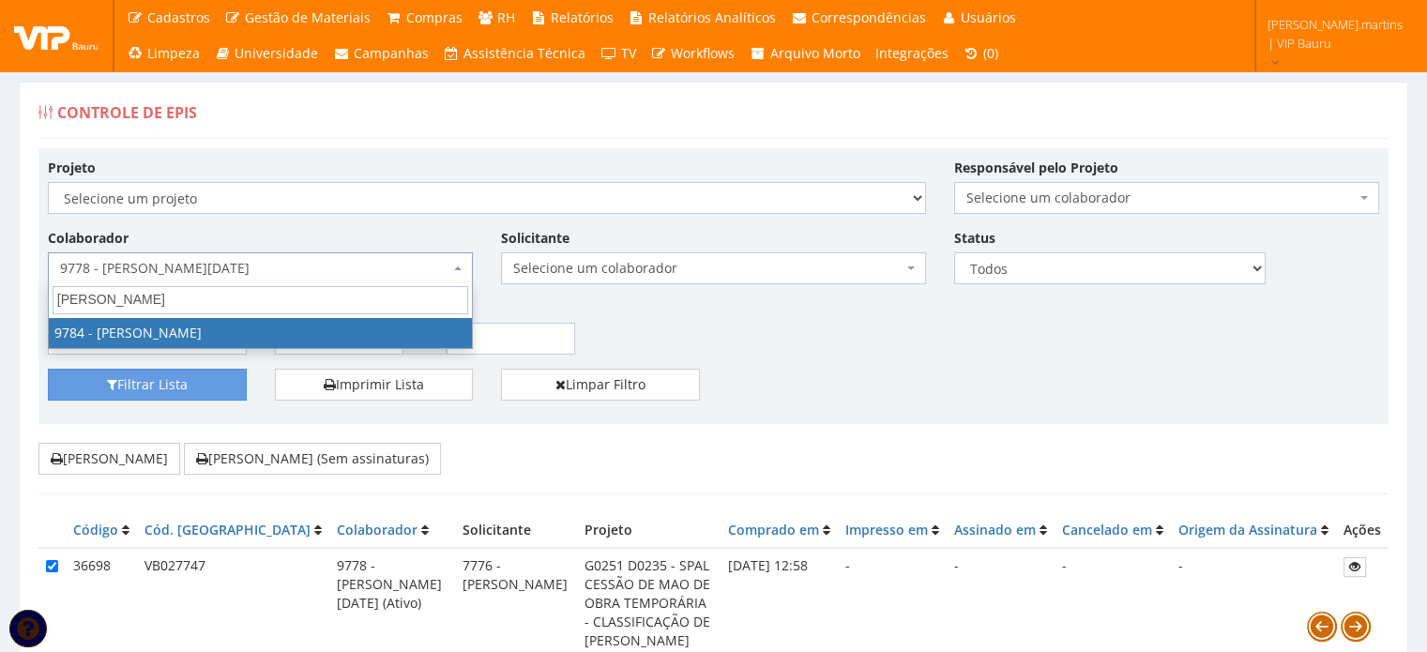
type input "maria luiza"
select select "4110"
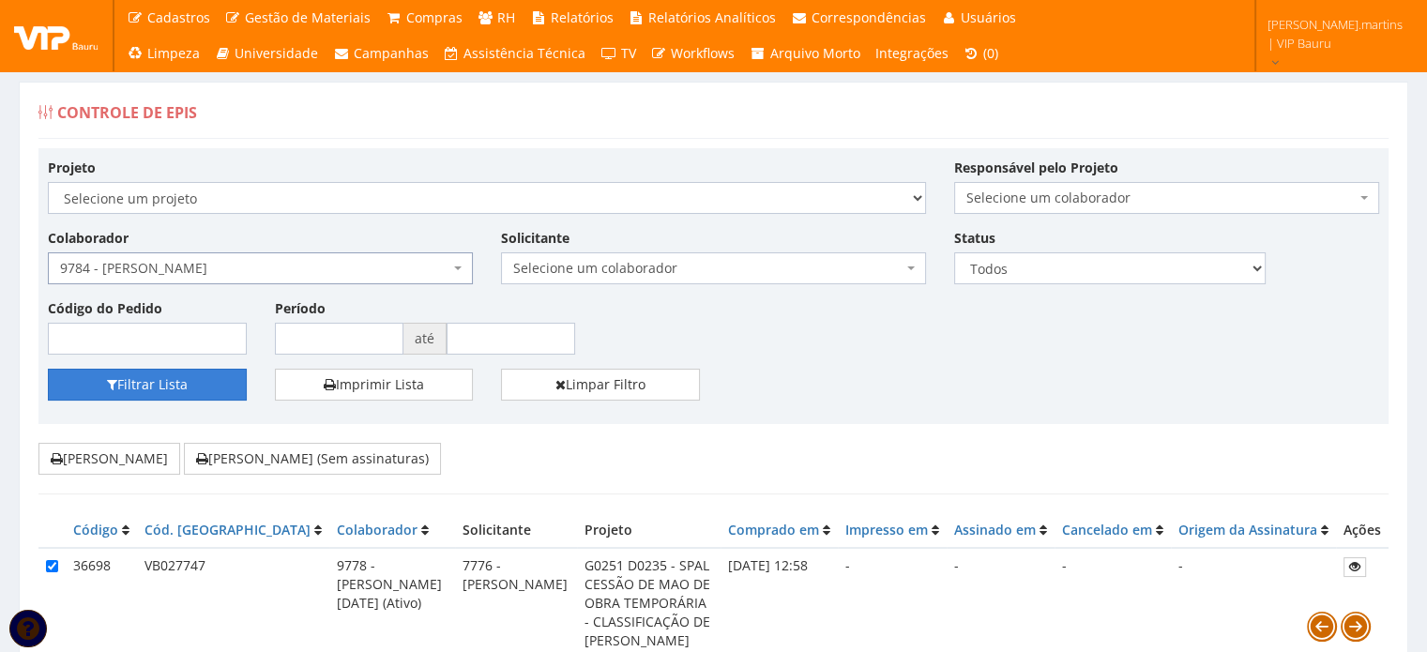
click at [178, 387] on button "Filtrar Lista" at bounding box center [147, 385] width 199 height 32
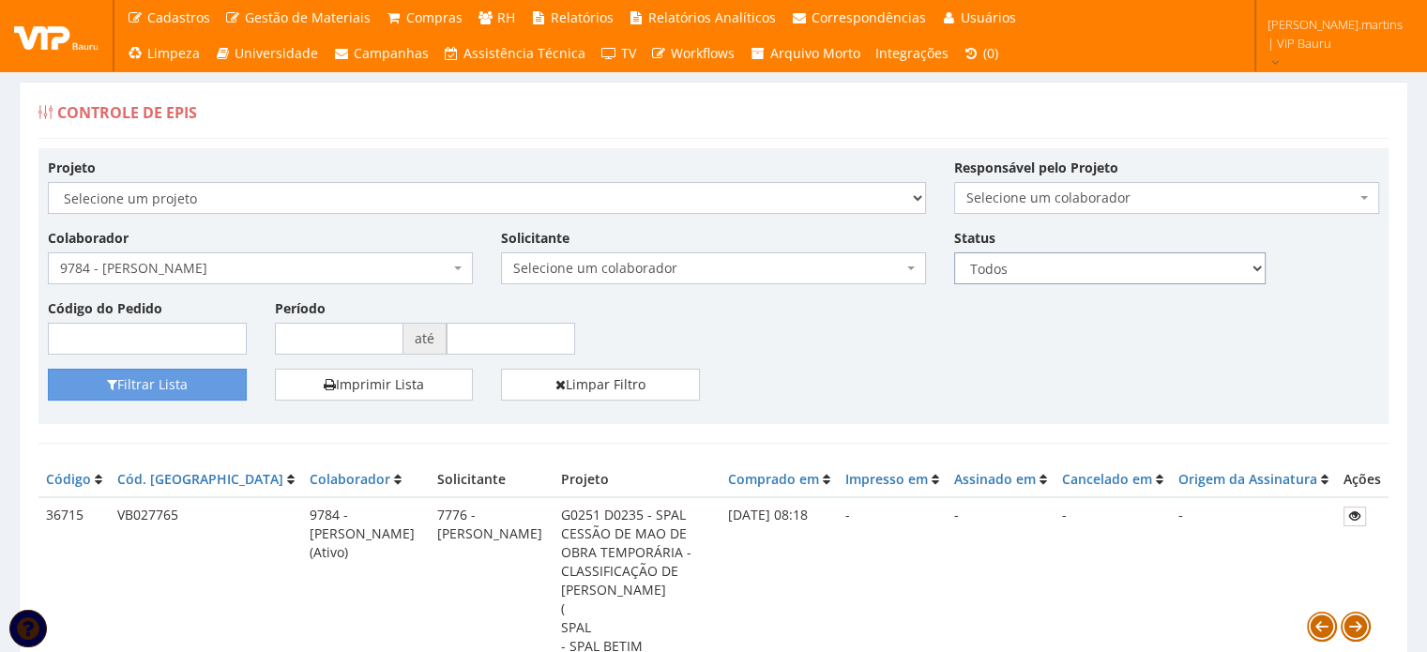
click at [972, 269] on select "Todos Novos Impressos Assinados" at bounding box center [1109, 268] width 311 height 32
select select "1"
click at [954, 252] on select "Todos Novos Impressos Assinados" at bounding box center [1109, 268] width 311 height 32
click at [146, 389] on button "Filtrar Lista" at bounding box center [147, 385] width 199 height 32
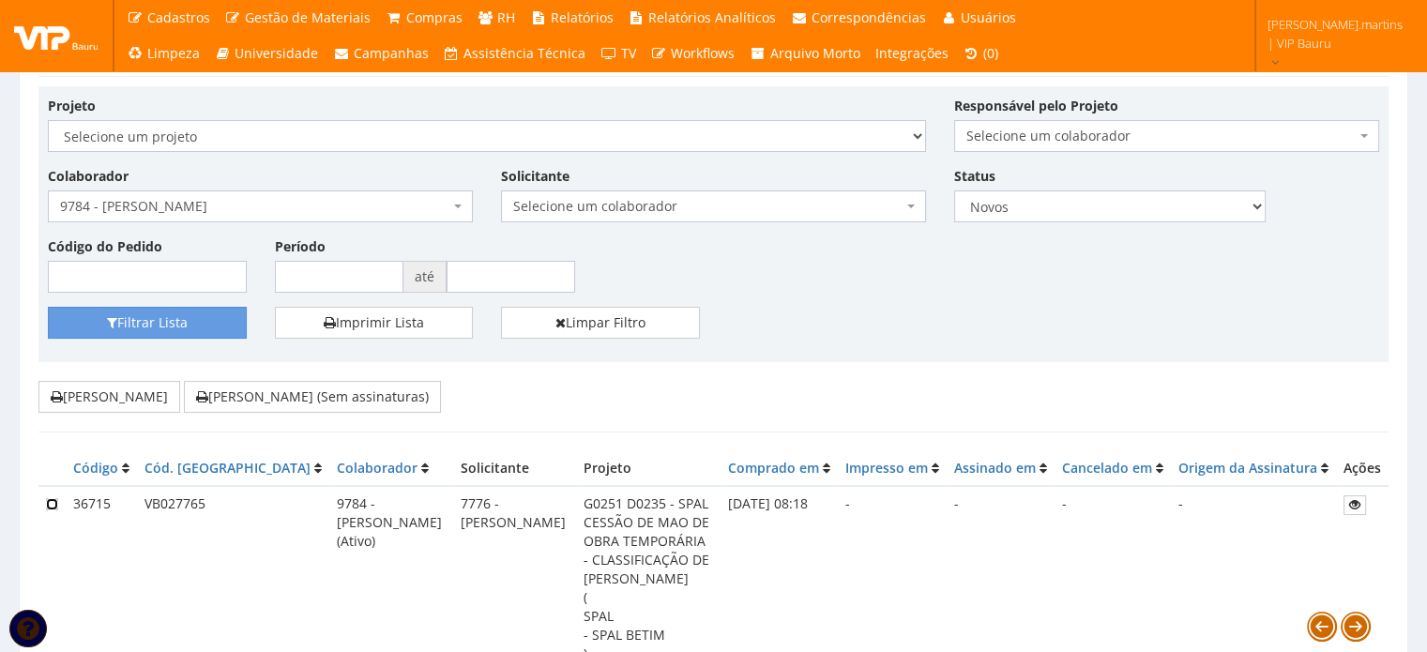
click at [51, 502] on input "checkbox" at bounding box center [52, 504] width 12 height 12
checkbox input "true"
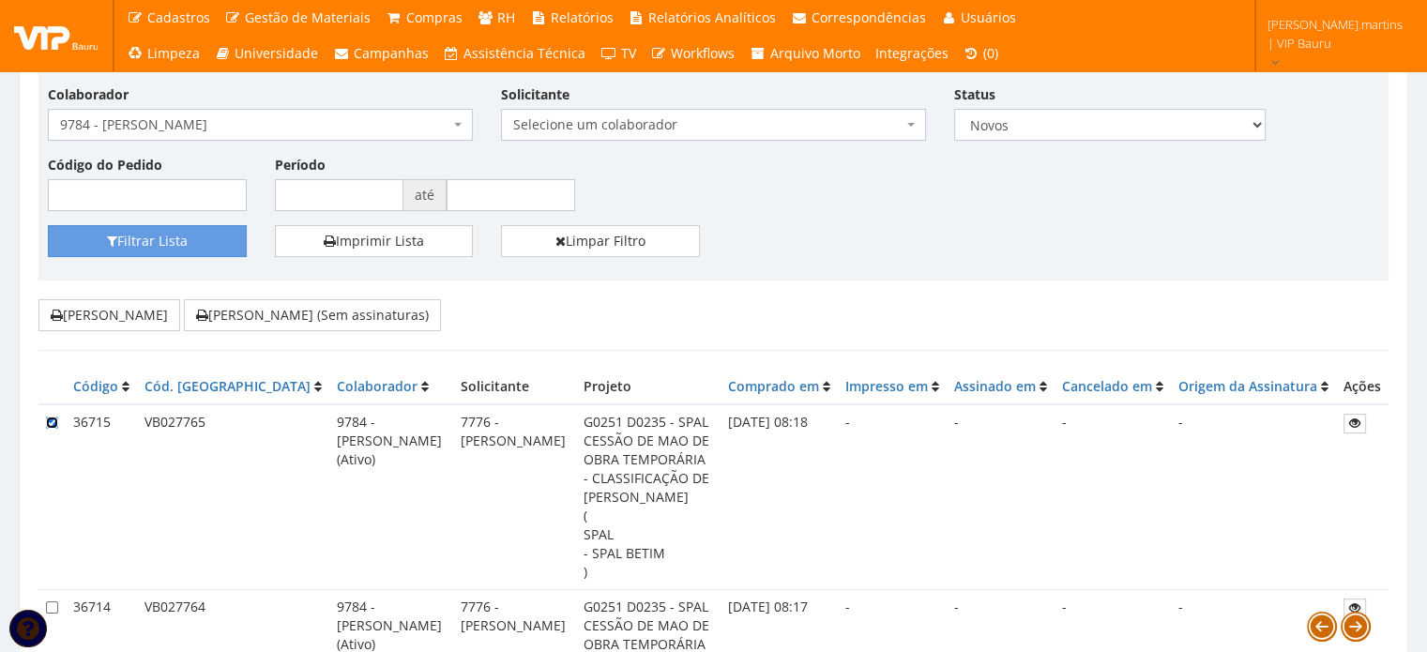
scroll to position [250, 0]
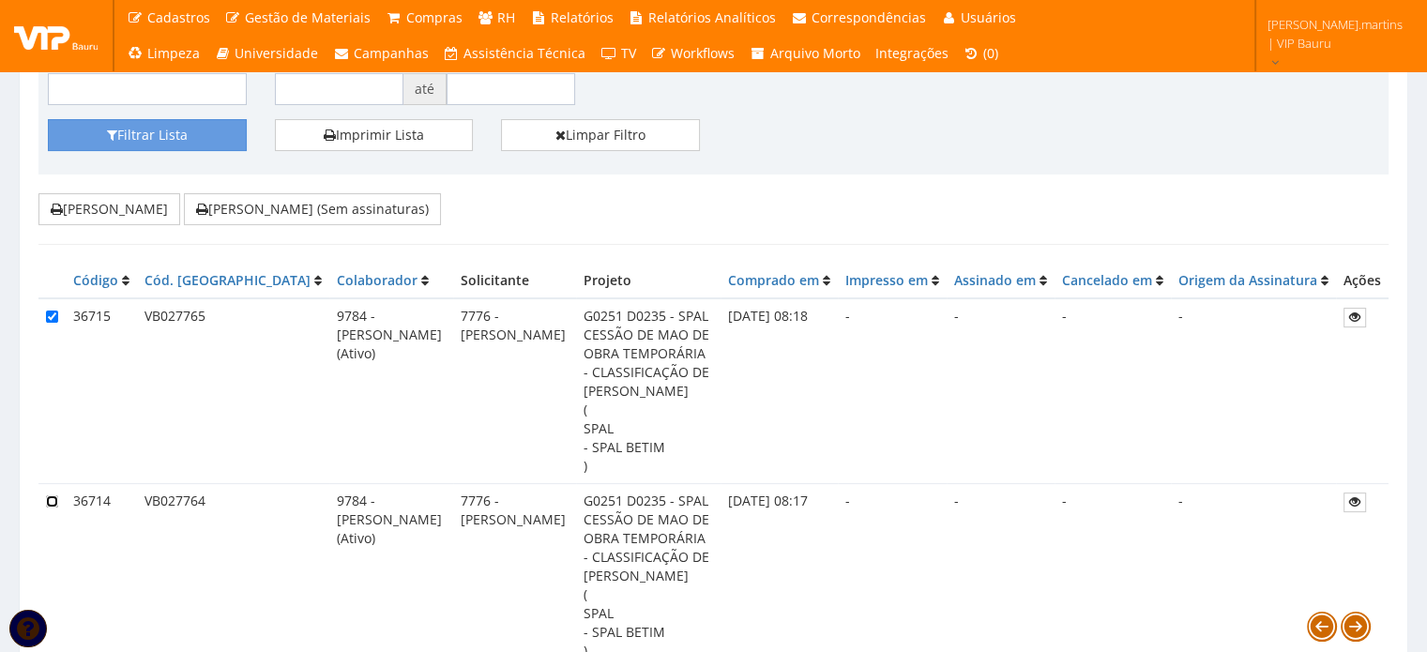
click at [50, 495] on input "checkbox" at bounding box center [52, 501] width 12 height 12
checkbox input "true"
click at [295, 205] on button "[PERSON_NAME] (Sem assinaturas)" at bounding box center [312, 209] width 257 height 32
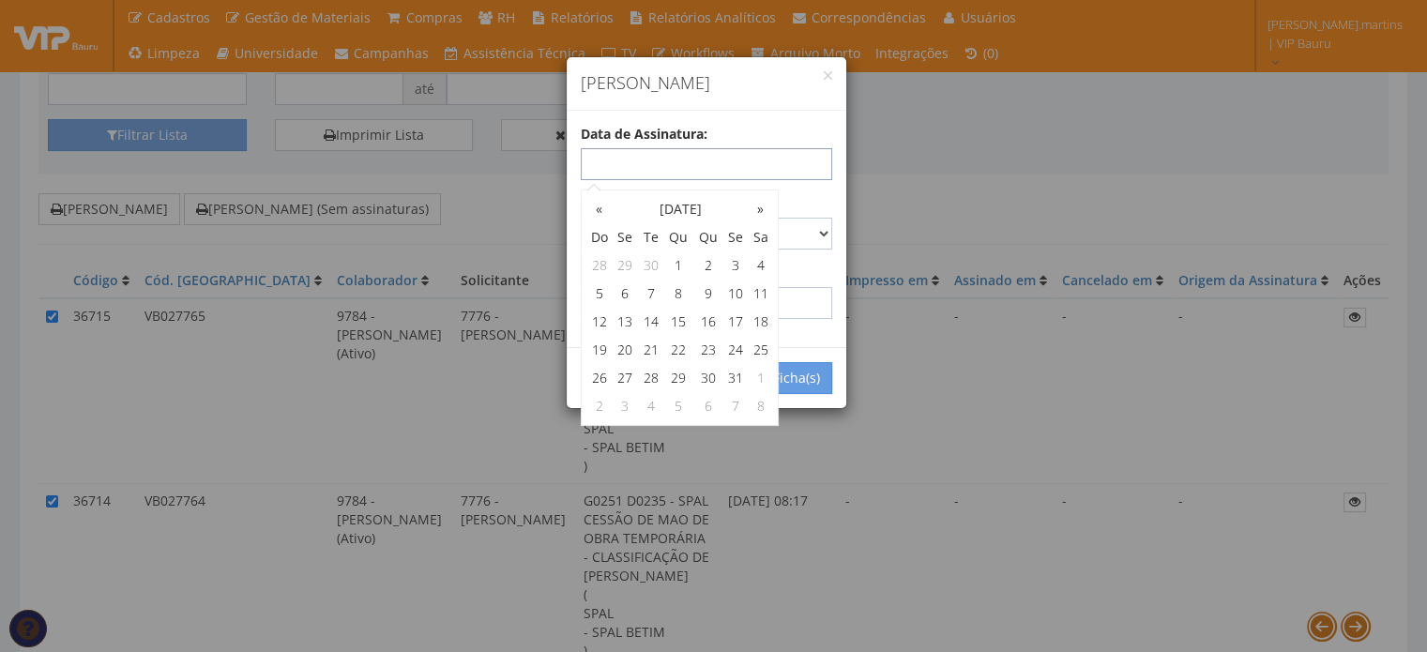
click at [673, 167] on input "text" at bounding box center [706, 164] width 251 height 32
type input "03/10/2025"
click at [796, 128] on div "Data de Assinatura: 03/10/2025" at bounding box center [707, 152] width 280 height 55
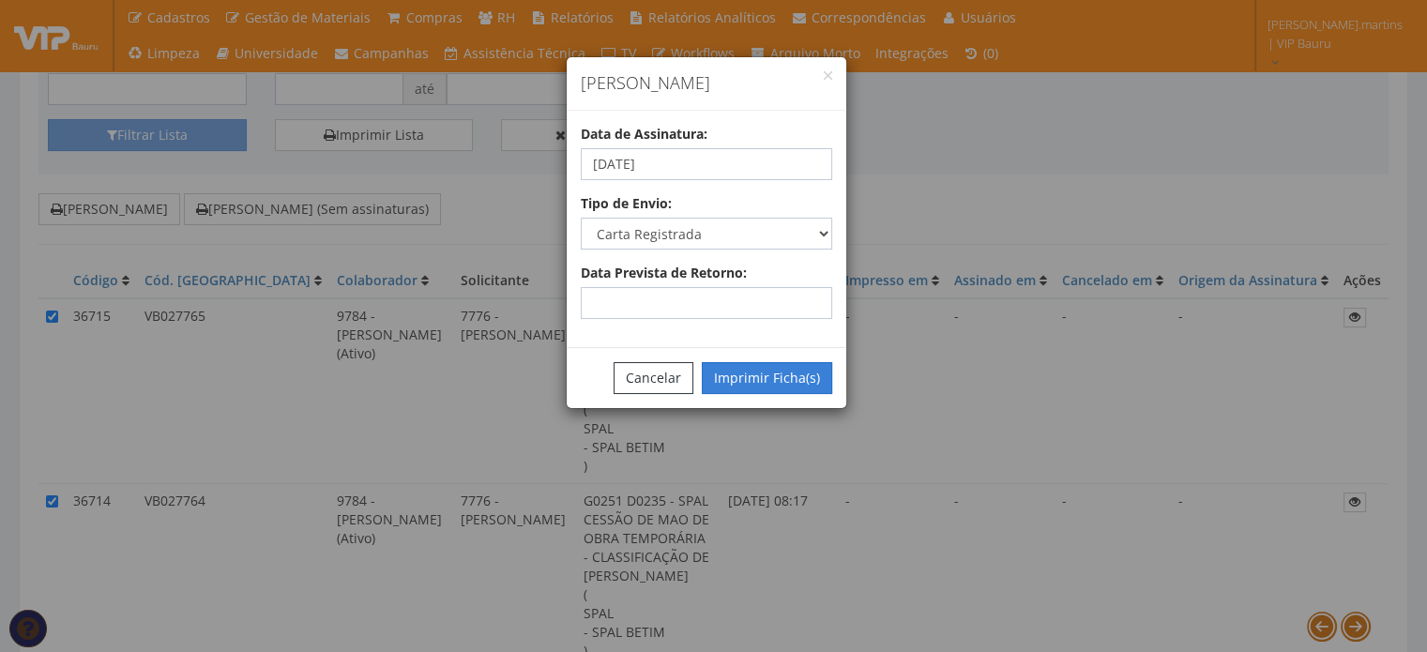
click at [760, 377] on button "Imprimir Ficha(s)" at bounding box center [767, 378] width 130 height 32
select select "2"
click at [638, 386] on button "Cancelar" at bounding box center [653, 378] width 80 height 32
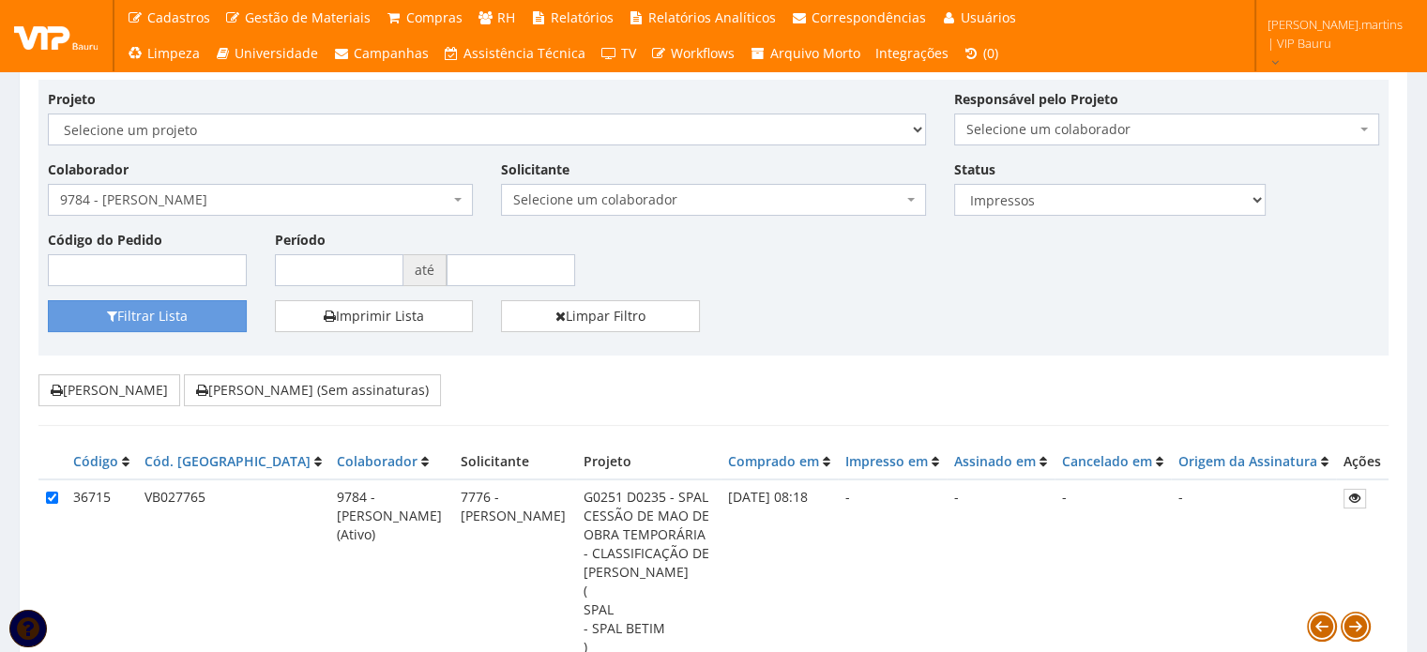
scroll to position [62, 0]
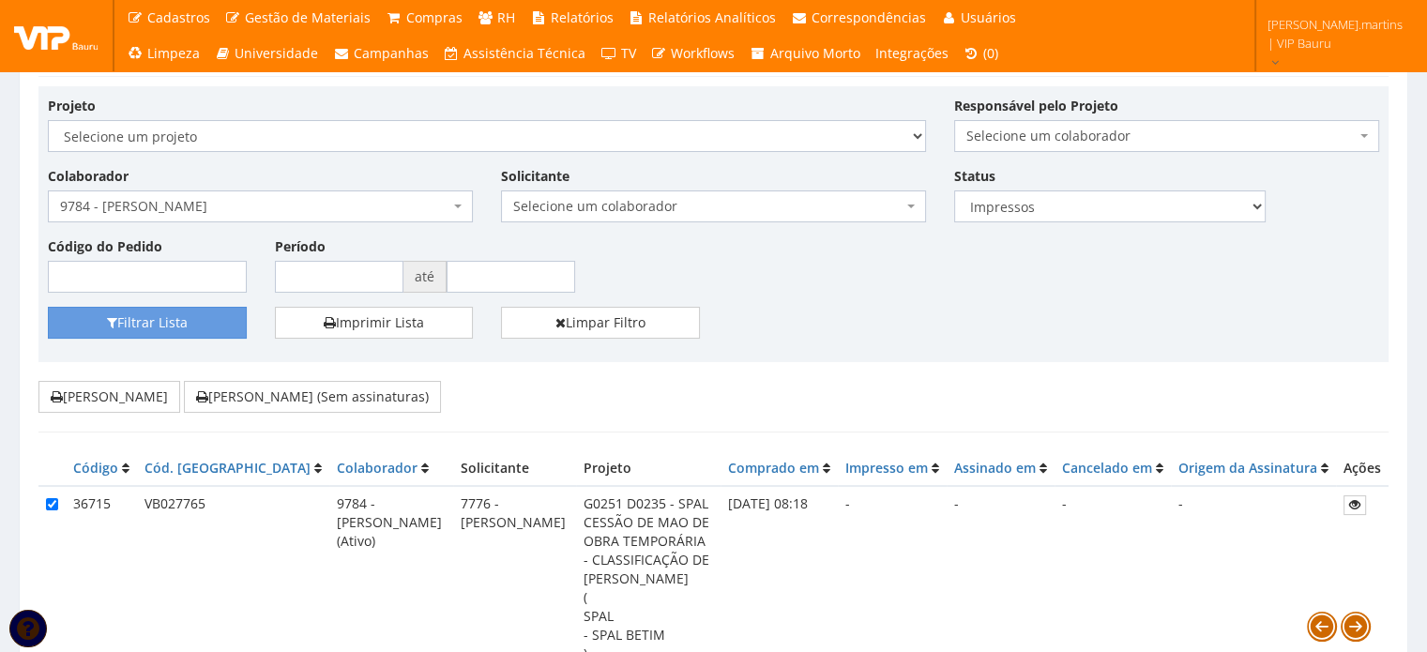
click at [239, 205] on span "9784 - [PERSON_NAME]" at bounding box center [254, 206] width 389 height 19
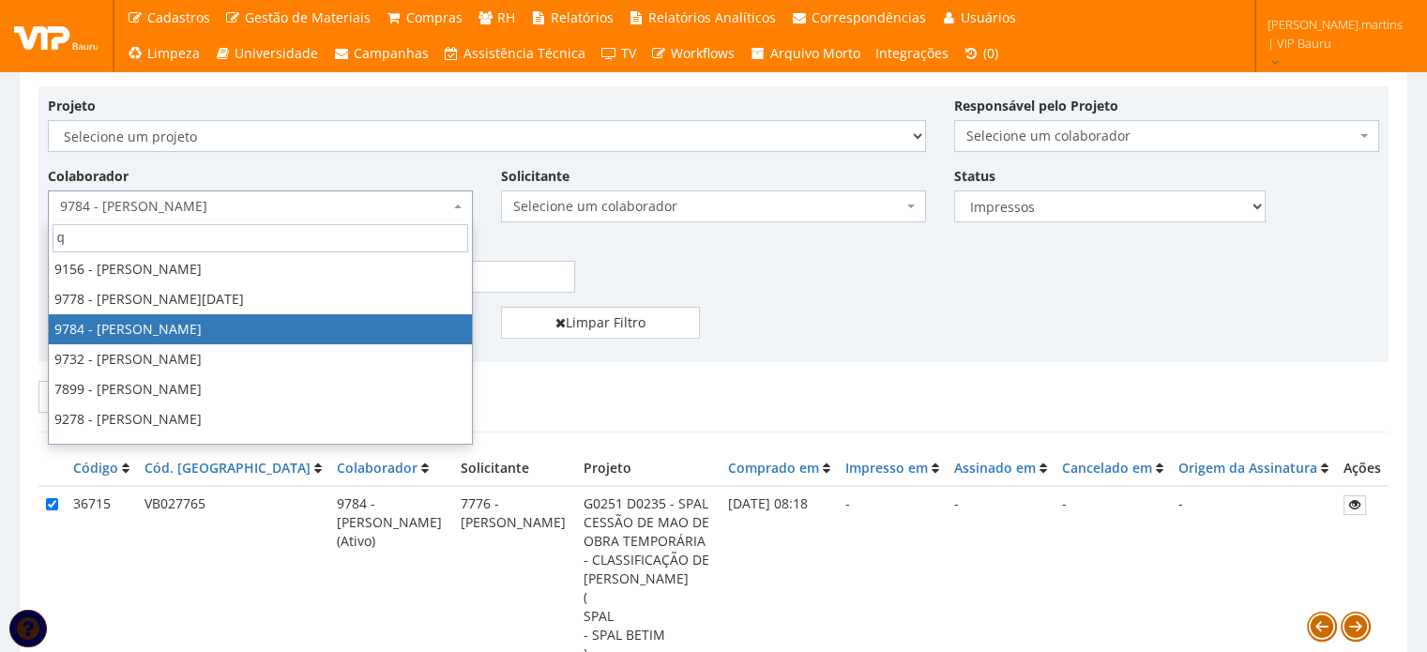
scroll to position [0, 0]
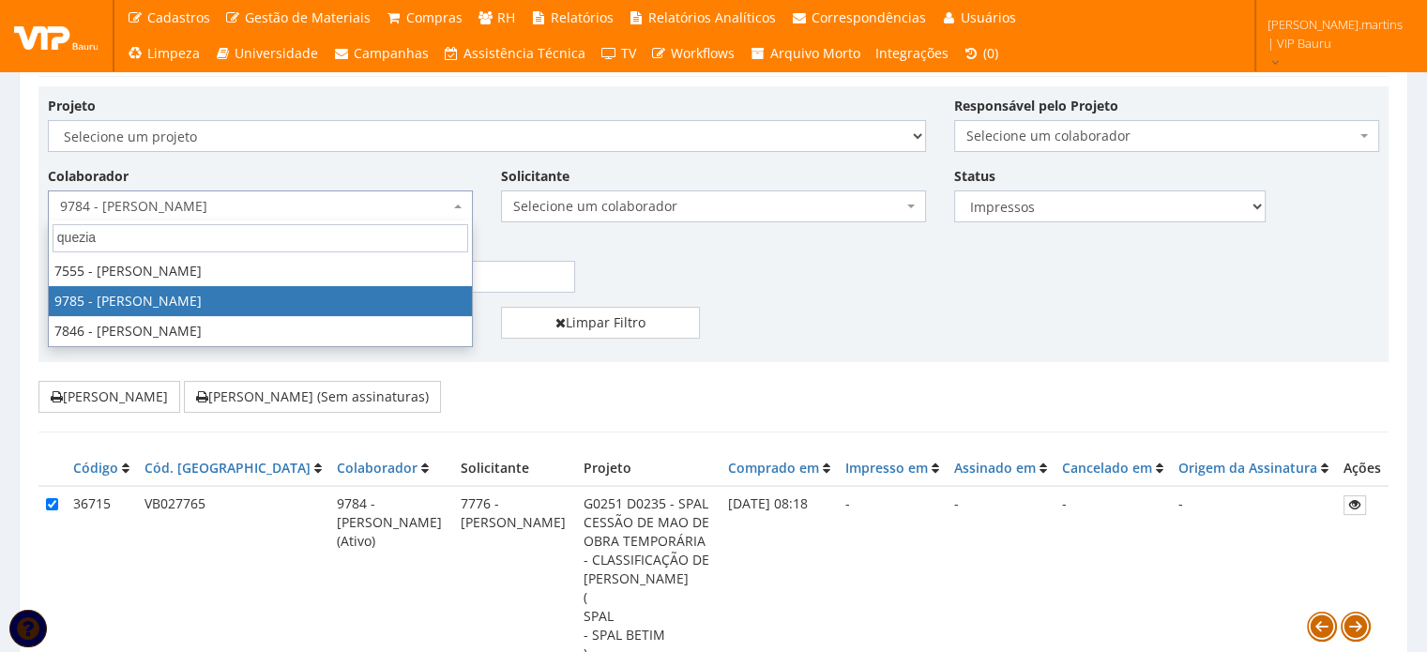
type input "quezia"
select select "4111"
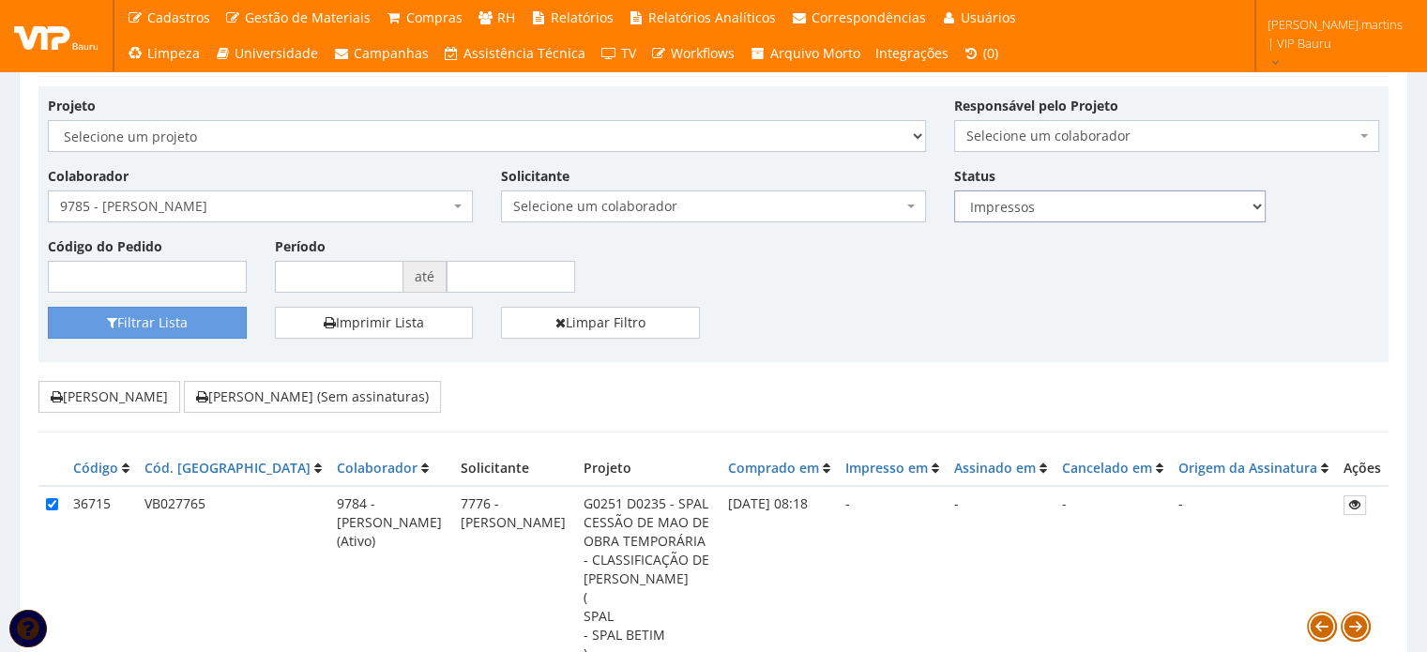
click at [1024, 194] on select "Todos Novos Impressos Assinados" at bounding box center [1109, 206] width 311 height 32
select select "1"
click at [954, 190] on select "Todos Novos Impressos Assinados" at bounding box center [1109, 206] width 311 height 32
click at [116, 314] on button "Filtrar Lista" at bounding box center [147, 323] width 199 height 32
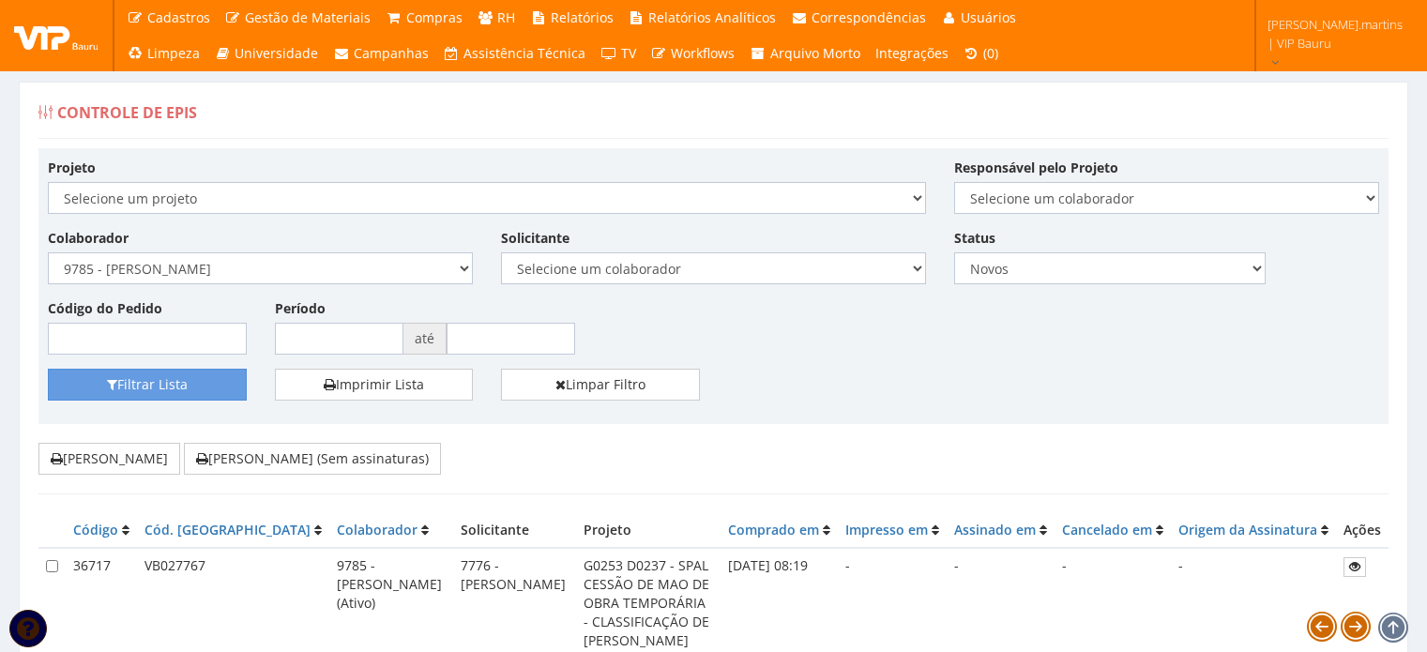
scroll to position [250, 0]
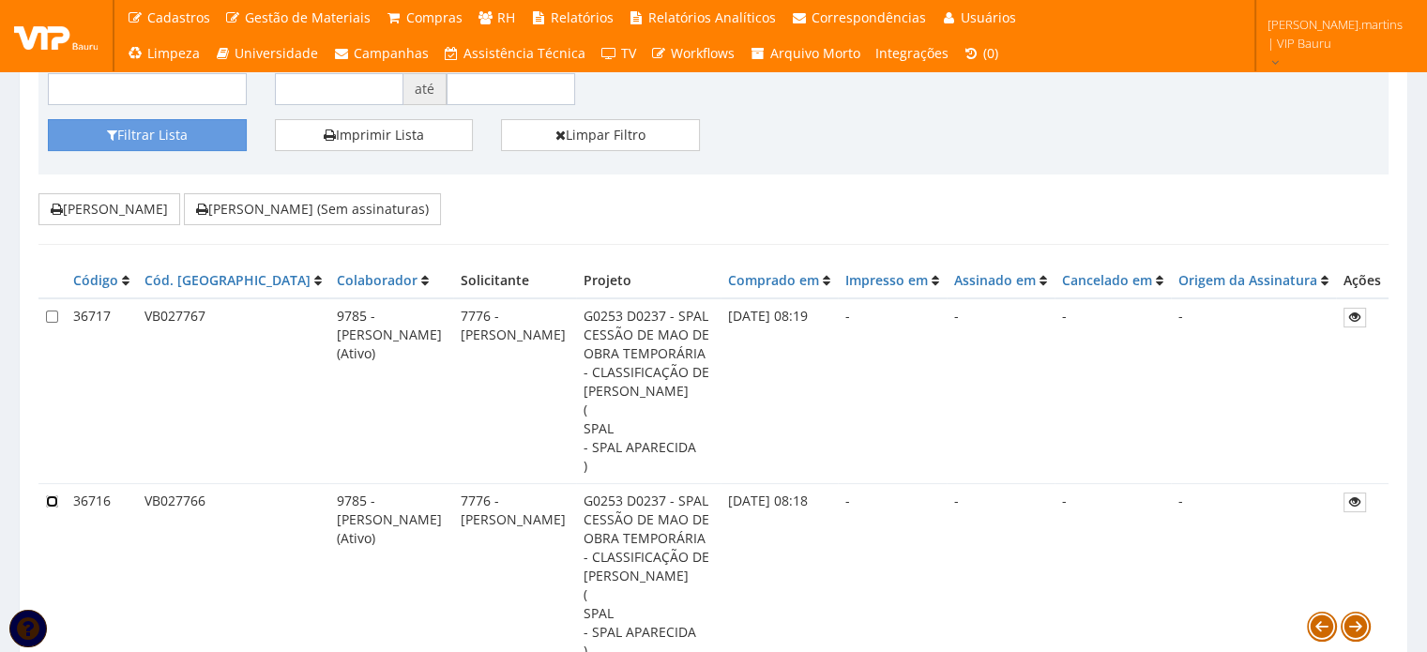
click at [52, 495] on input "checkbox" at bounding box center [52, 501] width 12 height 12
checkbox input "true"
click at [53, 315] on input "checkbox" at bounding box center [52, 316] width 12 height 12
checkbox input "true"
click at [287, 210] on button "[PERSON_NAME] (Sem assinaturas)" at bounding box center [312, 209] width 257 height 32
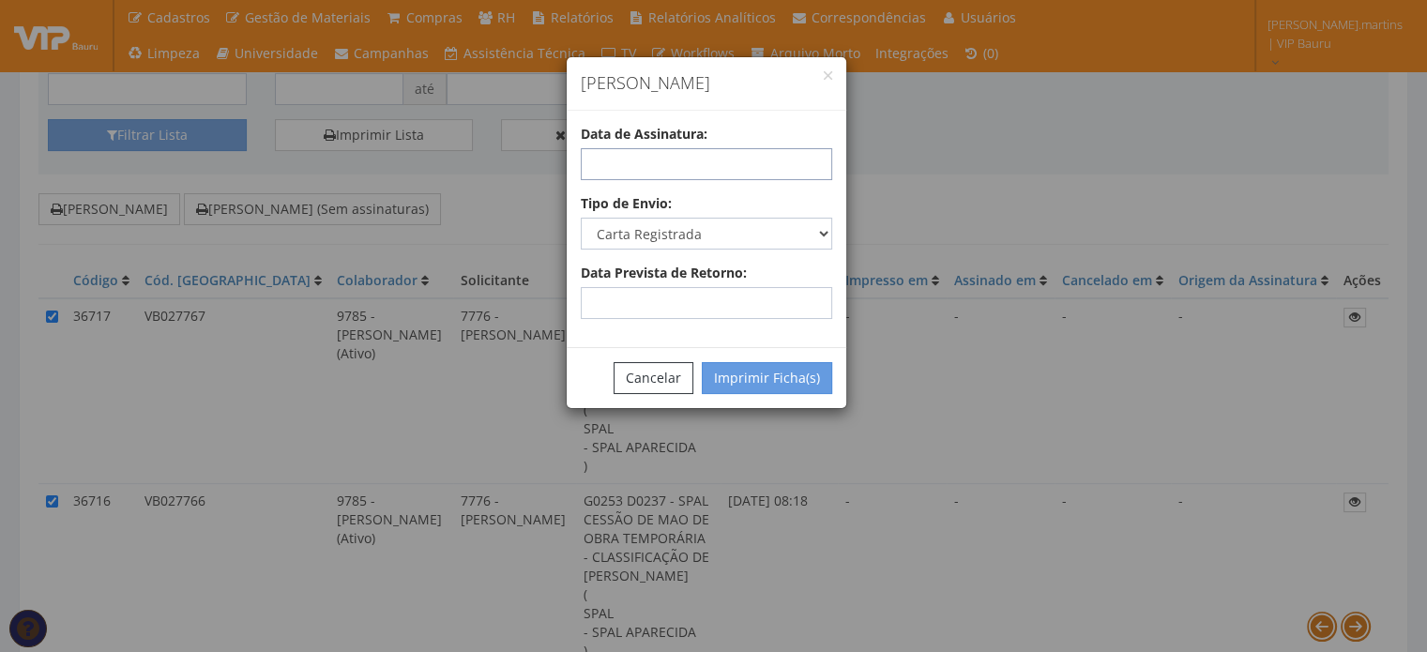
click at [755, 172] on input "text" at bounding box center [706, 164] width 251 height 32
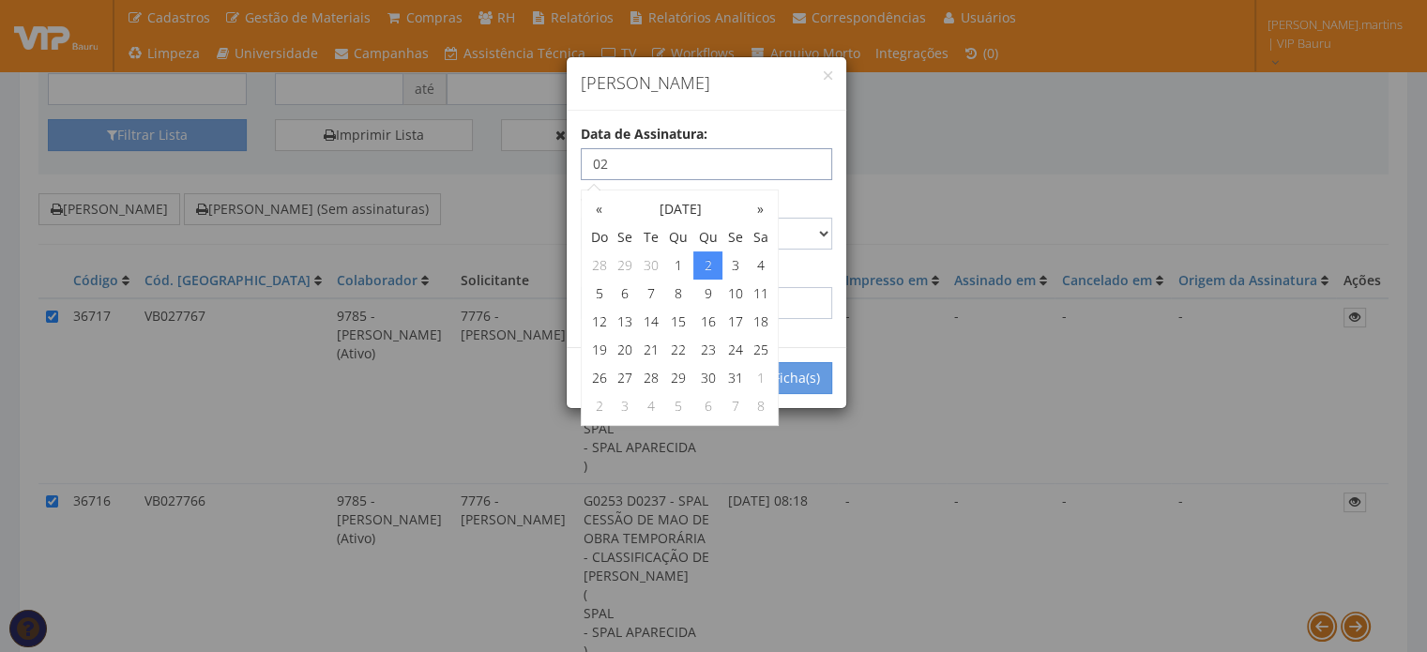
type input "0"
click at [796, 174] on input "03/10/2025" at bounding box center [706, 164] width 251 height 32
type input "03/10/2025"
click at [834, 211] on div "Tipo de Envio: Carta Registrada Carta Simples PAC Sedex Sedex 10 Sedex 12 Sedex…" at bounding box center [707, 221] width 280 height 55
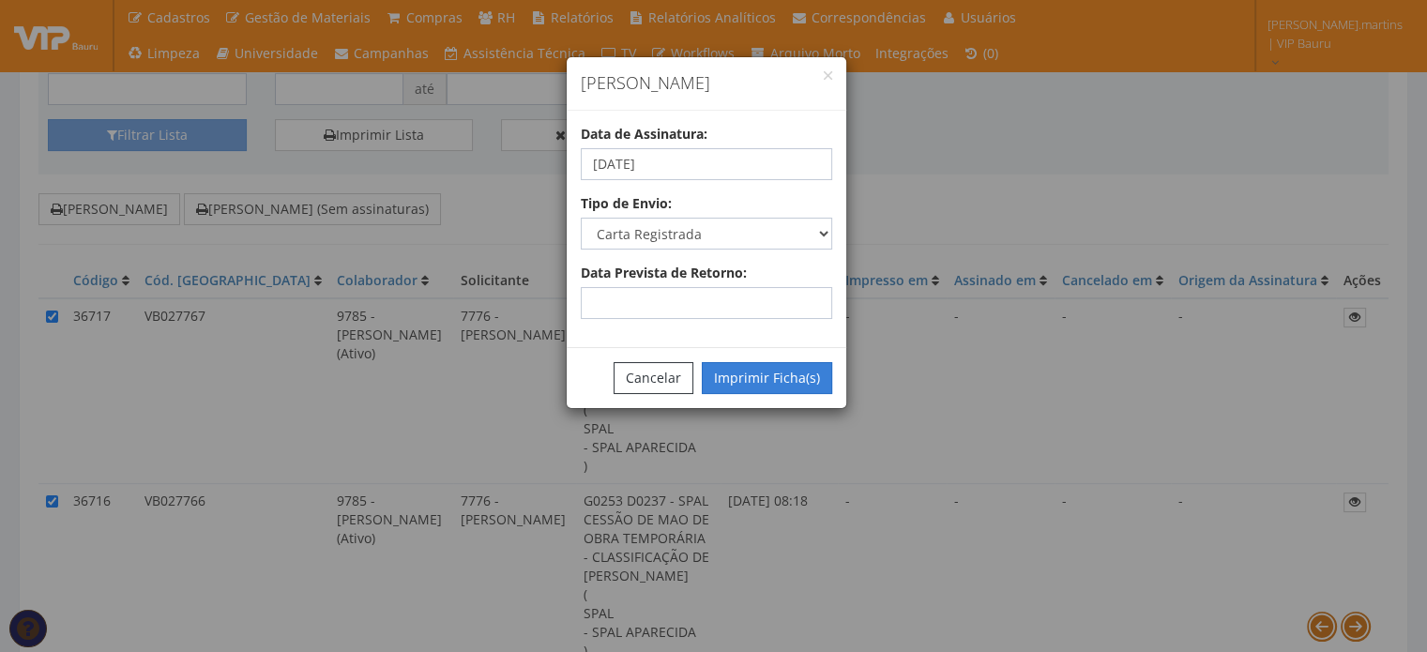
click at [778, 374] on button "Imprimir Ficha(s)" at bounding box center [767, 378] width 130 height 32
select select "2"
click at [664, 379] on button "Cancelar" at bounding box center [653, 378] width 80 height 32
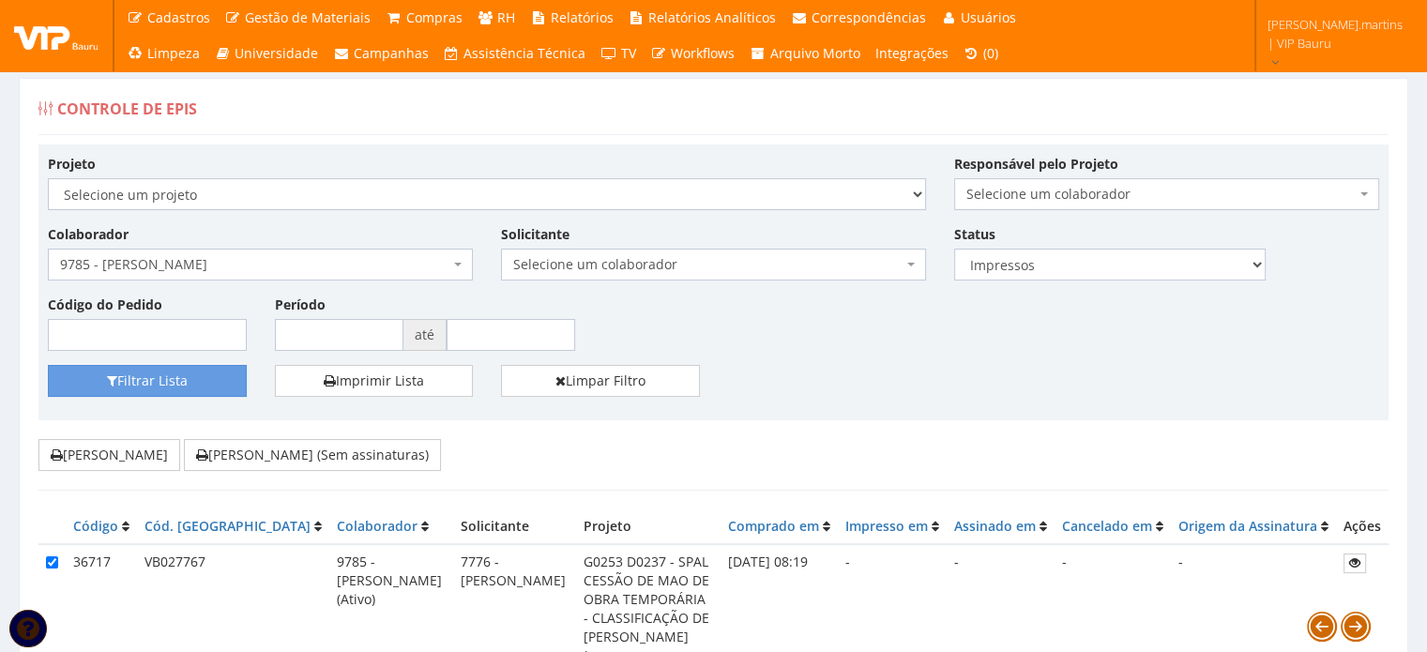
scroll to position [0, 0]
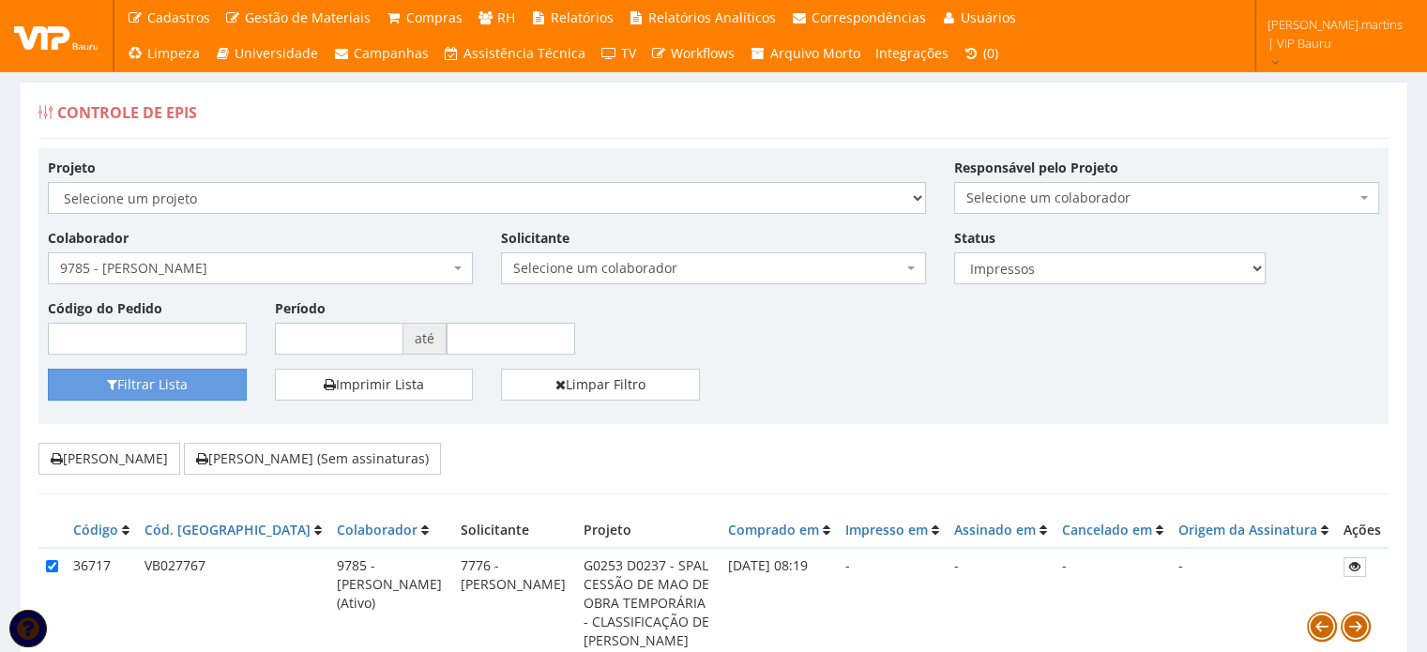
click at [195, 257] on span "9785 - [PERSON_NAME]" at bounding box center [260, 268] width 425 height 32
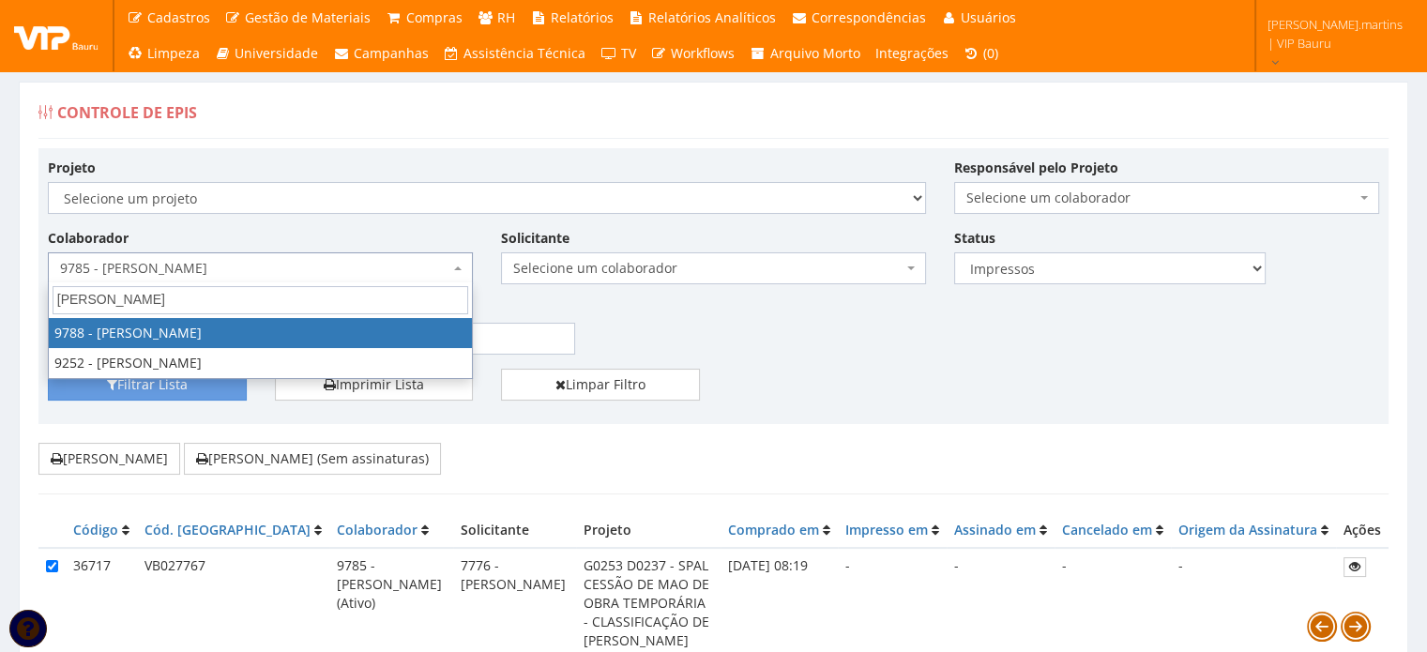
type input "daniela"
select select "4115"
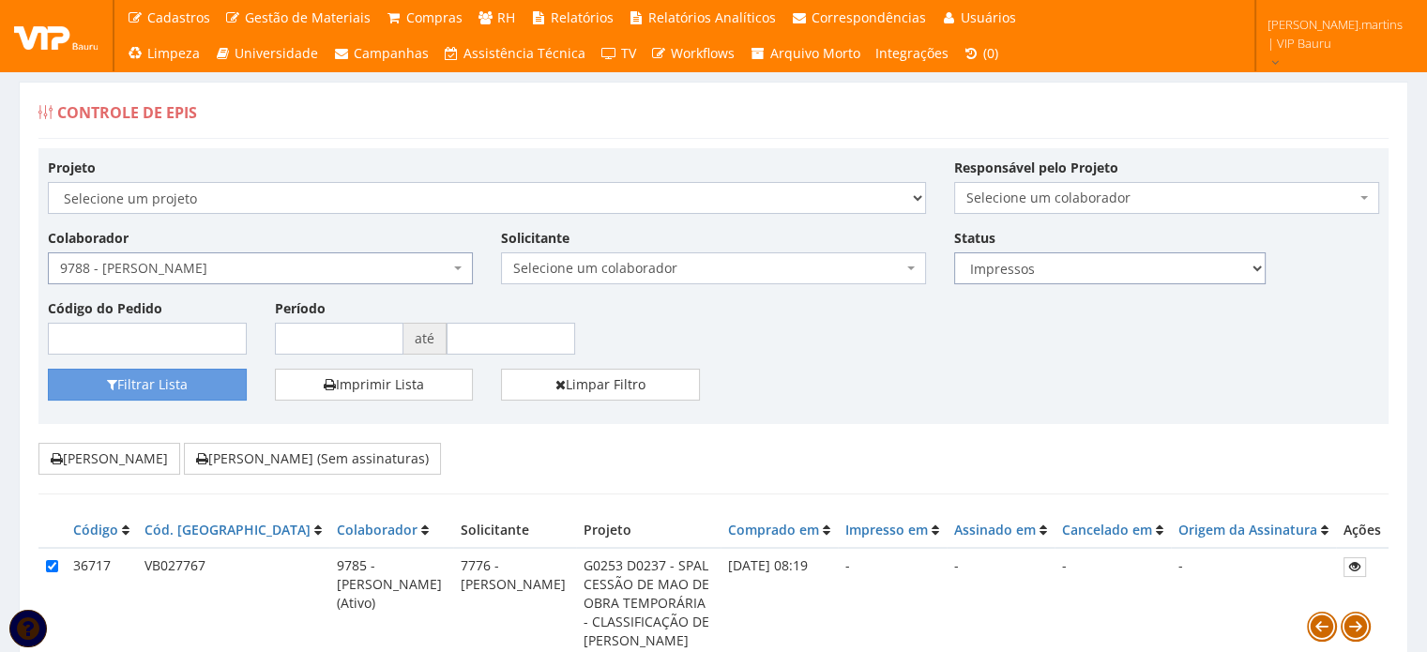
click at [997, 270] on select "Todos Novos Impressos Assinados" at bounding box center [1109, 268] width 311 height 32
select select "1"
click at [954, 252] on select "Todos Novos Impressos Assinados" at bounding box center [1109, 268] width 311 height 32
click at [128, 393] on button "Filtrar Lista" at bounding box center [147, 385] width 199 height 32
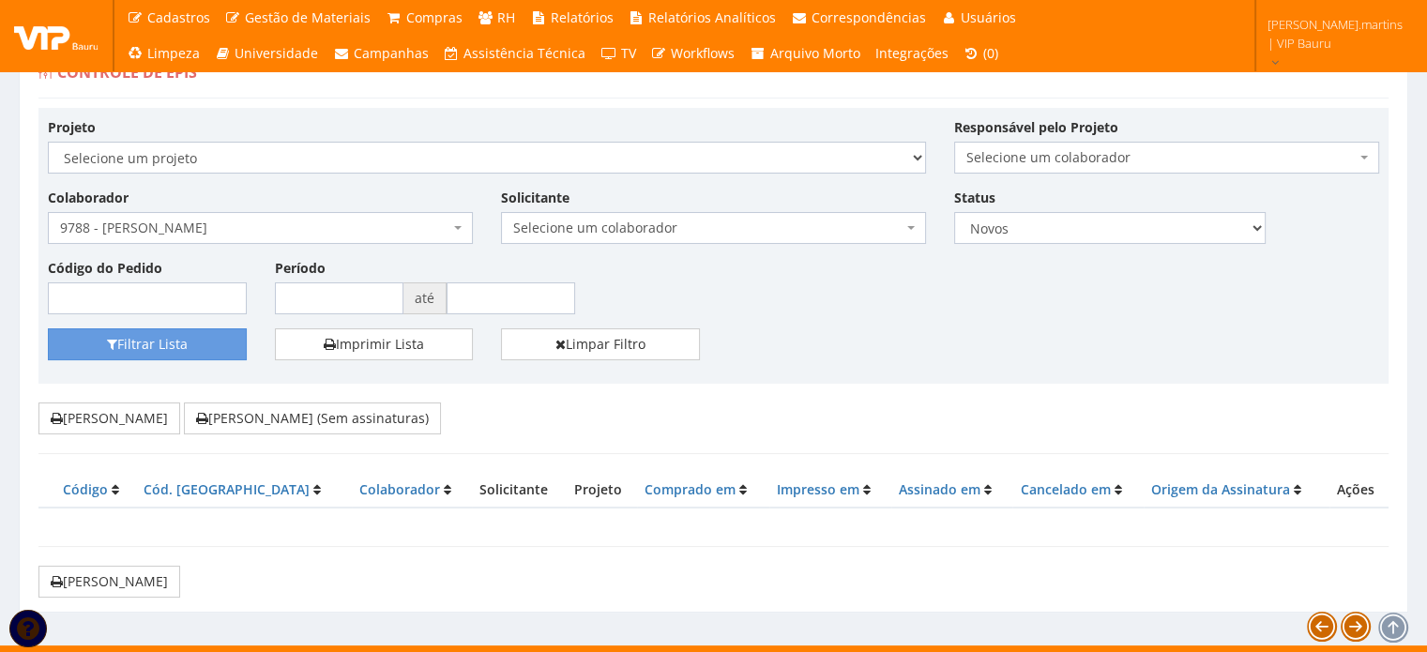
scroll to position [62, 0]
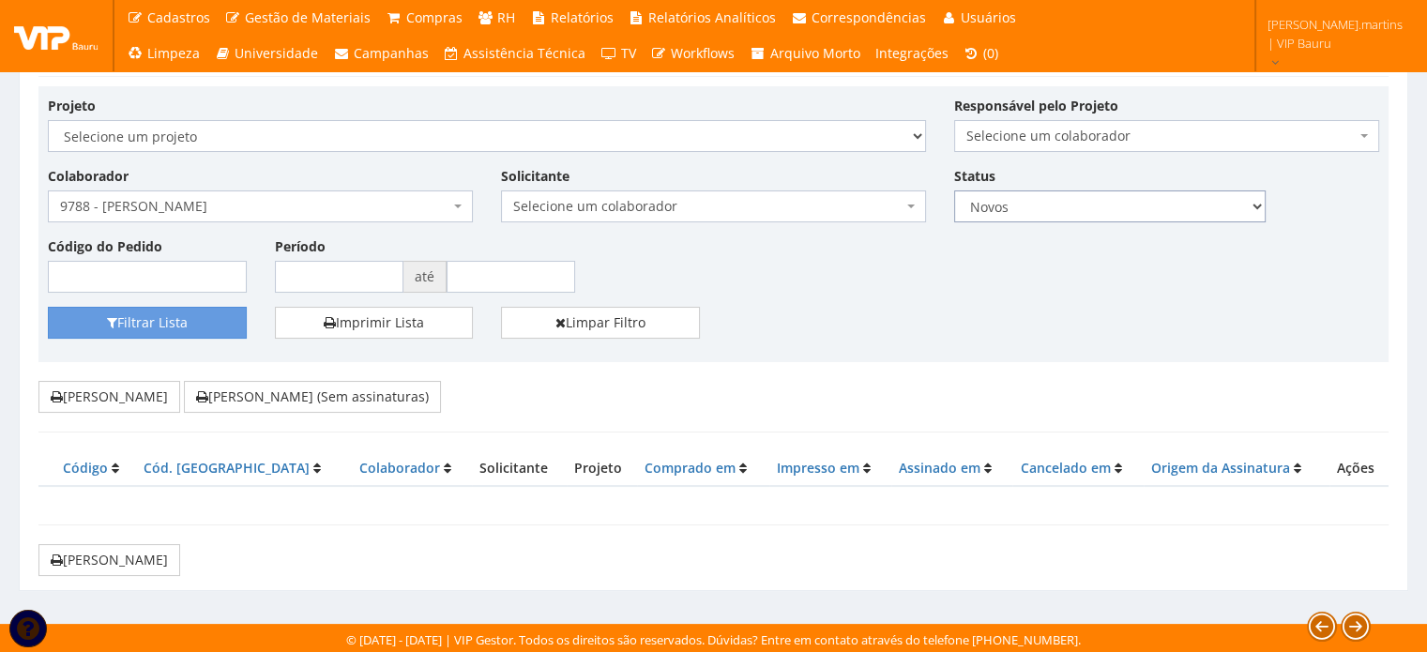
click at [1024, 202] on select "Todos Novos Impressos Assinados" at bounding box center [1109, 206] width 311 height 32
select select
click at [954, 190] on select "Todos Novos Impressos Assinados" at bounding box center [1109, 206] width 311 height 32
click at [139, 330] on button "Filtrar Lista" at bounding box center [147, 323] width 199 height 32
